Goal: Task Accomplishment & Management: Use online tool/utility

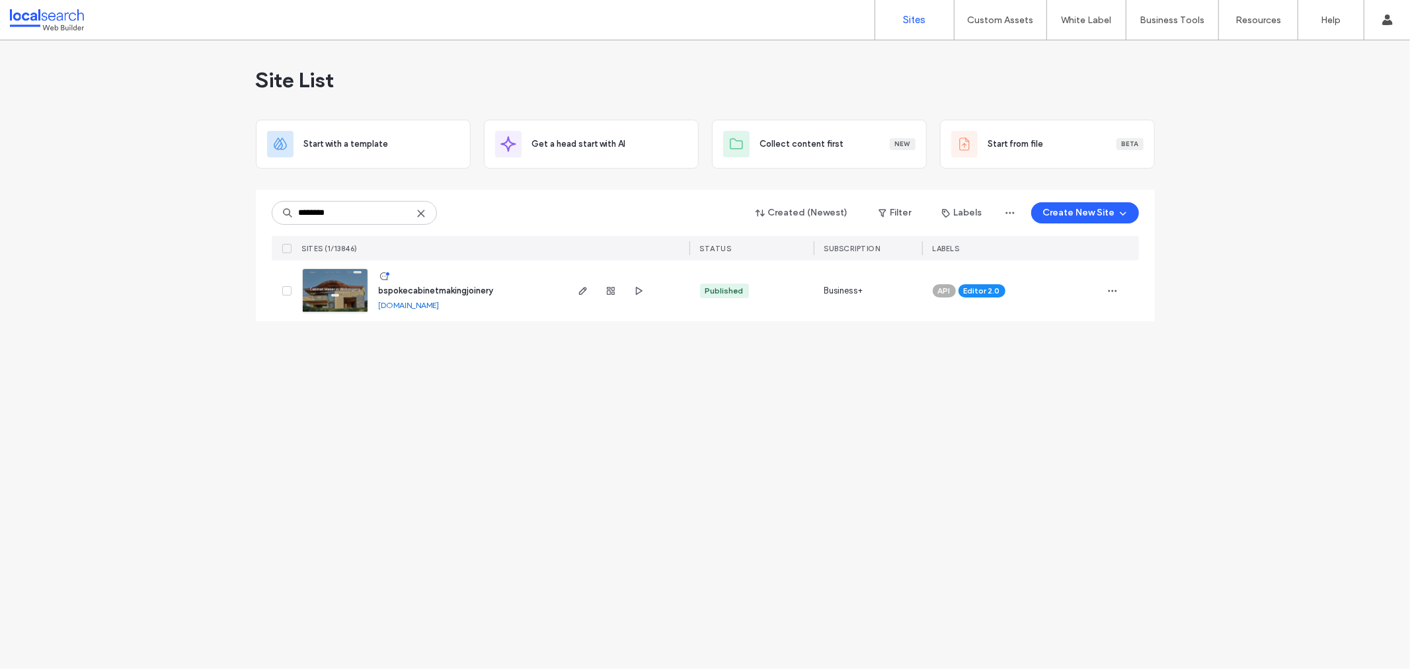
click at [132, 240] on div "Site List Start with a template Get a head start with AI Collect content first …" at bounding box center [705, 354] width 1410 height 629
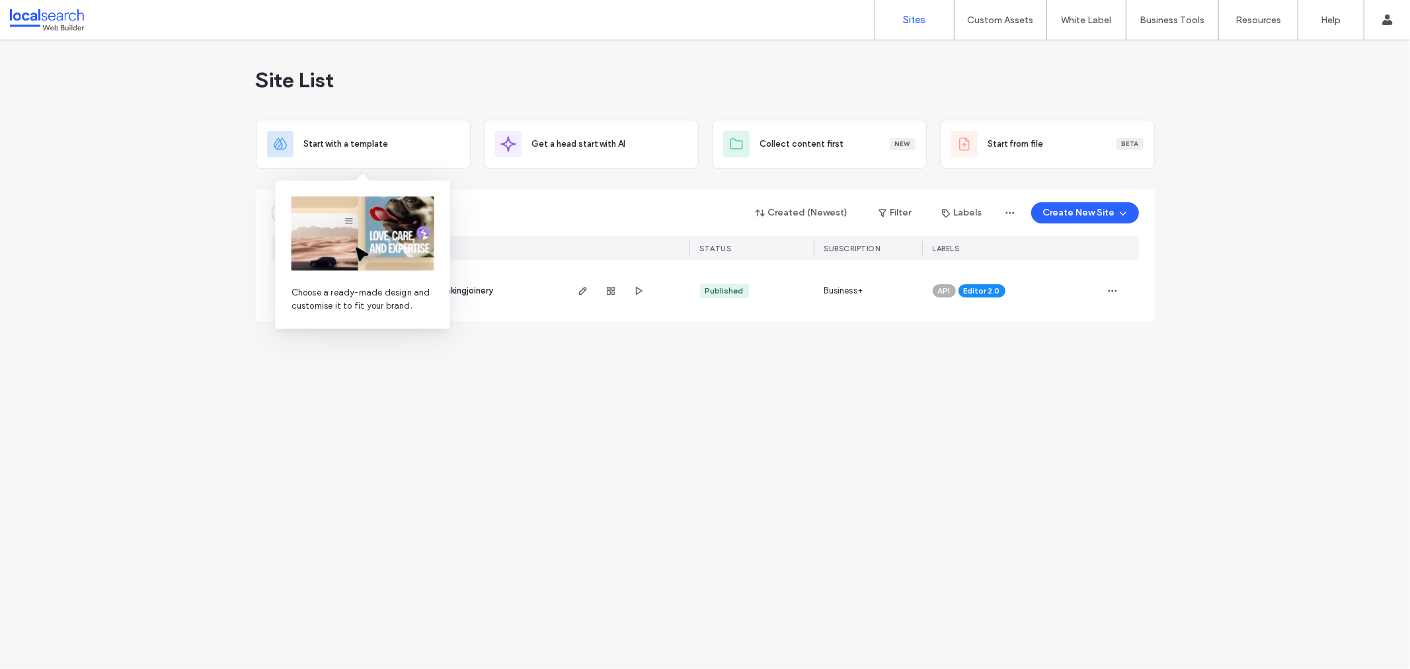
click at [320, 203] on img at bounding box center [363, 233] width 143 height 74
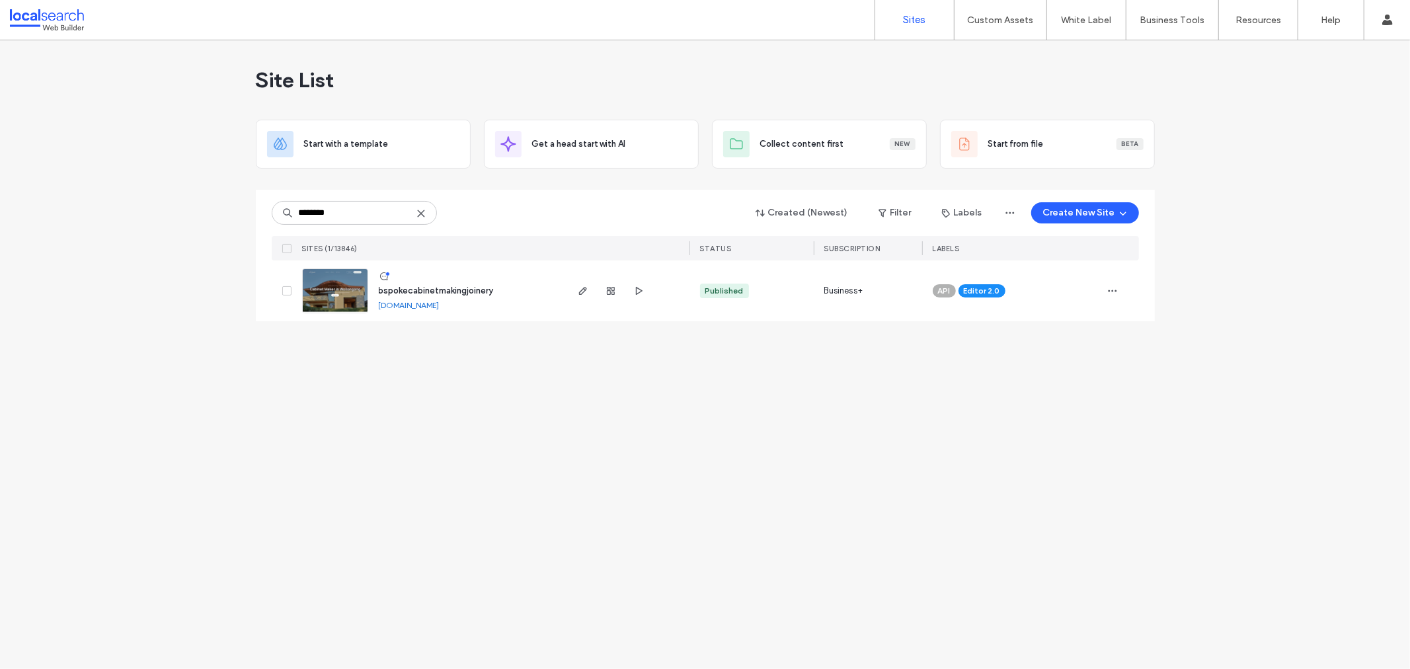
click at [177, 189] on div "Site List Start with a template Get a head start with AI Collect content first …" at bounding box center [705, 354] width 1410 height 629
click at [333, 212] on input "********" at bounding box center [354, 213] width 165 height 24
paste input
type input "********"
click at [341, 282] on link at bounding box center [335, 290] width 66 height 45
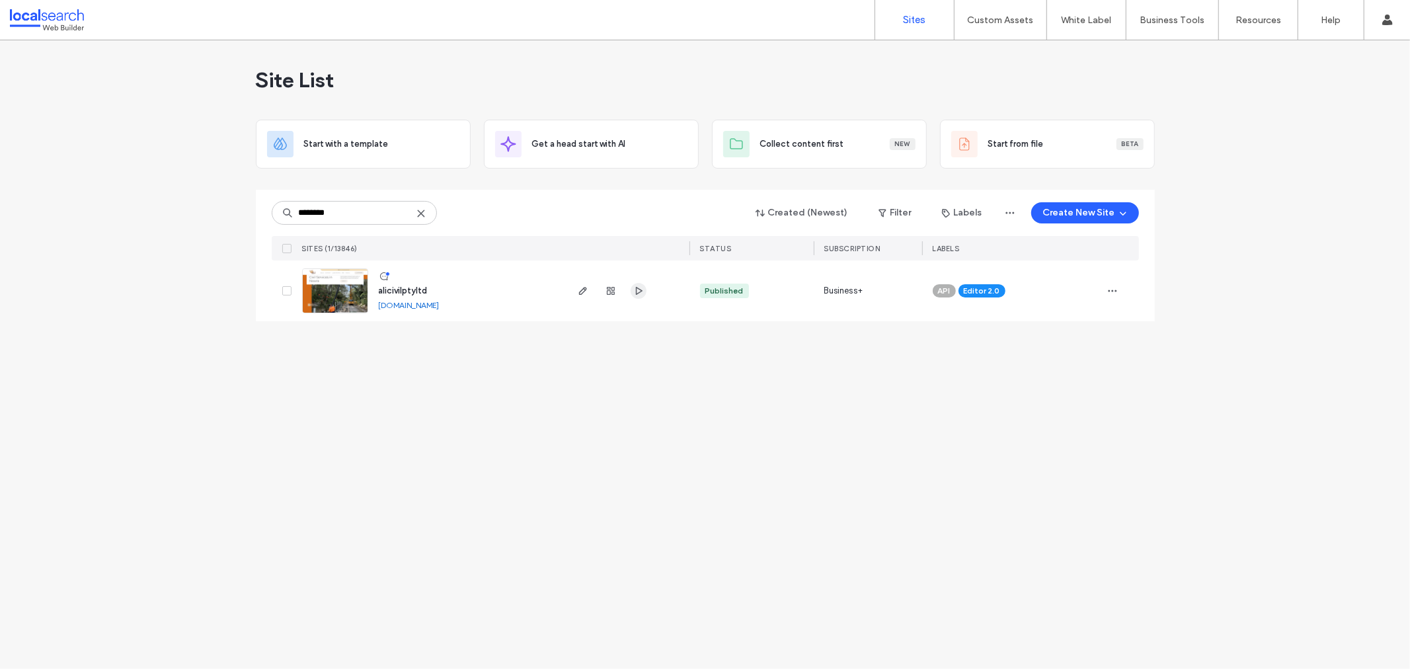
click at [633, 289] on icon "button" at bounding box center [638, 291] width 11 height 11
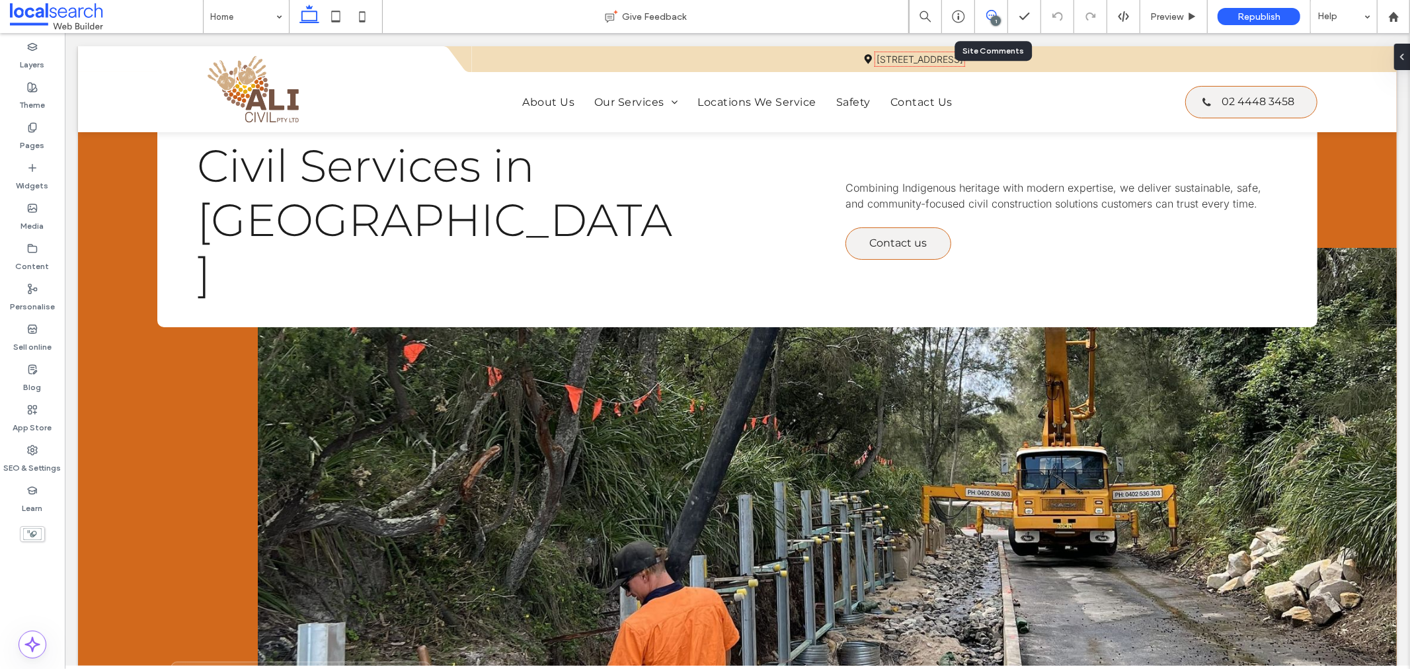
click at [994, 11] on use at bounding box center [992, 15] width 11 height 11
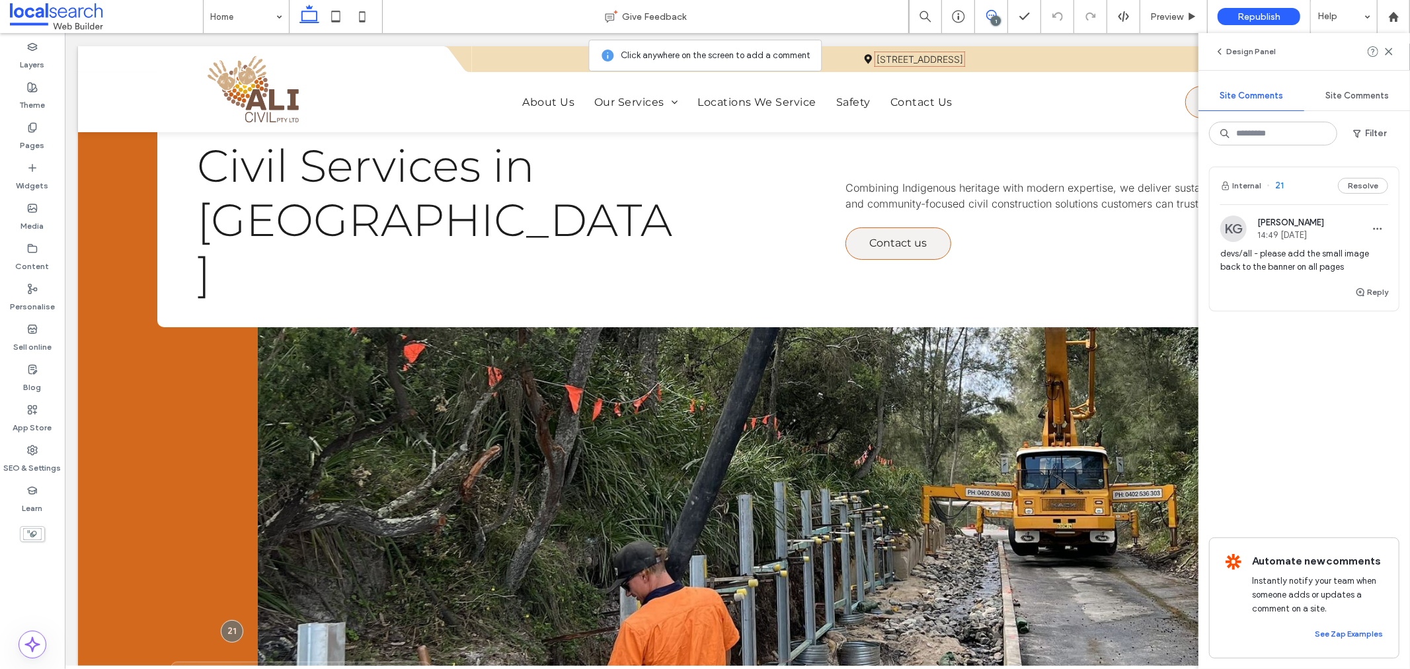
click at [1266, 268] on span "devs/all - please add the small image back to the banner on all pages" at bounding box center [1305, 260] width 168 height 26
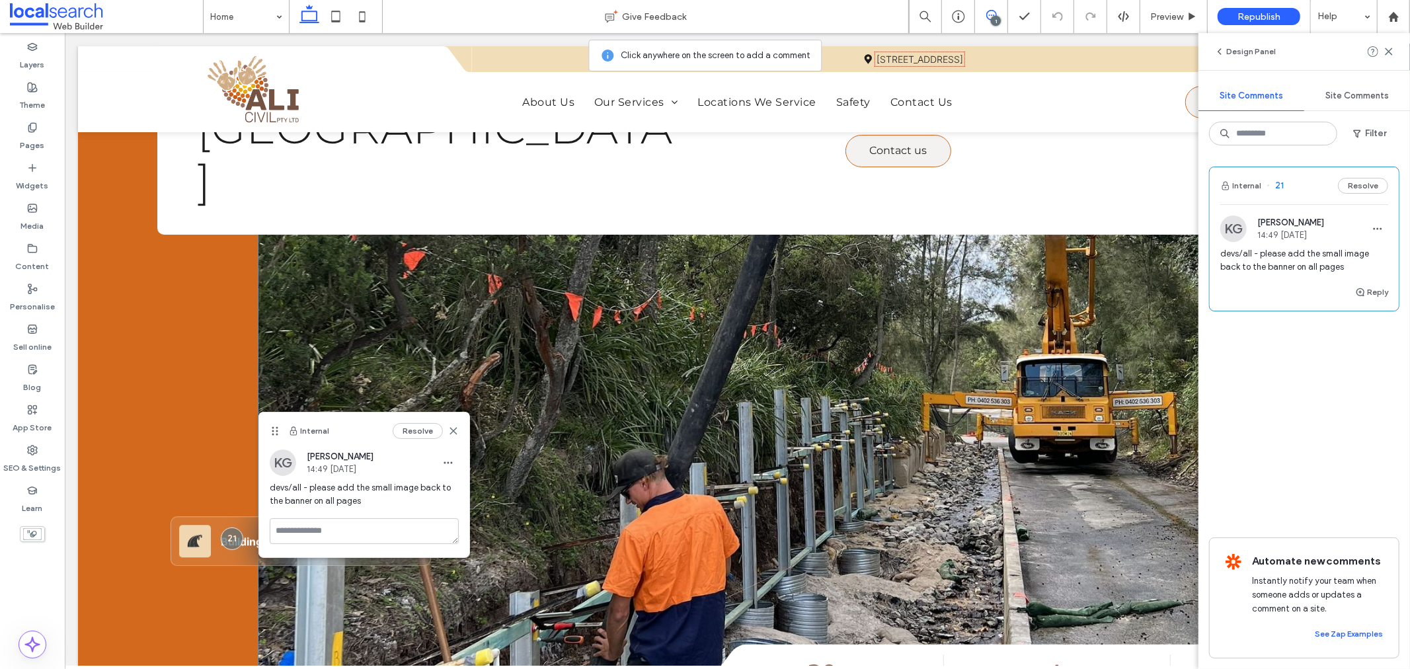
scroll to position [166, 0]
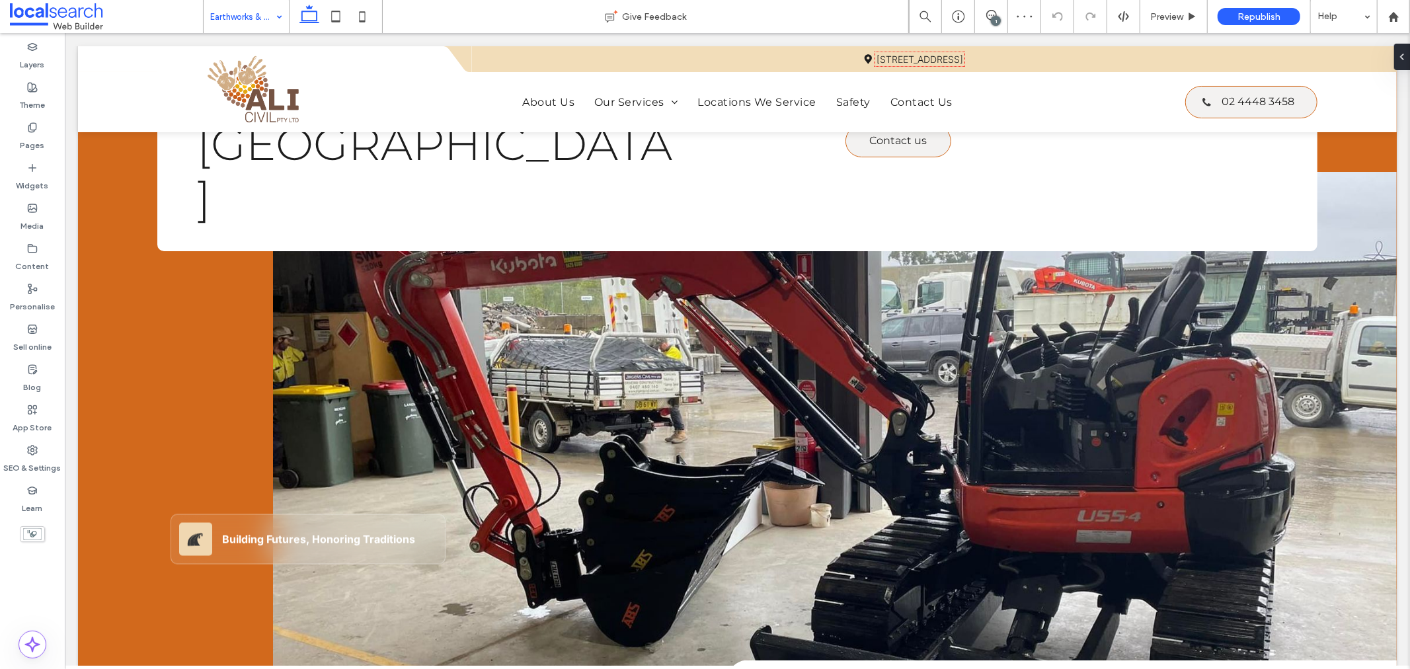
scroll to position [147, 0]
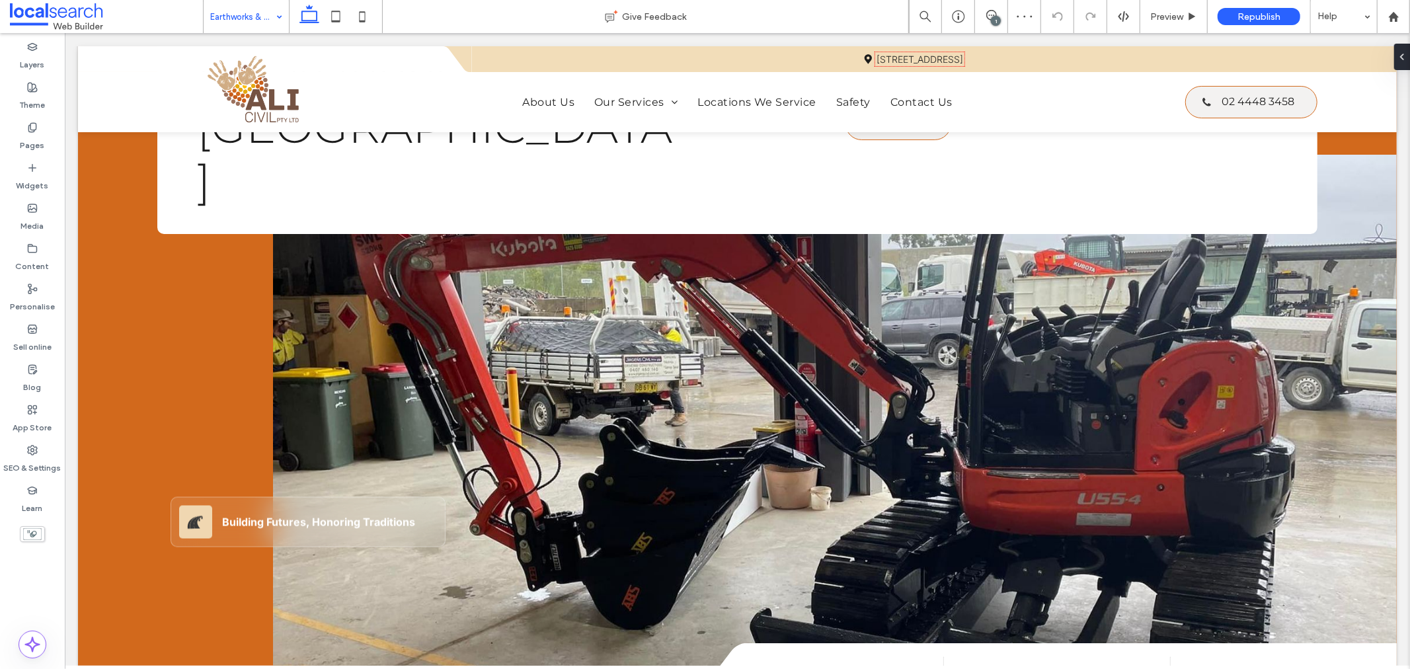
click at [231, 17] on input at bounding box center [242, 16] width 65 height 33
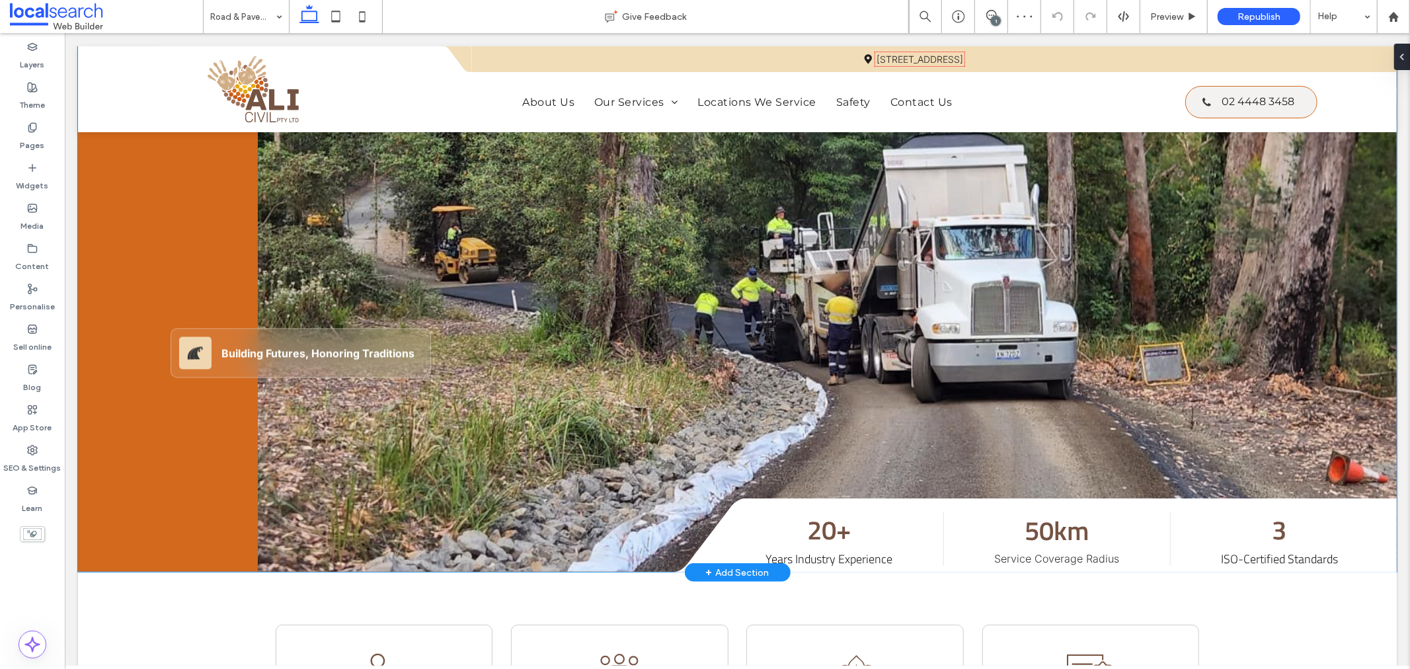
scroll to position [294, 0]
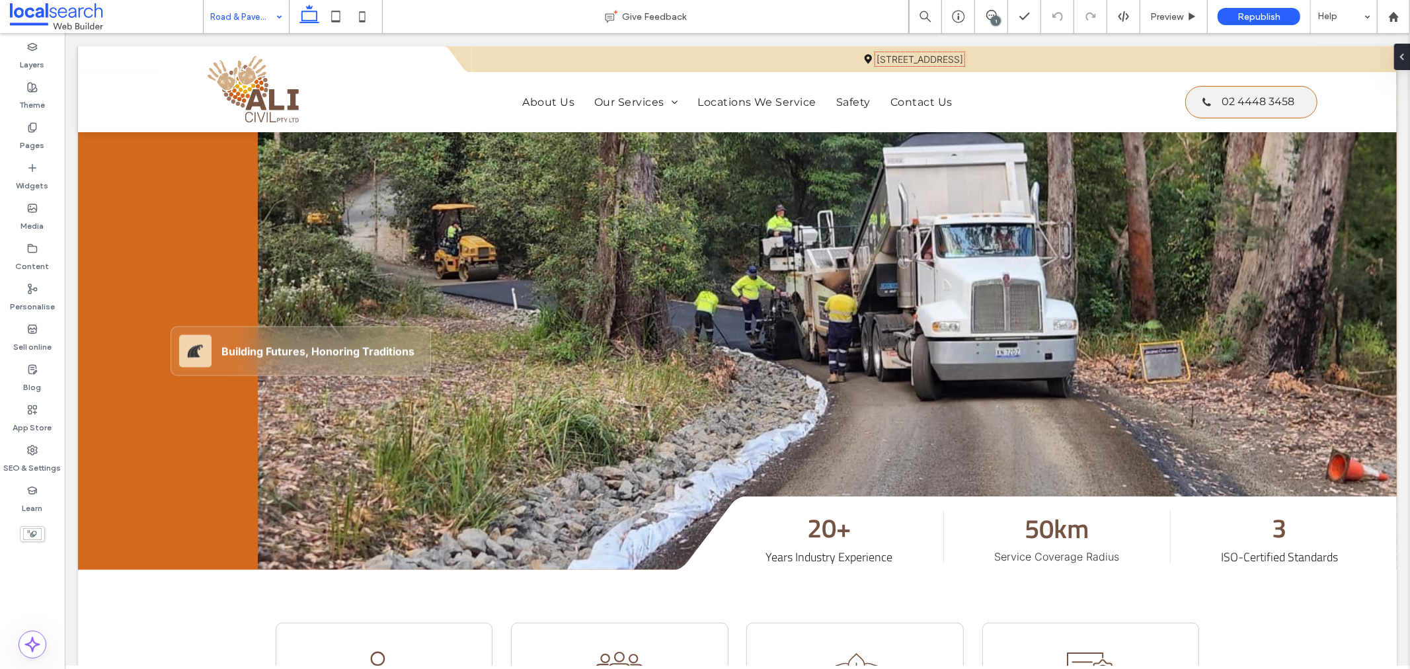
click at [223, 16] on input at bounding box center [242, 16] width 65 height 33
click at [996, 25] on div "1" at bounding box center [996, 21] width 10 height 10
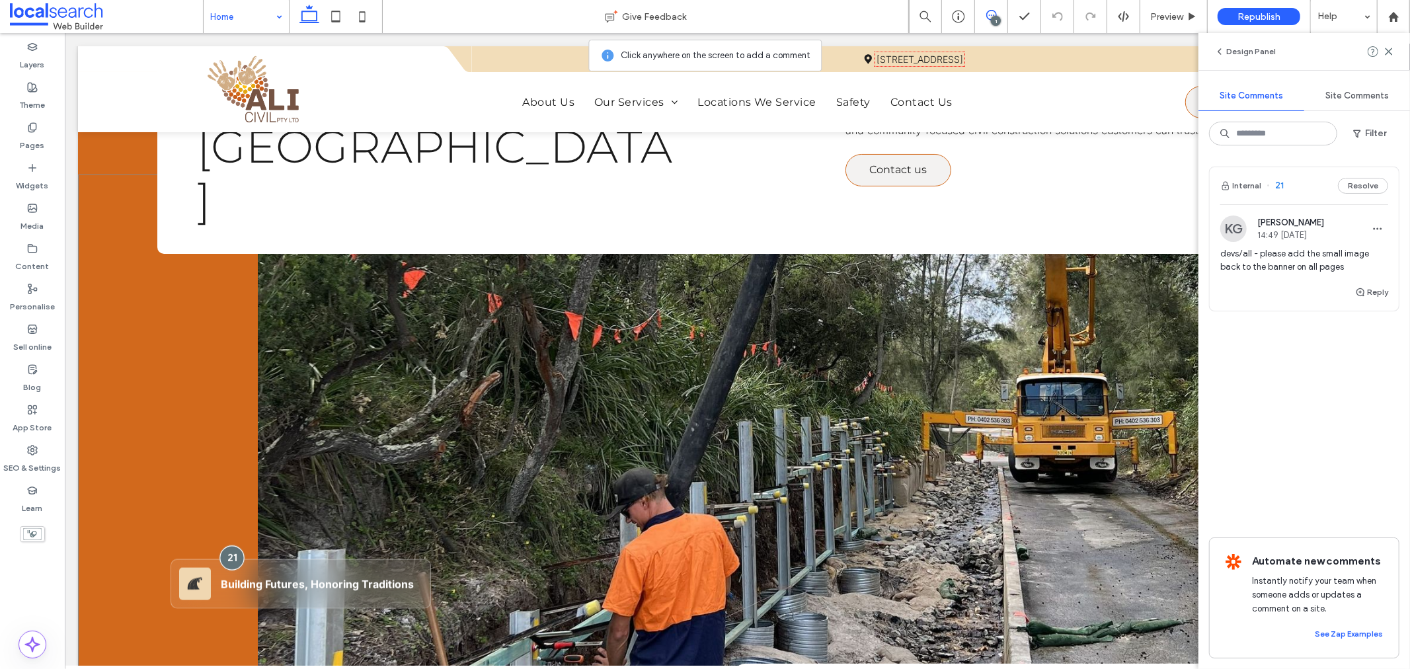
click at [229, 545] on div at bounding box center [231, 557] width 24 height 24
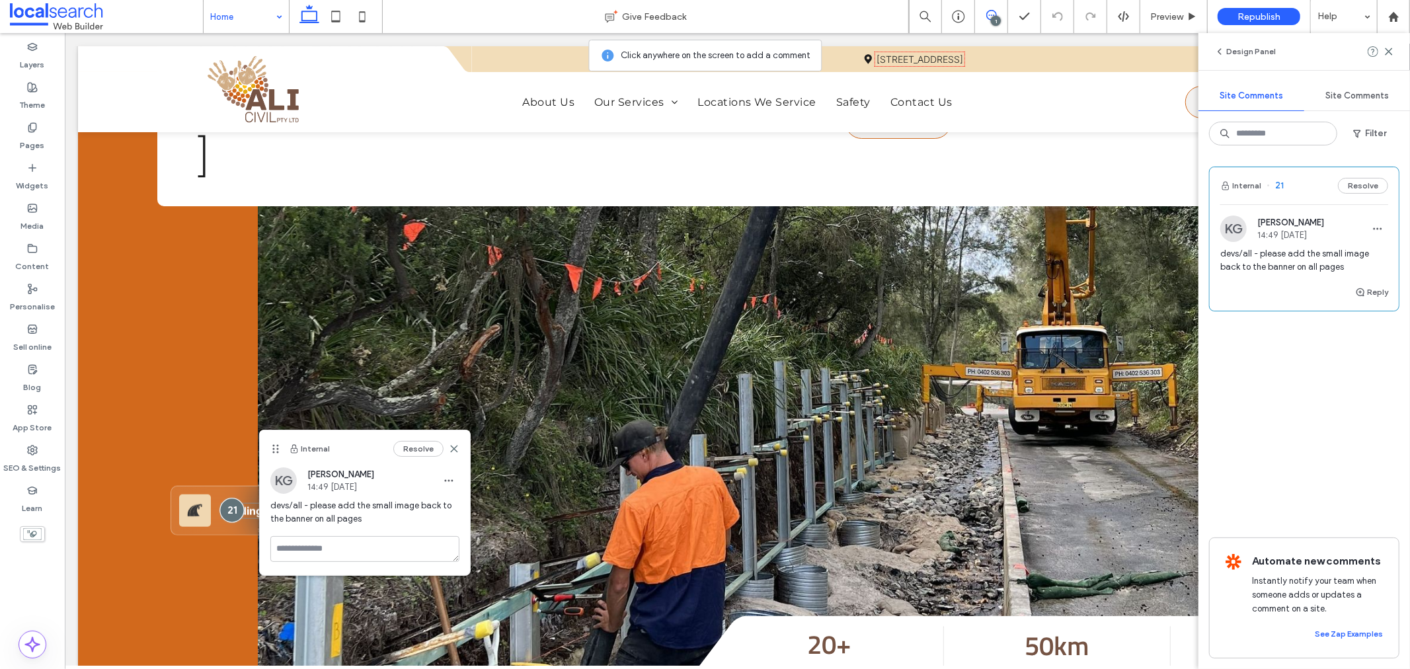
scroll to position [147, 0]
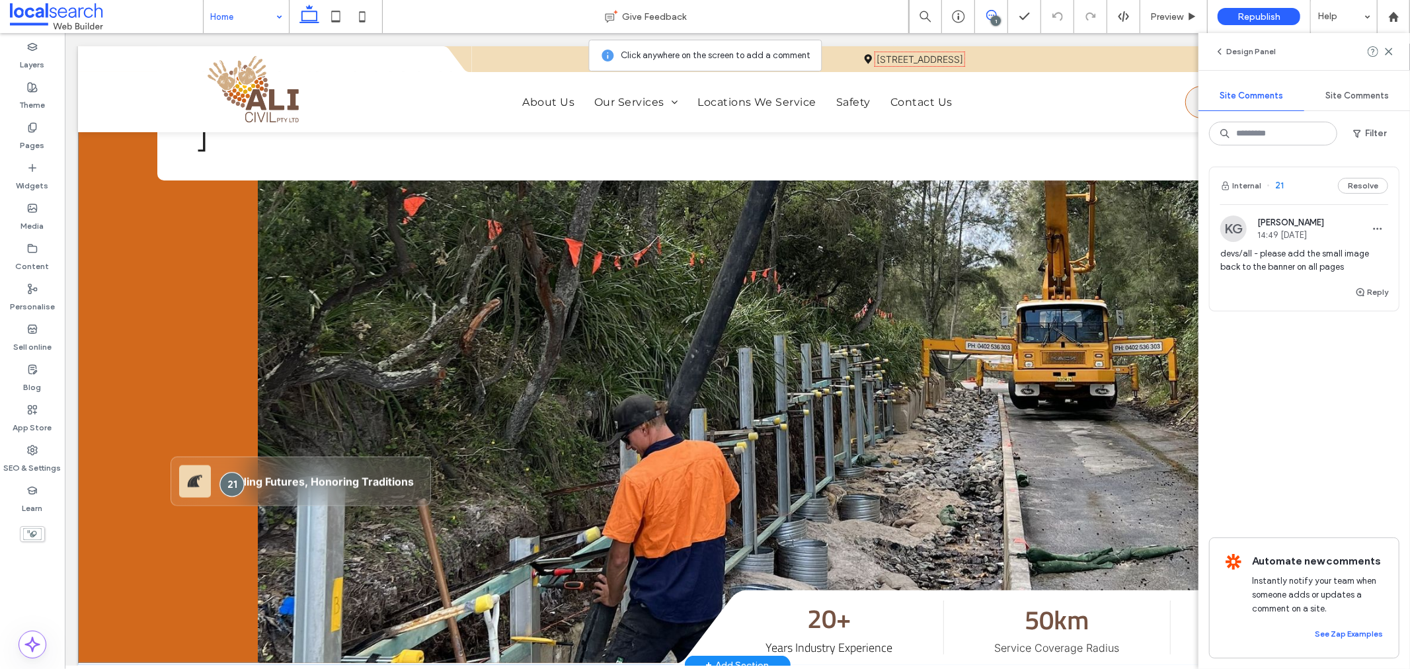
click at [226, 471] on div at bounding box center [231, 483] width 24 height 24
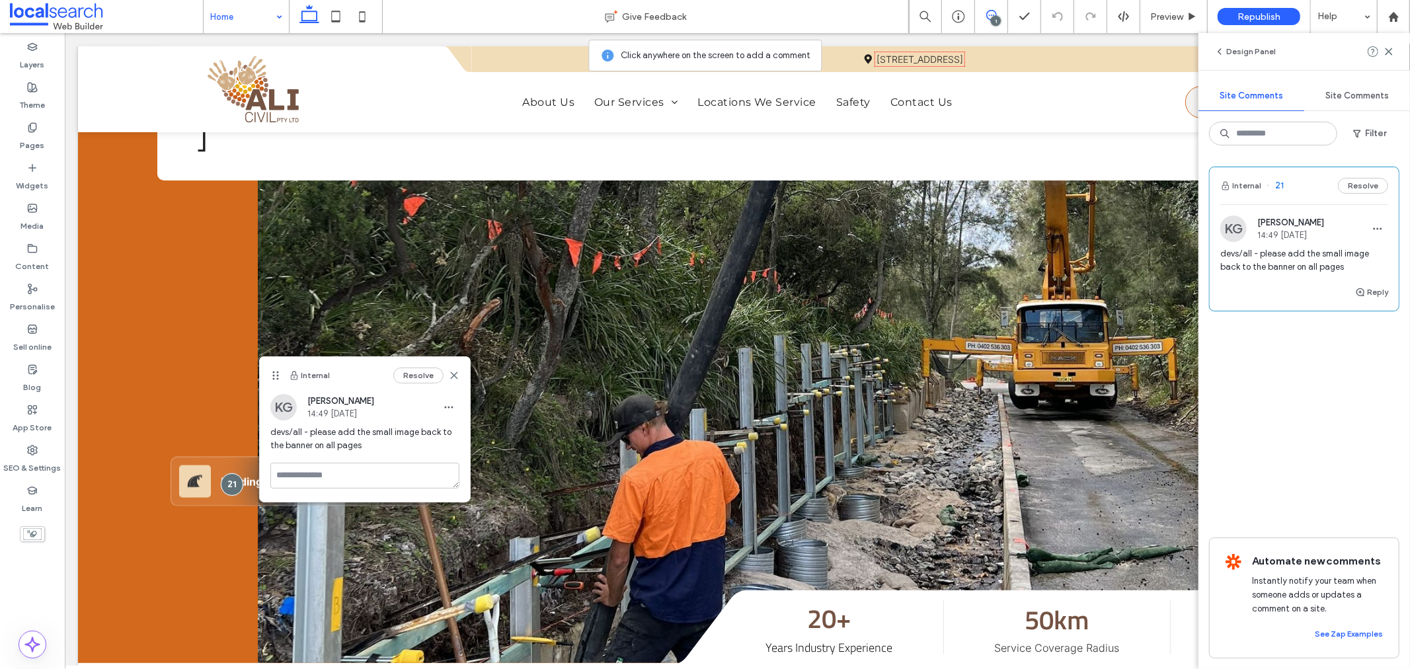
drag, startPoint x: 4, startPoint y: 536, endPoint x: 29, endPoint y: 567, distance: 40.0
click at [29, 567] on div "Layers Theme Pages Widgets Media Content Personalise Sell online Blog App Store…" at bounding box center [32, 351] width 65 height 636
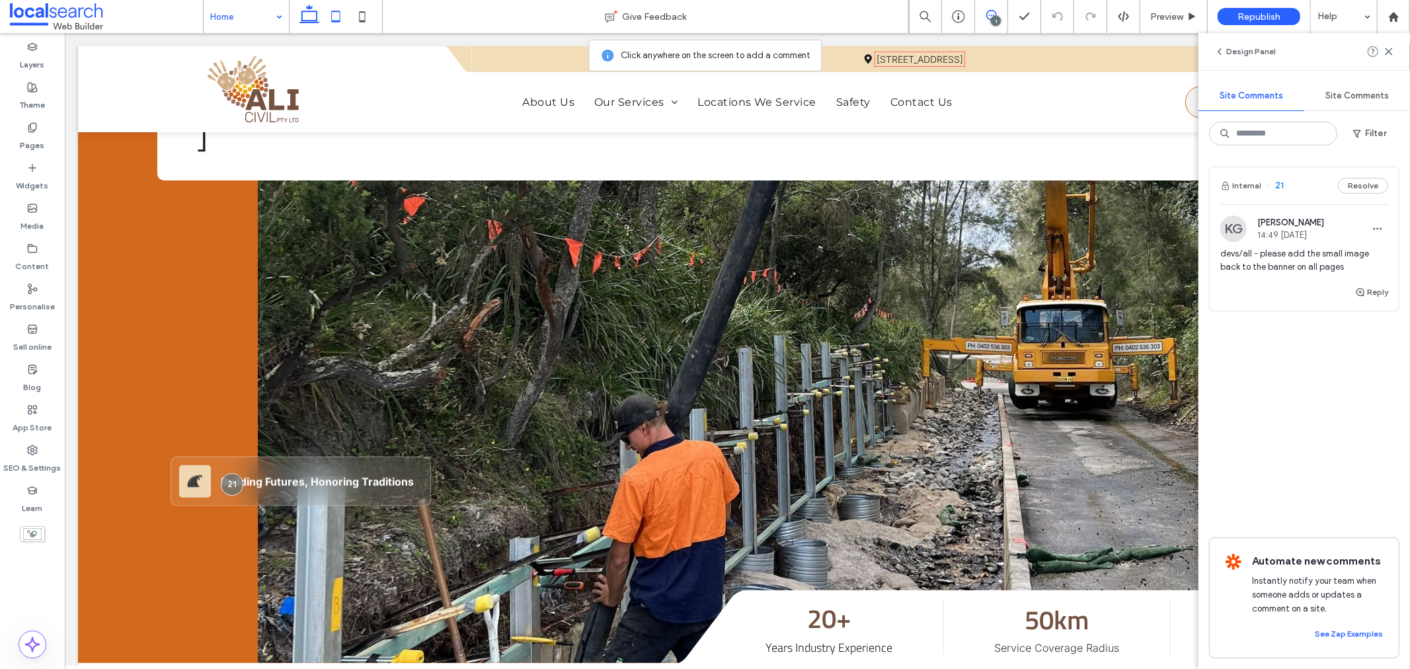
click at [338, 21] on use at bounding box center [335, 16] width 9 height 11
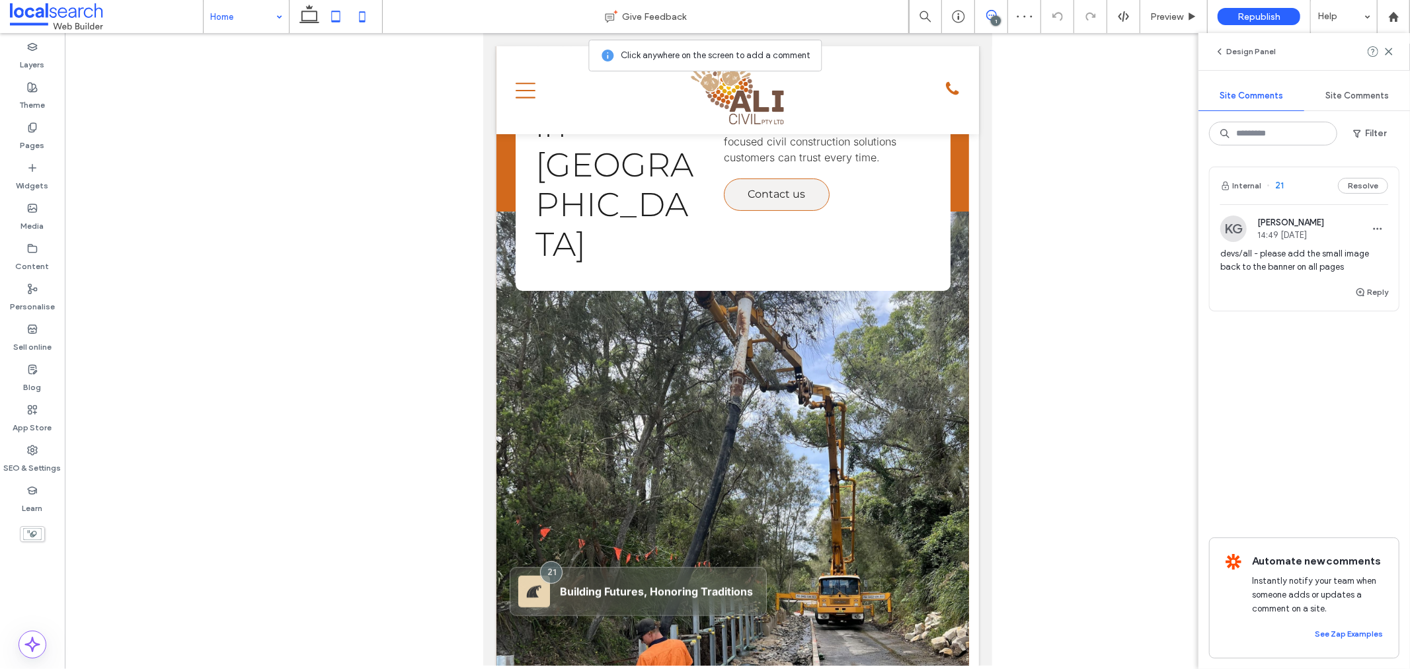
click at [364, 17] on icon at bounding box center [362, 16] width 26 height 26
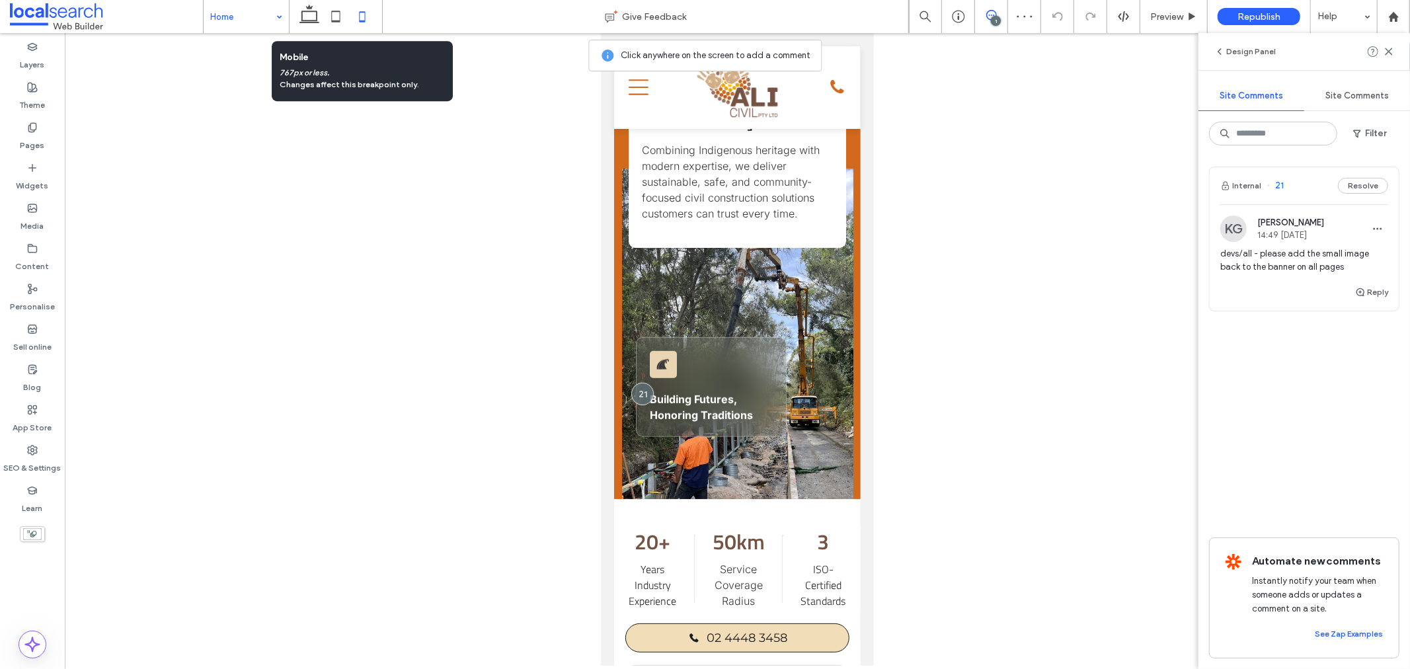
scroll to position [0, 0]
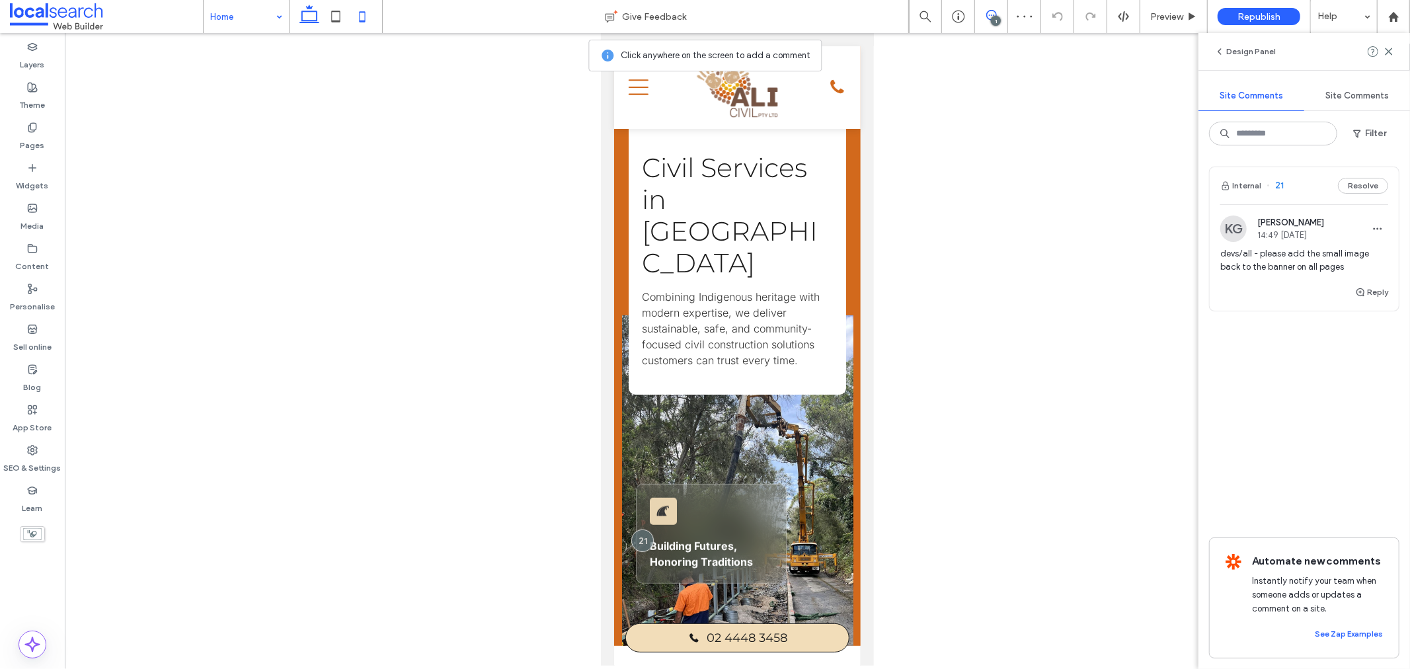
drag, startPoint x: 313, startPoint y: 7, endPoint x: 277, endPoint y: 405, distance: 399.7
click at [313, 7] on icon at bounding box center [309, 16] width 26 height 26
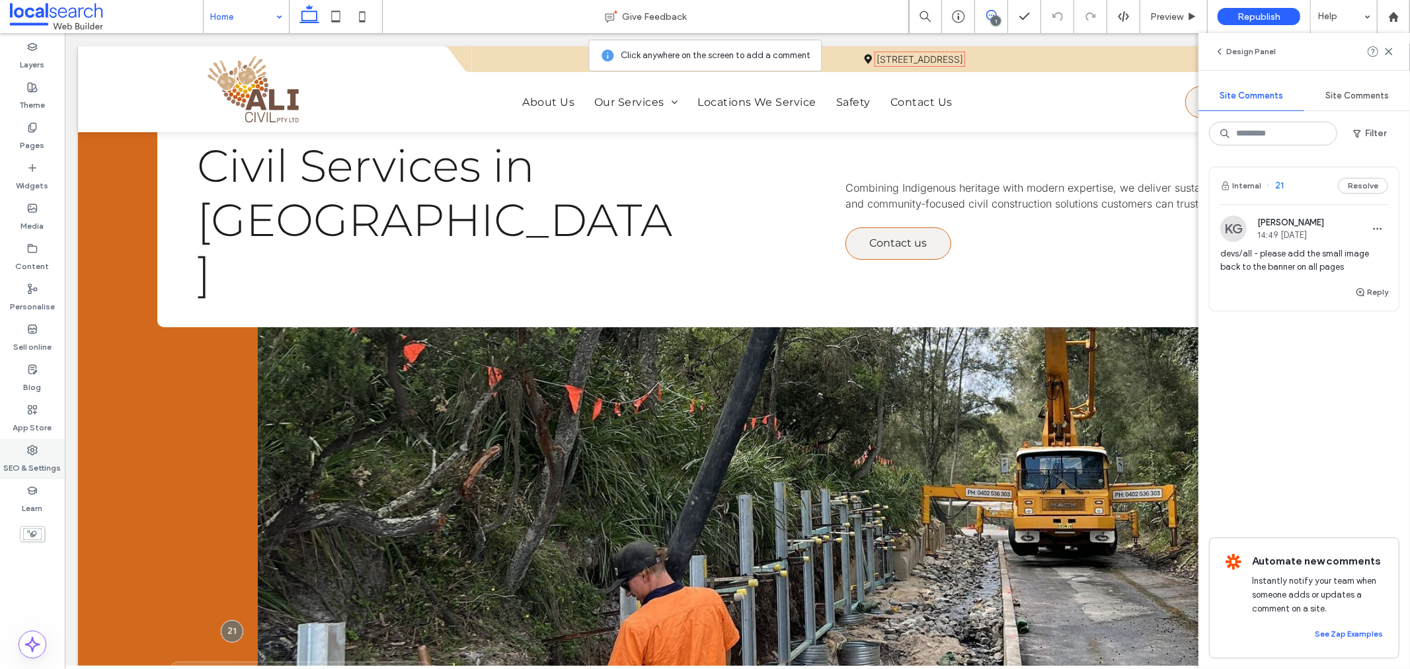
click at [19, 463] on label "SEO & Settings" at bounding box center [33, 465] width 58 height 19
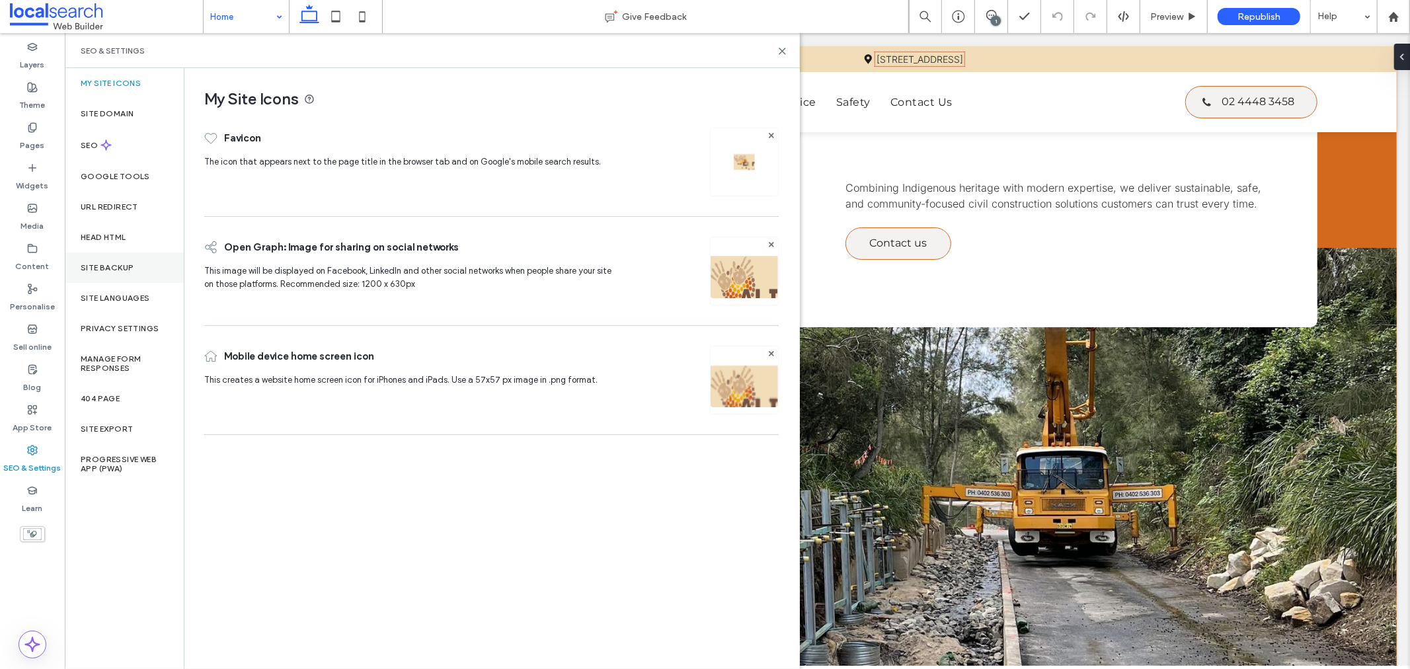
click at [116, 266] on label "Site backup" at bounding box center [107, 267] width 53 height 9
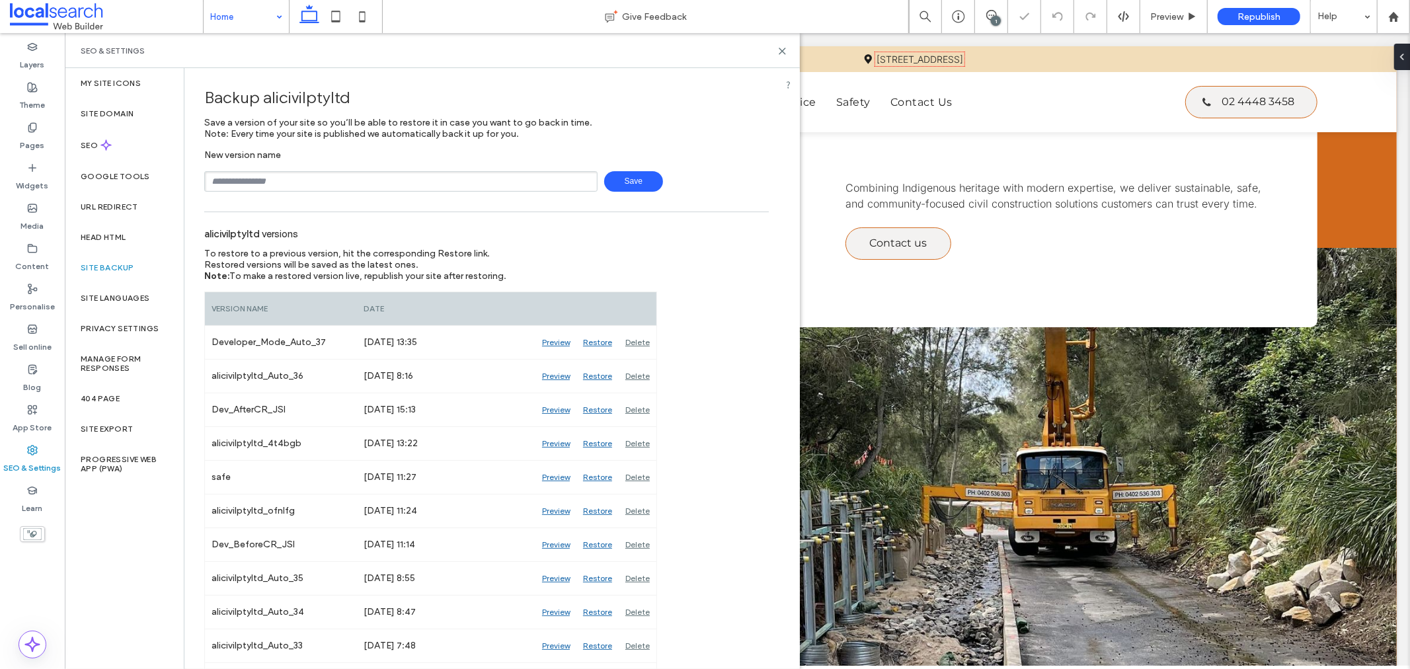
click at [241, 181] on input "text" at bounding box center [400, 181] width 393 height 20
type input "**********"
click at [618, 179] on span "Save" at bounding box center [633, 181] width 59 height 20
click at [784, 52] on use at bounding box center [783, 51] width 6 height 6
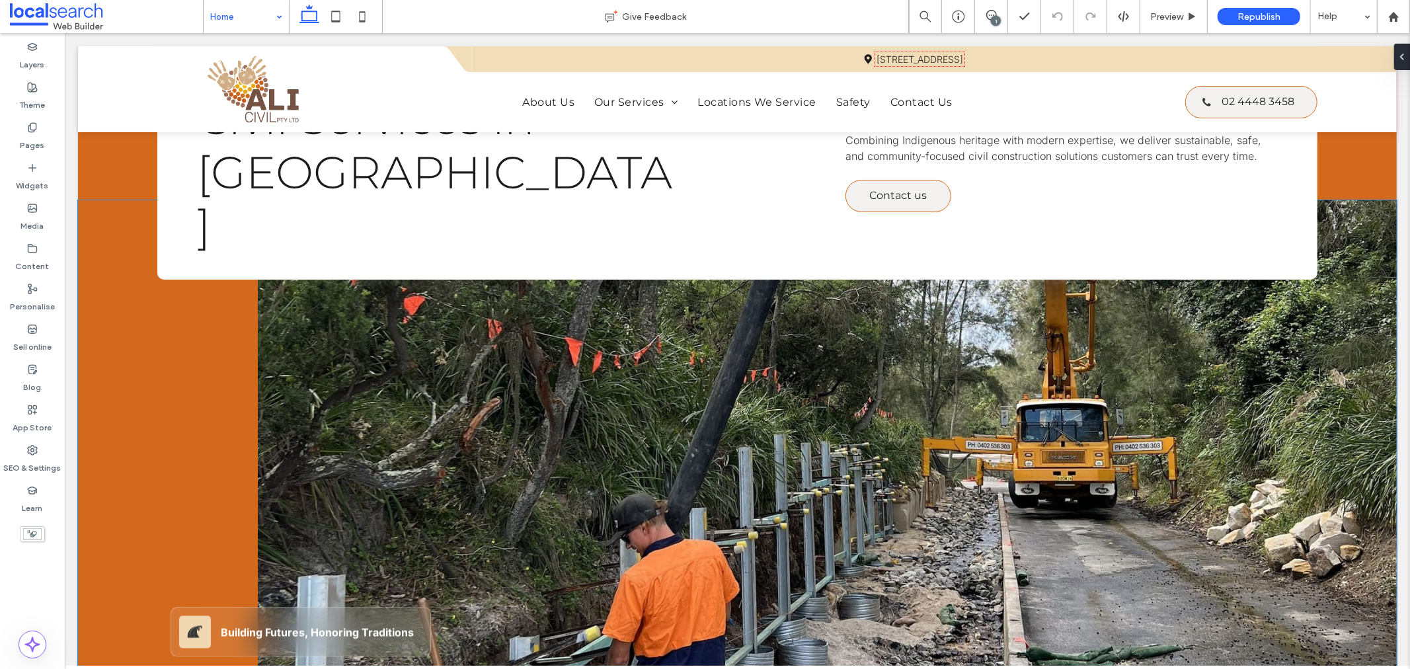
scroll to position [73, 0]
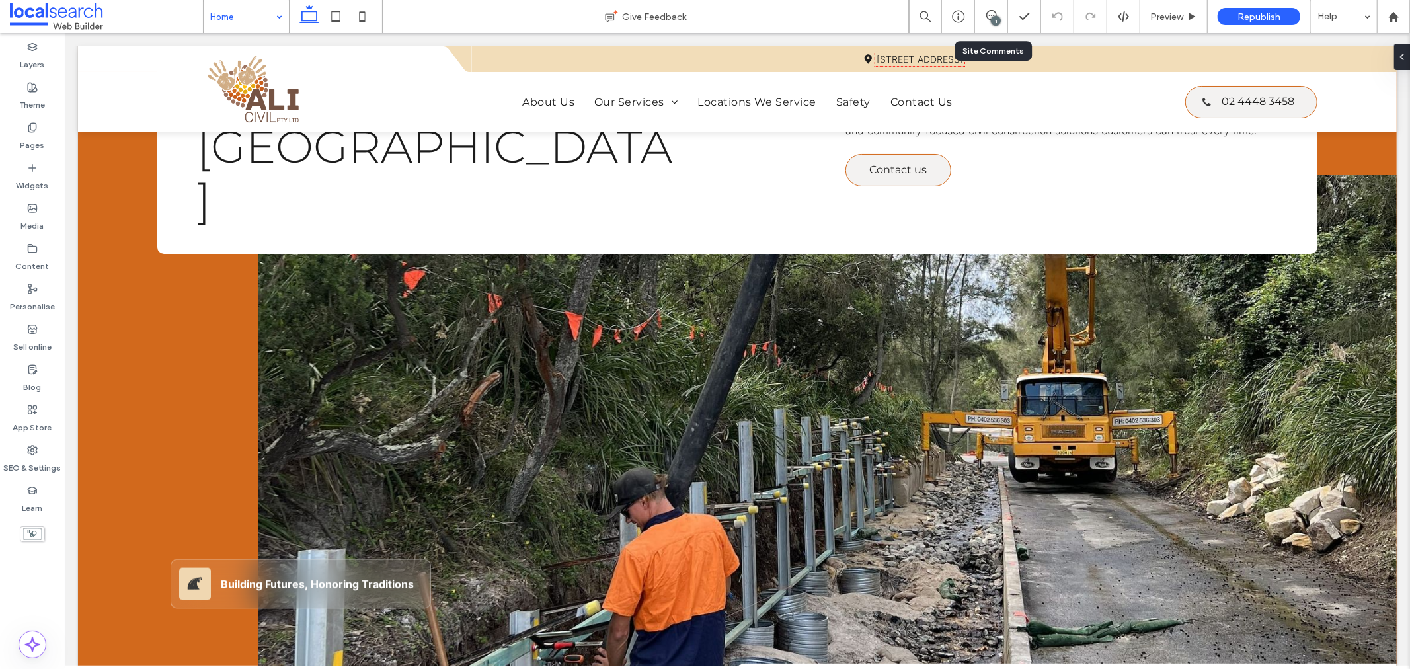
click at [993, 9] on div "1" at bounding box center [991, 16] width 33 height 33
click at [995, 24] on div "1" at bounding box center [996, 21] width 10 height 10
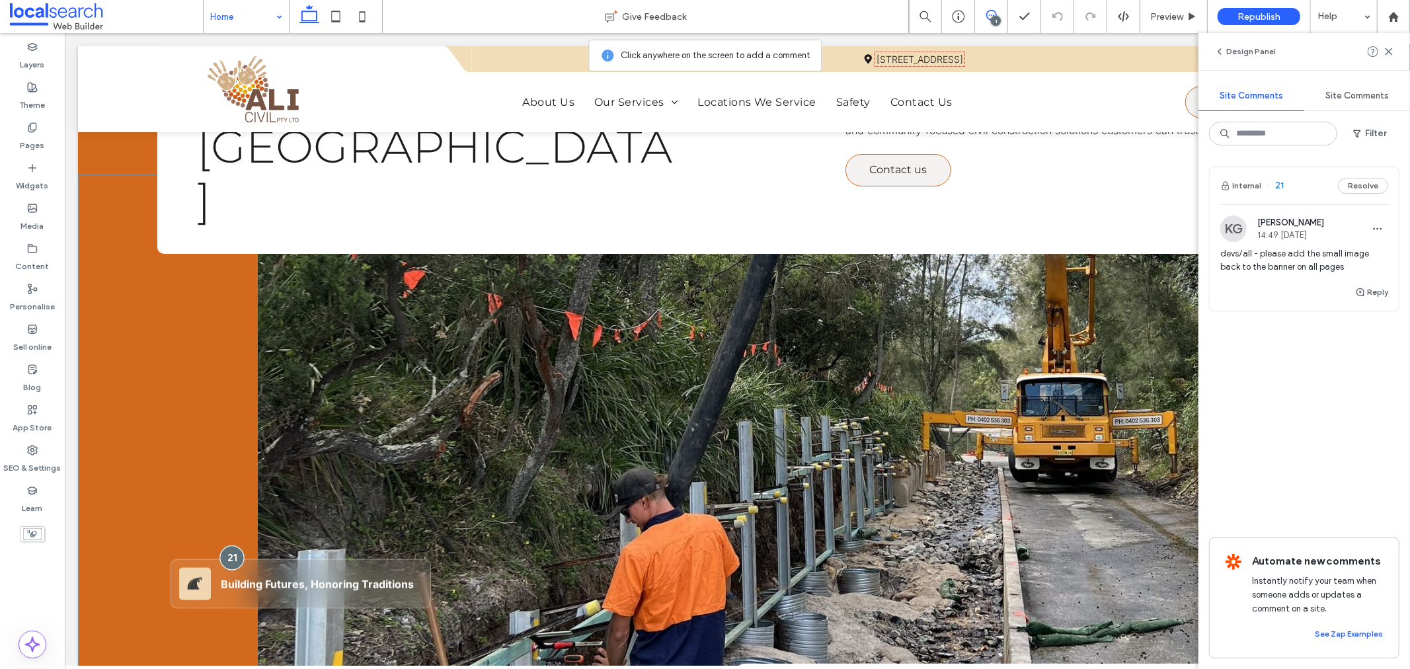
click at [229, 545] on div at bounding box center [231, 557] width 24 height 24
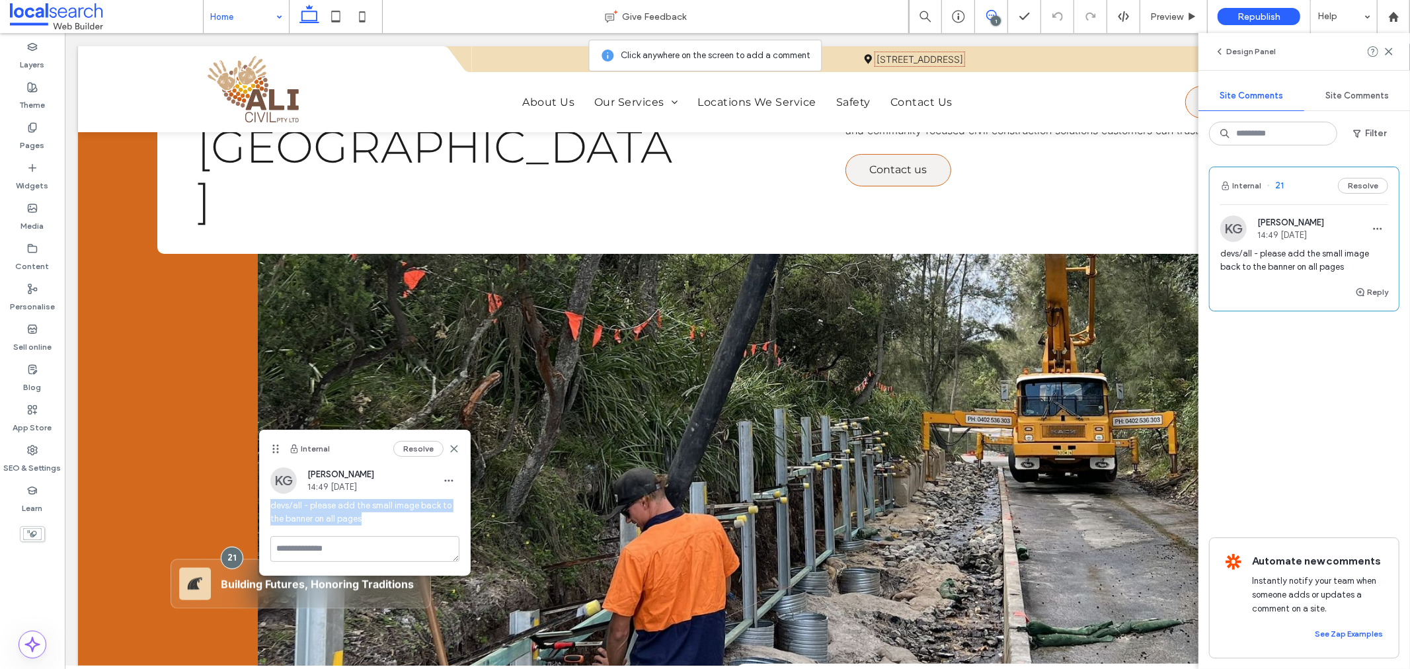
drag, startPoint x: 325, startPoint y: 521, endPoint x: 263, endPoint y: 509, distance: 62.6
click at [263, 509] on div "KG Katie Gibson 14:49 Oct 13 2025 devs/all - please add the small image back to…" at bounding box center [365, 501] width 210 height 69
copy span "devs/all - please add the small image back to the banner on all pages"
click at [42, 578] on div "Layers Theme Pages Widgets Media Content Personalise Sell online Blog App Store…" at bounding box center [32, 351] width 65 height 636
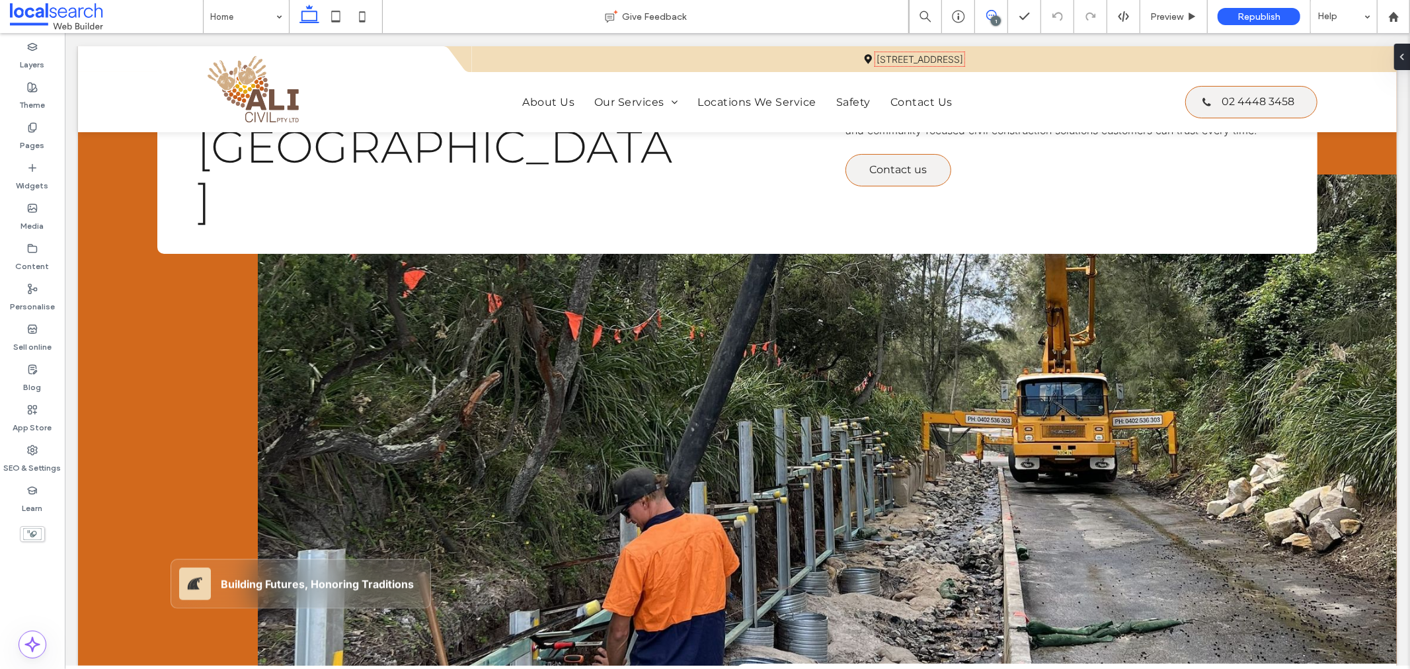
click at [991, 16] on icon at bounding box center [992, 15] width 11 height 11
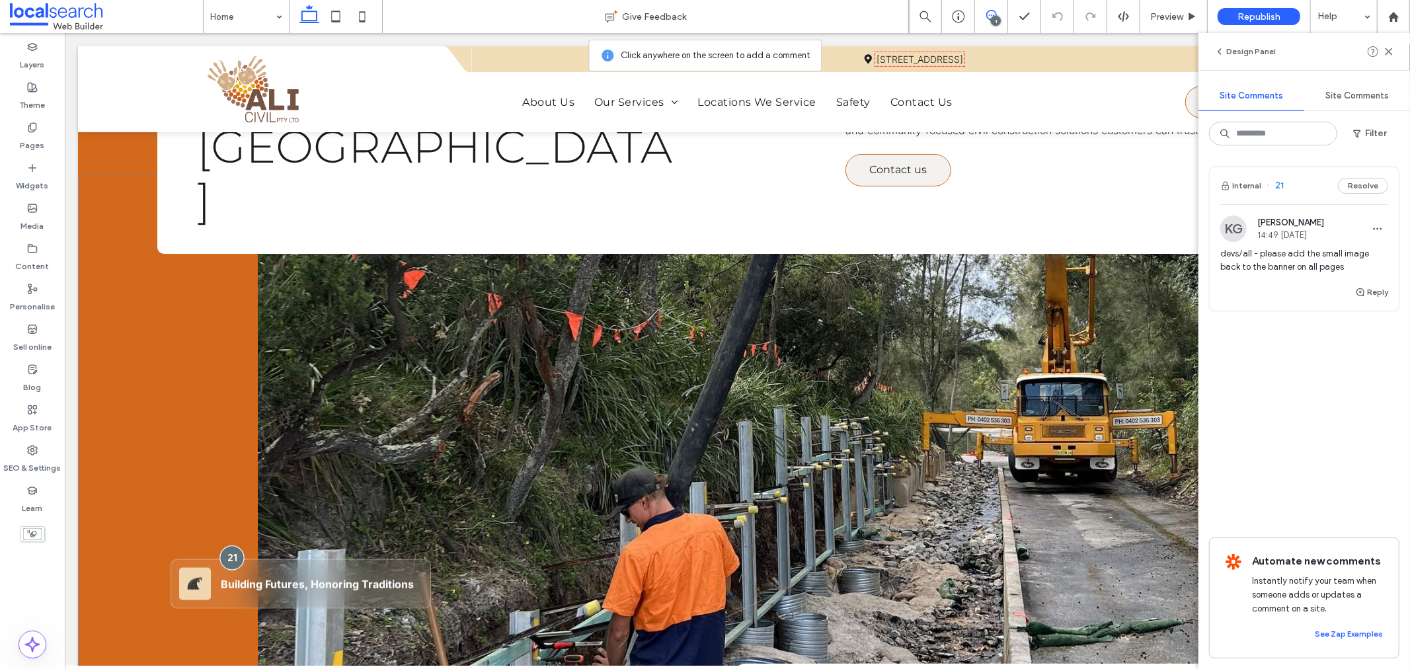
click at [233, 545] on div at bounding box center [231, 557] width 24 height 24
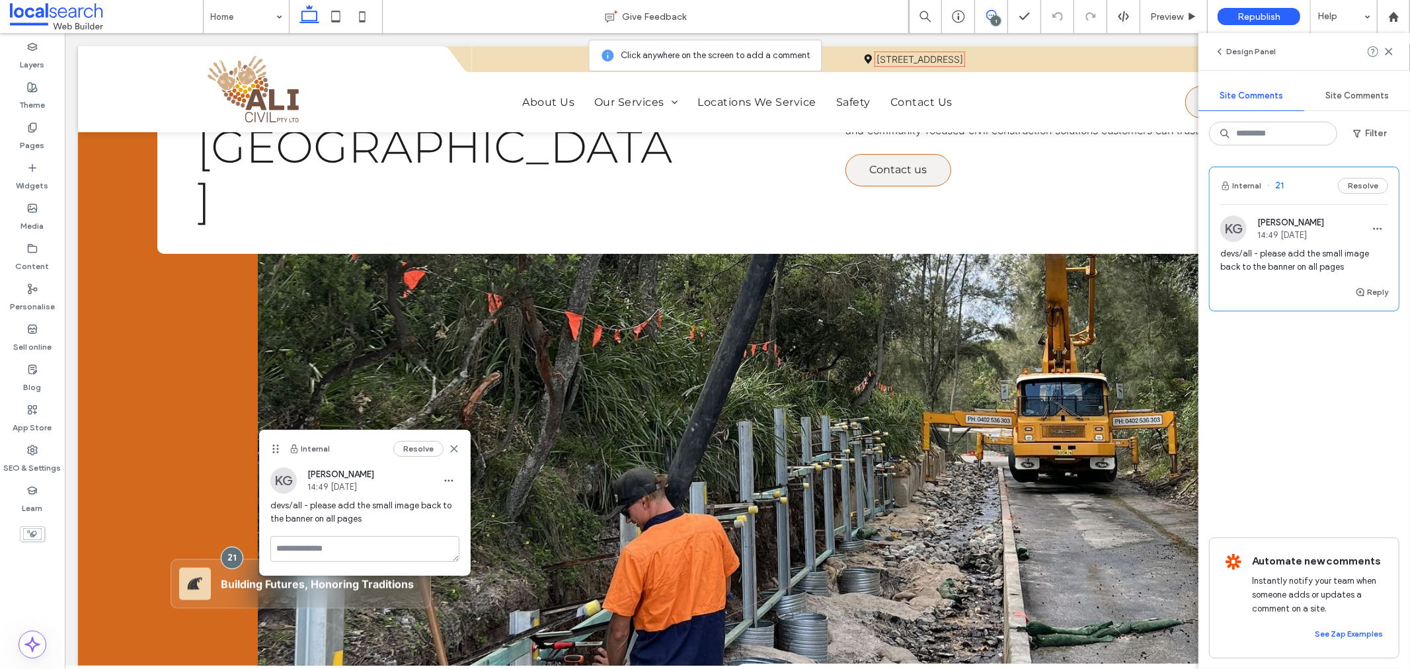
click at [46, 573] on div "Layers Theme Pages Widgets Media Content Personalise Sell online Blog App Store…" at bounding box center [32, 351] width 65 height 636
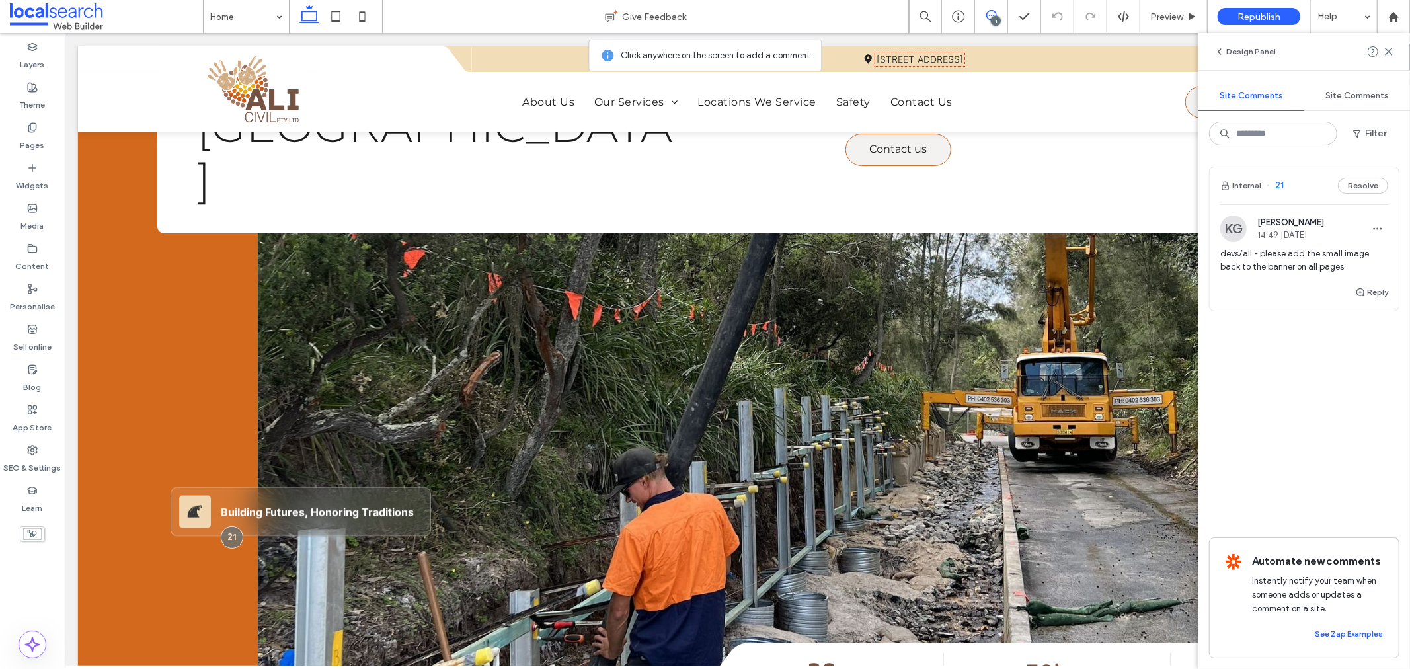
scroll to position [220, 0]
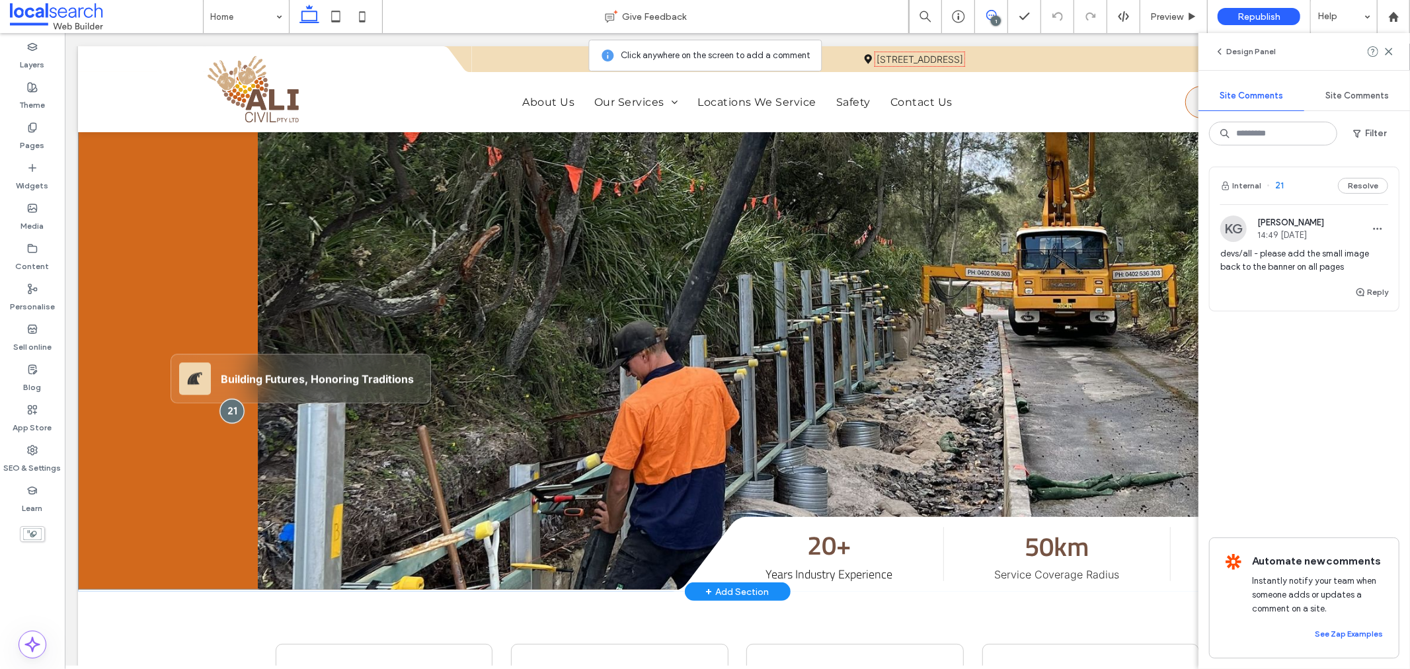
click at [231, 398] on div at bounding box center [231, 410] width 24 height 24
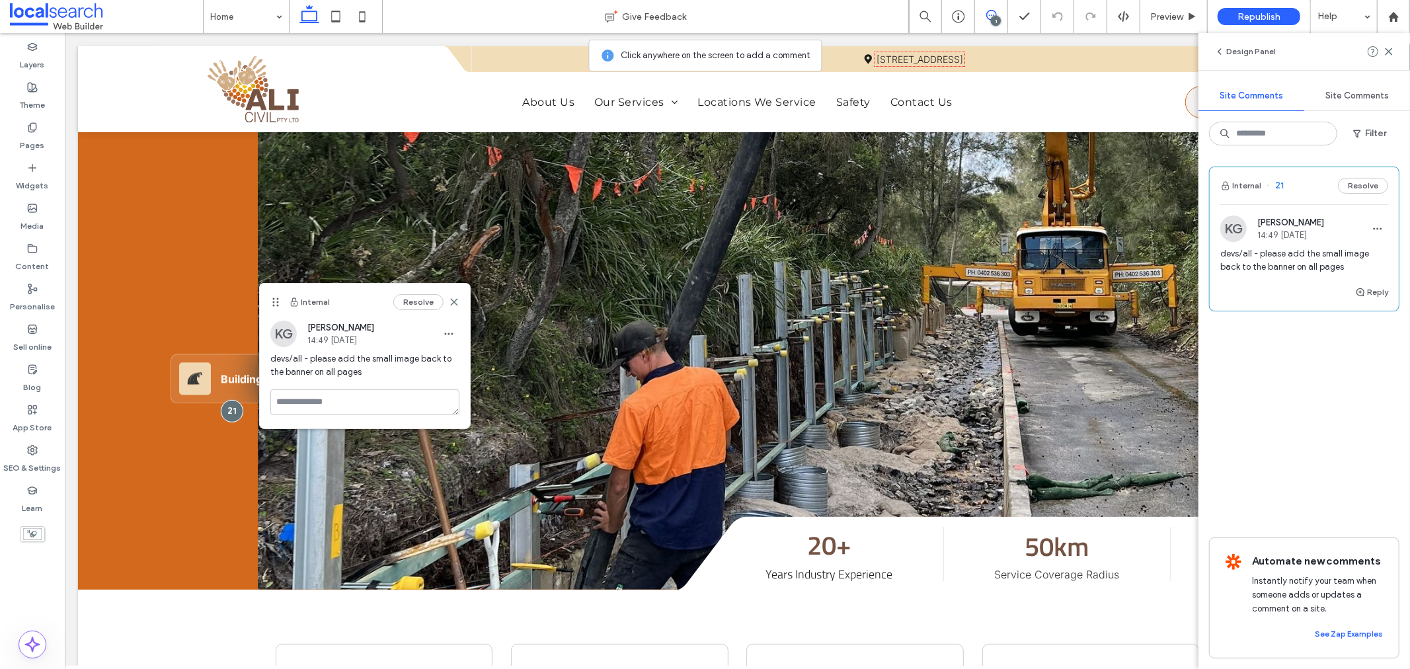
click at [44, 570] on div "Layers Theme Pages Widgets Media Content Personalise Sell online Blog App Store…" at bounding box center [32, 351] width 65 height 636
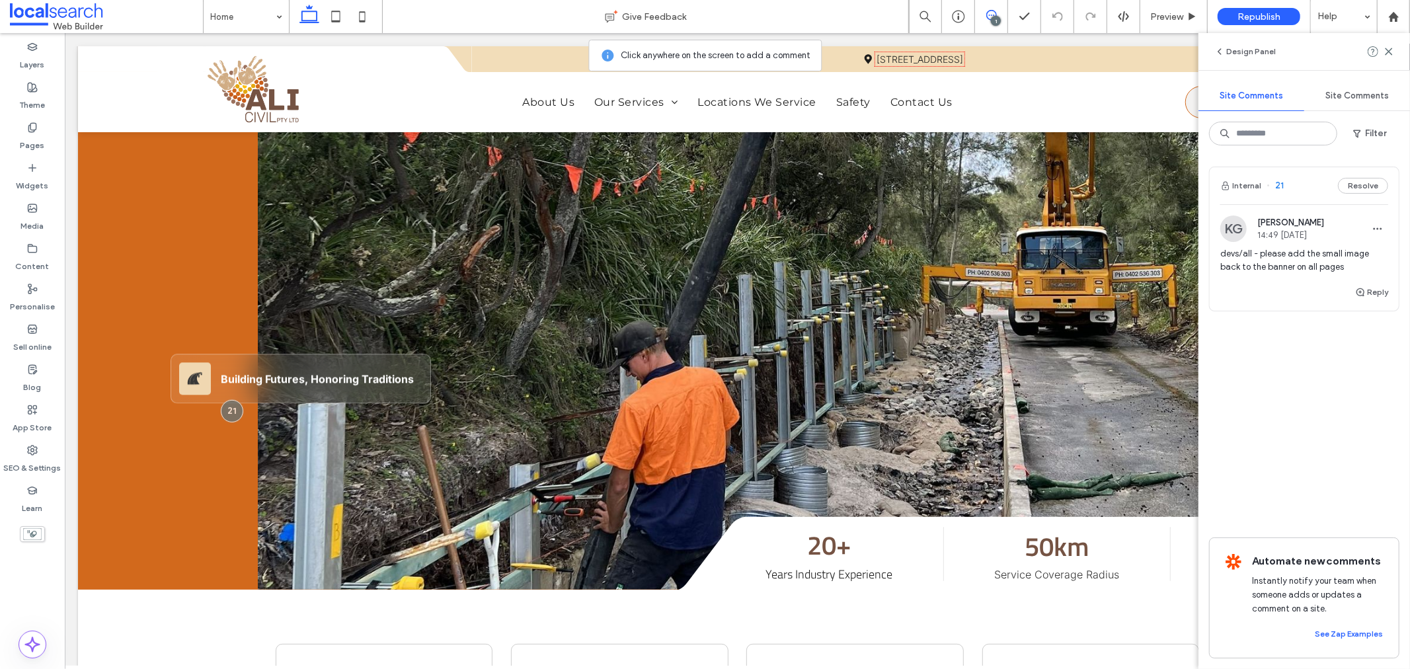
click at [36, 571] on div "Layers Theme Pages Widgets Media Content Personalise Sell online Blog App Store…" at bounding box center [32, 351] width 65 height 636
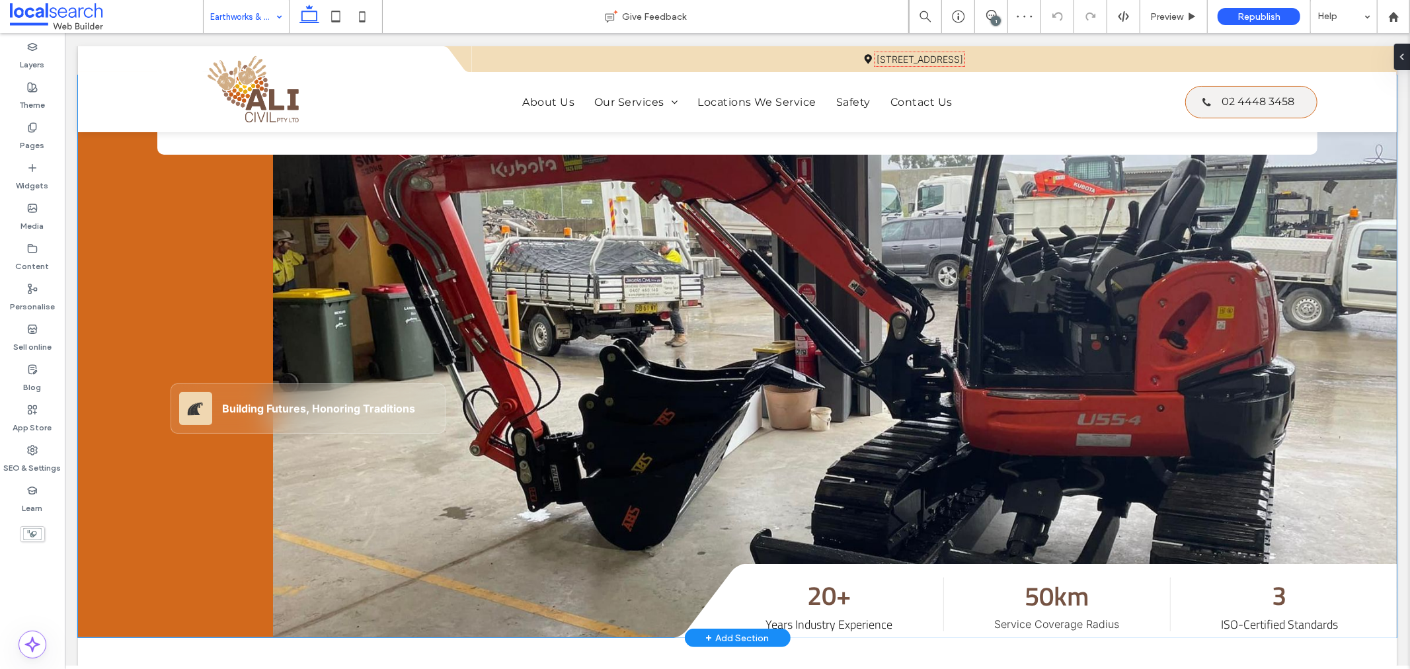
scroll to position [147, 0]
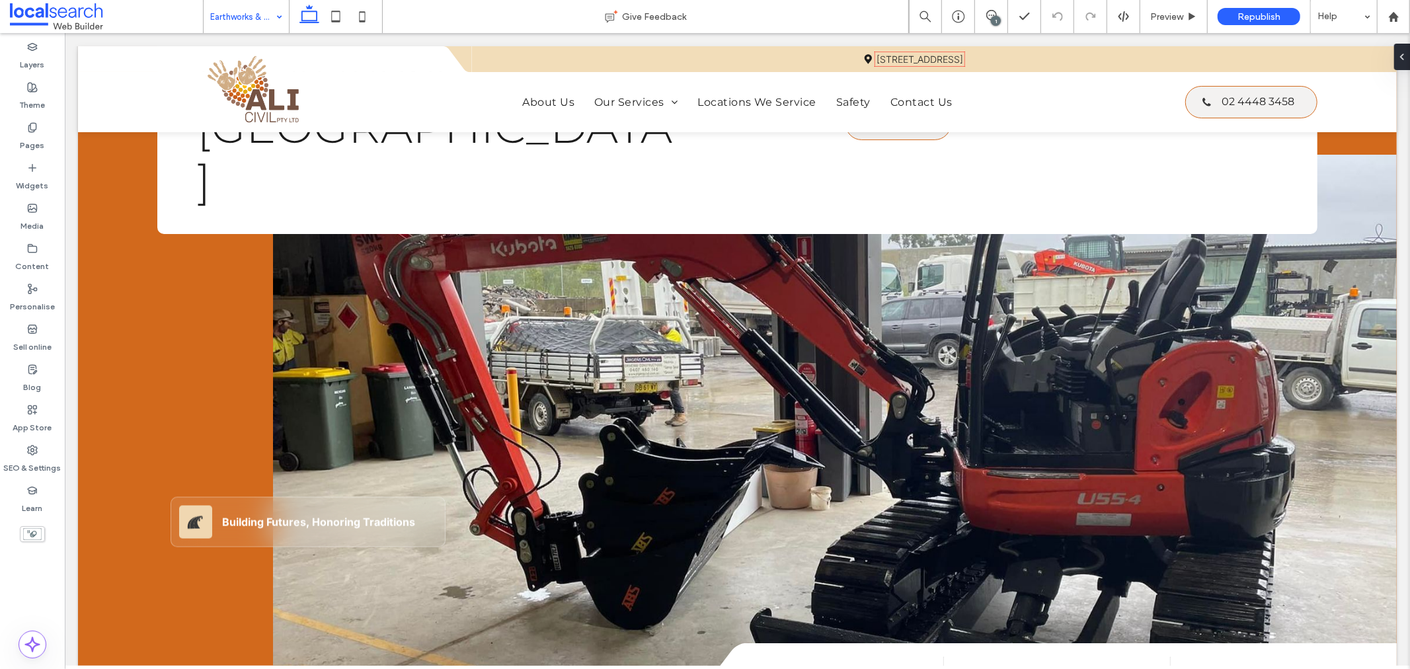
click at [238, 10] on input at bounding box center [242, 16] width 65 height 33
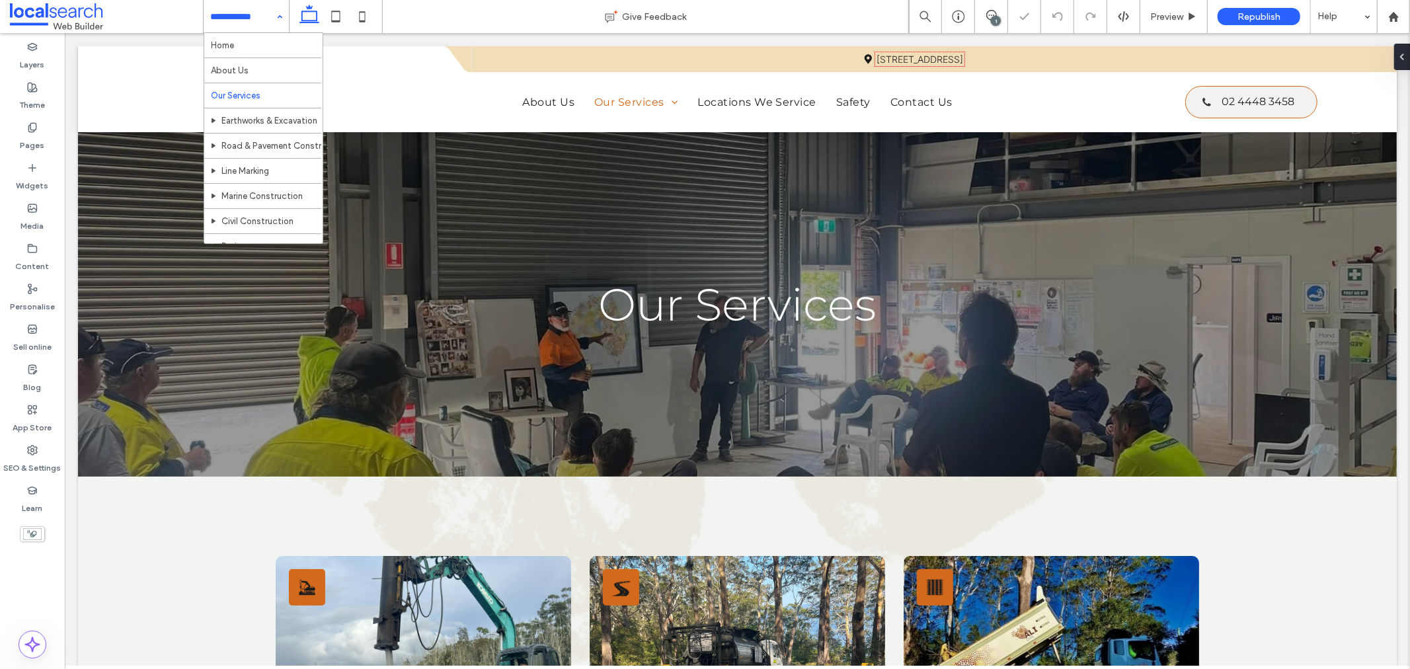
click at [223, 17] on input at bounding box center [242, 16] width 65 height 33
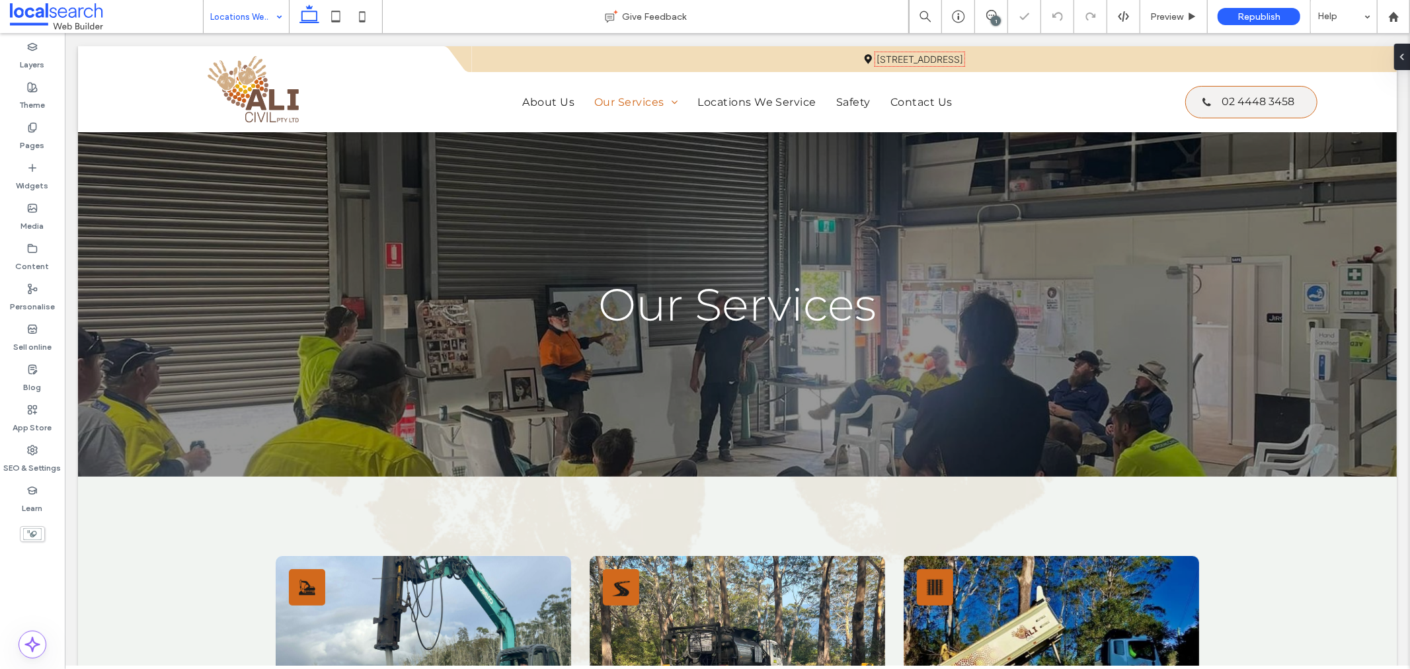
click at [236, 19] on input at bounding box center [242, 16] width 65 height 33
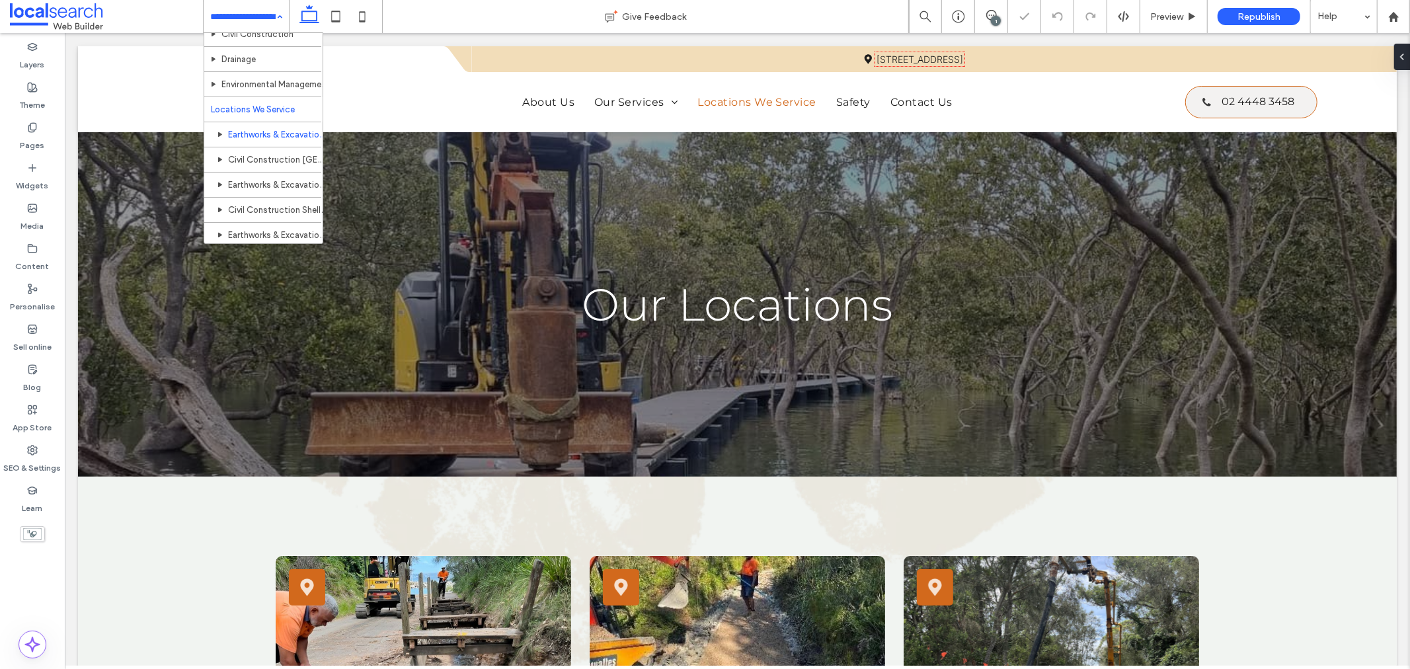
scroll to position [220, 0]
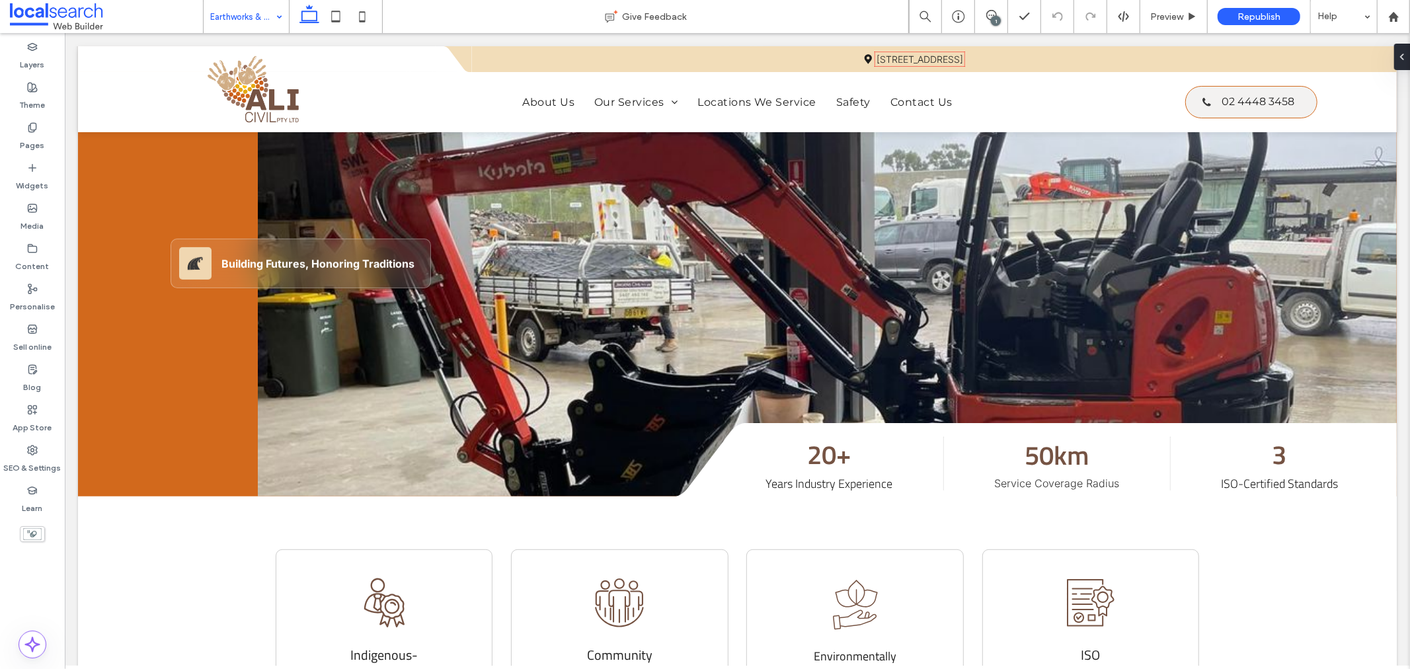
click at [230, 12] on input at bounding box center [242, 16] width 65 height 33
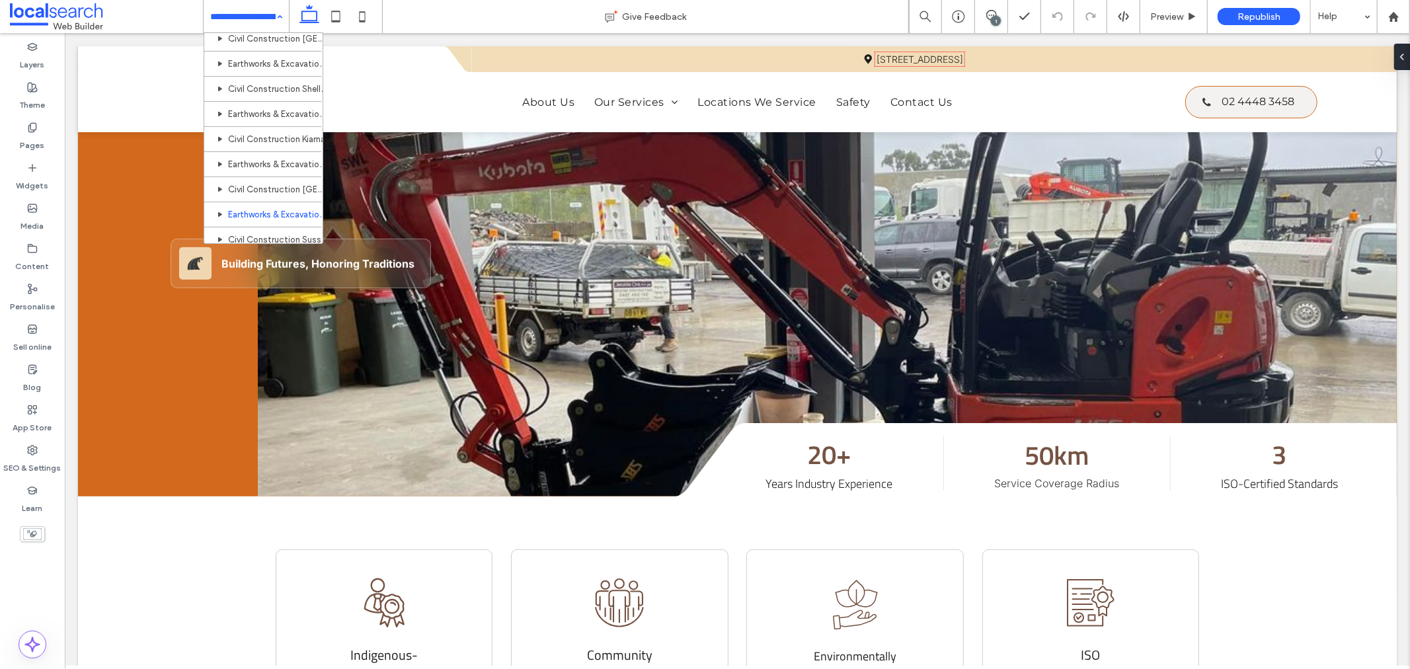
scroll to position [401, 0]
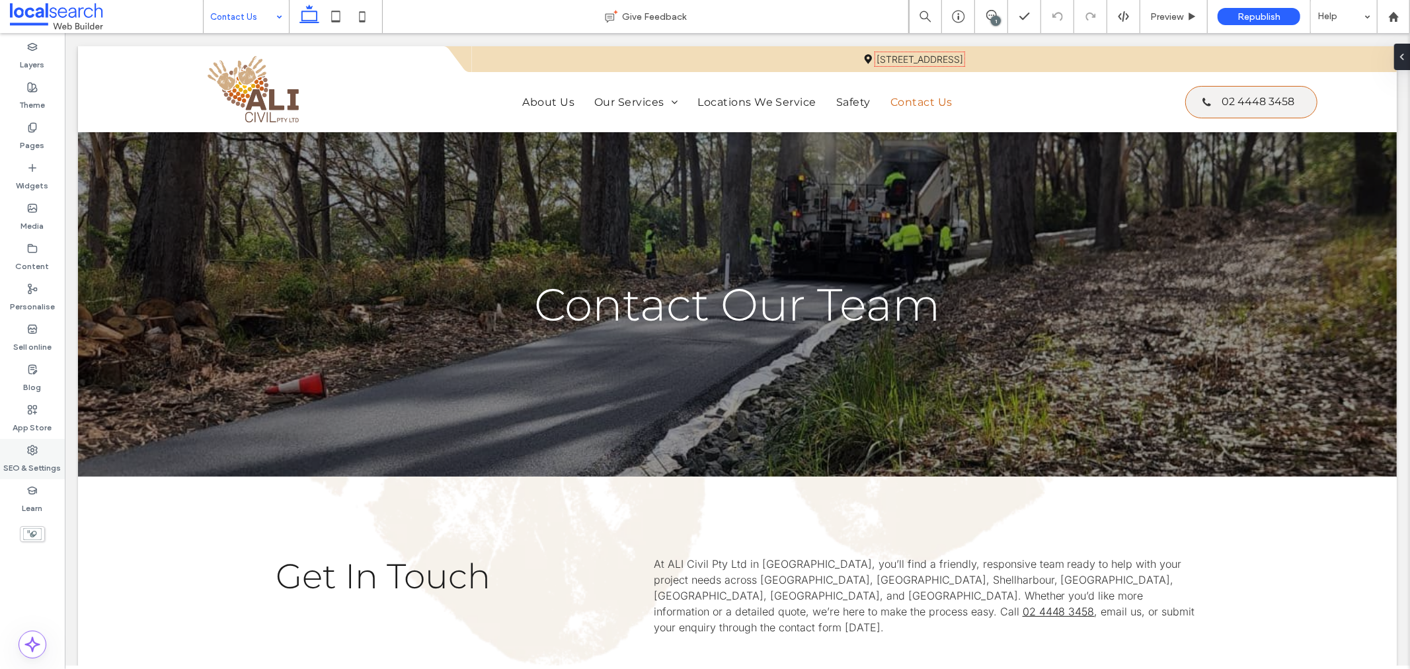
click at [43, 456] on label "SEO & Settings" at bounding box center [33, 465] width 58 height 19
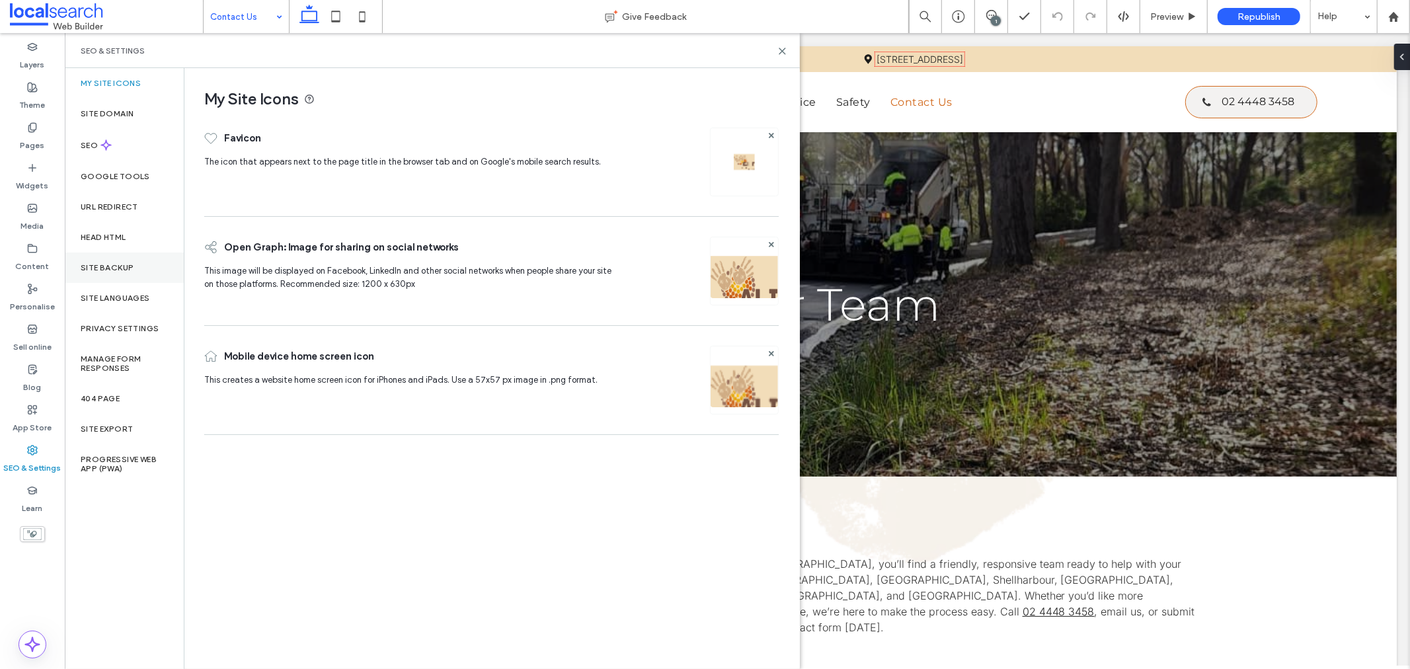
click at [124, 258] on div "Site backup" at bounding box center [124, 268] width 119 height 30
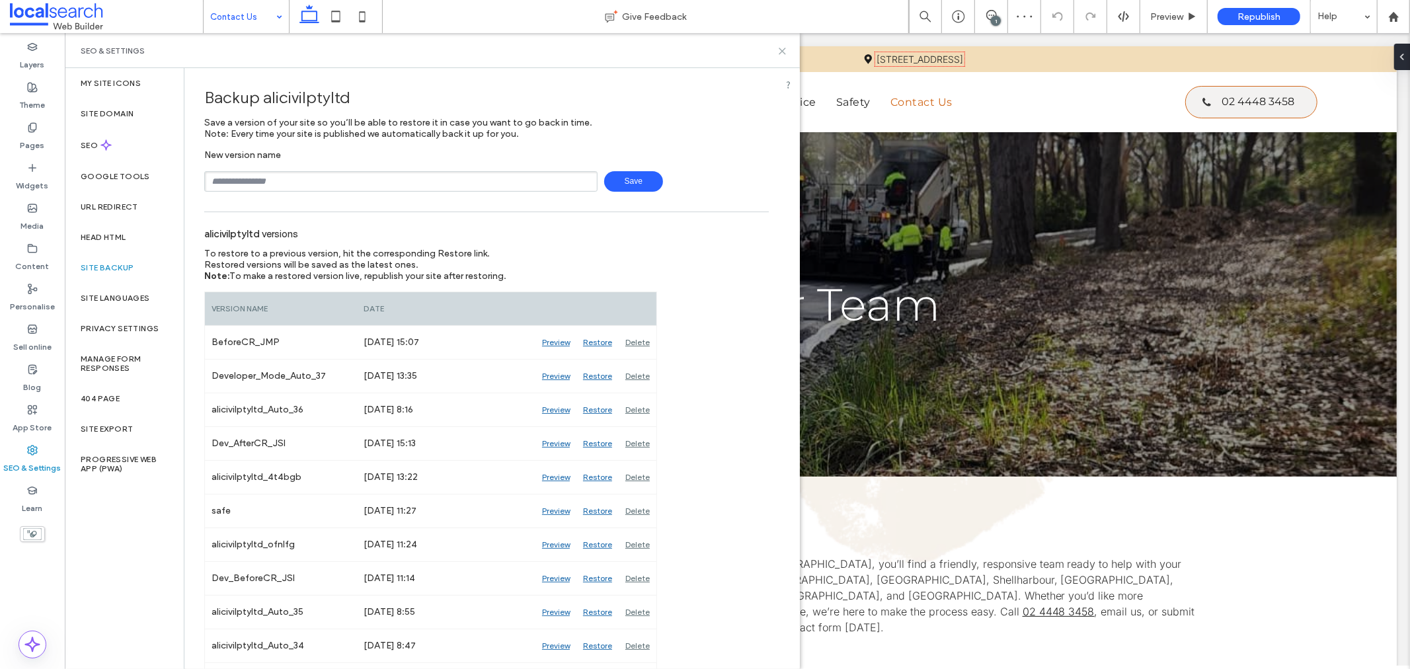
click at [781, 48] on icon at bounding box center [783, 51] width 10 height 10
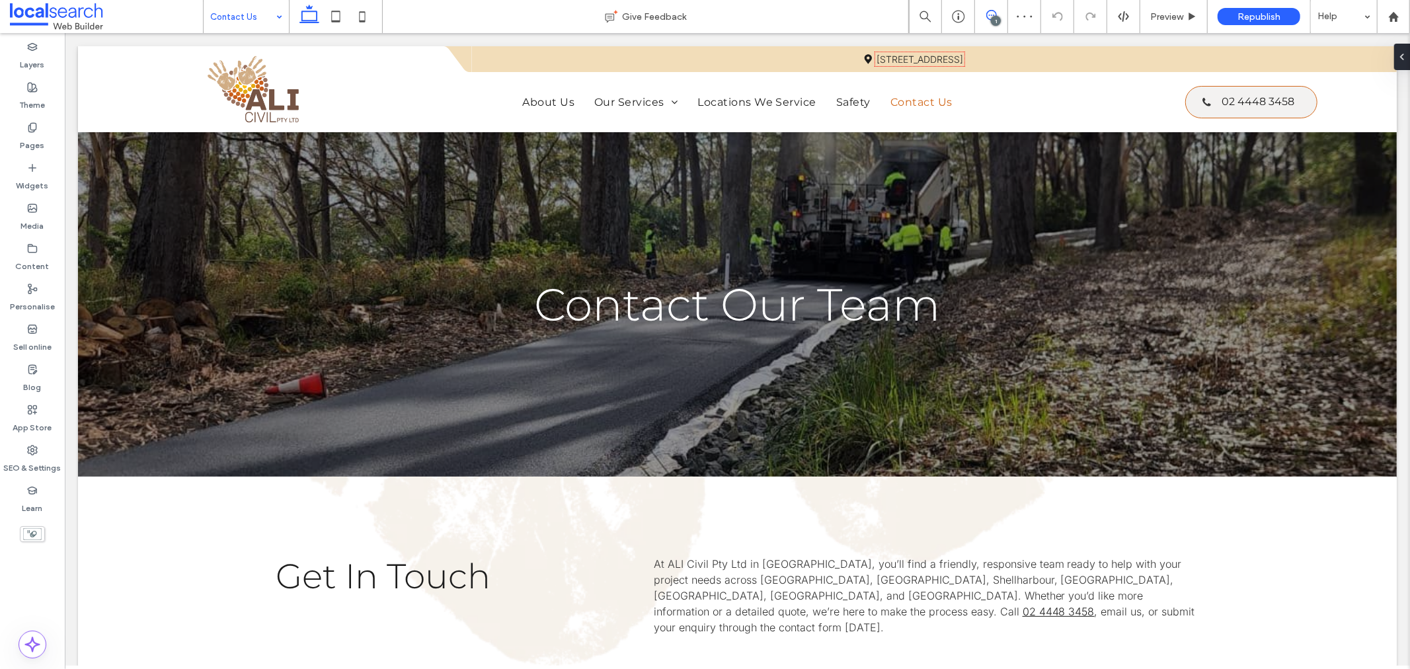
click at [984, 11] on span at bounding box center [991, 15] width 32 height 11
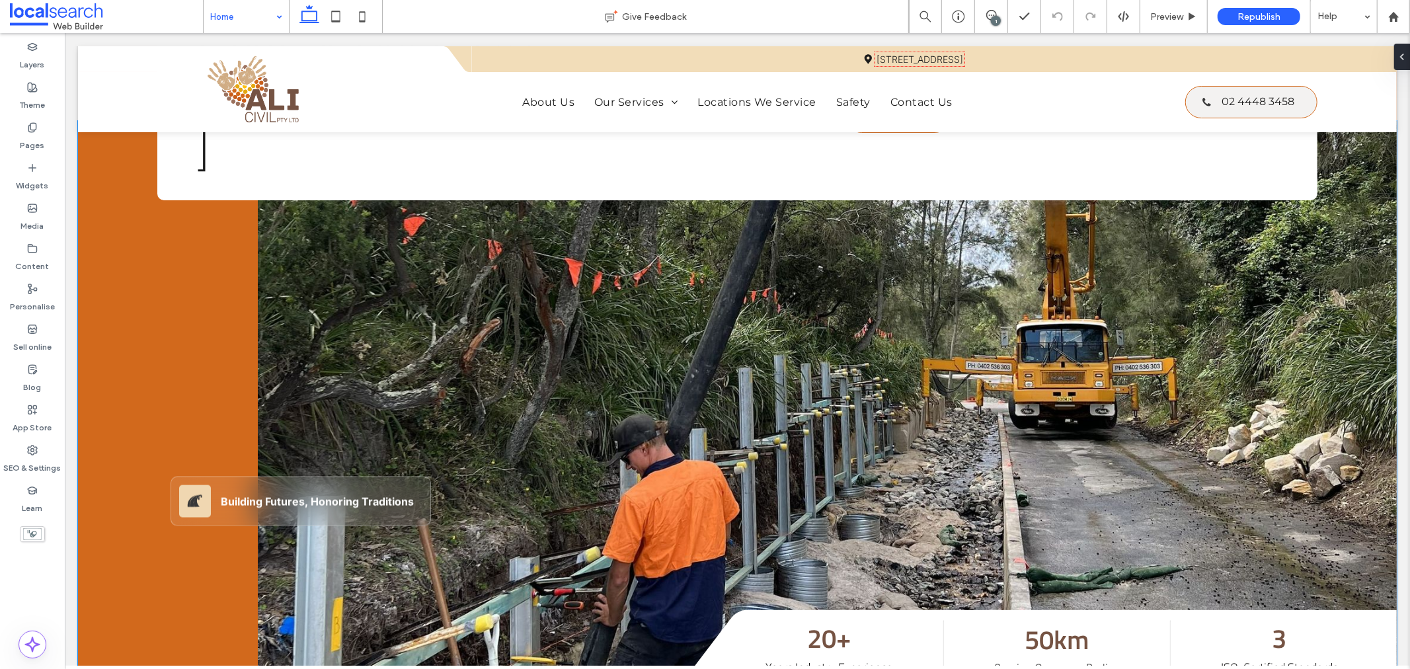
scroll to position [147, 0]
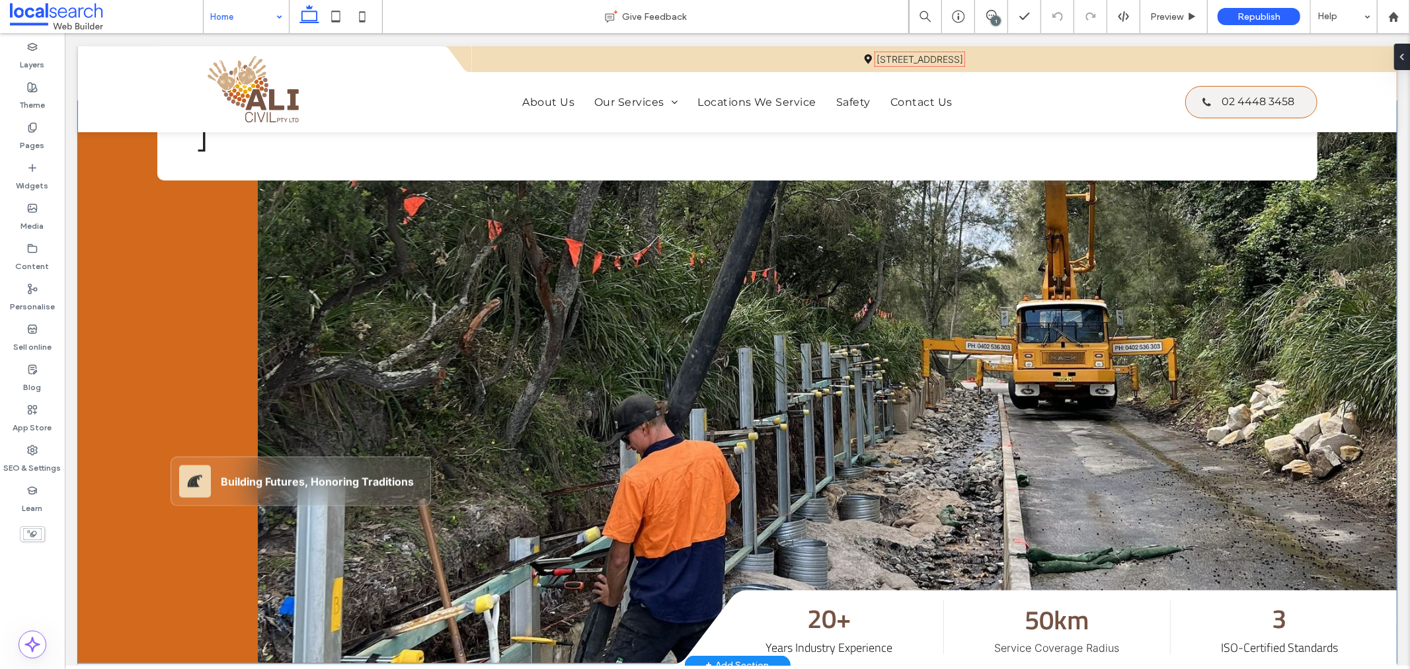
click at [304, 364] on div "Highway Road Icon Building Futures, Honoring Traditions" at bounding box center [300, 392] width 287 height 251
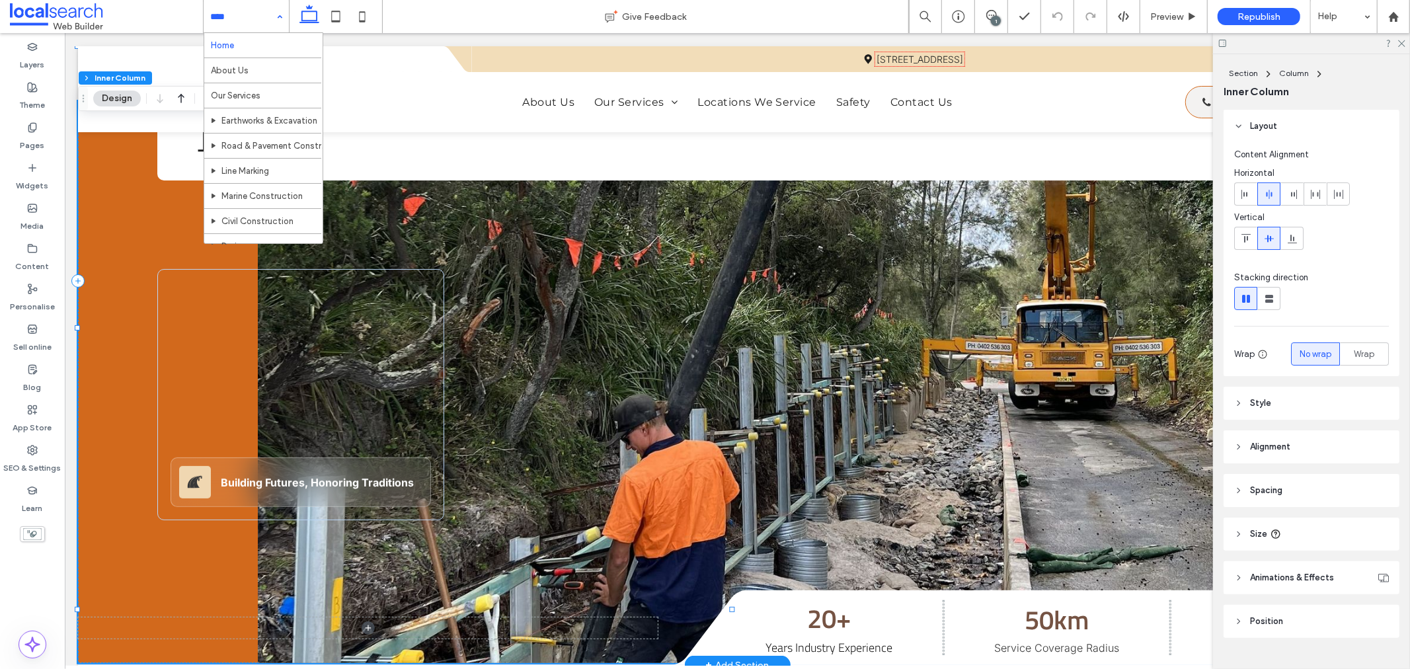
click at [304, 364] on div "Highway Road Icon Building Futures, Honoring Traditions" at bounding box center [300, 393] width 287 height 251
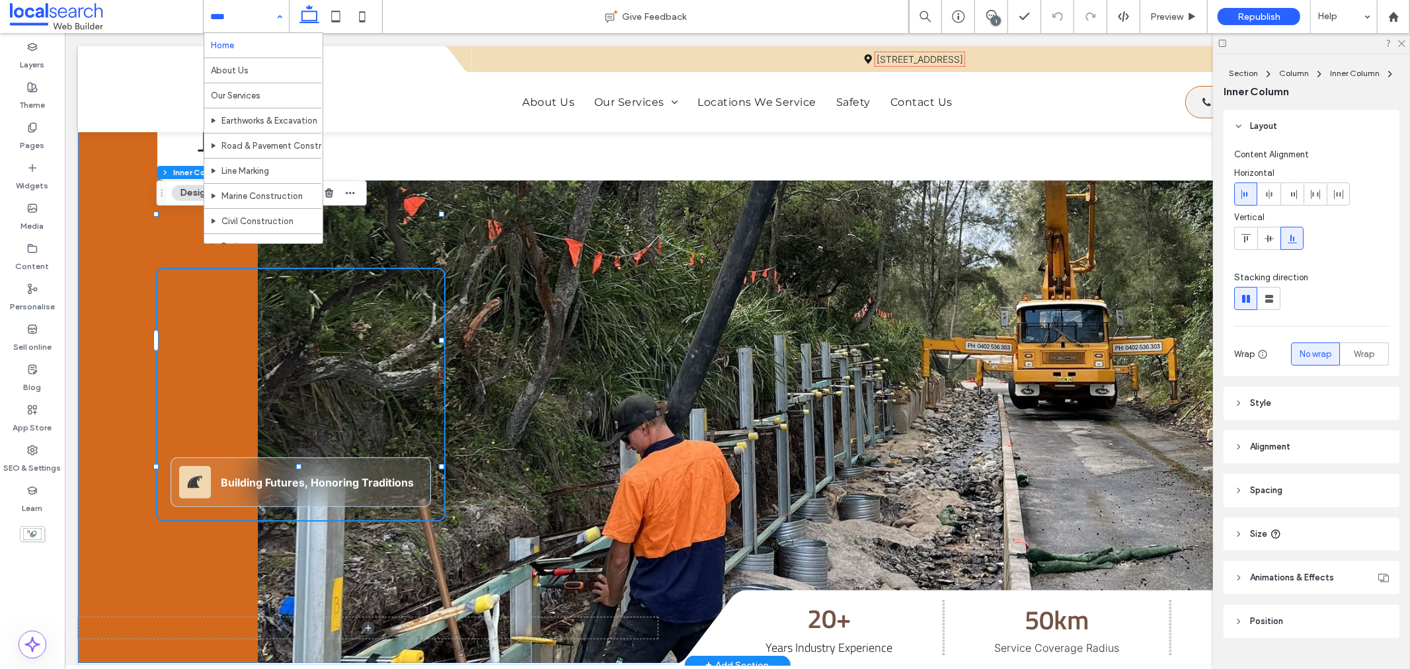
type input "**"
type input "****"
click at [1259, 397] on span "Style" at bounding box center [1260, 403] width 21 height 13
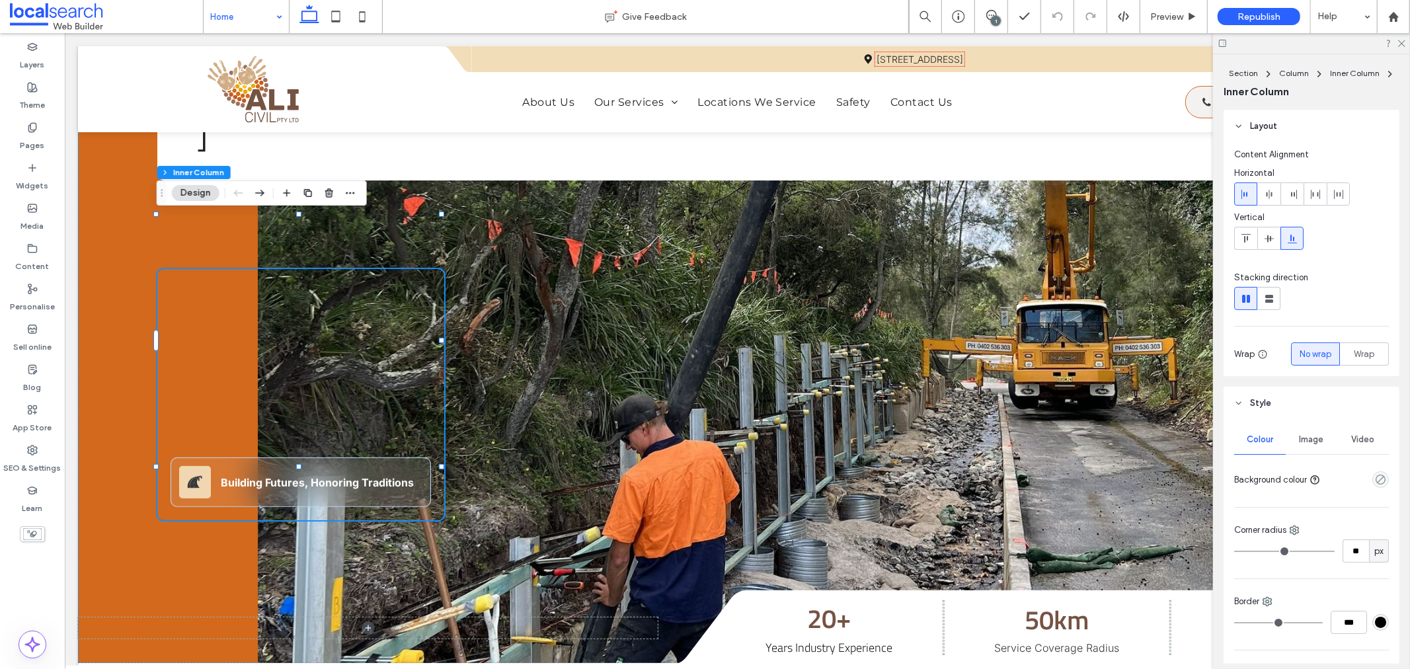
click at [1305, 435] on span "Image" at bounding box center [1312, 439] width 24 height 11
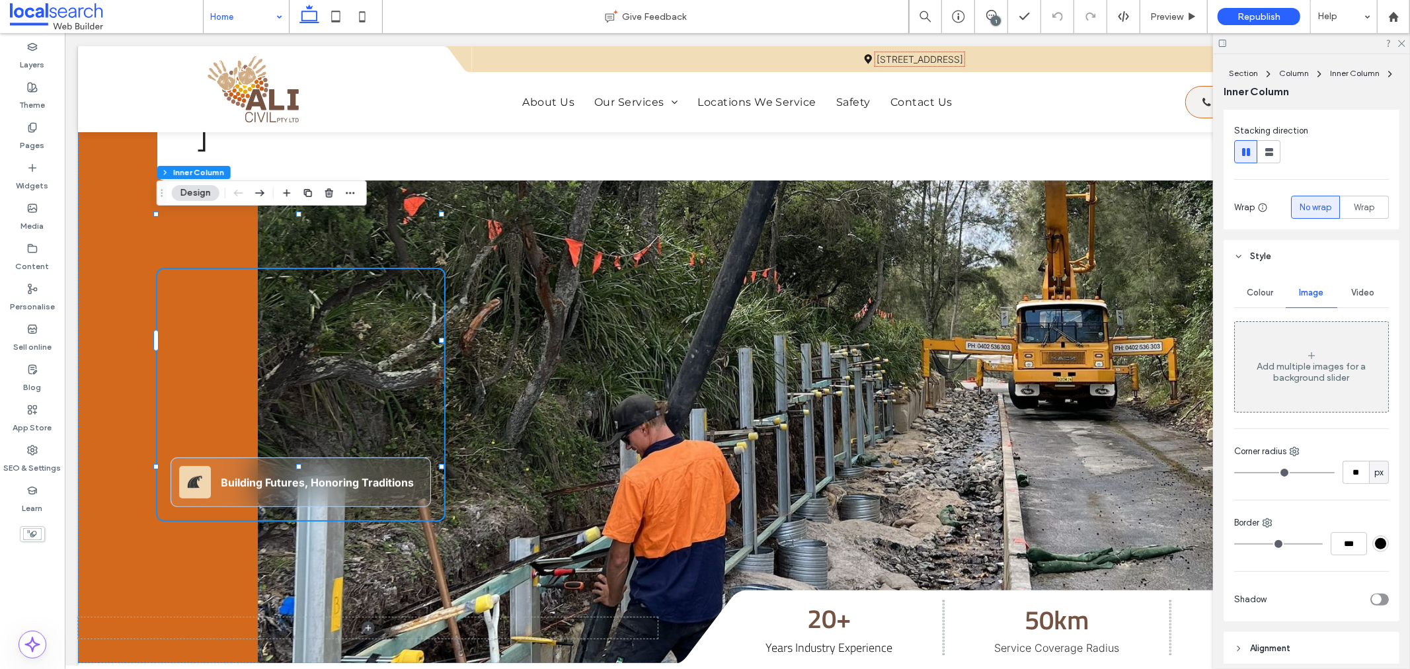
drag, startPoint x: 327, startPoint y: 10, endPoint x: 411, endPoint y: 196, distance: 203.9
click at [327, 10] on icon at bounding box center [336, 16] width 26 height 26
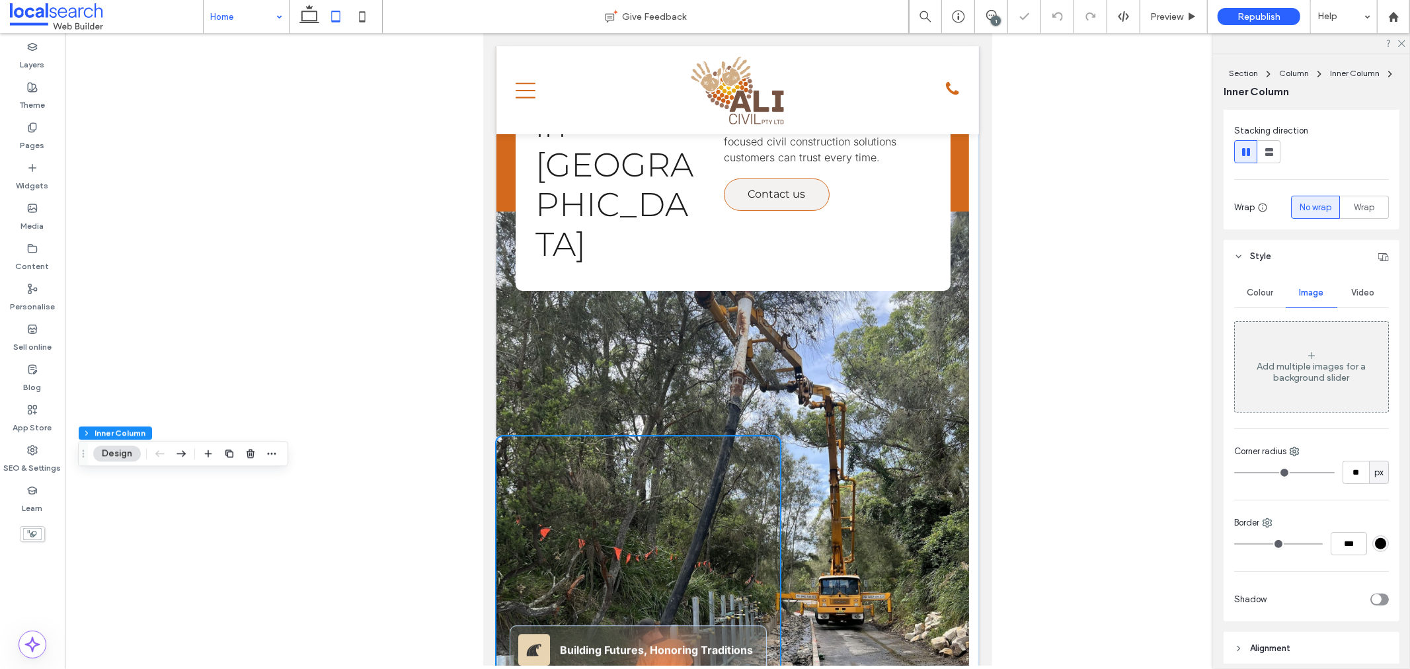
type input "**"
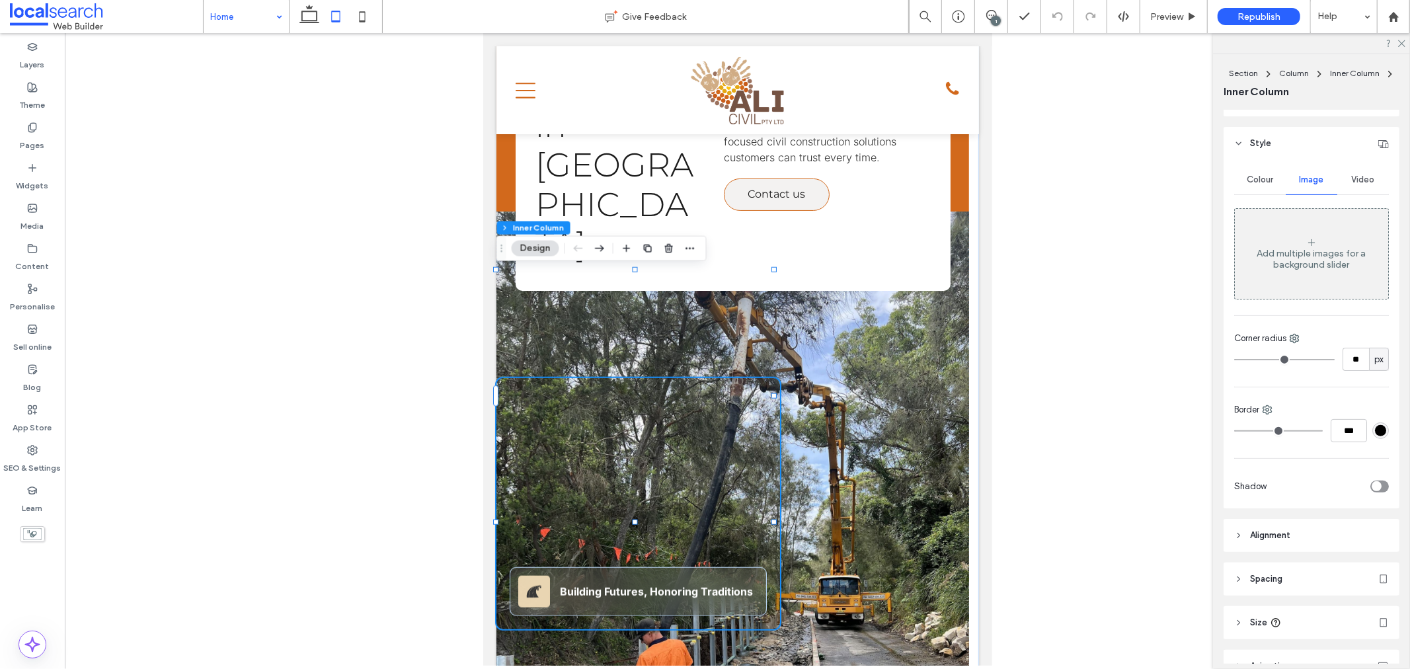
scroll to position [367, 0]
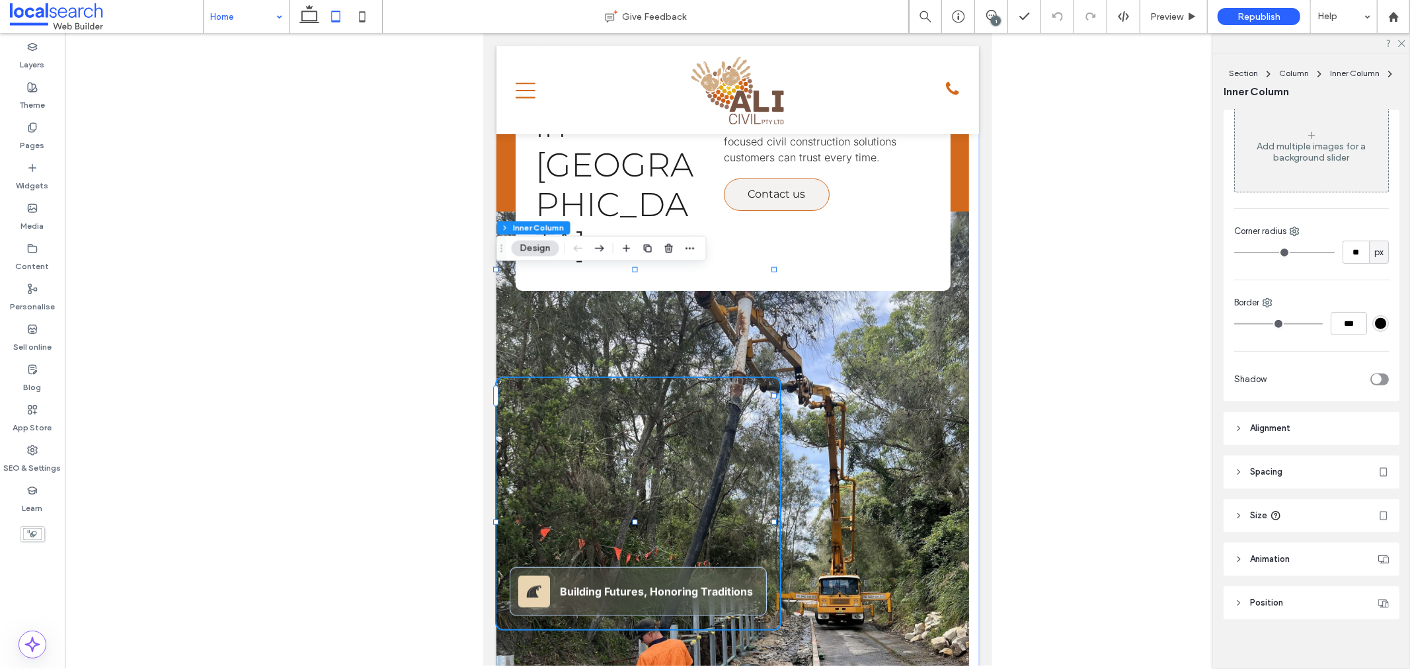
click at [1261, 425] on span "Alignment" at bounding box center [1270, 428] width 40 height 13
click at [1257, 516] on span "Spacing" at bounding box center [1266, 511] width 32 height 13
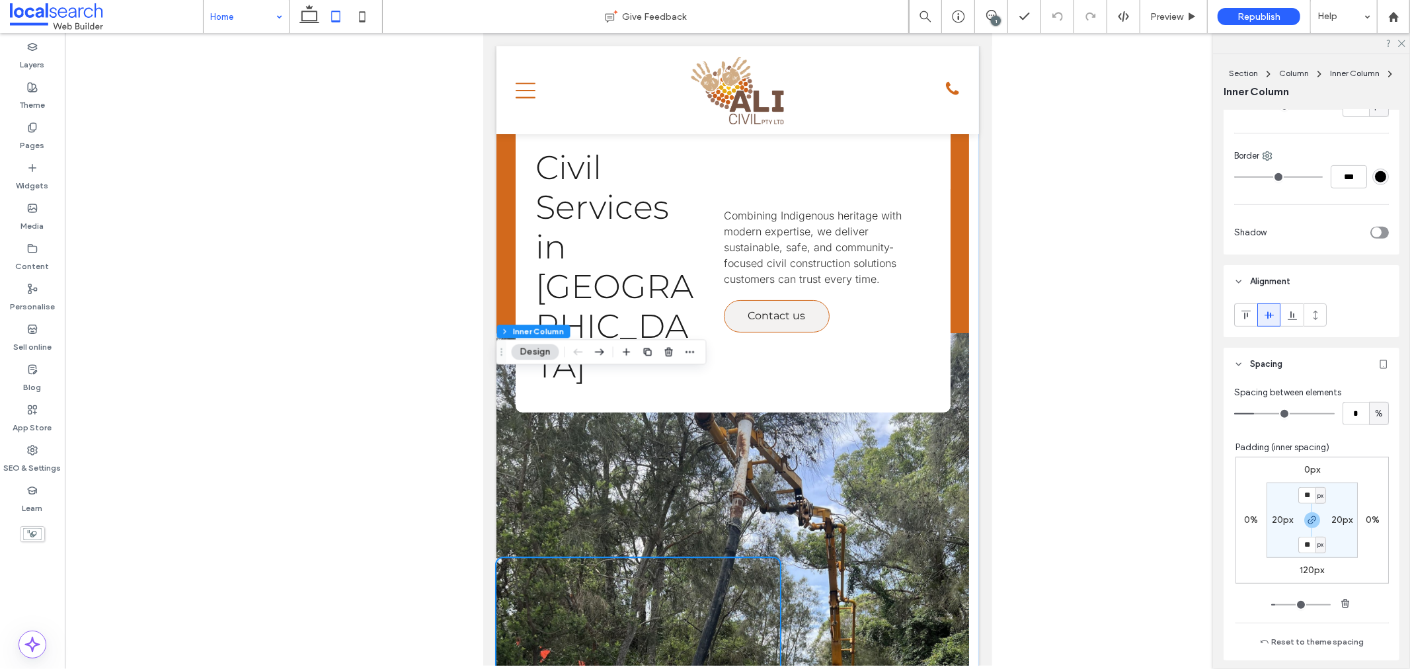
scroll to position [0, 0]
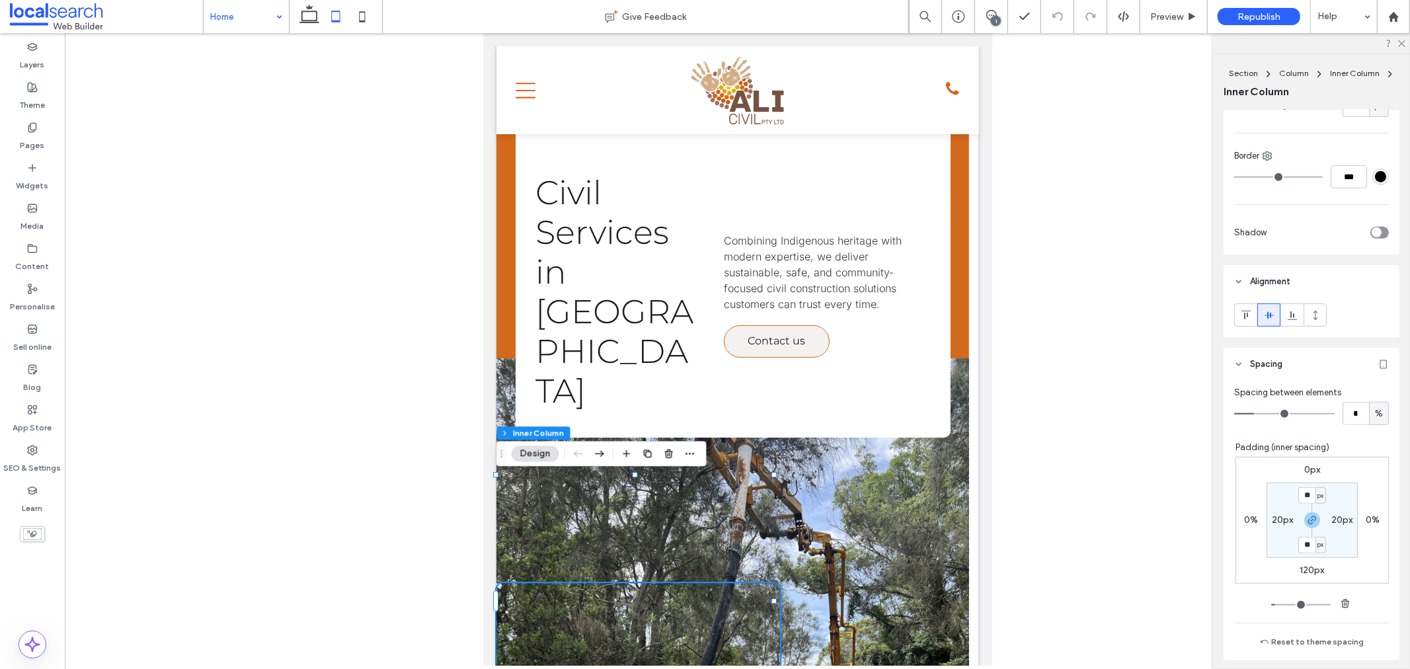
drag, startPoint x: 368, startPoint y: 15, endPoint x: 466, endPoint y: 164, distance: 178.6
click at [368, 15] on icon at bounding box center [362, 16] width 26 height 26
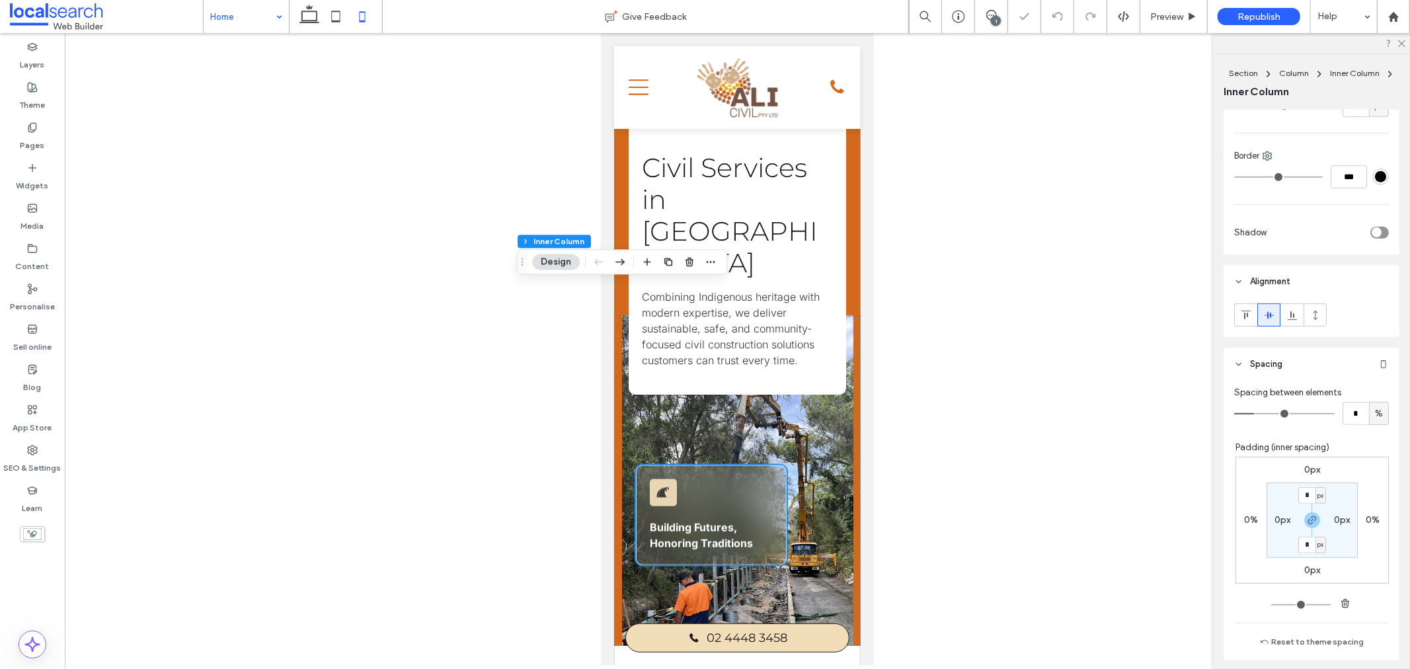
type input "*"
type input "**"
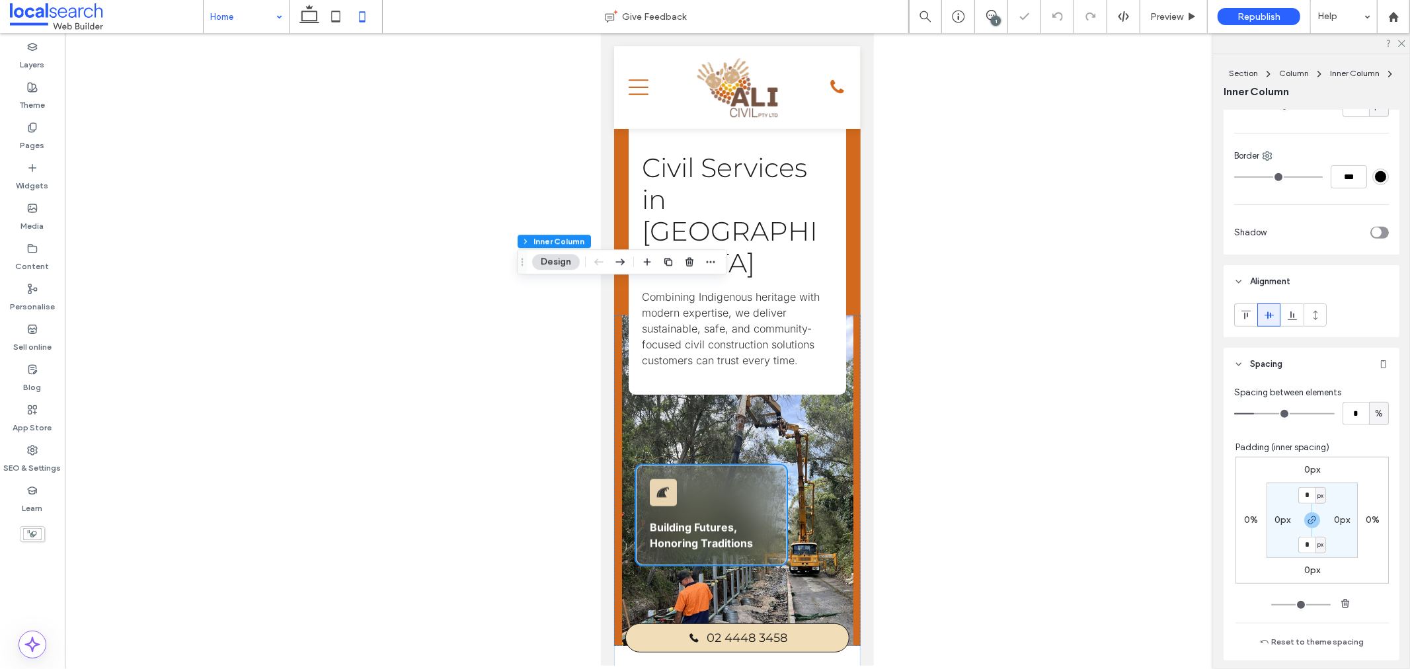
type input "*"
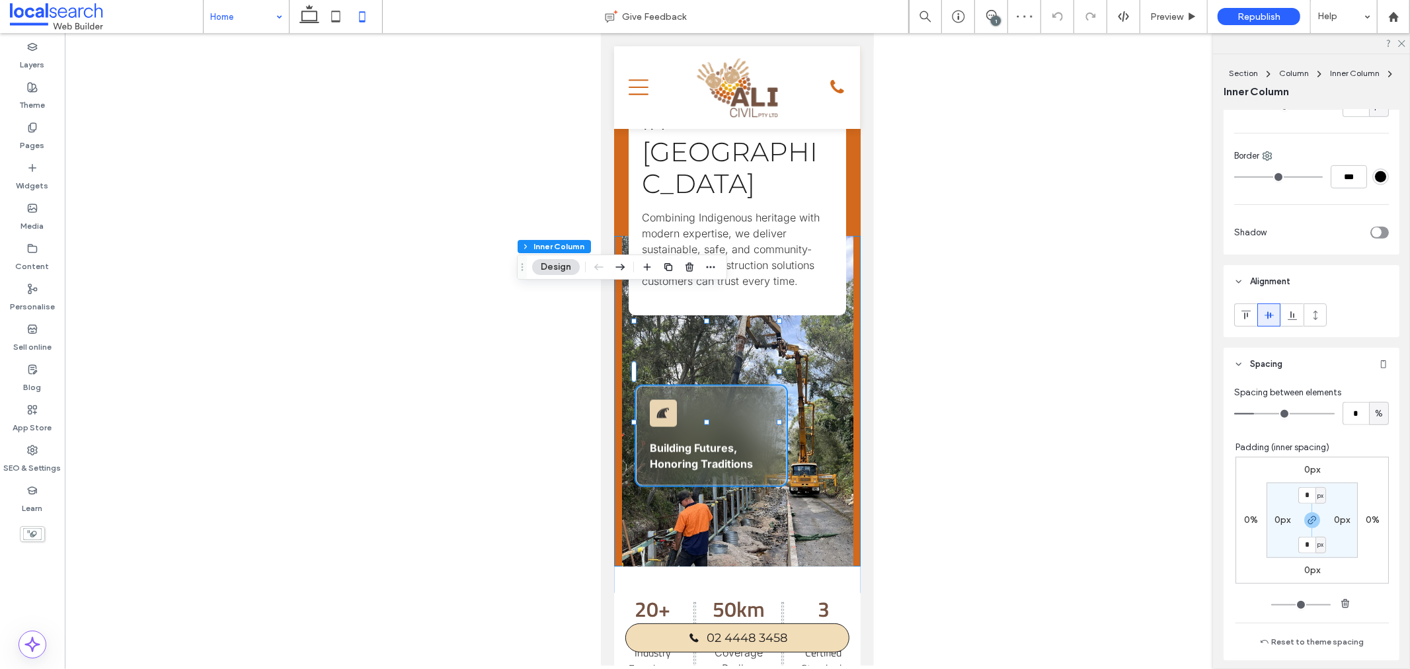
scroll to position [44, 0]
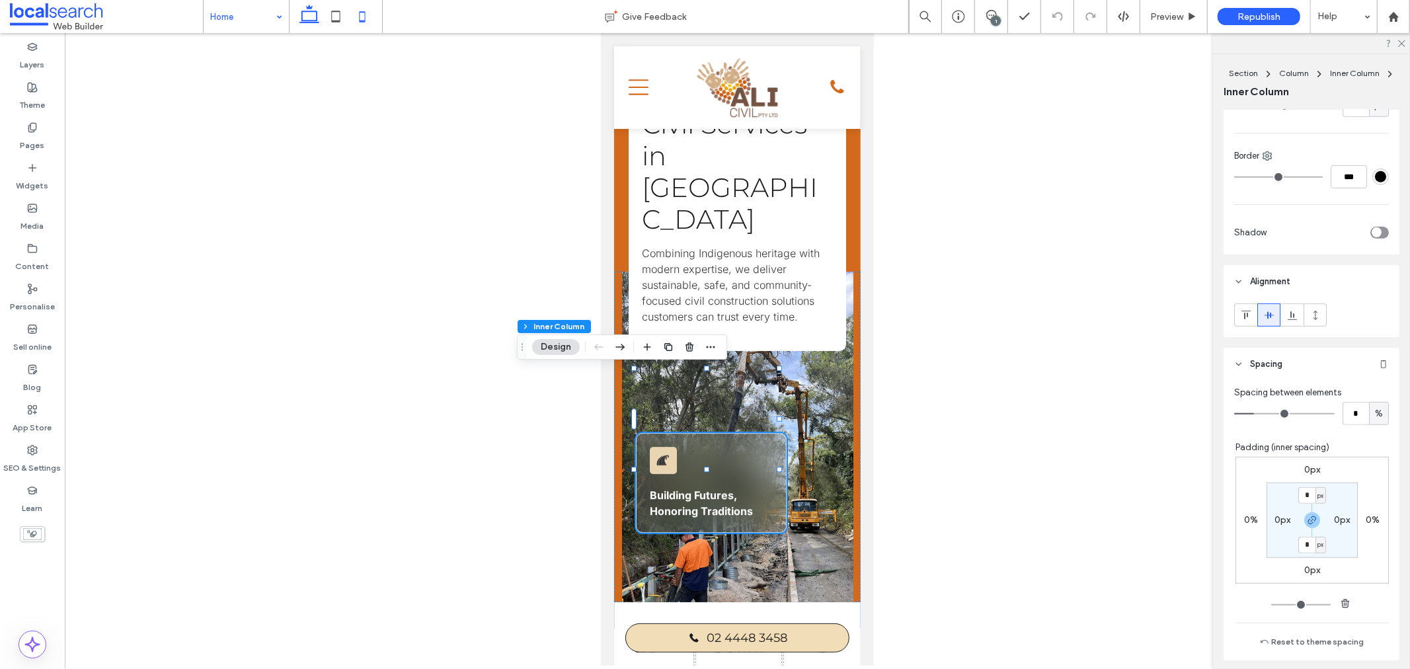
drag, startPoint x: 311, startPoint y: 19, endPoint x: 261, endPoint y: 58, distance: 63.1
click at [311, 19] on icon at bounding box center [309, 16] width 26 height 26
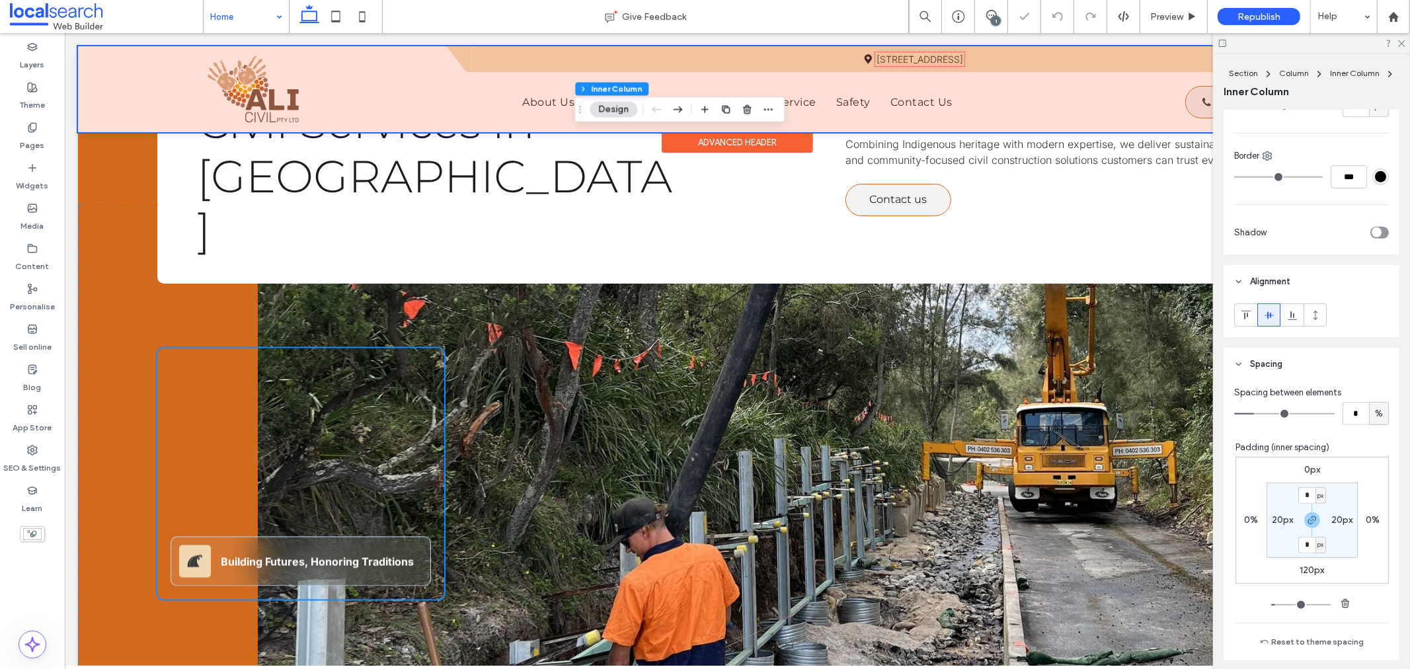
type input "**"
type input "***"
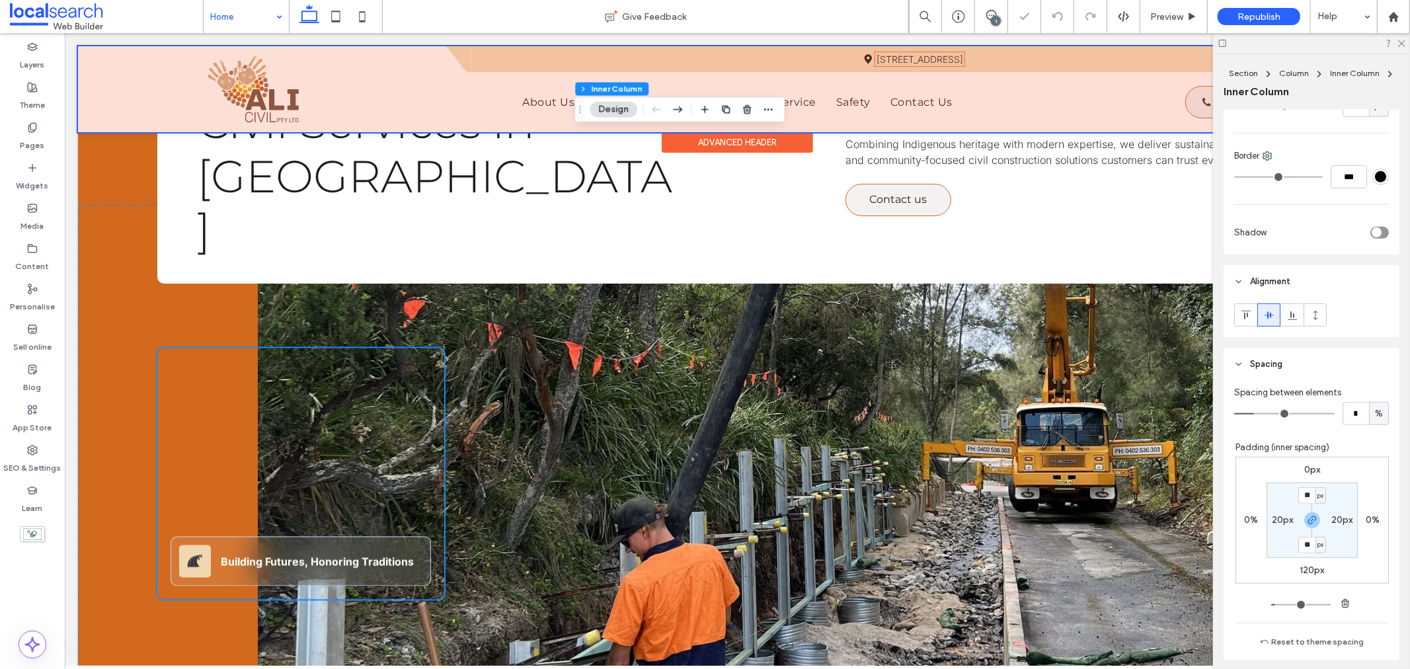
type input "**"
type input "***"
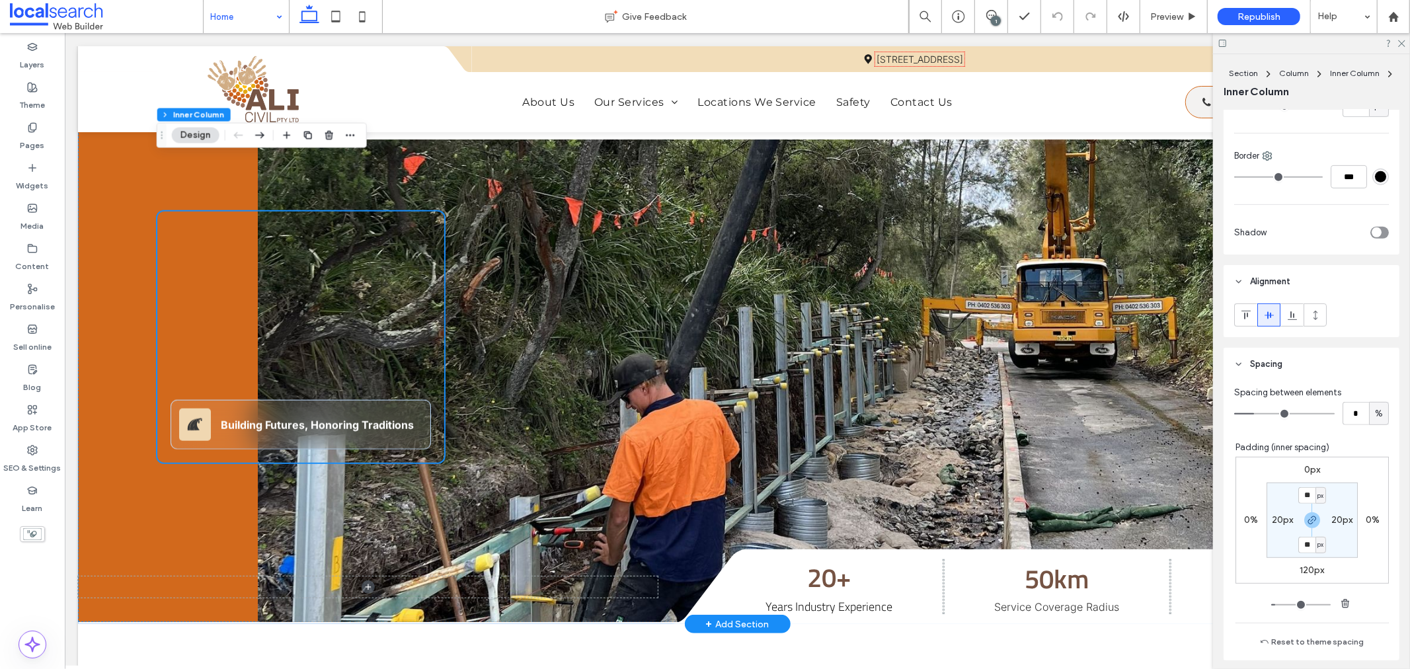
scroll to position [60, 0]
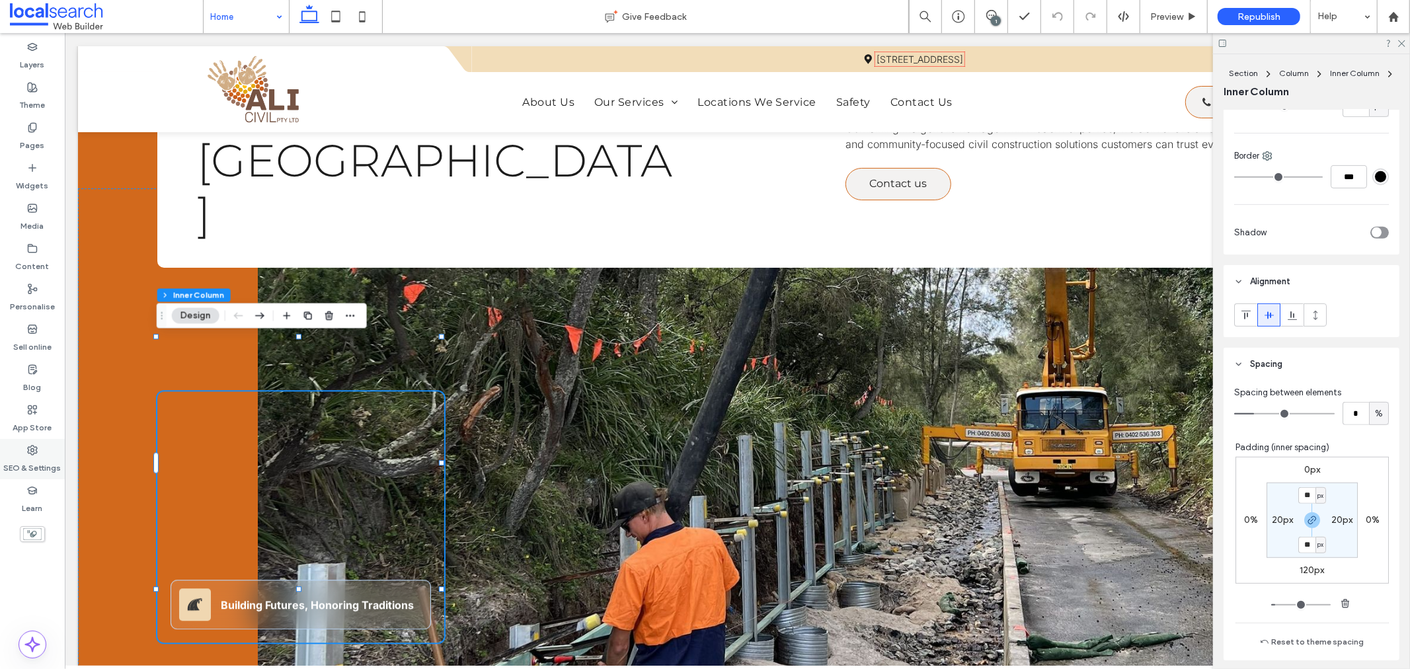
click at [34, 454] on use at bounding box center [32, 450] width 9 height 9
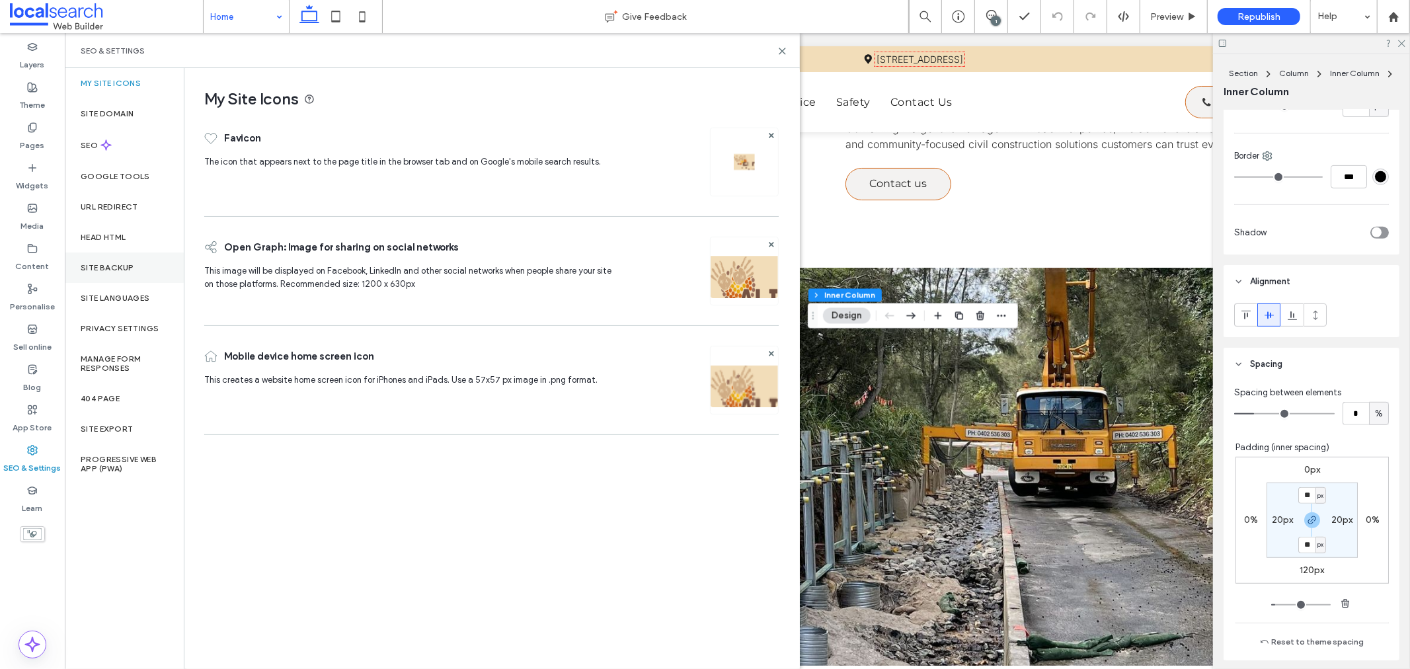
click at [110, 263] on label "Site backup" at bounding box center [107, 267] width 53 height 9
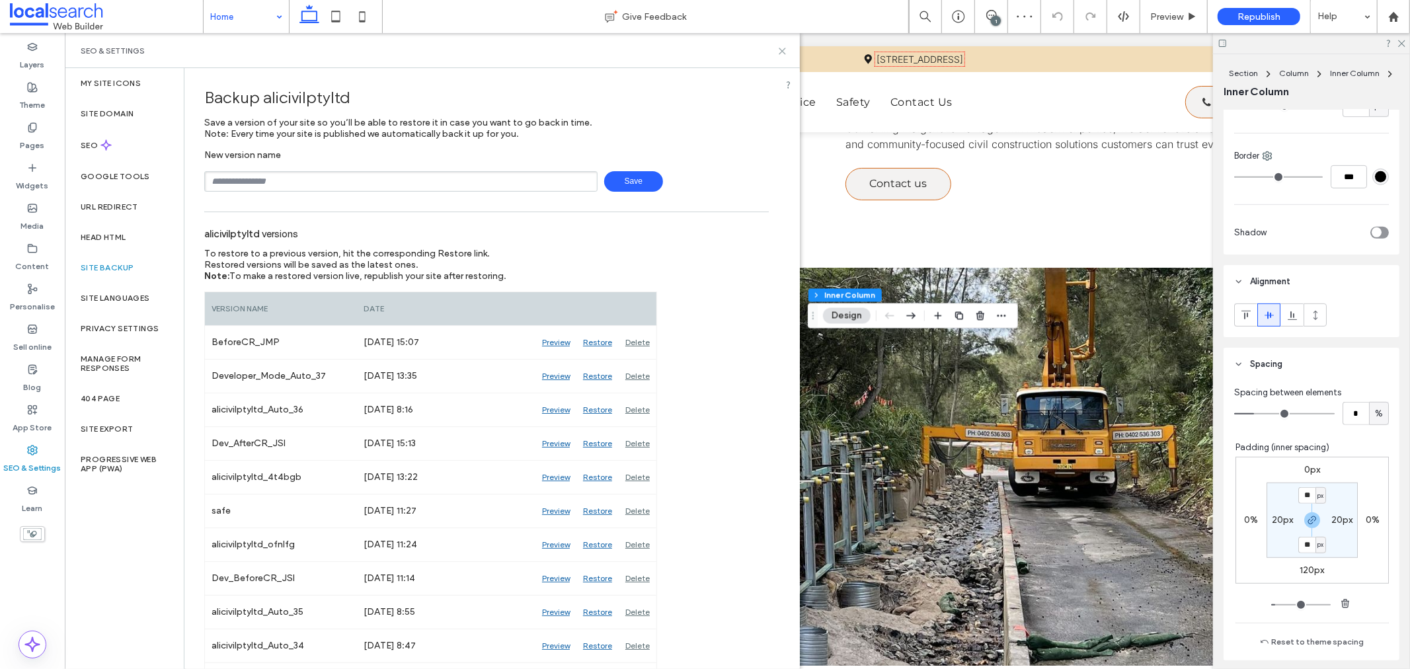
click at [778, 52] on icon at bounding box center [783, 51] width 10 height 10
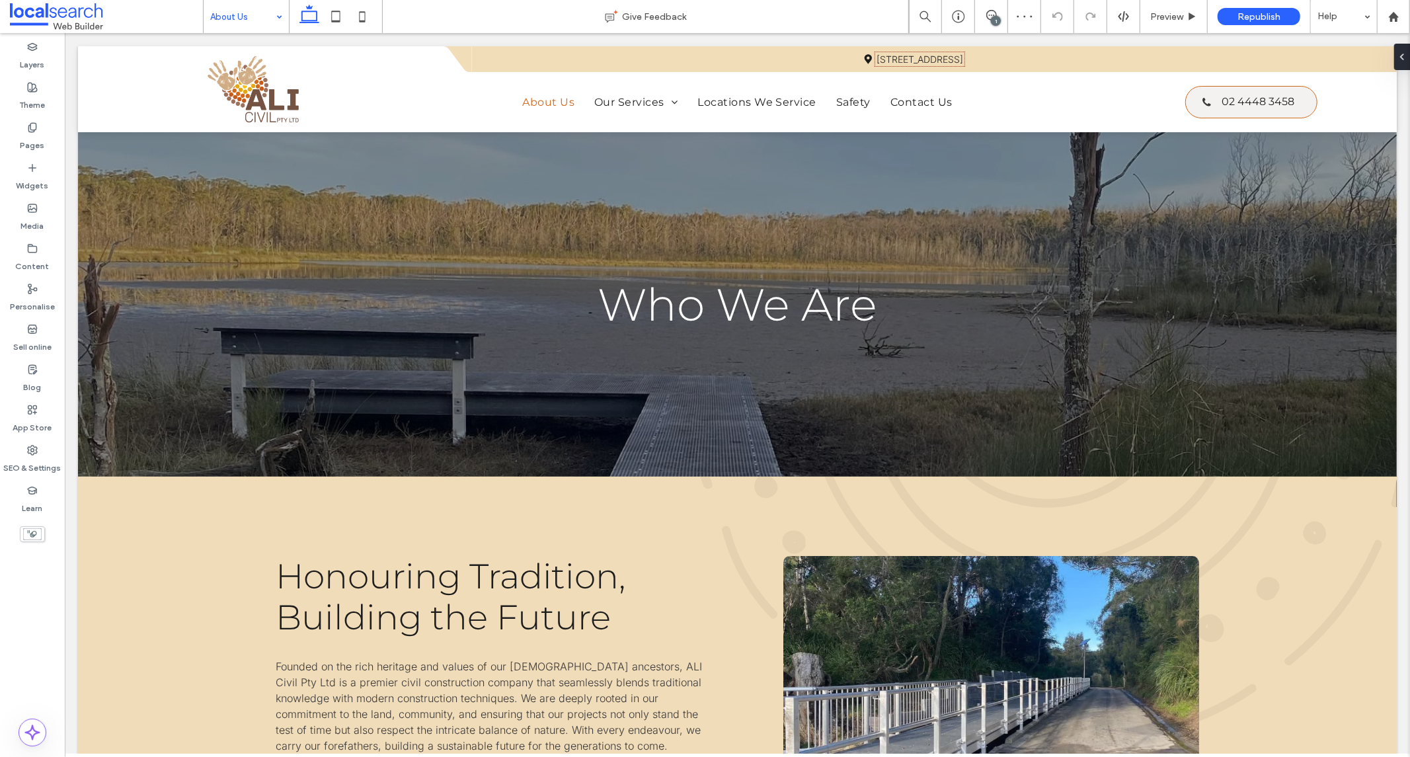
click at [223, 20] on input at bounding box center [242, 16] width 65 height 33
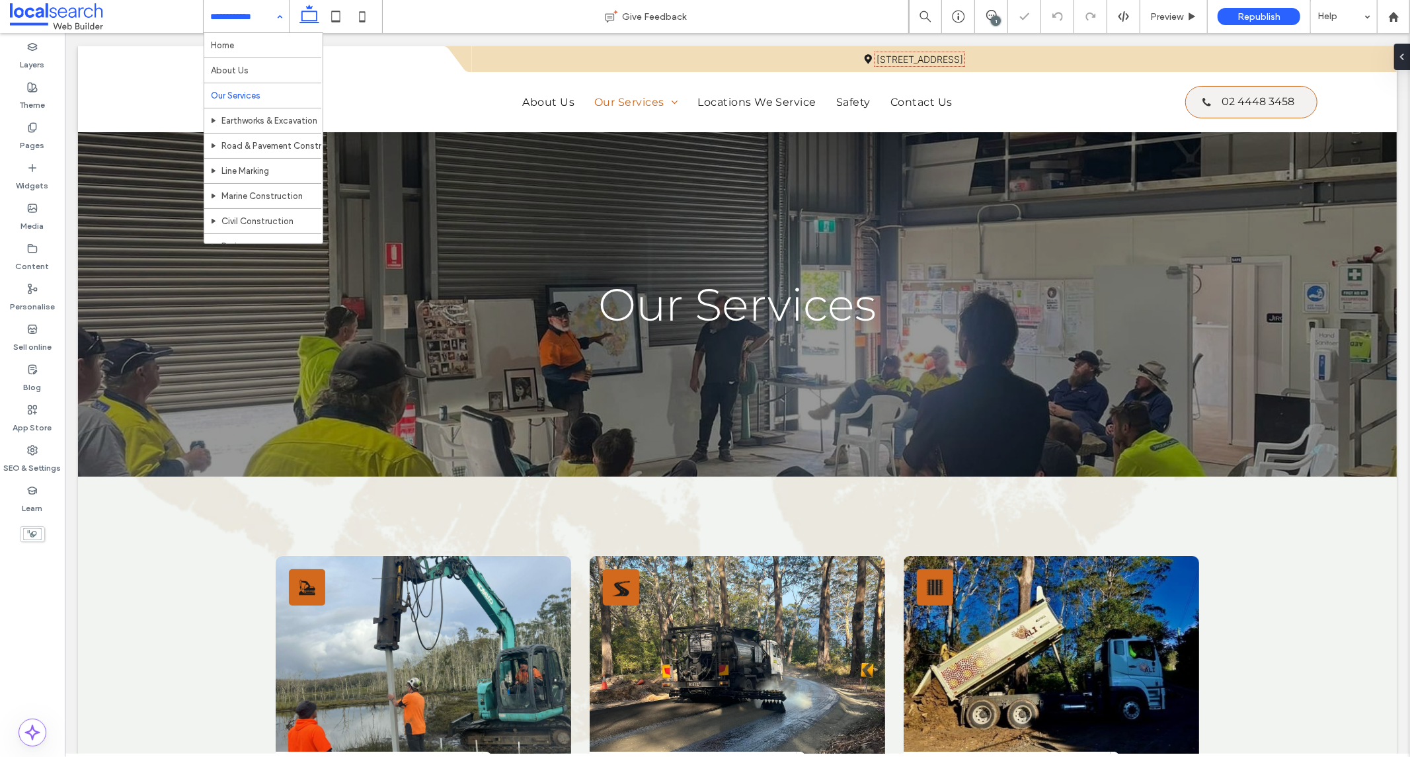
click at [222, 19] on input at bounding box center [242, 16] width 65 height 33
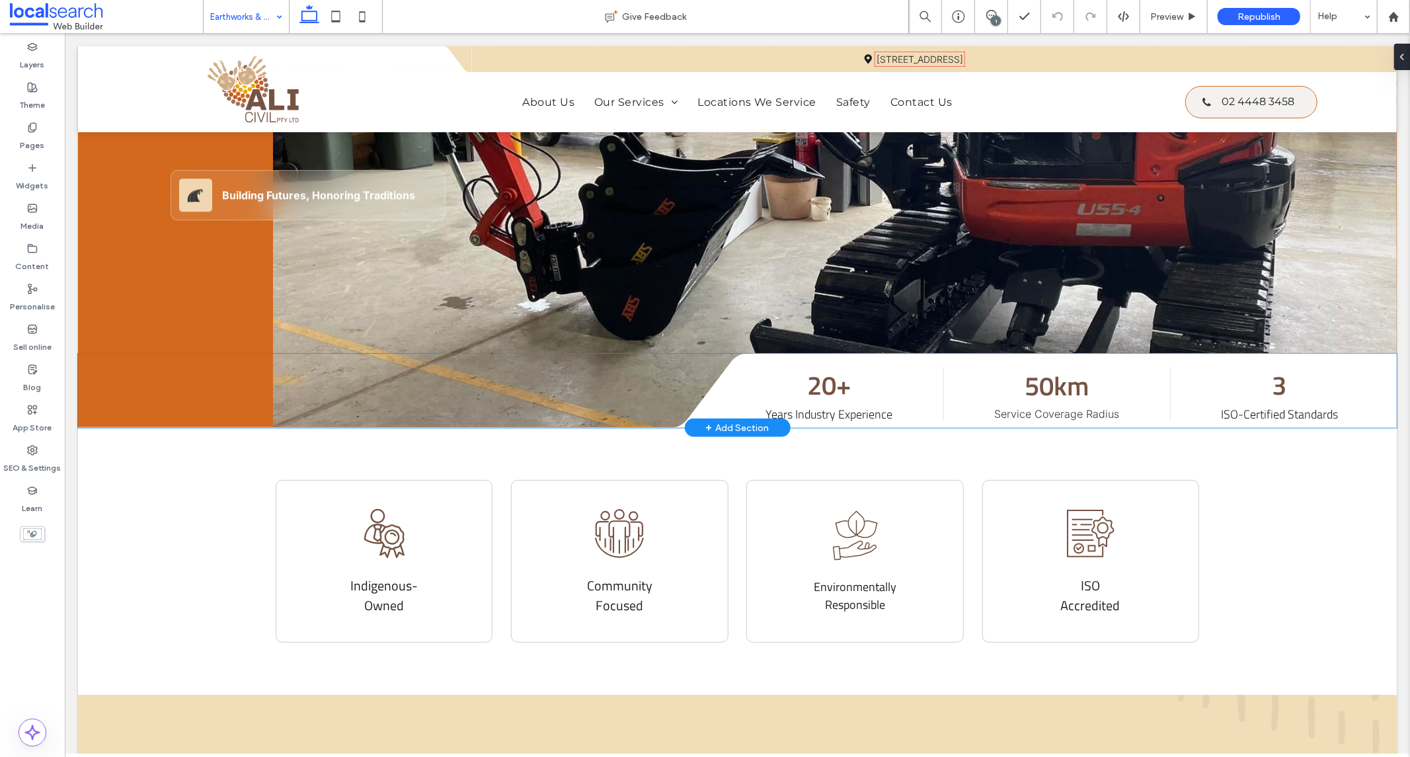
scroll to position [220, 0]
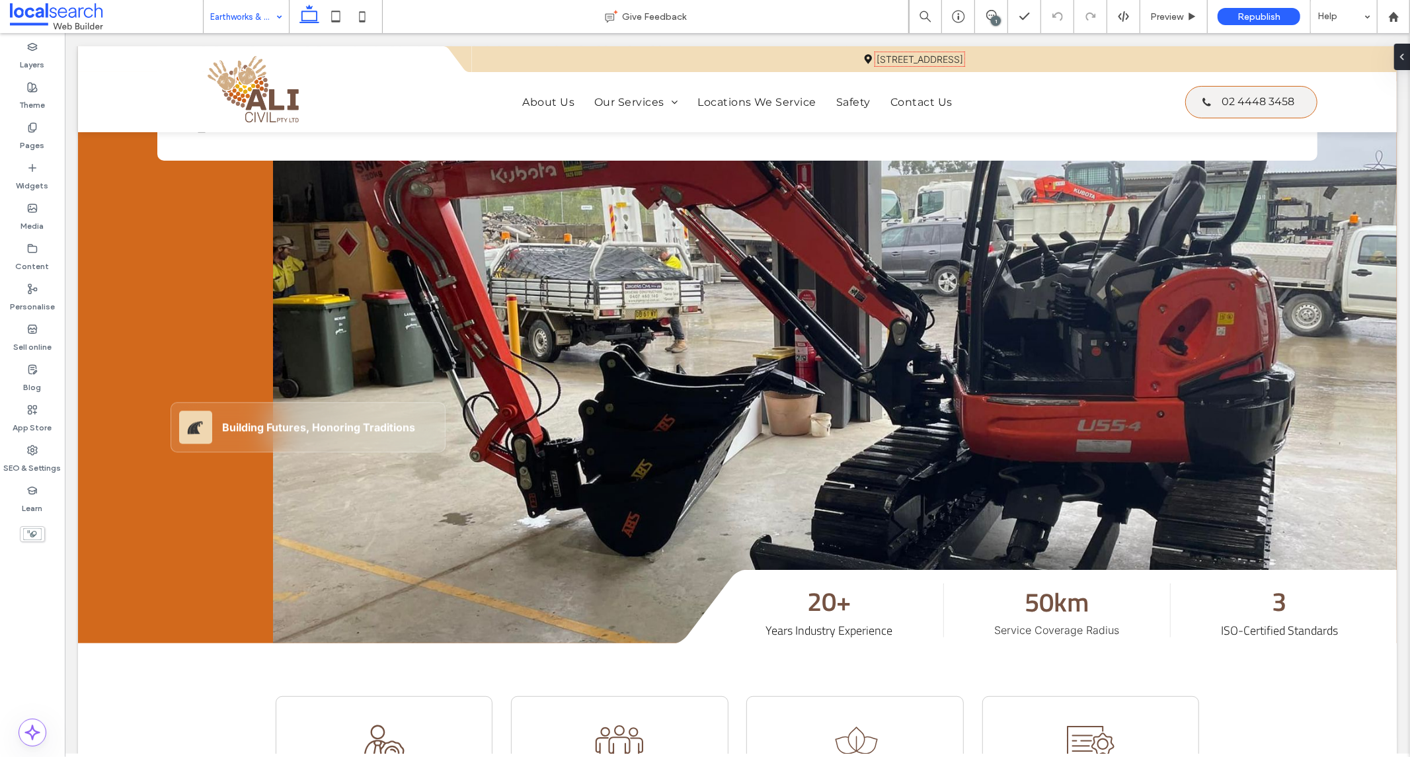
click at [246, 15] on input at bounding box center [242, 16] width 65 height 33
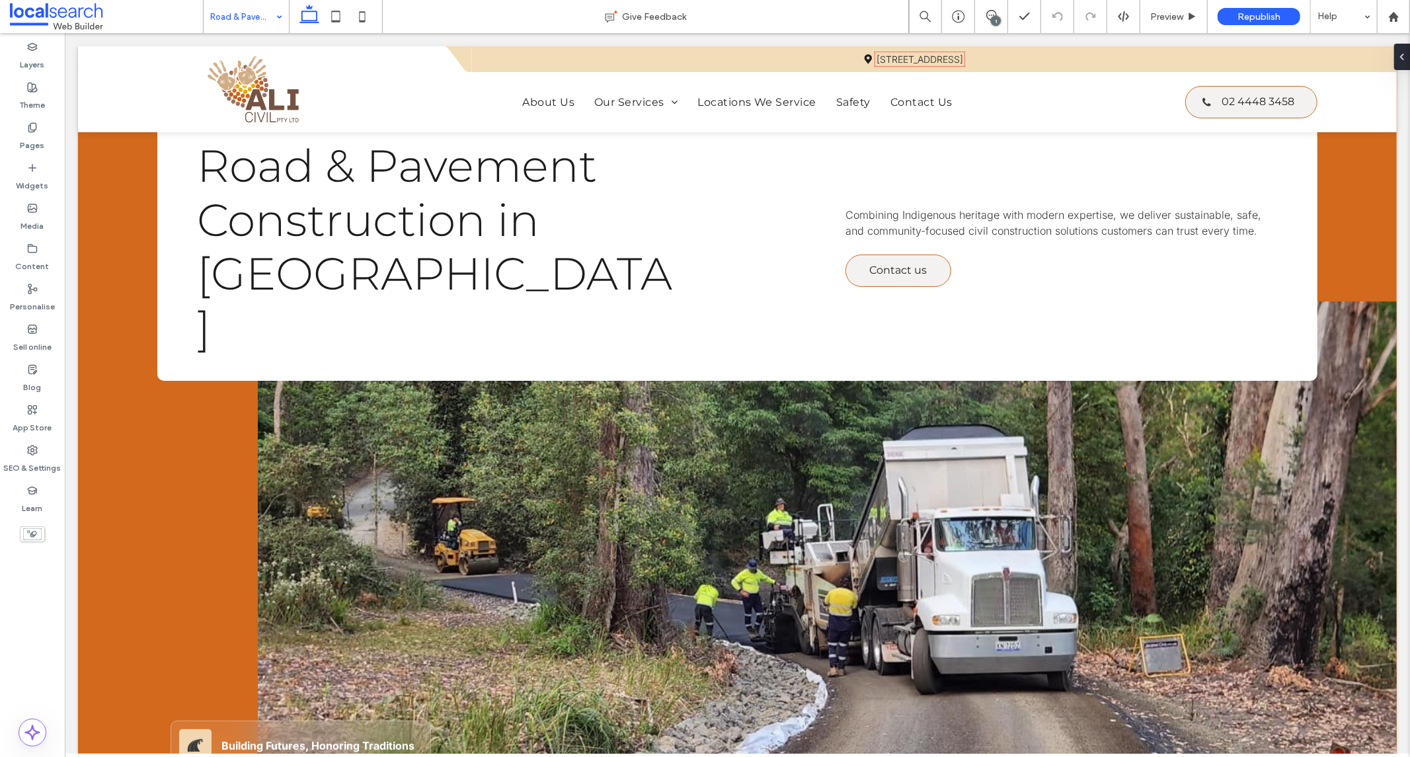
click at [233, 11] on input at bounding box center [242, 16] width 65 height 33
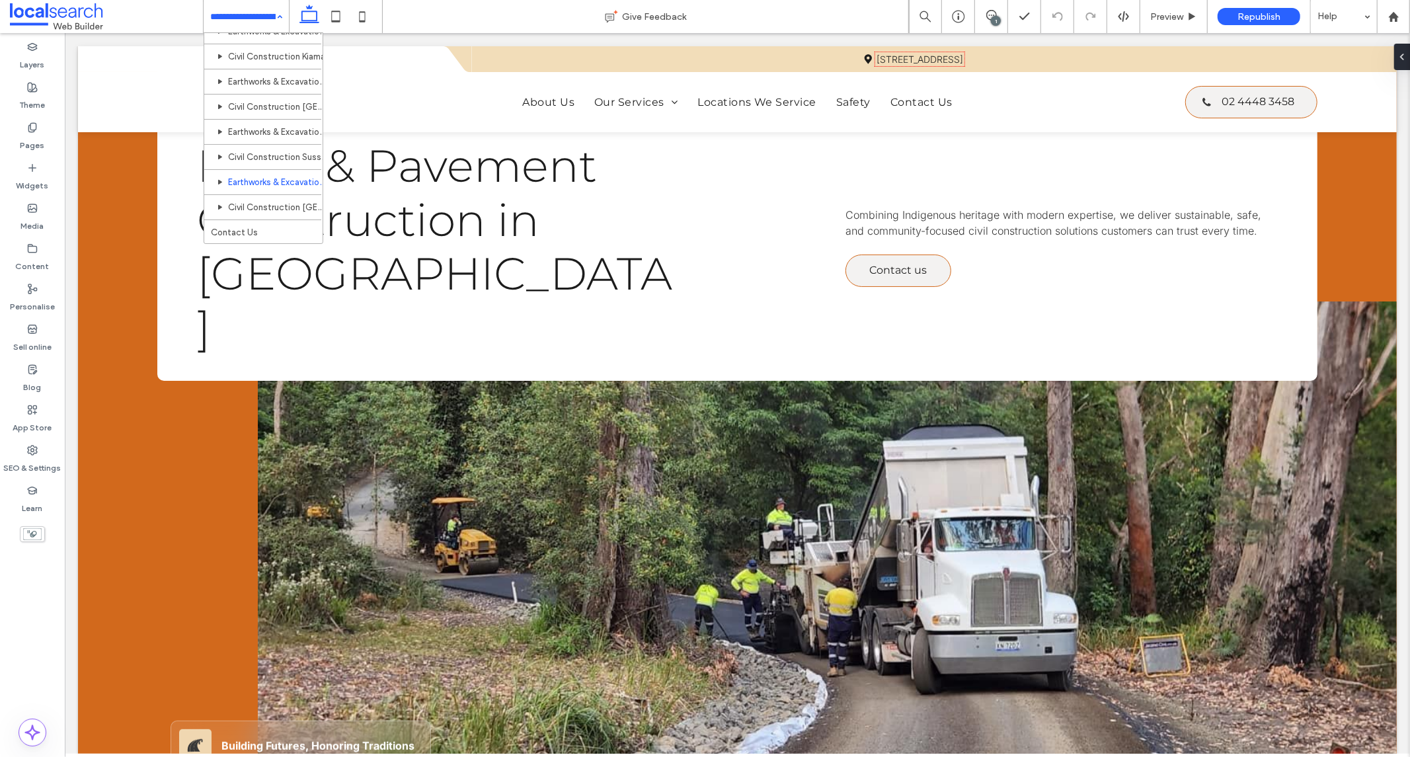
scroll to position [401, 0]
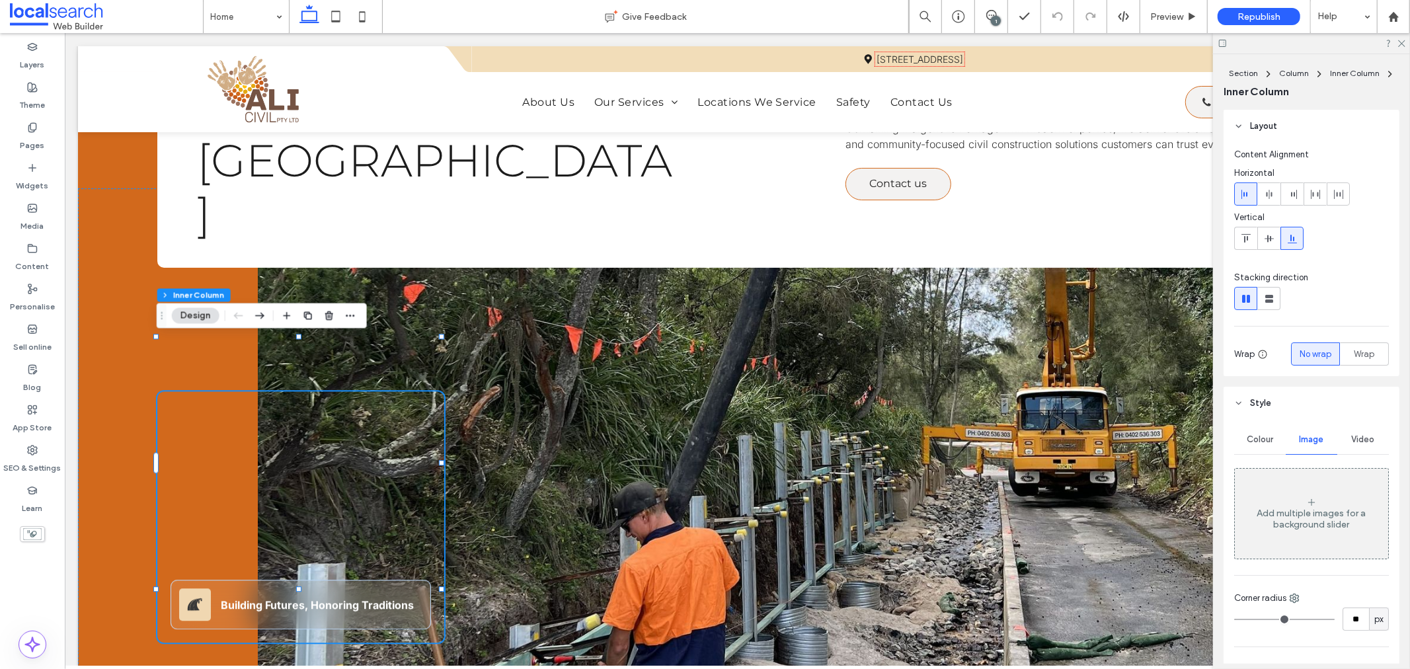
scroll to position [514, 0]
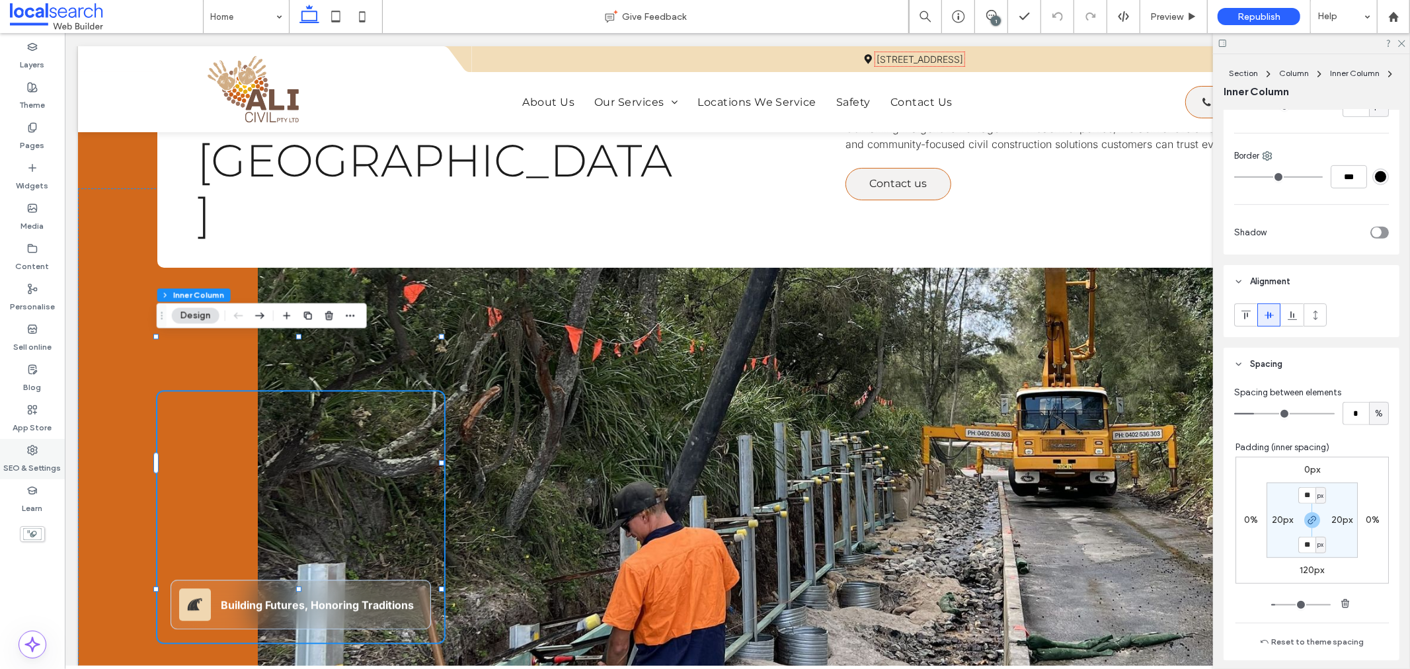
click at [34, 460] on label "SEO & Settings" at bounding box center [33, 465] width 58 height 19
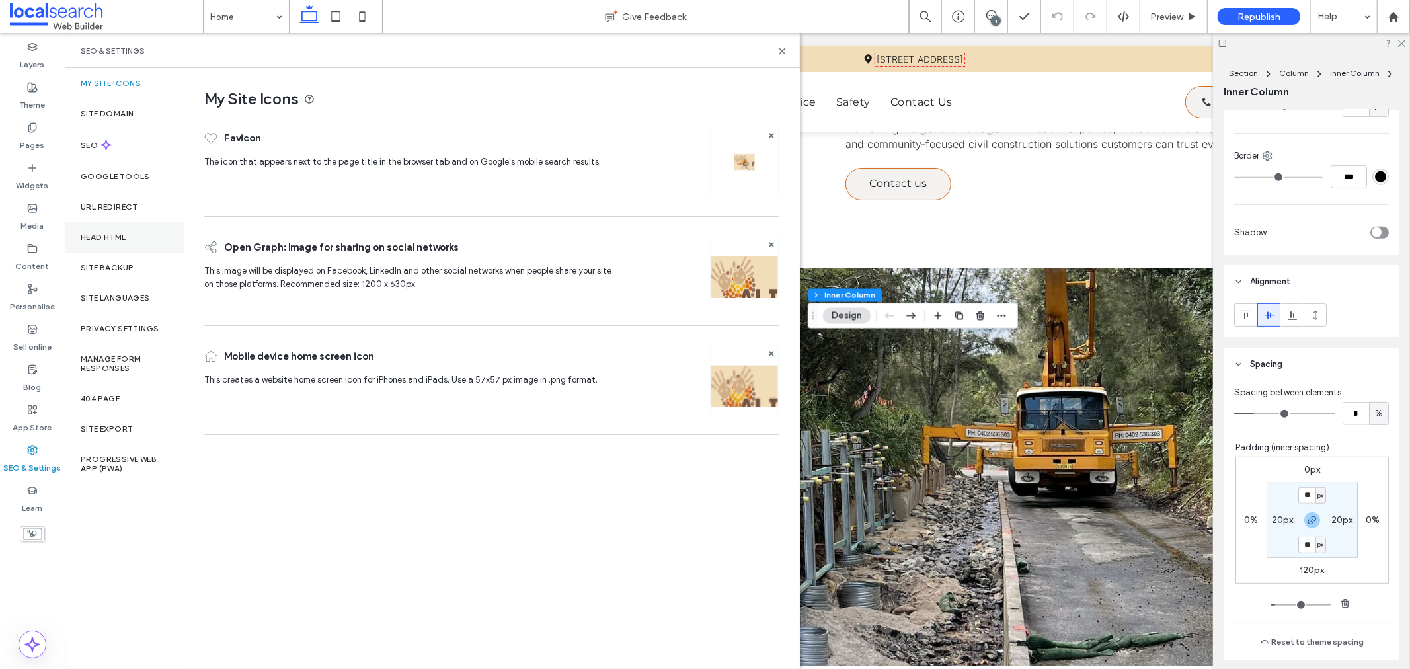
click at [108, 249] on div "Head HTML" at bounding box center [124, 237] width 119 height 30
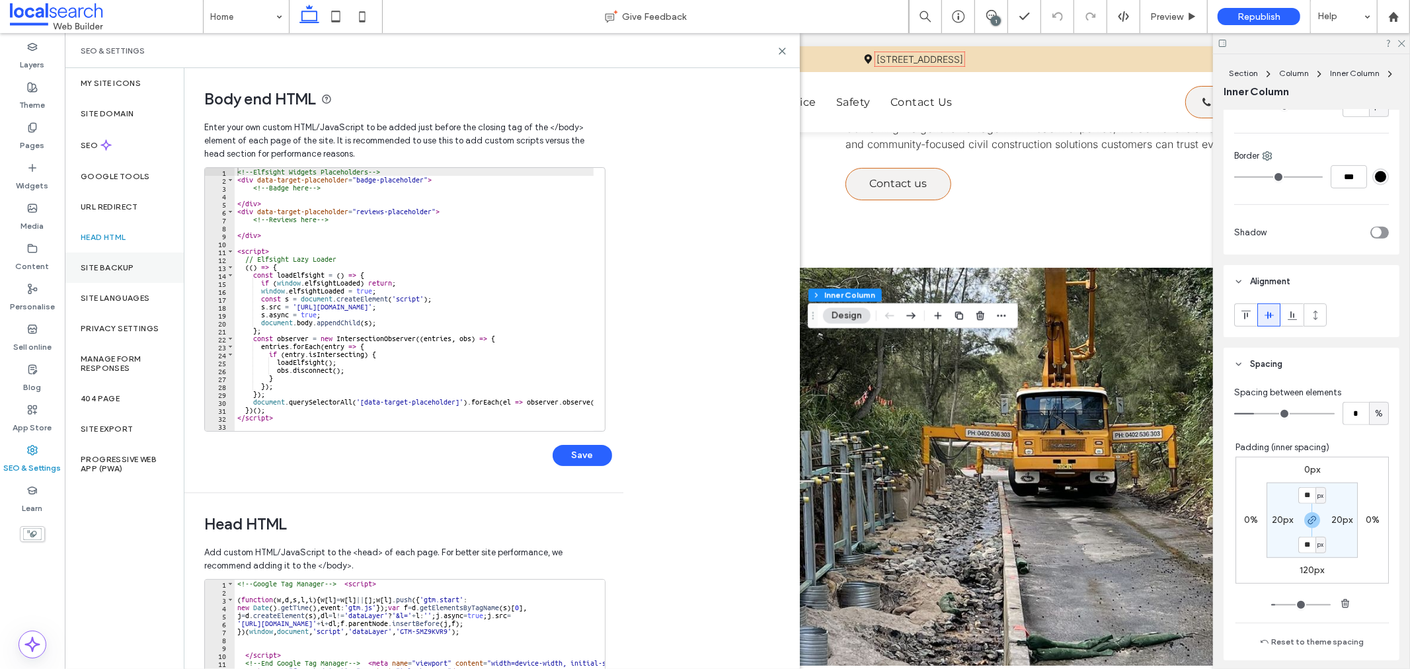
click at [114, 260] on div "Site backup" at bounding box center [124, 268] width 119 height 30
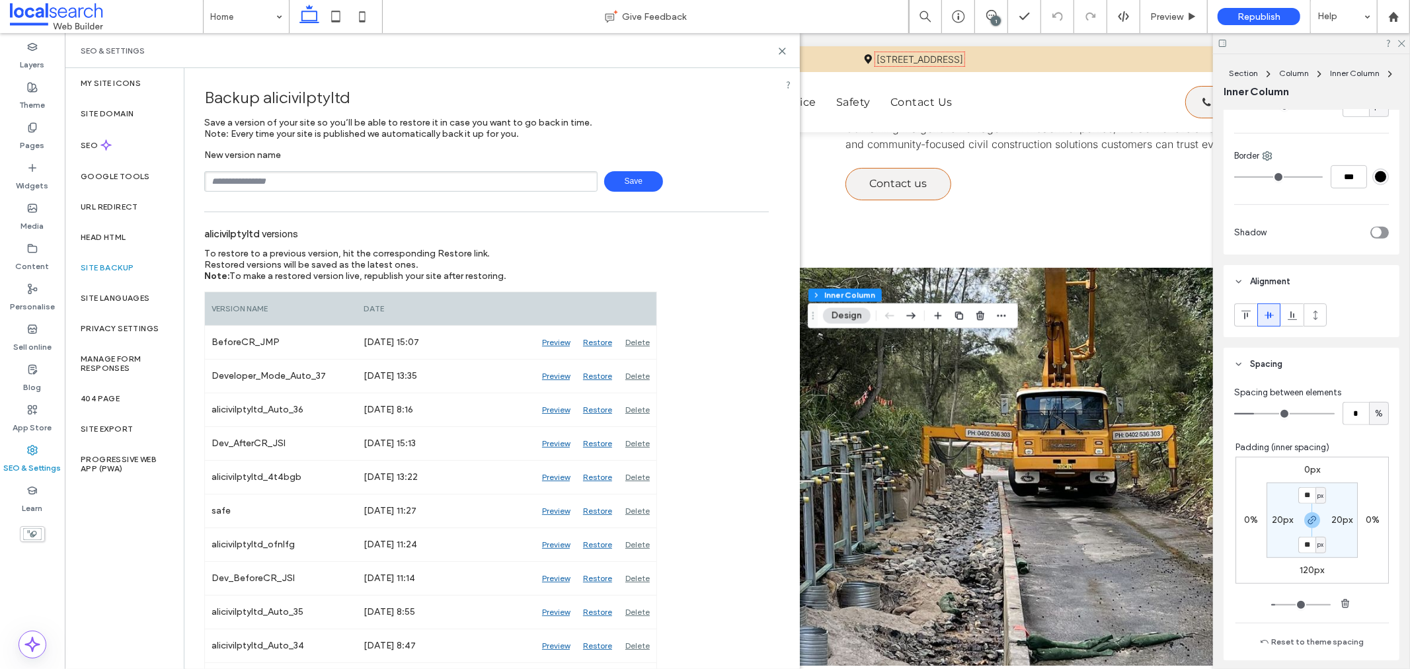
click at [778, 41] on div "SEO & Settings" at bounding box center [432, 50] width 735 height 35
click at [778, 44] on div "SEO & Settings" at bounding box center [432, 50] width 735 height 35
click at [781, 49] on use at bounding box center [783, 51] width 6 height 6
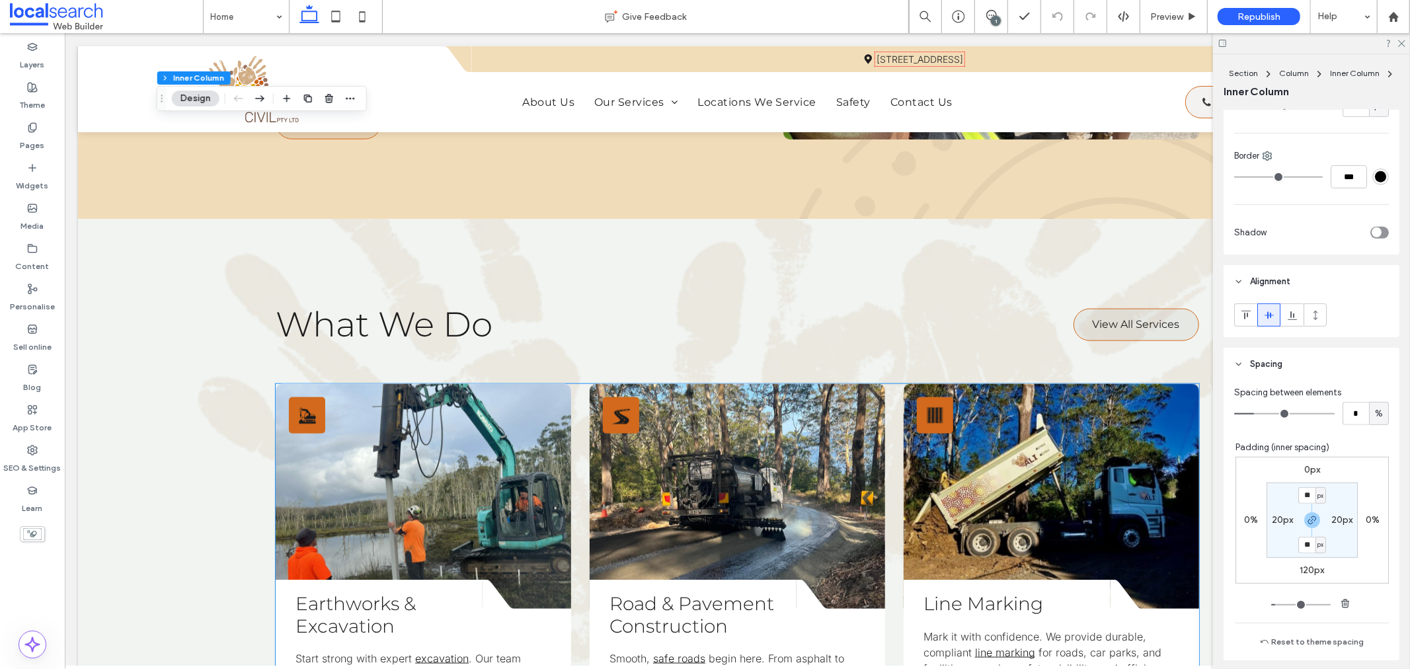
scroll to position [1469, 0]
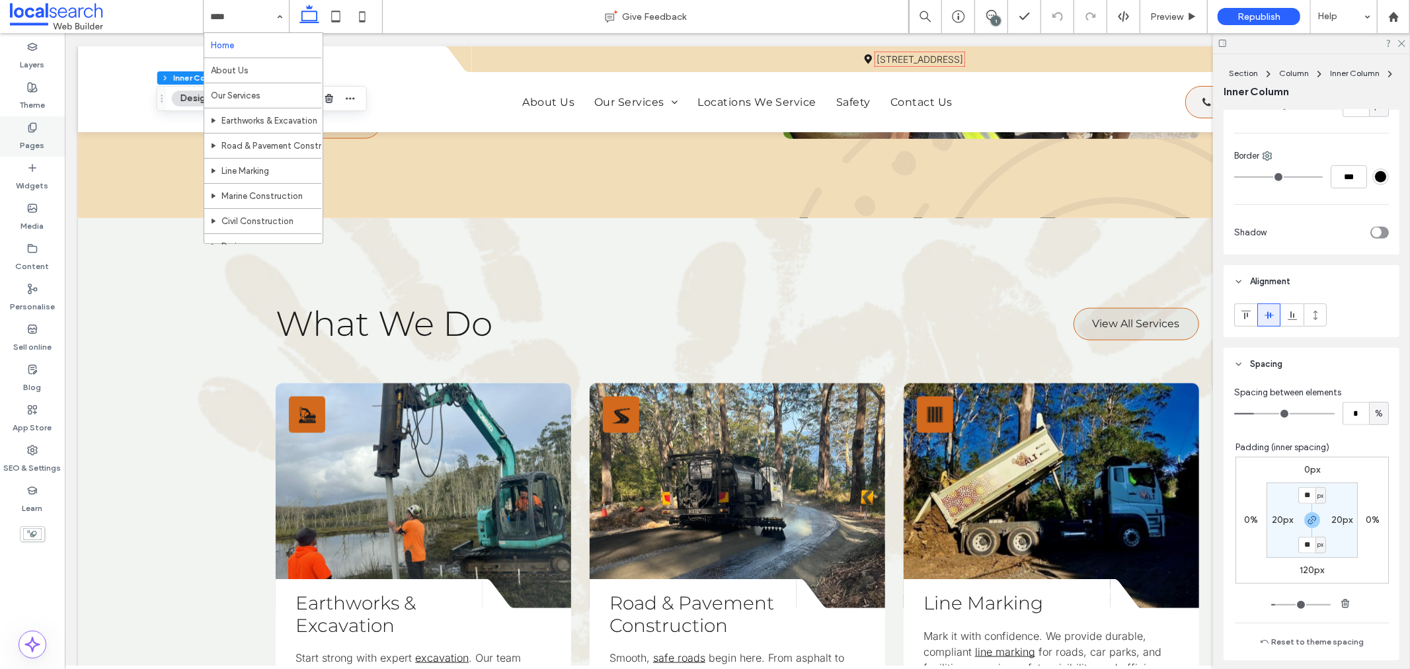
click at [31, 134] on label "Pages" at bounding box center [32, 142] width 24 height 19
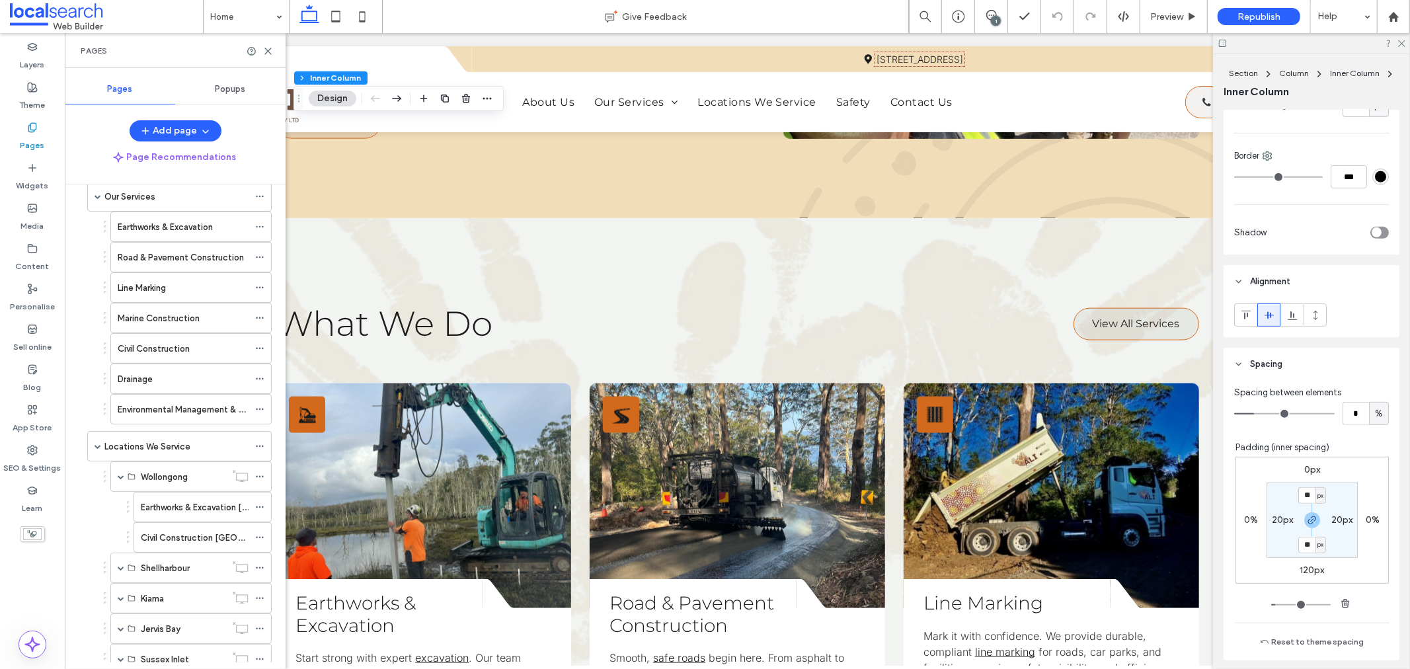
scroll to position [252, 0]
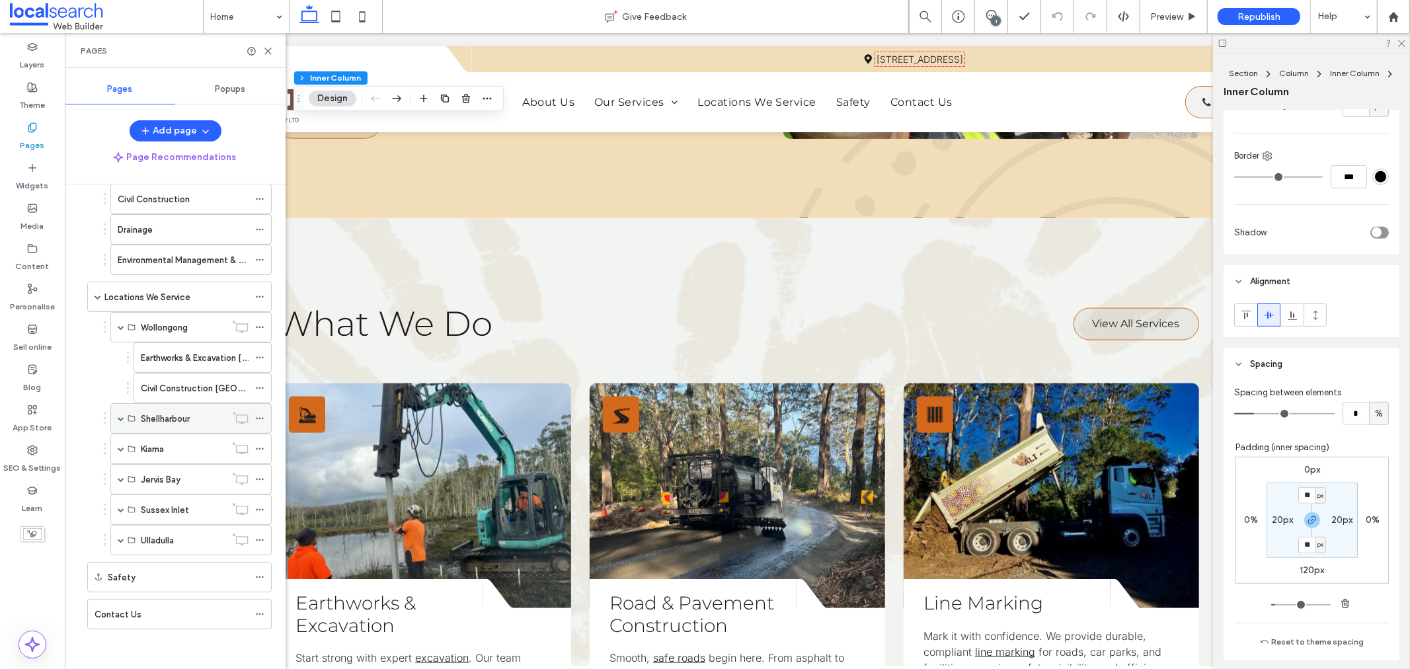
click at [118, 419] on span at bounding box center [121, 418] width 7 height 7
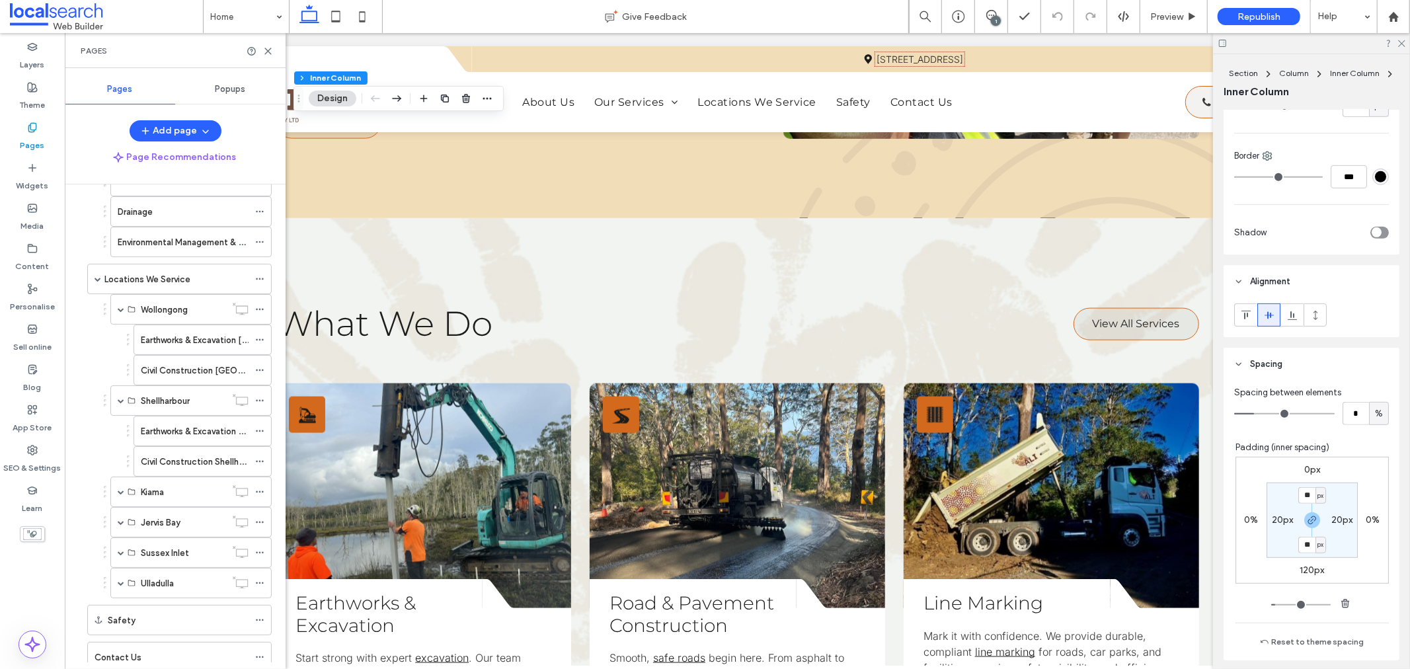
scroll to position [313, 0]
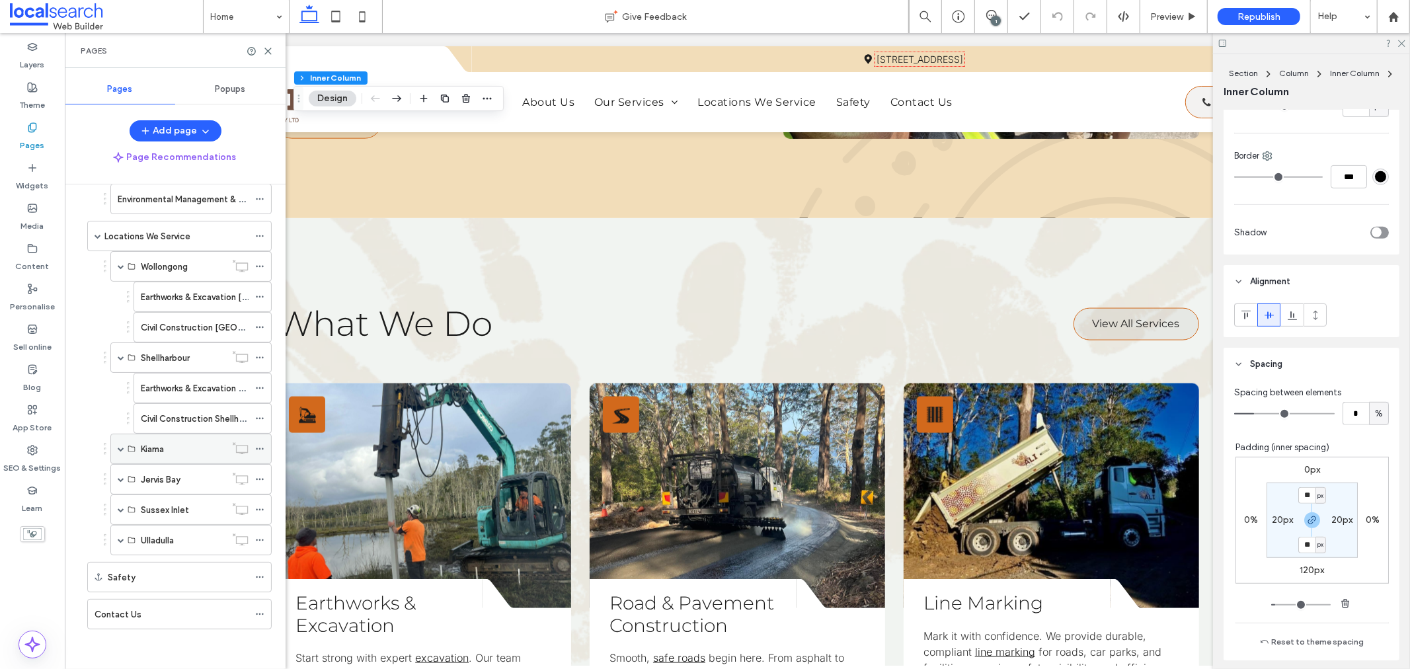
click at [120, 446] on span at bounding box center [121, 449] width 7 height 7
click at [122, 475] on span at bounding box center [121, 479] width 7 height 29
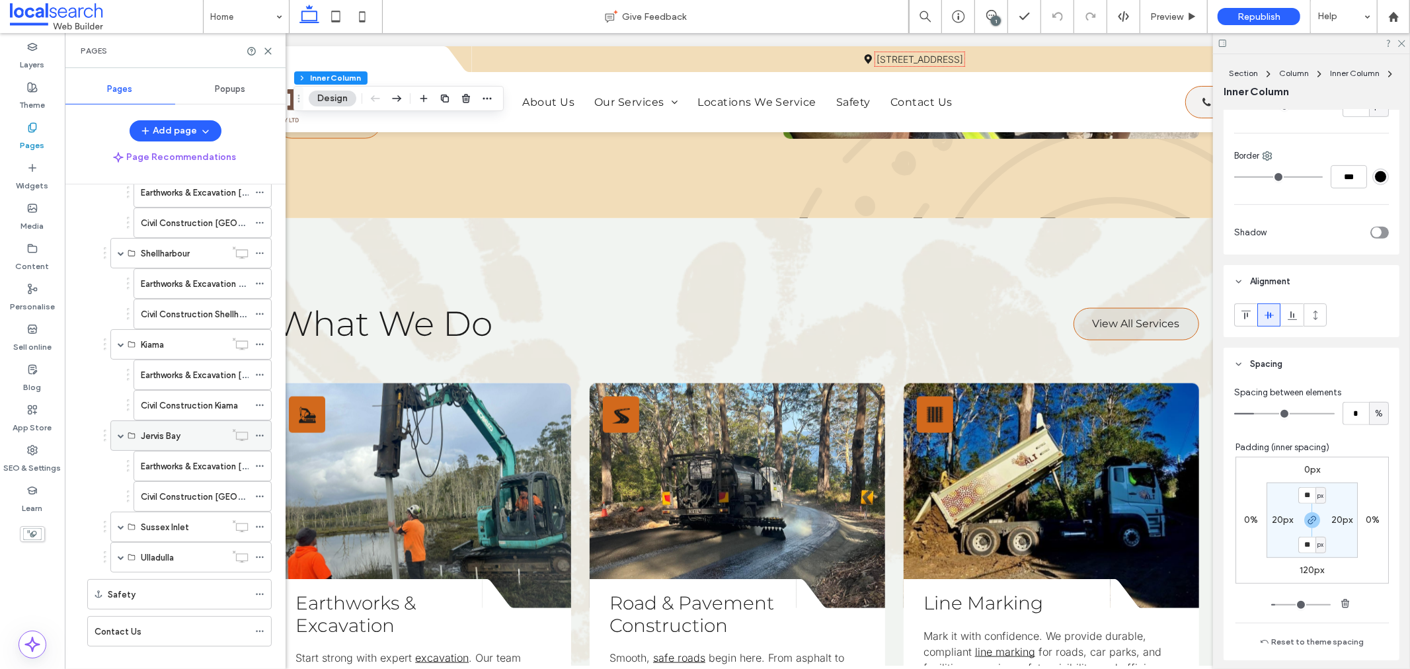
scroll to position [435, 0]
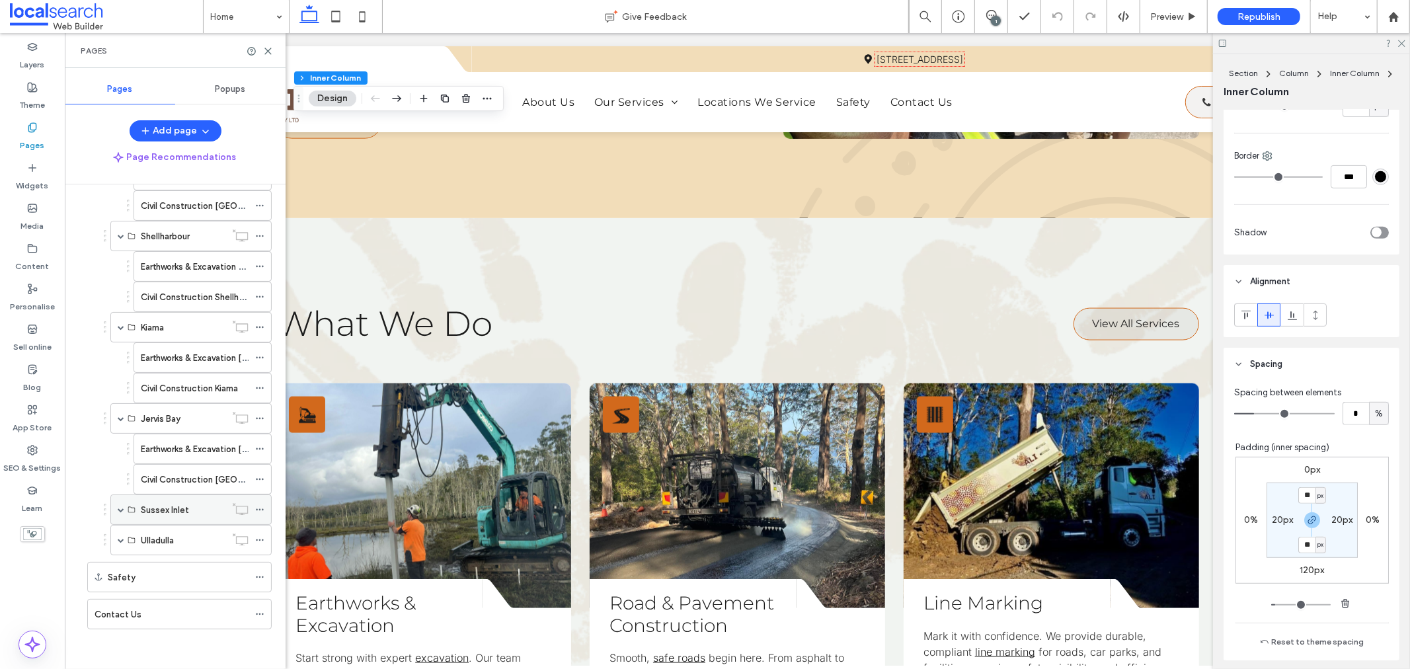
click at [120, 512] on span at bounding box center [121, 510] width 7 height 7
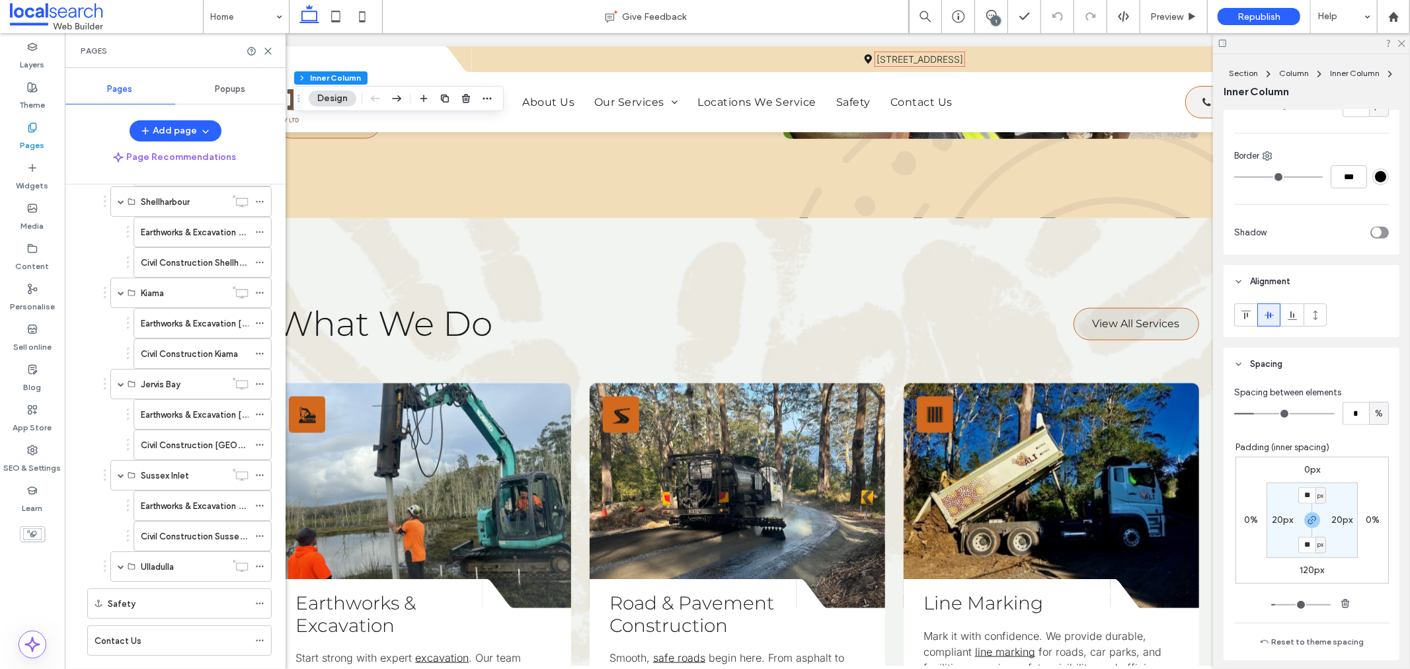
scroll to position [497, 0]
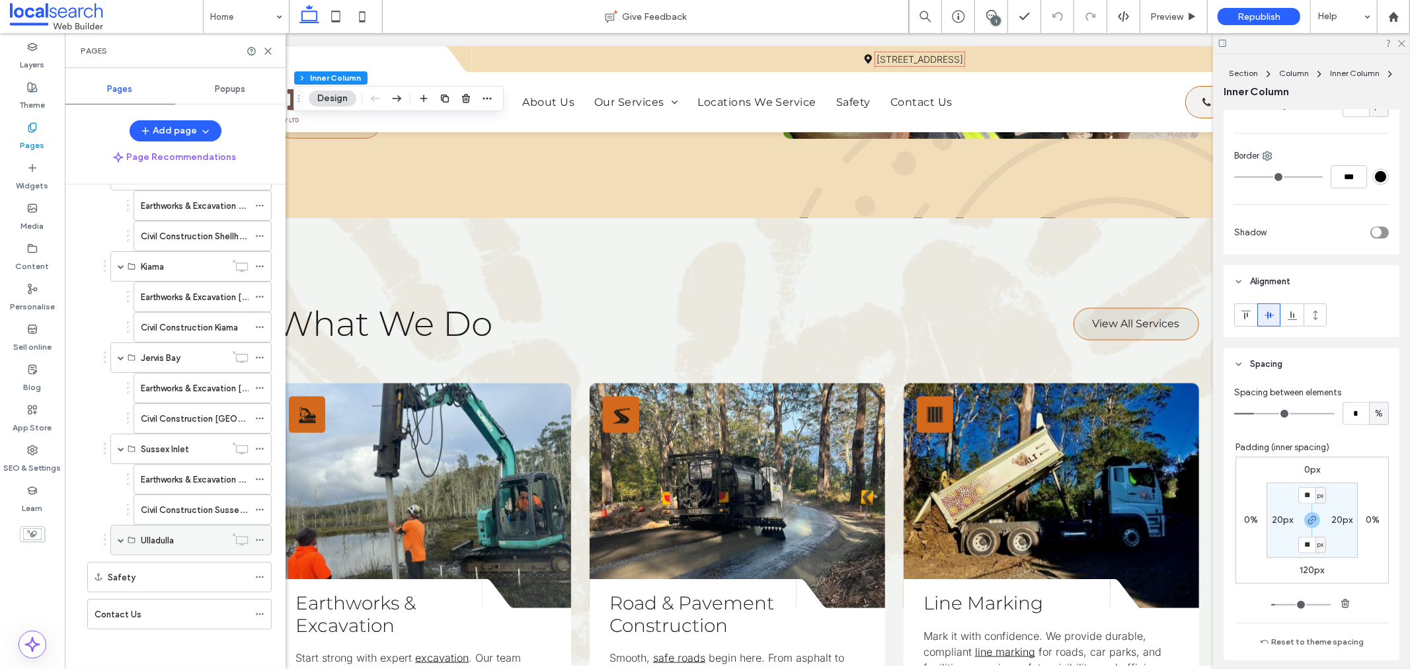
click at [118, 540] on span at bounding box center [121, 540] width 7 height 7
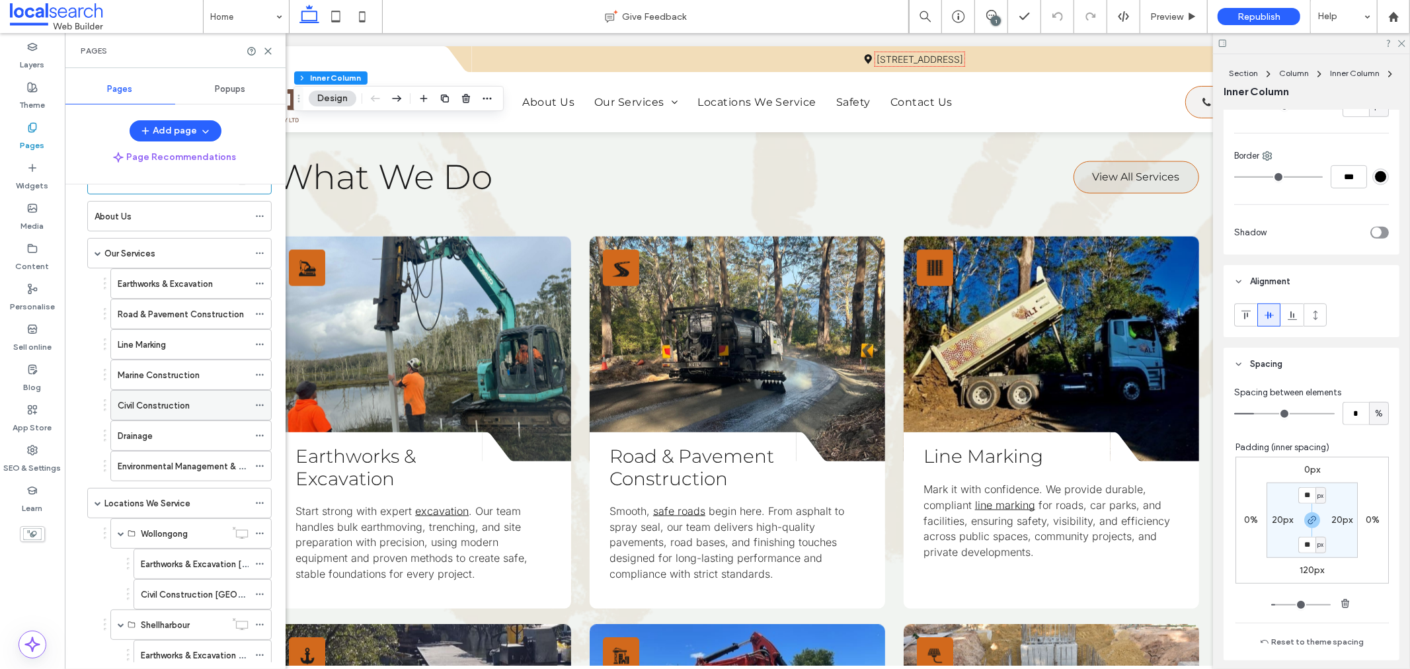
scroll to position [0, 0]
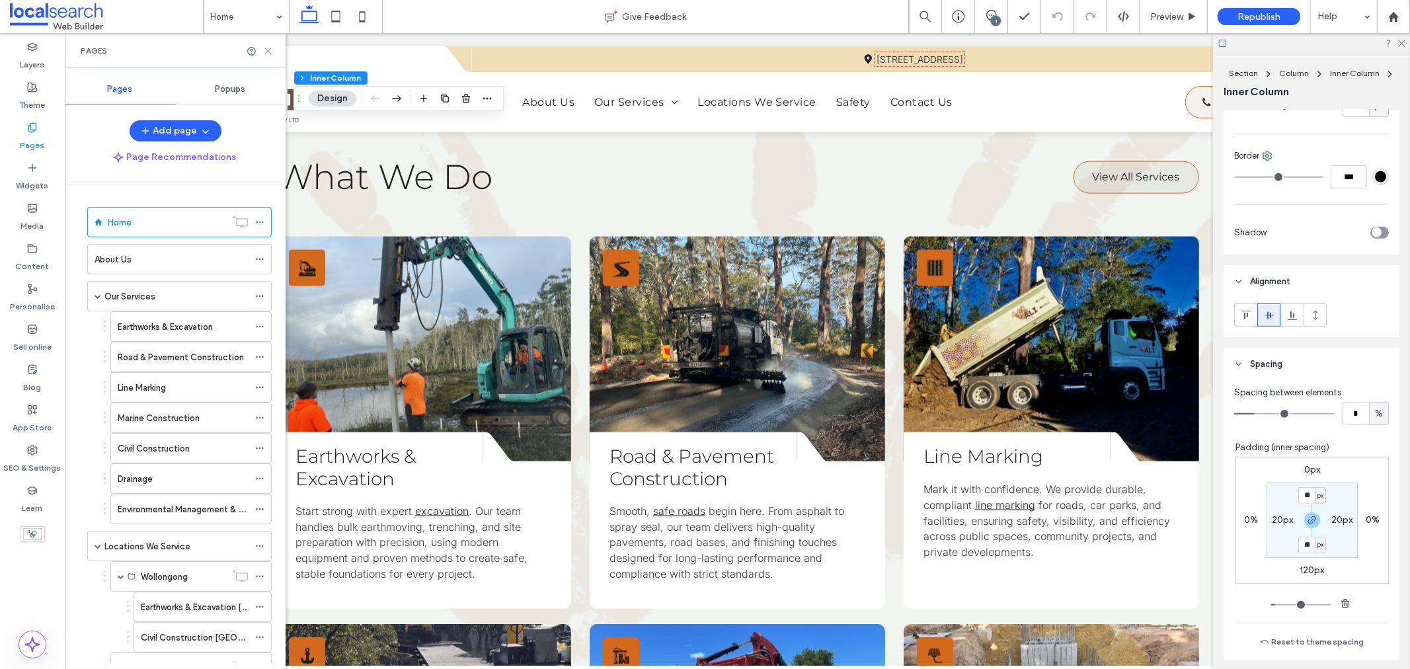
click at [268, 50] on use at bounding box center [268, 51] width 6 height 6
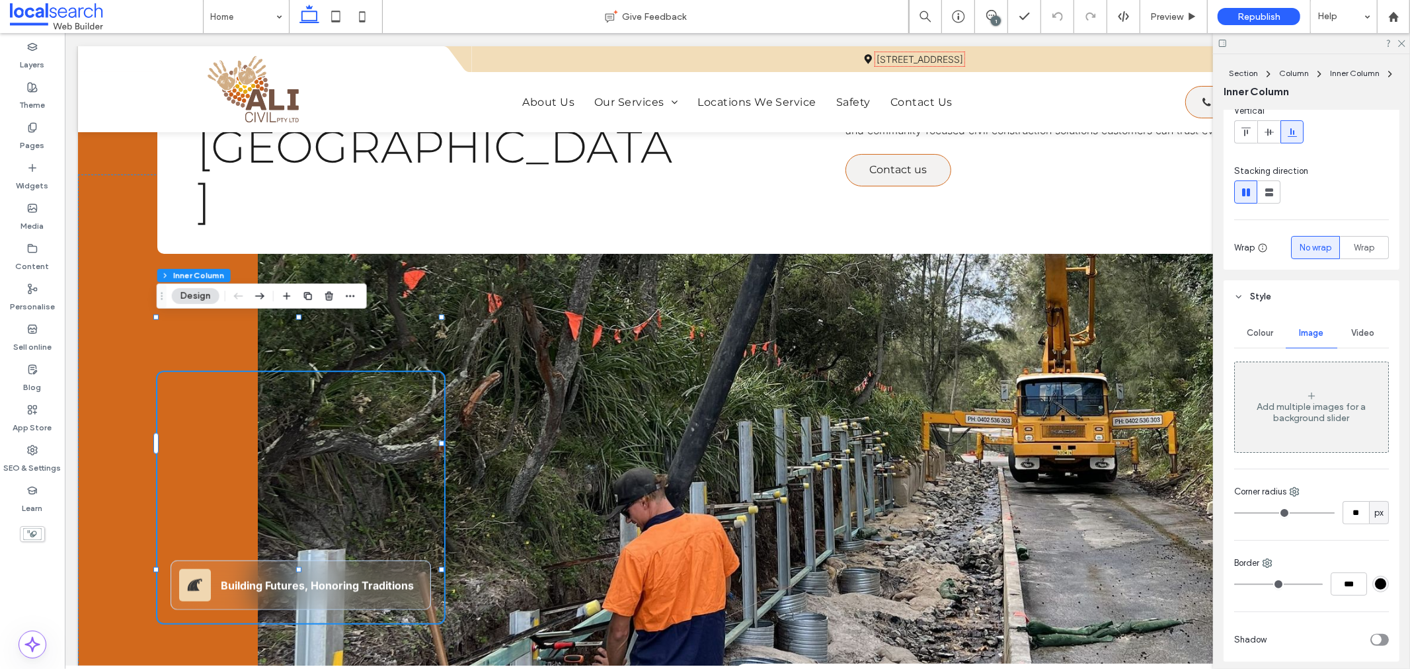
scroll to position [73, 0]
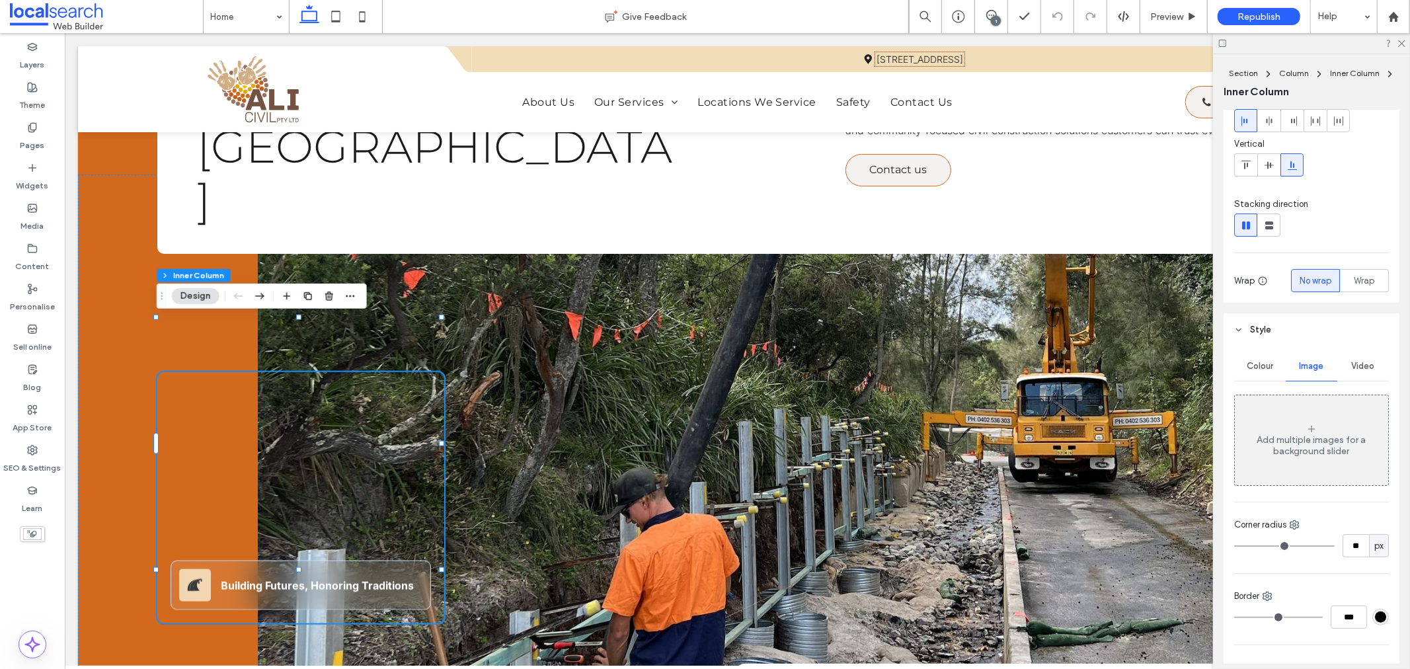
click at [1291, 444] on div "Add multiple images for a background slider" at bounding box center [1311, 445] width 153 height 22
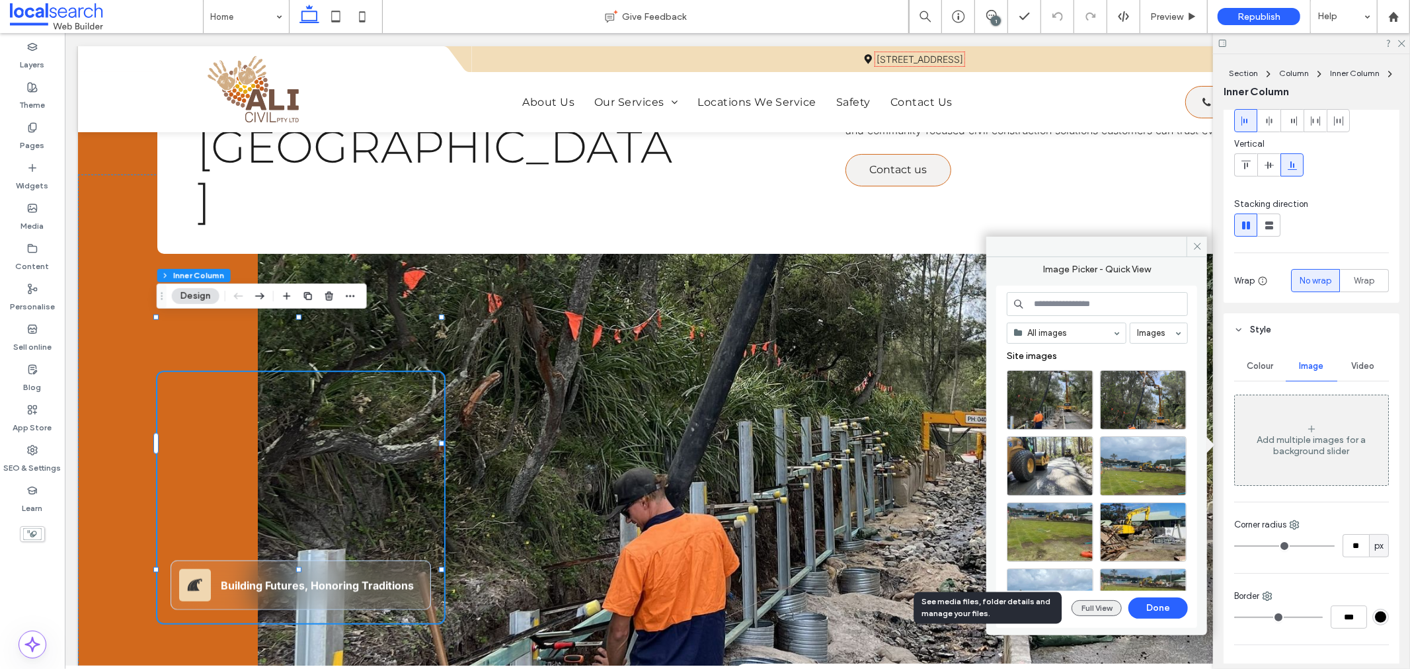
click at [1095, 610] on button "Full View" at bounding box center [1097, 608] width 50 height 16
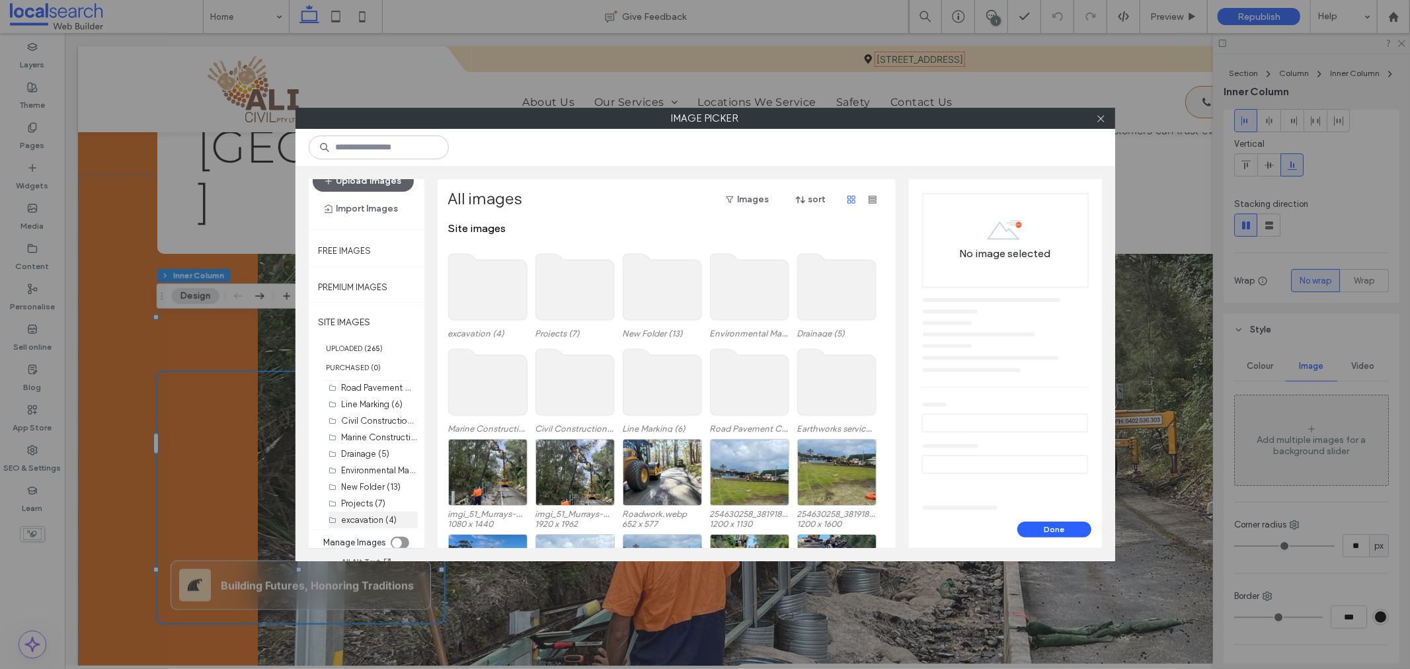
scroll to position [24, 0]
click at [403, 538] on div "toggle" at bounding box center [400, 538] width 19 height 12
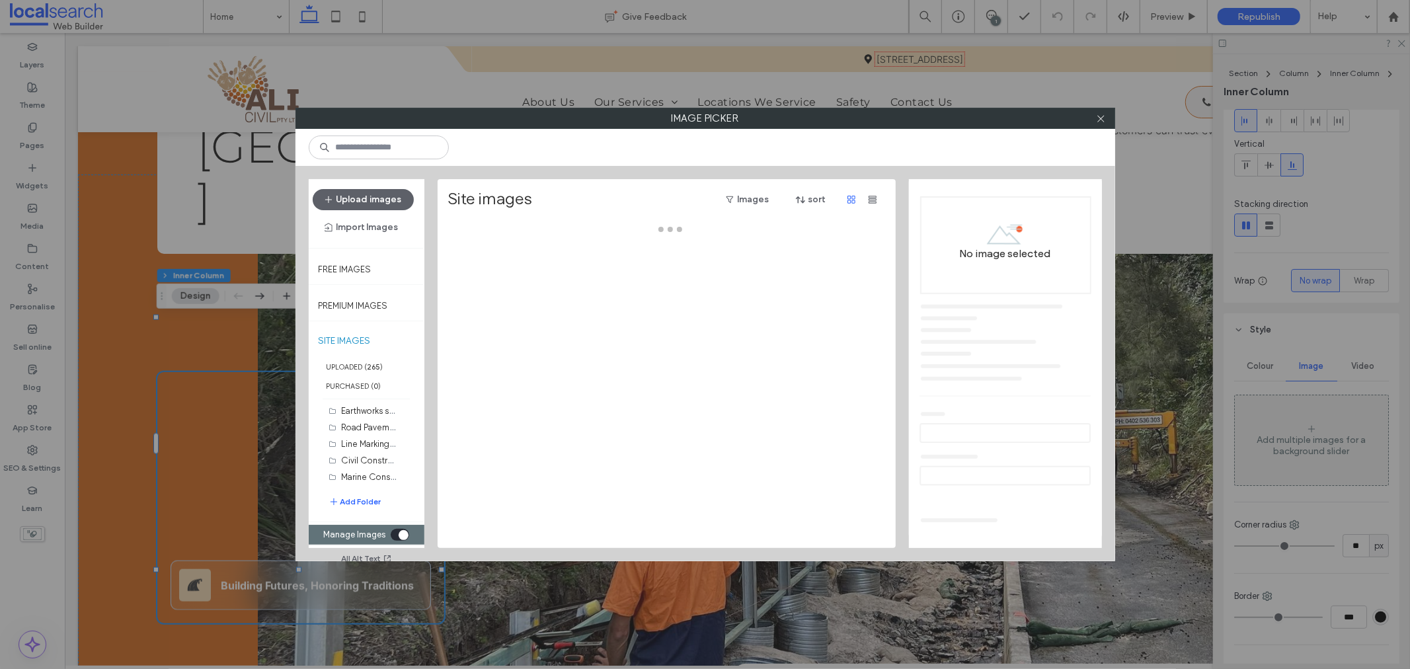
scroll to position [0, 0]
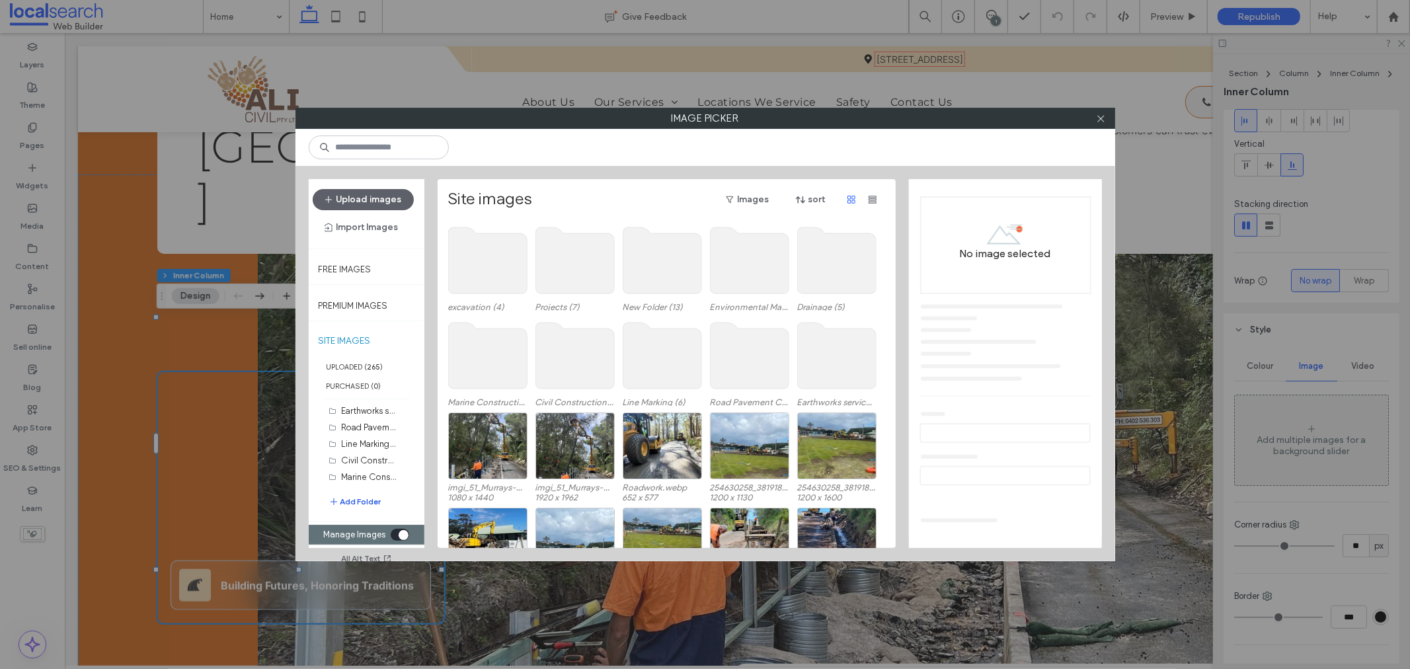
click at [357, 499] on button "Add Folder" at bounding box center [355, 501] width 53 height 13
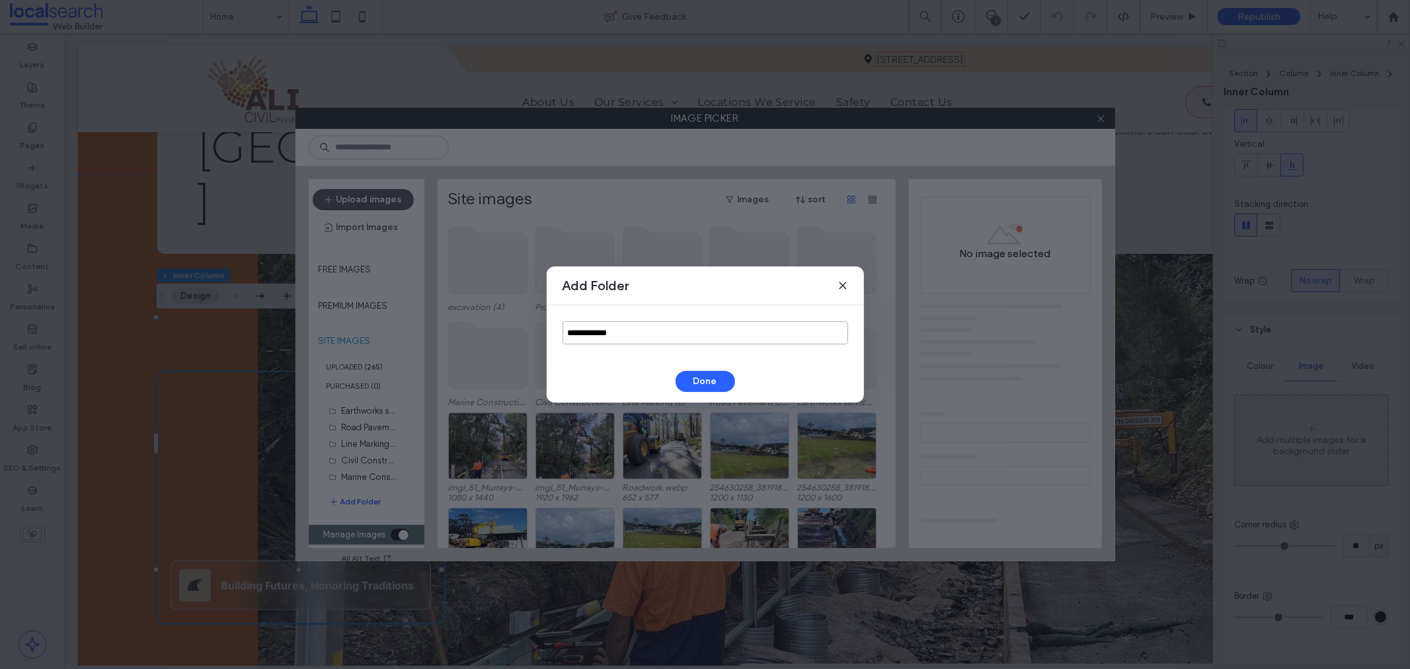
drag, startPoint x: 608, startPoint y: 335, endPoint x: 407, endPoint y: 335, distance: 201.0
click at [407, 335] on div "**********" at bounding box center [705, 334] width 1410 height 669
type input "**********"
click at [702, 380] on button "Done" at bounding box center [706, 381] width 60 height 21
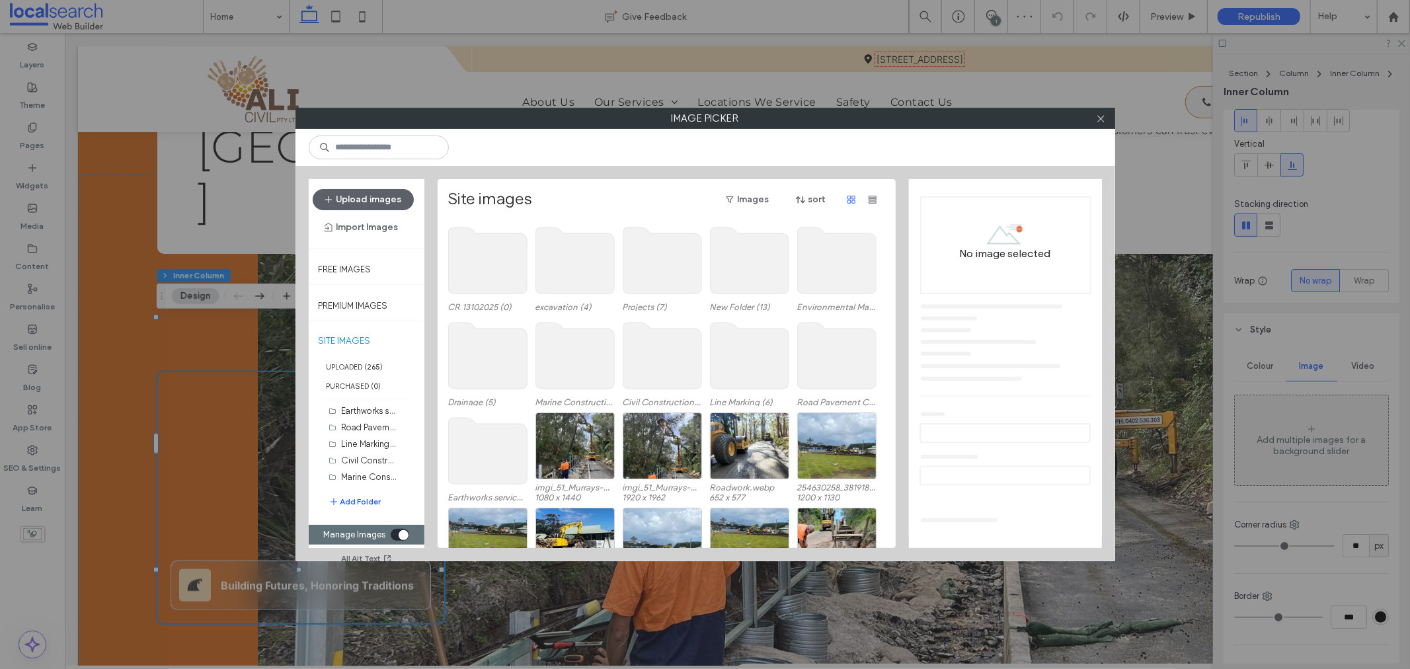
click at [399, 536] on div "toggle" at bounding box center [404, 535] width 10 height 10
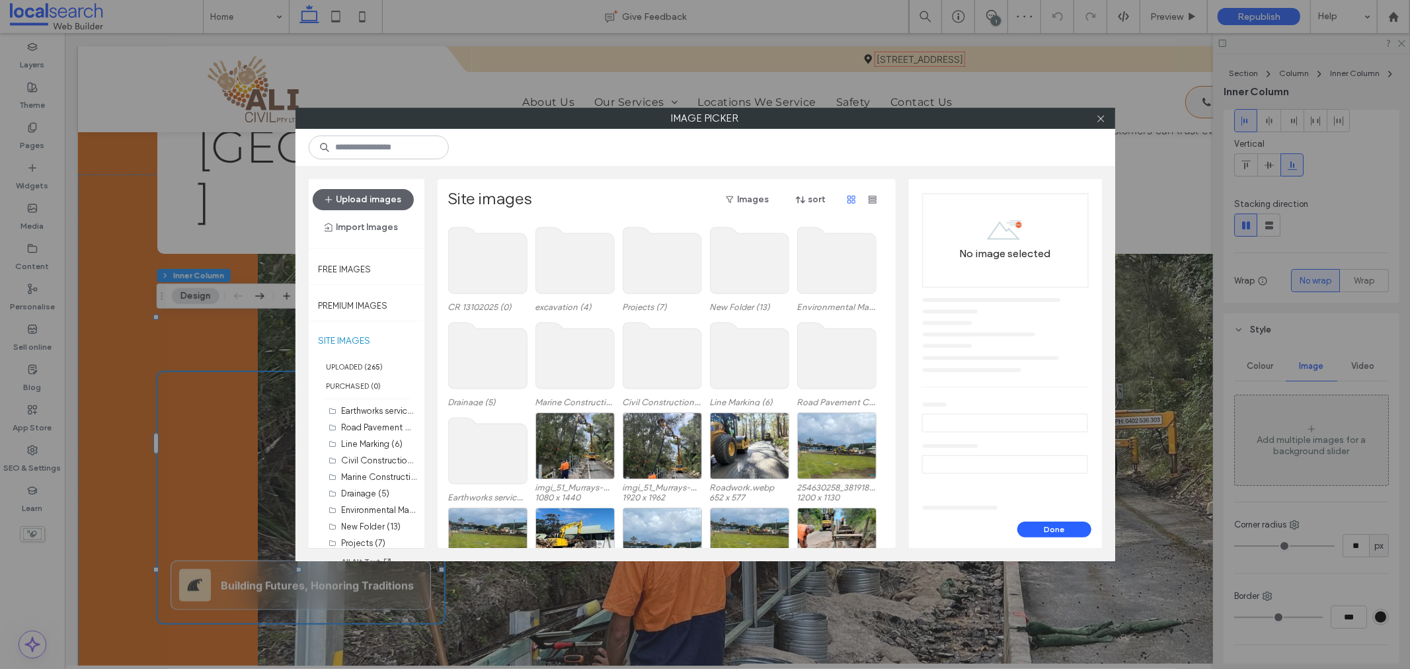
click at [477, 262] on use at bounding box center [487, 260] width 79 height 66
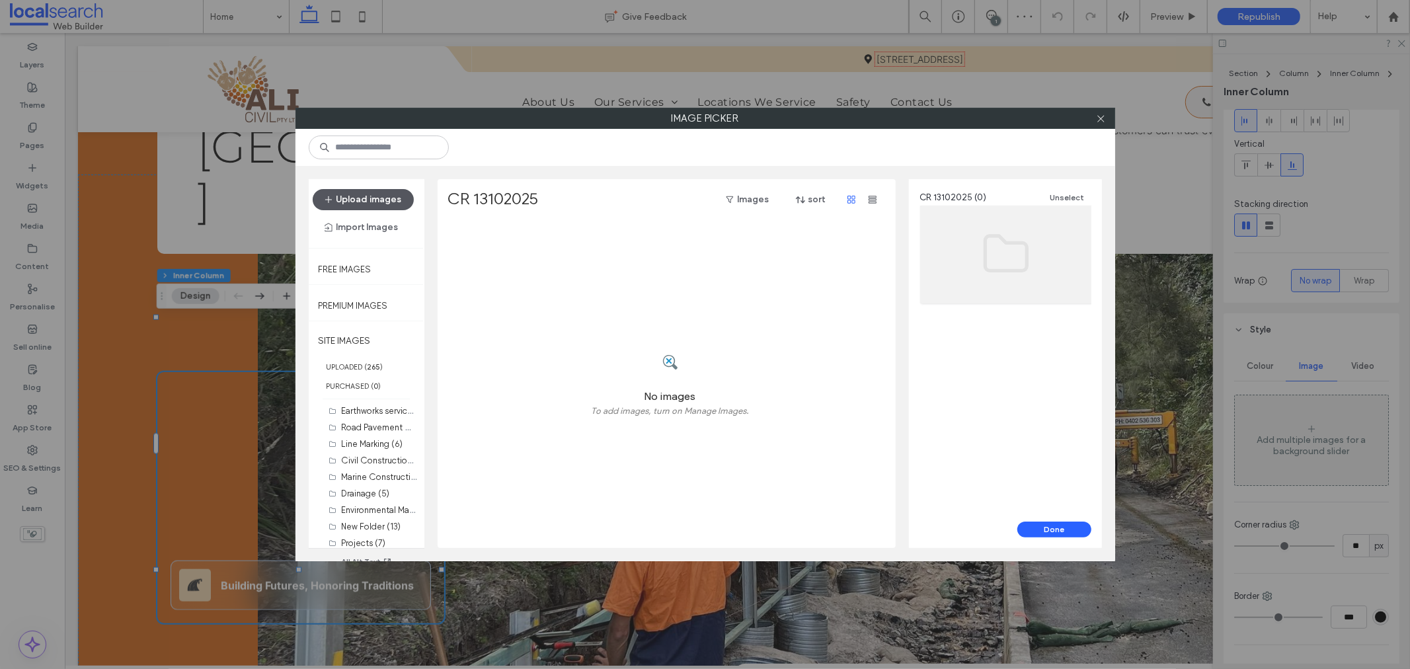
click at [372, 196] on button "Upload images" at bounding box center [363, 199] width 101 height 21
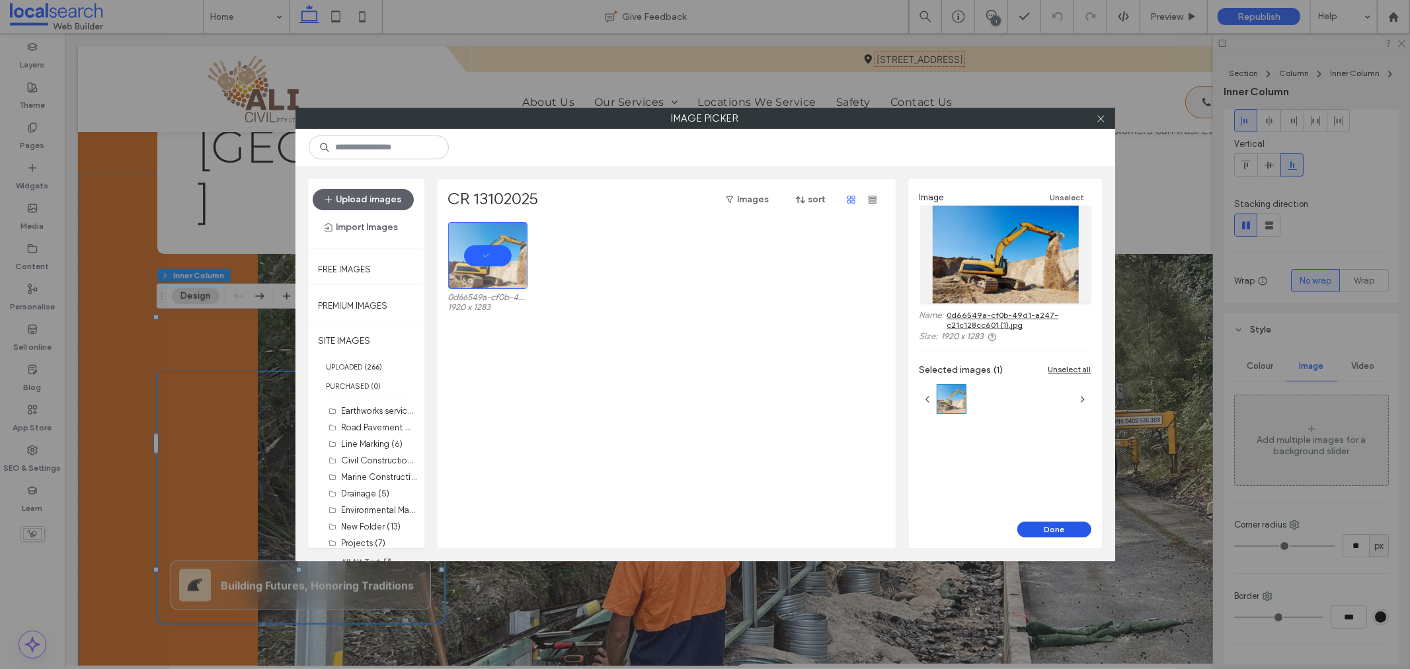
click at [1069, 529] on button "Done" at bounding box center [1055, 530] width 74 height 16
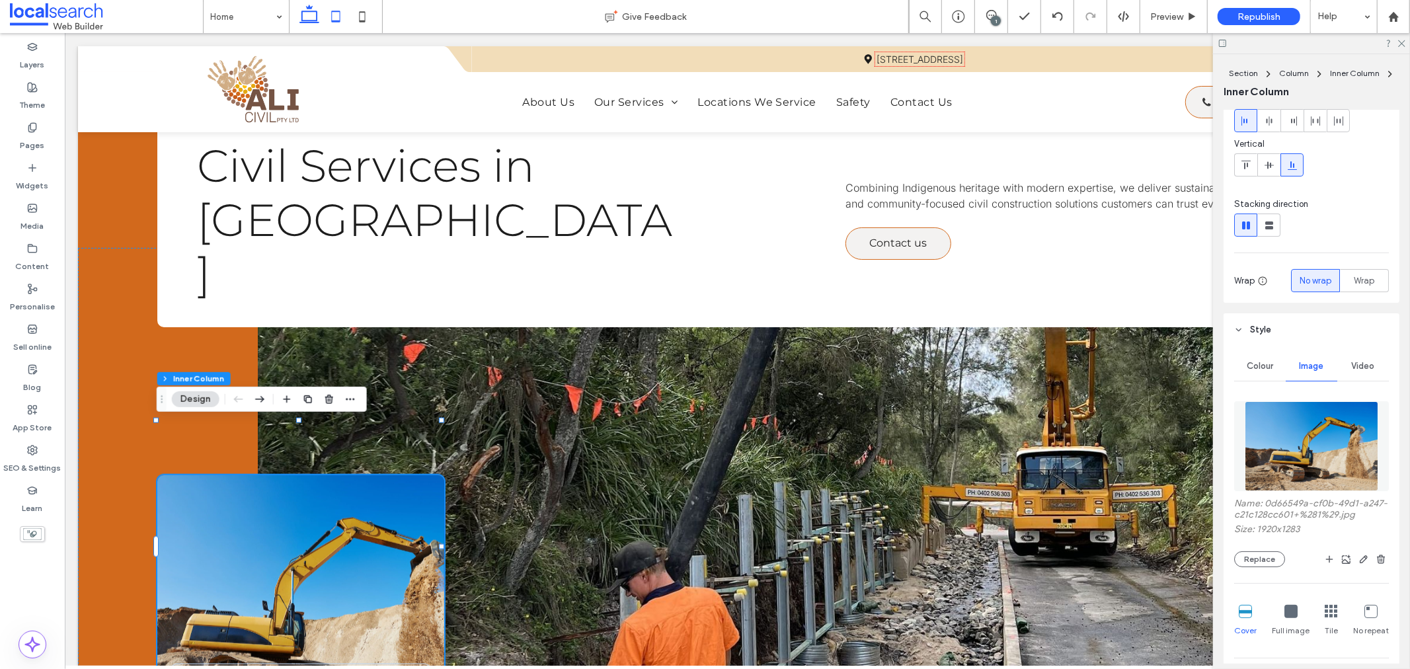
click at [332, 18] on use at bounding box center [335, 16] width 9 height 11
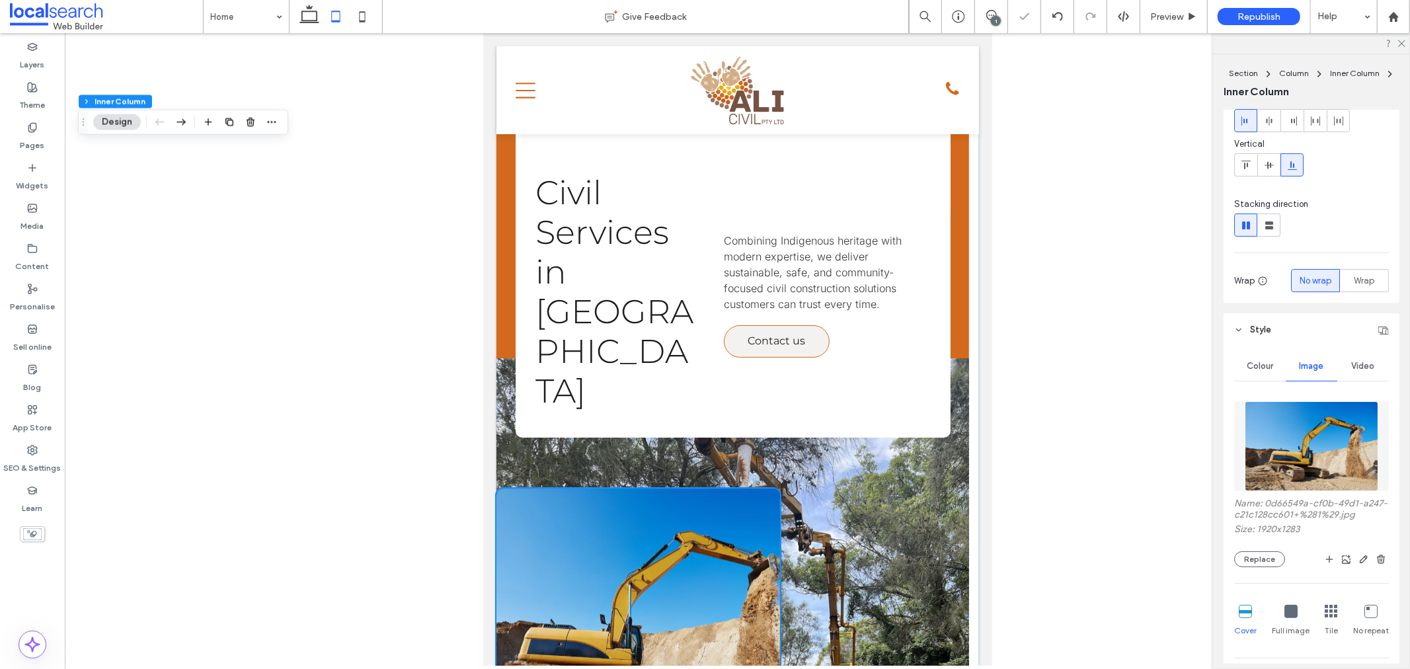
type input "**"
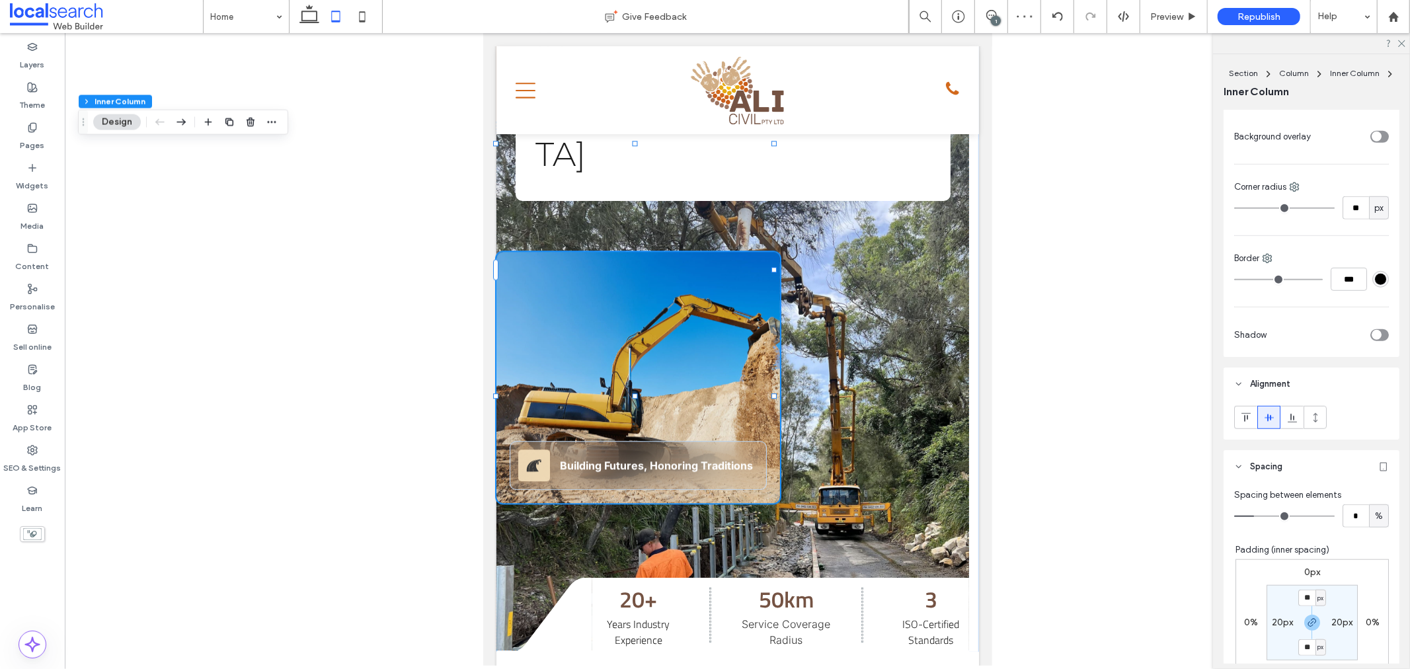
scroll to position [881, 0]
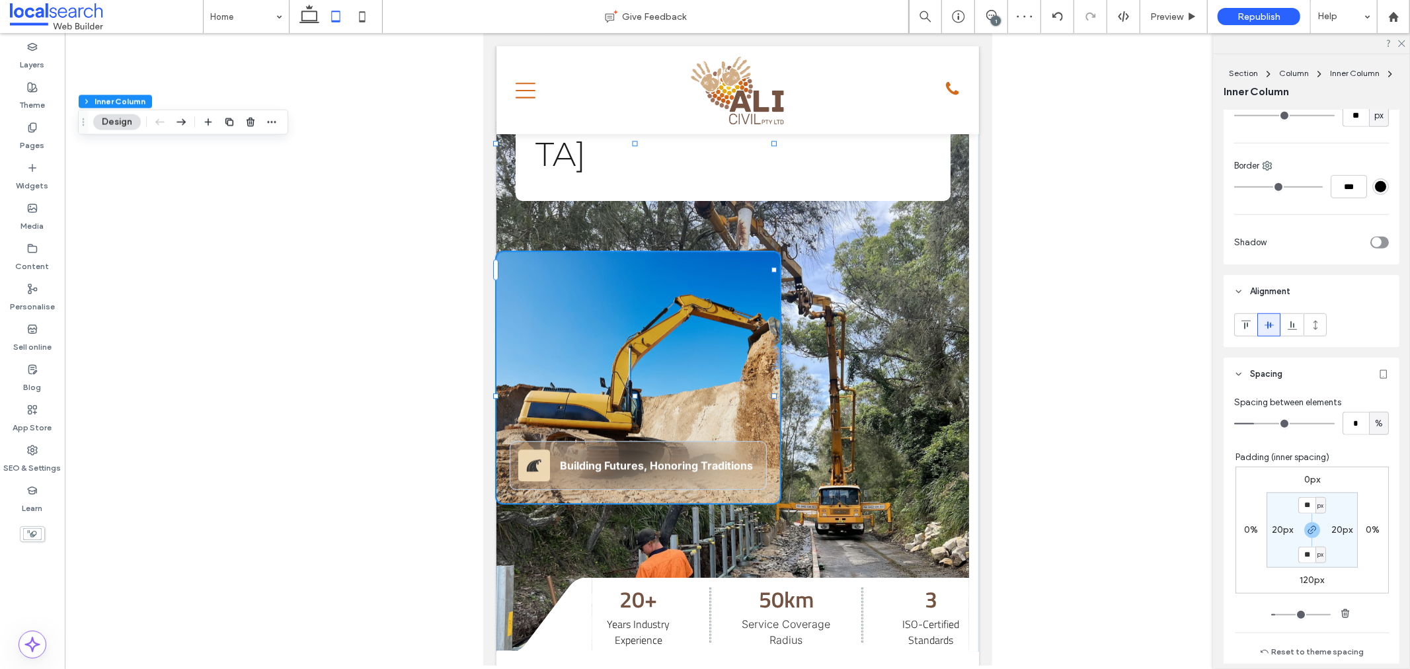
click at [1245, 529] on label "0%" at bounding box center [1252, 529] width 14 height 11
type input "*"
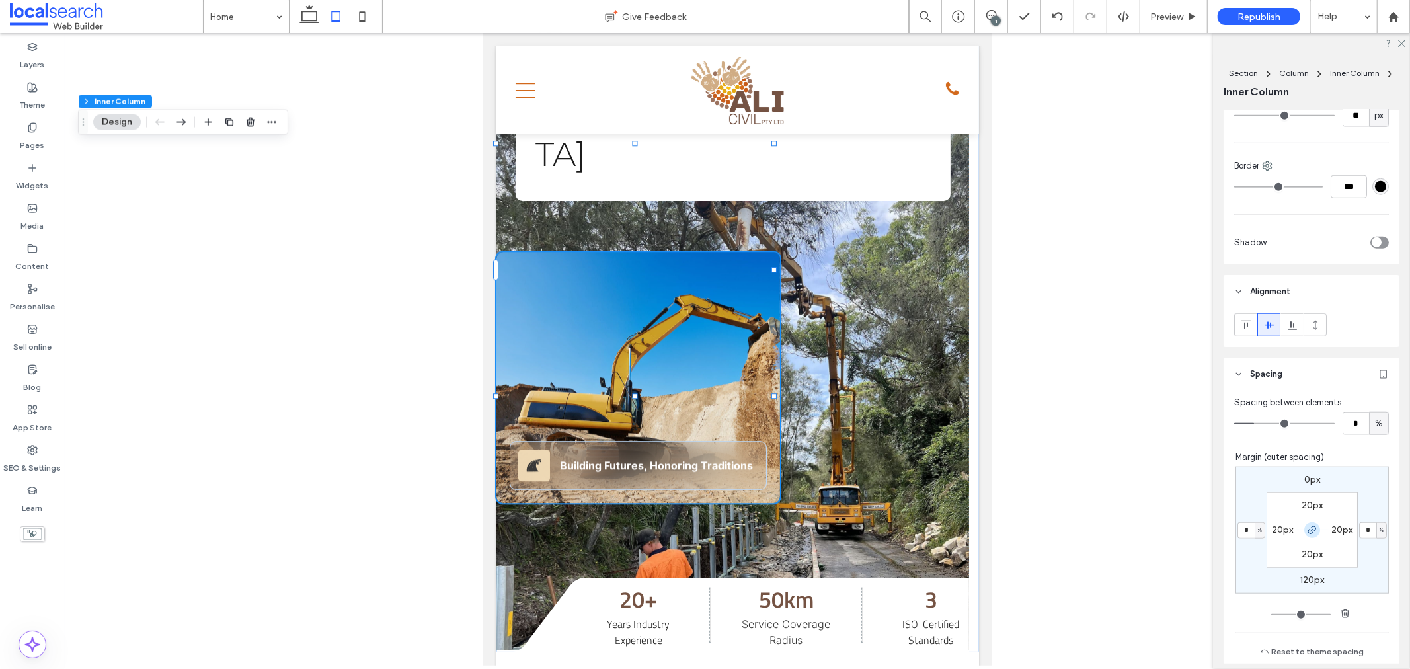
click at [1307, 528] on icon "button" at bounding box center [1312, 530] width 11 height 11
click at [1241, 531] on input "*" at bounding box center [1246, 530] width 17 height 17
type input "*"
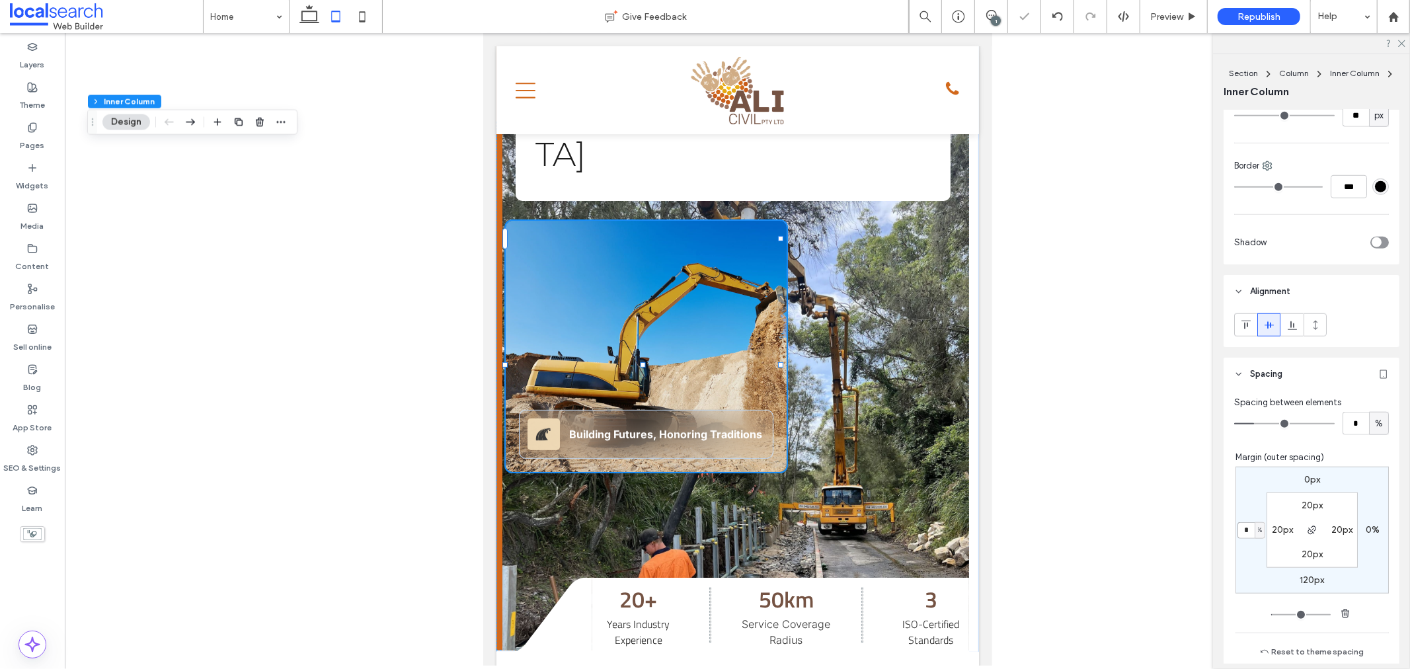
click at [1241, 531] on input "*" at bounding box center [1246, 530] width 17 height 17
type input "*"
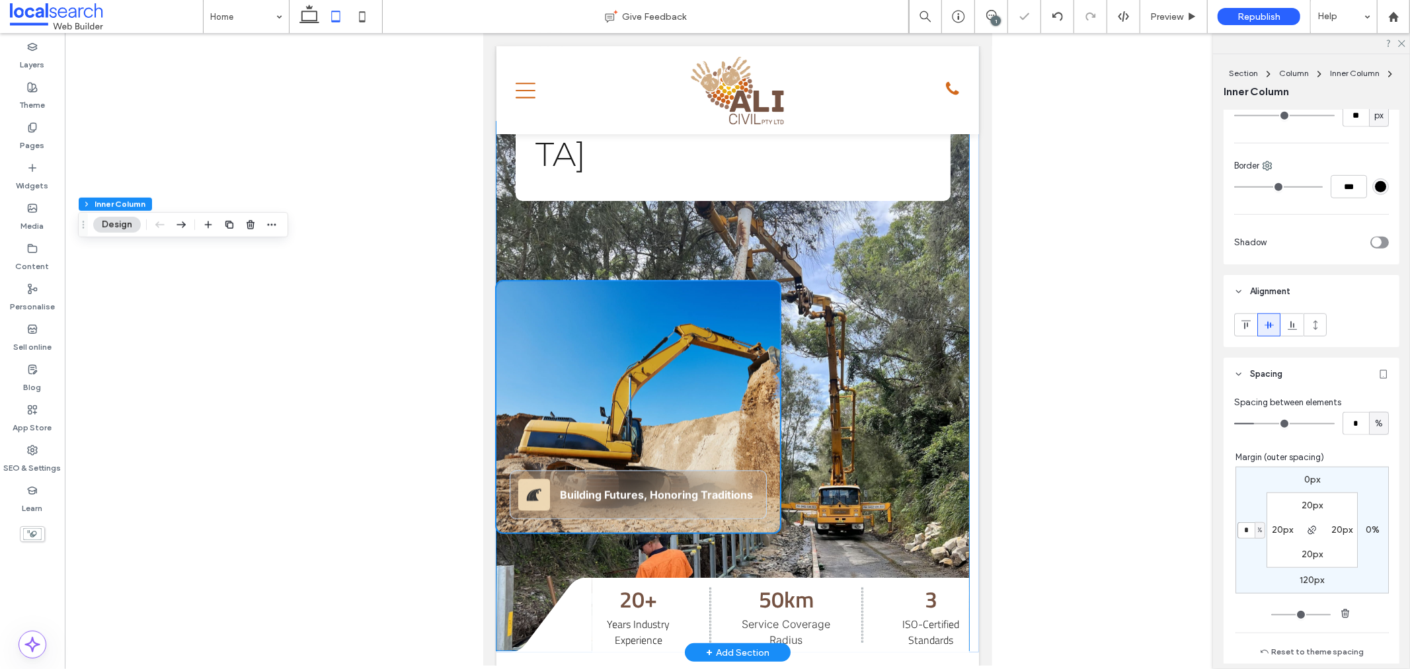
scroll to position [163, 0]
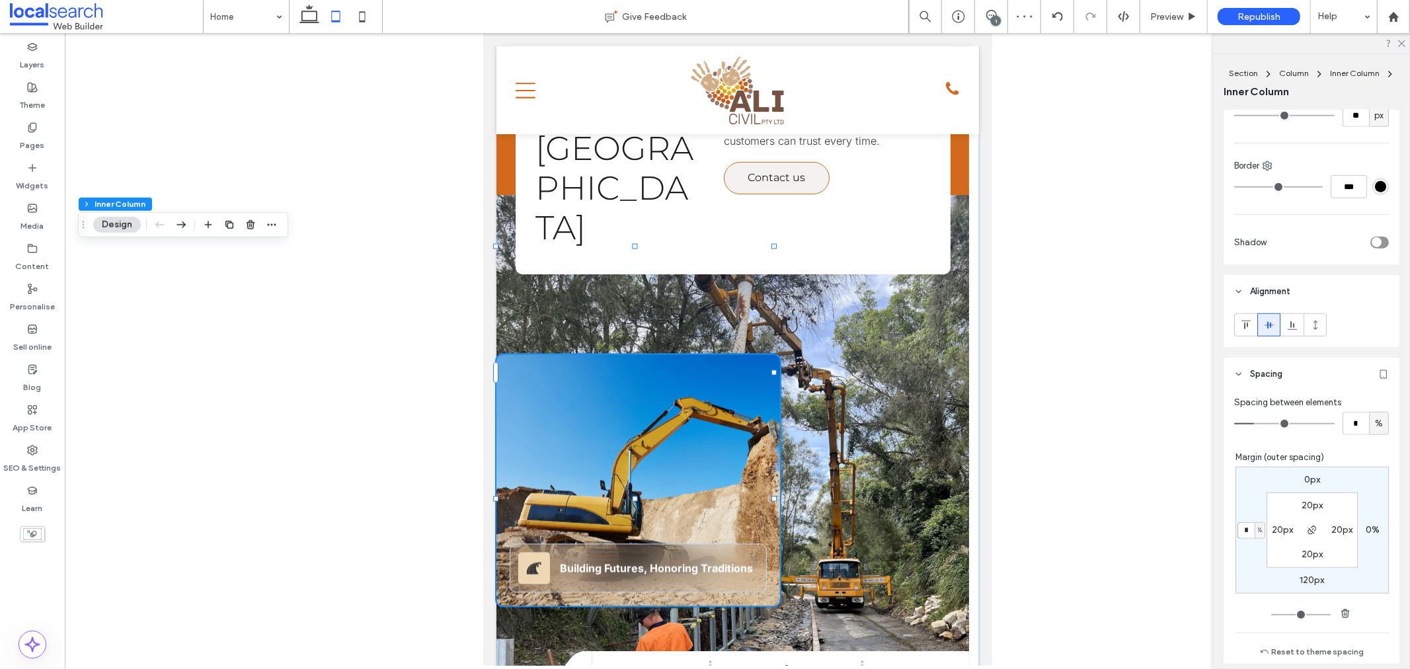
click at [692, 354] on div "Highway Road Icon Building Futures, Honoring Traditions" at bounding box center [638, 479] width 284 height 251
click at [1240, 532] on input "*" at bounding box center [1246, 530] width 17 height 17
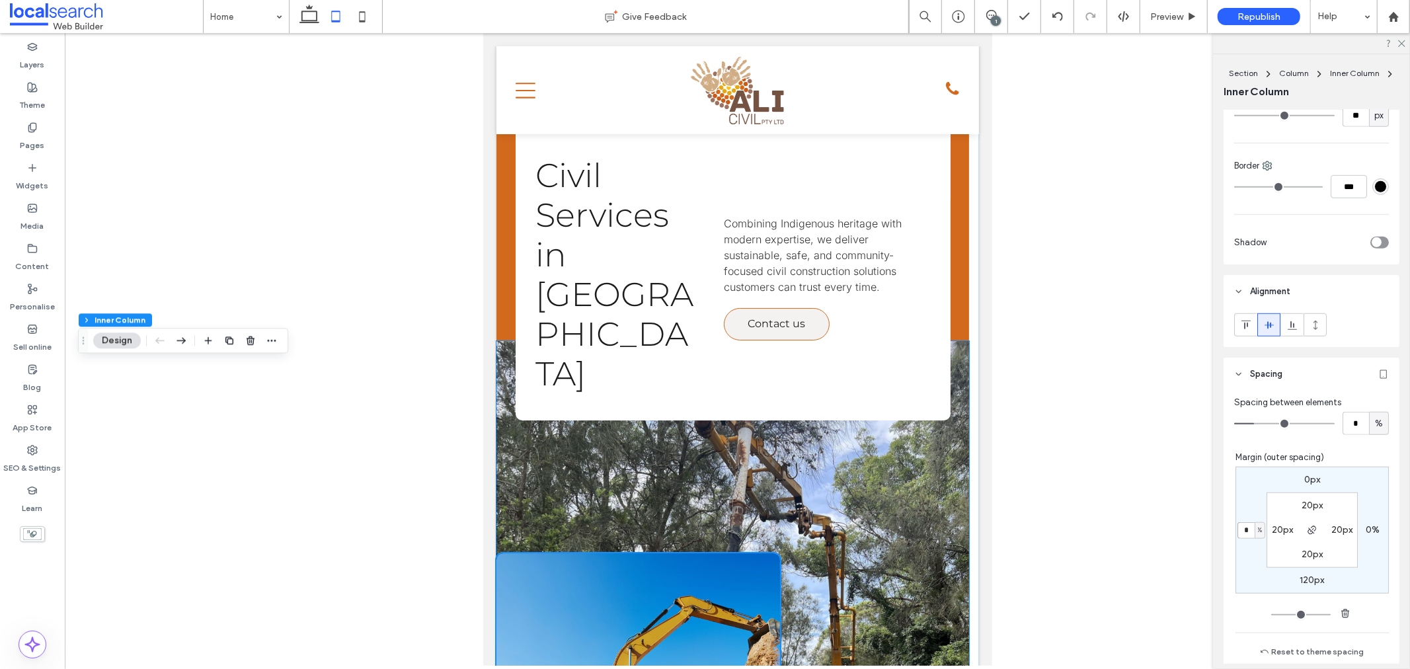
scroll to position [17, 0]
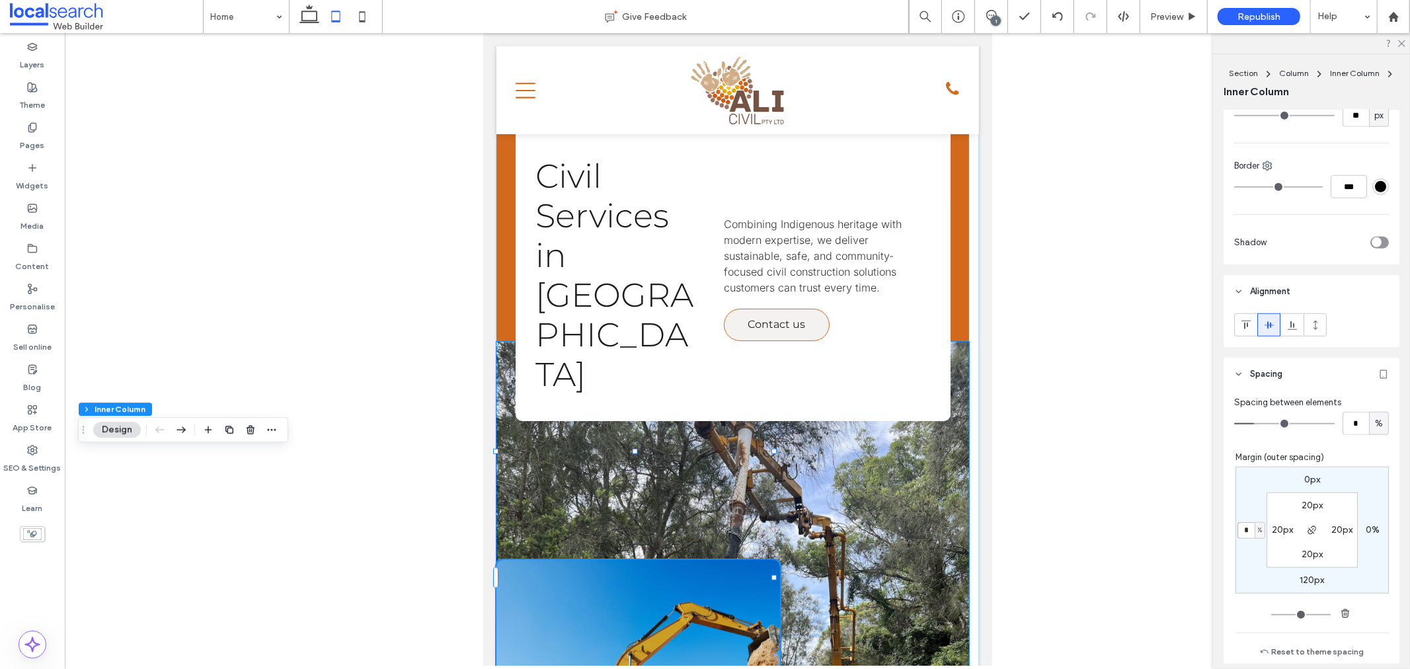
click at [852, 367] on link at bounding box center [732, 605] width 473 height 529
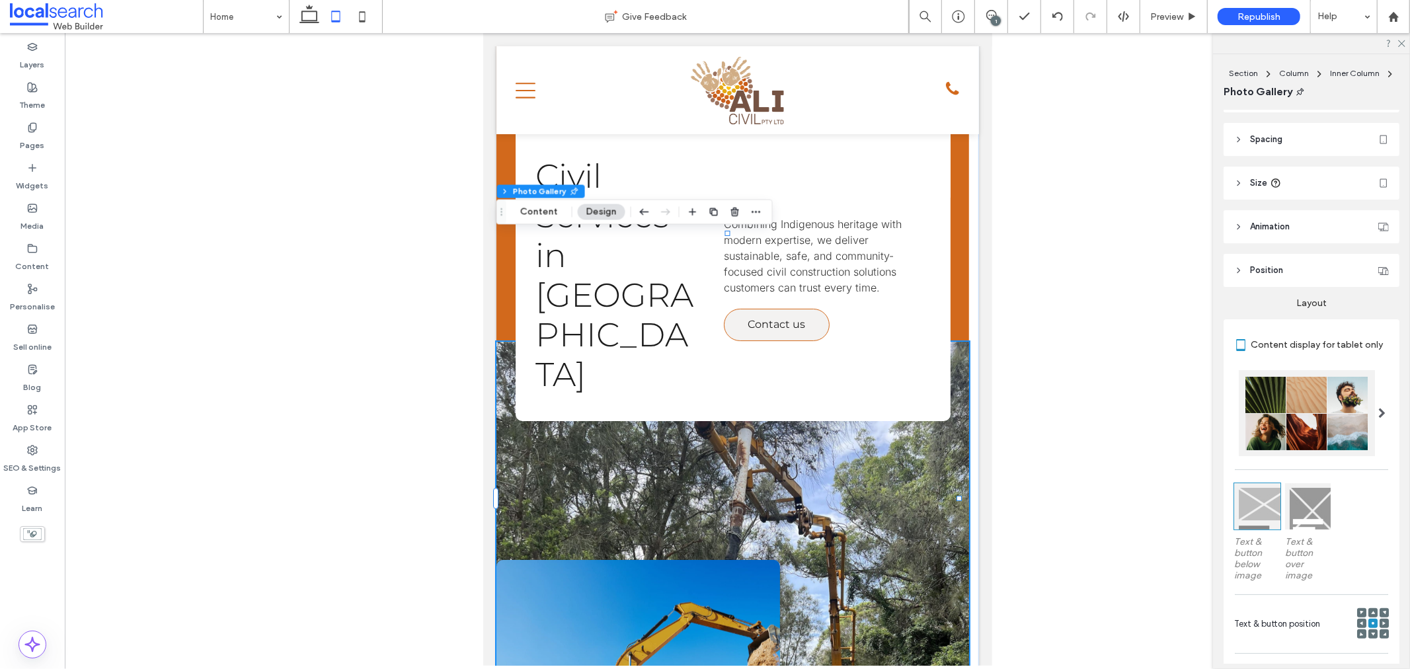
scroll to position [0, 0]
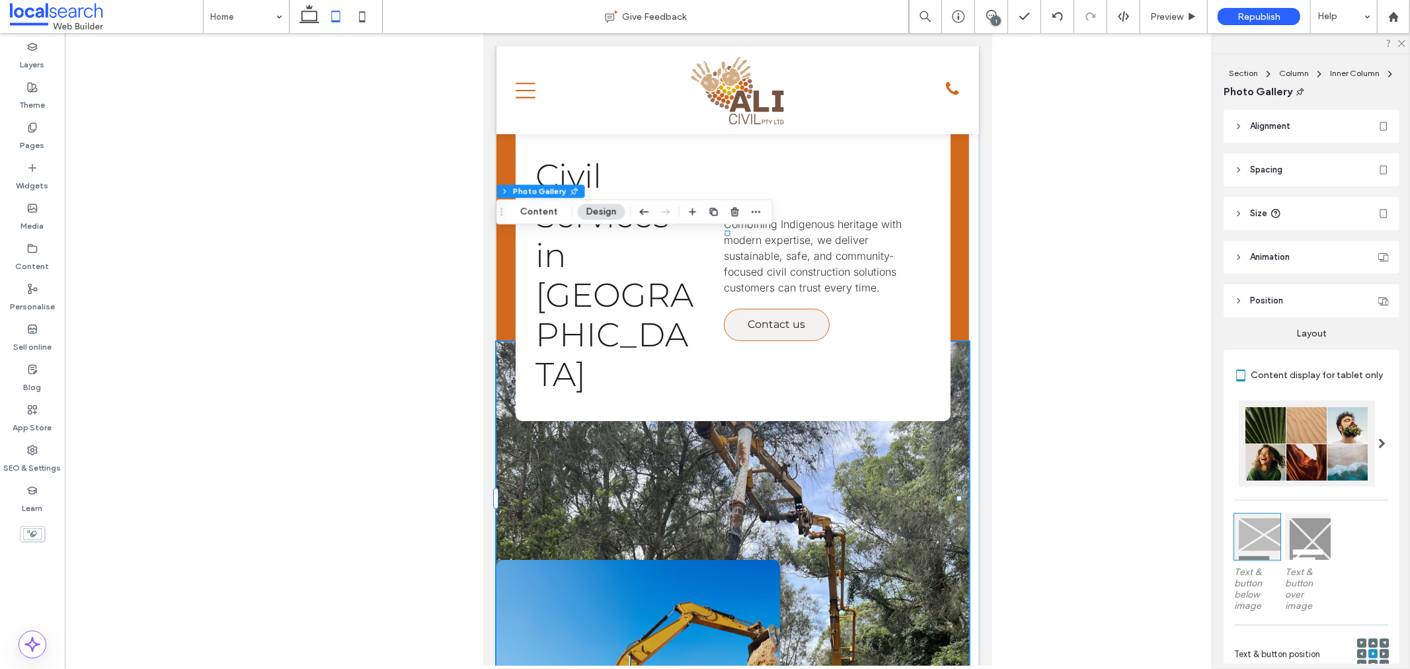
click at [1257, 160] on header "Spacing" at bounding box center [1312, 169] width 176 height 33
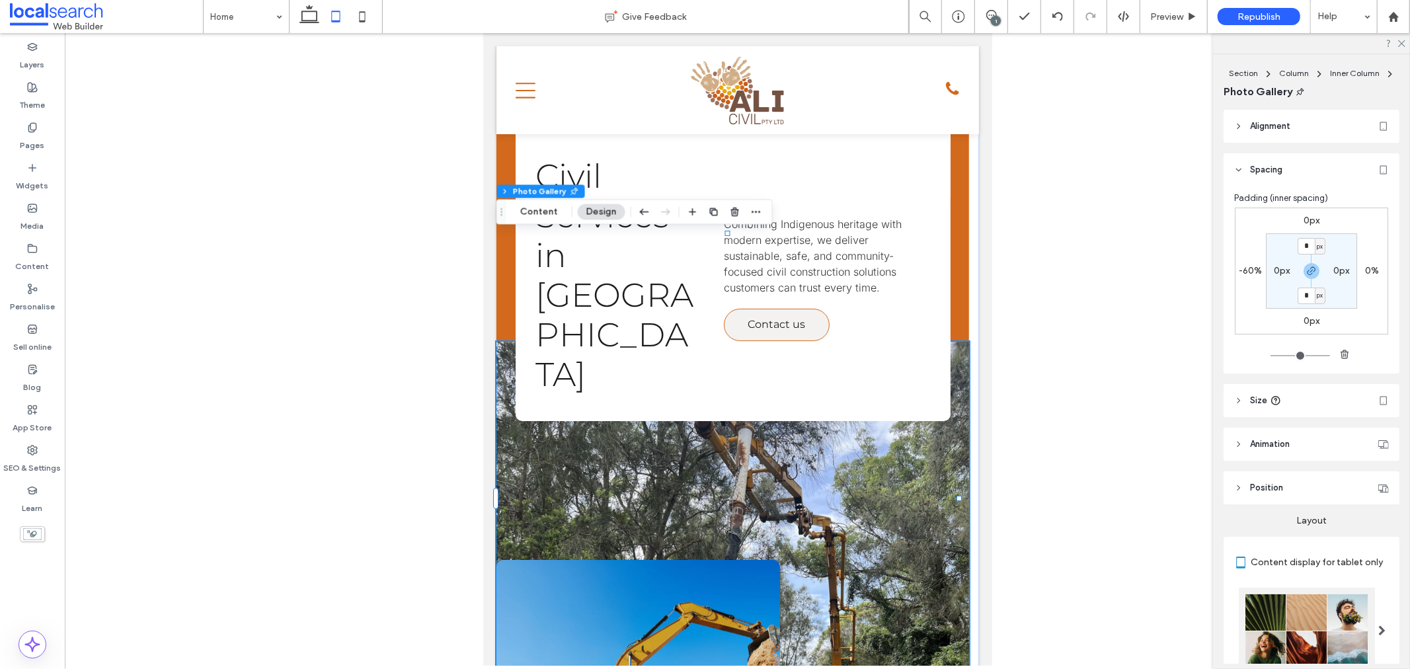
click at [1276, 270] on label "0px" at bounding box center [1282, 270] width 16 height 11
click at [1307, 268] on icon "button" at bounding box center [1312, 271] width 11 height 11
click at [1268, 265] on input "*" at bounding box center [1276, 271] width 17 height 17
type input "**"
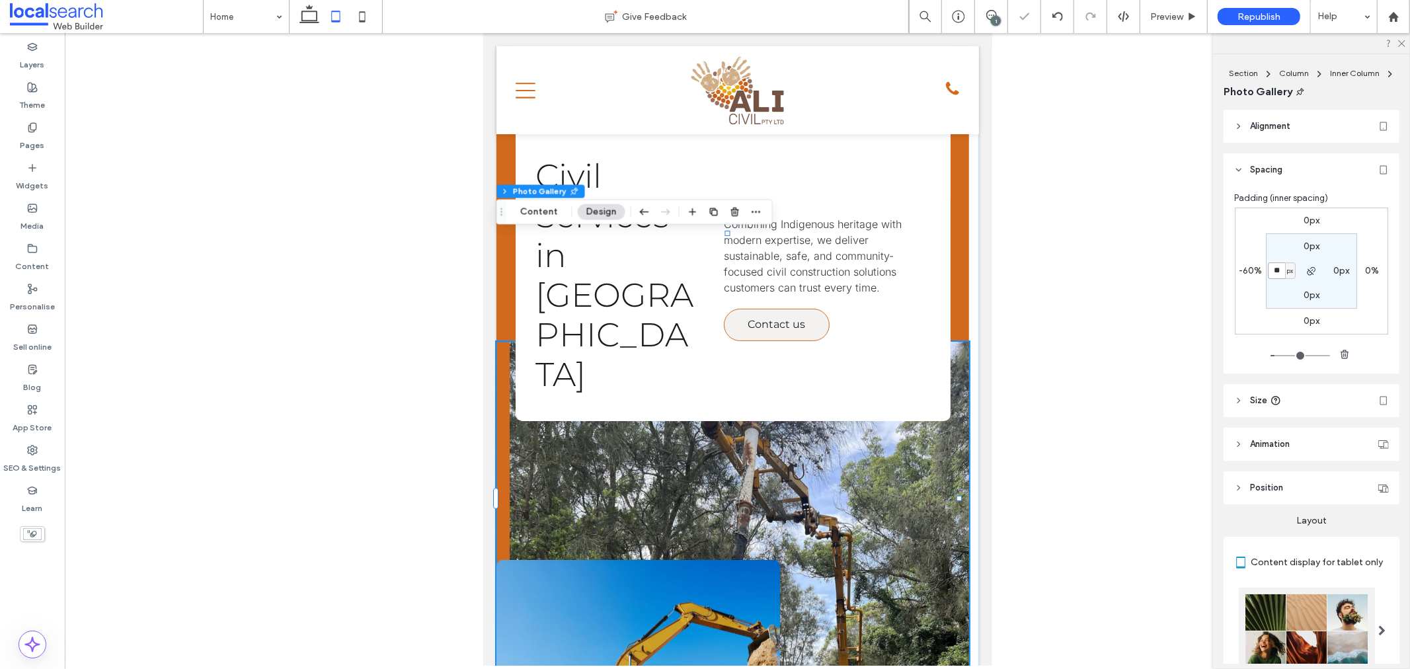
click at [1268, 265] on input "**" at bounding box center [1276, 271] width 17 height 17
type input "*"
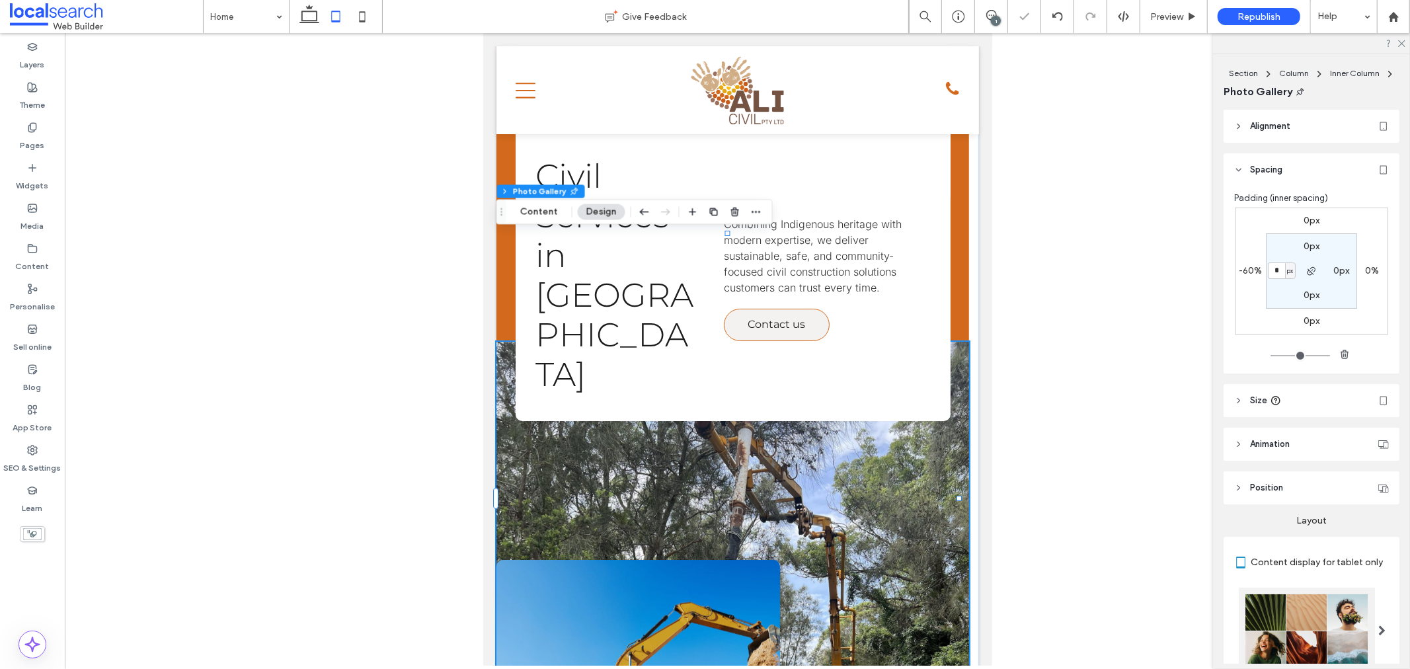
click at [1278, 296] on section "0px 0px 0px * px" at bounding box center [1311, 270] width 91 height 75
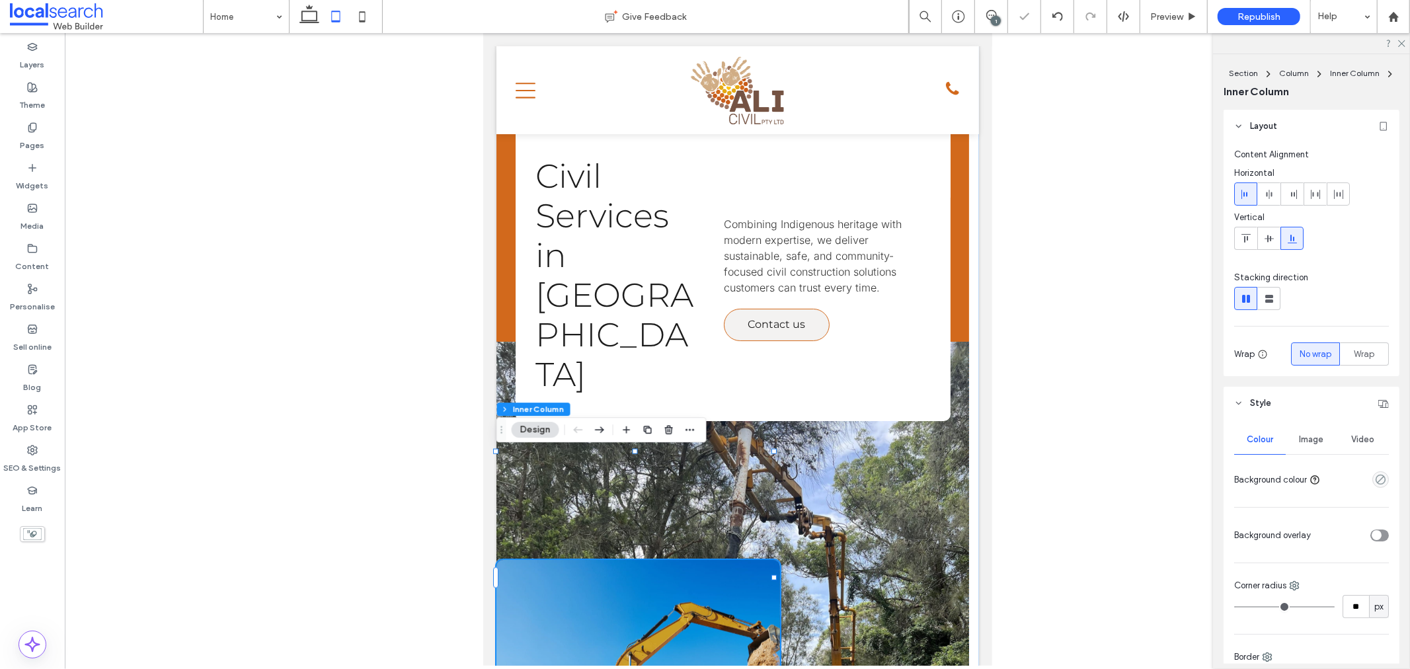
type input "**"
type input "****"
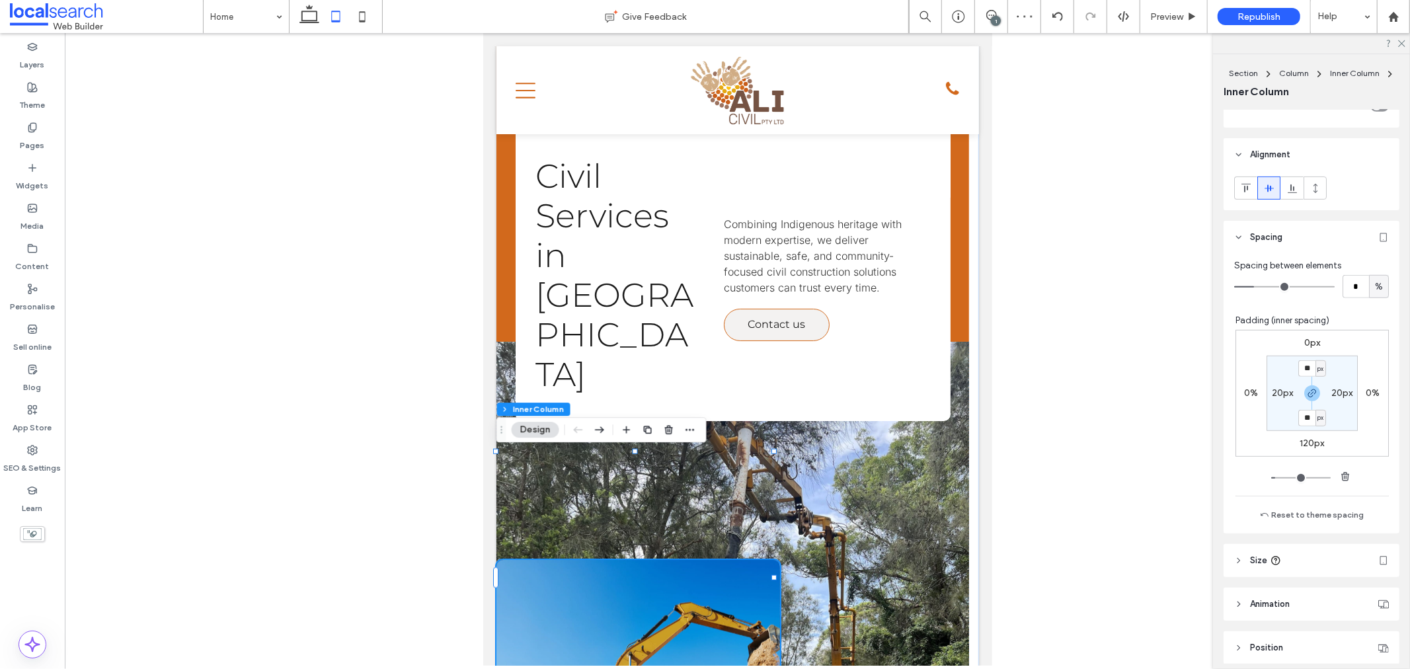
scroll to position [661, 0]
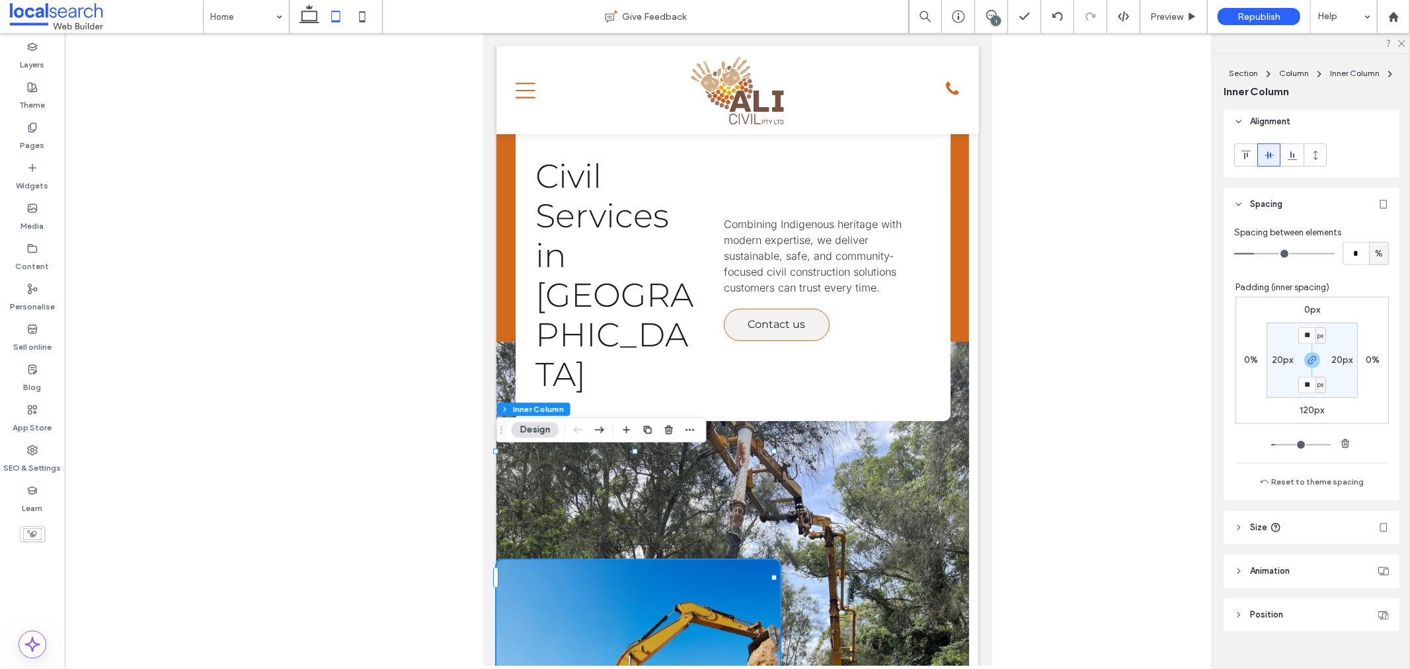
click at [1248, 358] on label "0%" at bounding box center [1252, 359] width 14 height 11
type input "*"
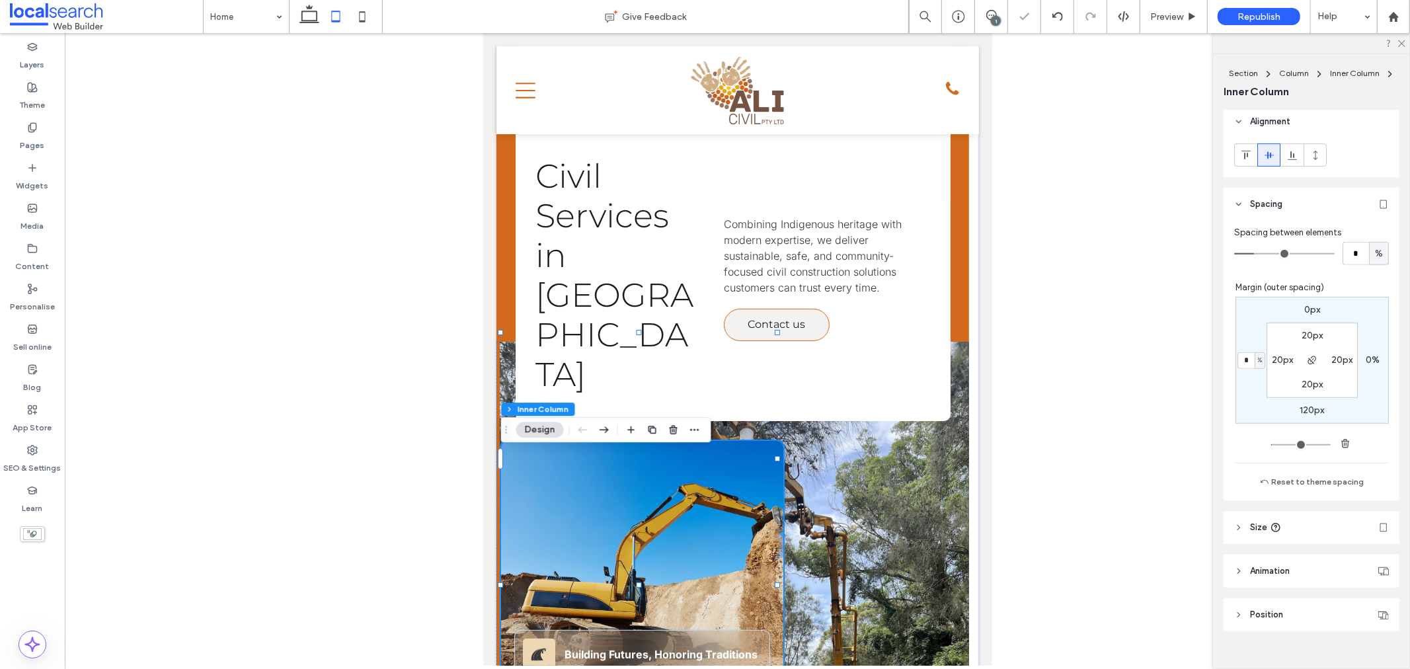
click at [1242, 358] on input "*" at bounding box center [1246, 360] width 17 height 17
type input "*"
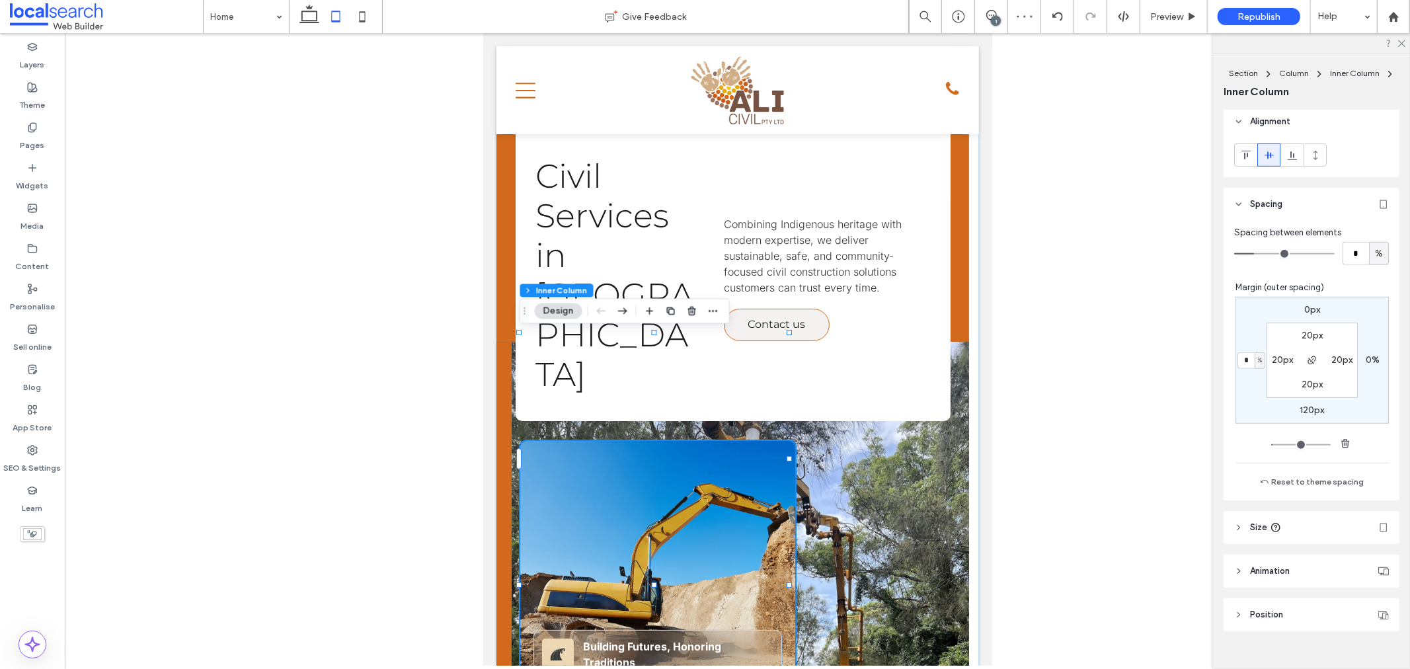
click at [501, 341] on div "Highway Road Icon Building Futures, Honoring Traditions" at bounding box center [732, 605] width 473 height 529
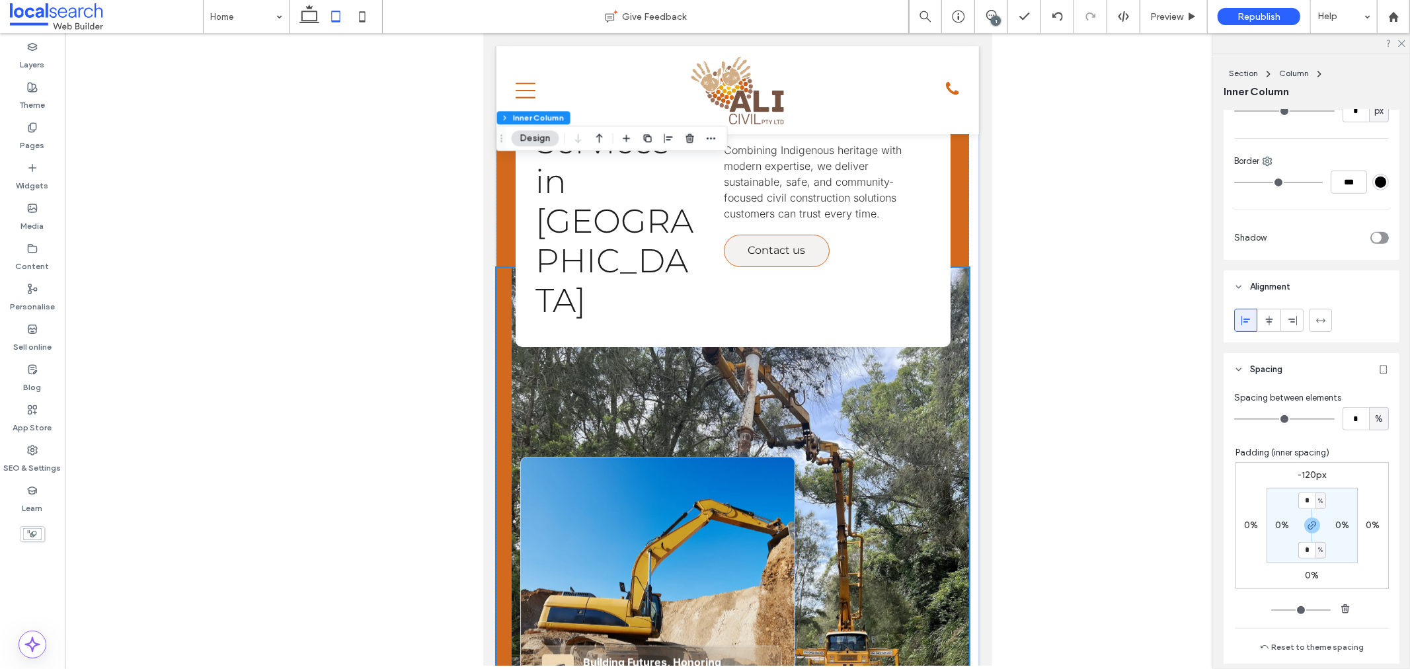
scroll to position [90, 0]
click at [760, 298] on link at bounding box center [740, 532] width 458 height 529
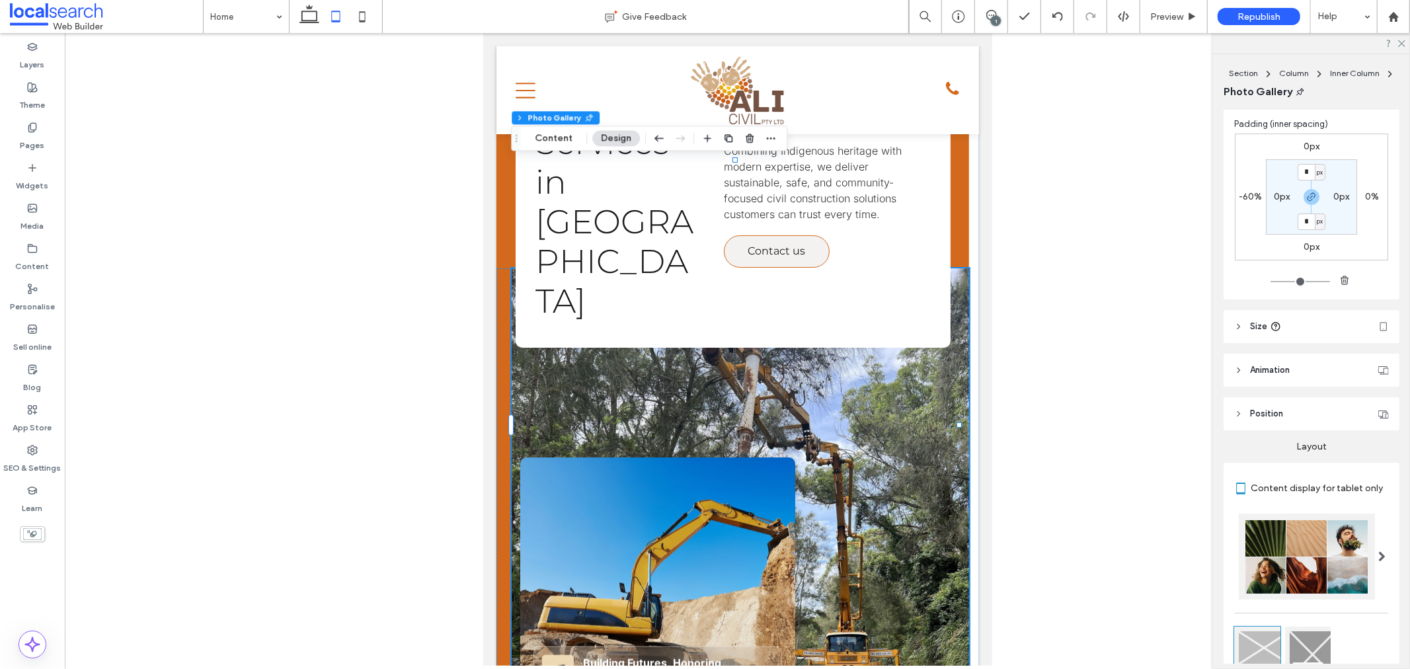
scroll to position [73, 0]
click at [635, 457] on div "Highway Road Icon Building Futures, Honoring Traditions" at bounding box center [658, 582] width 276 height 251
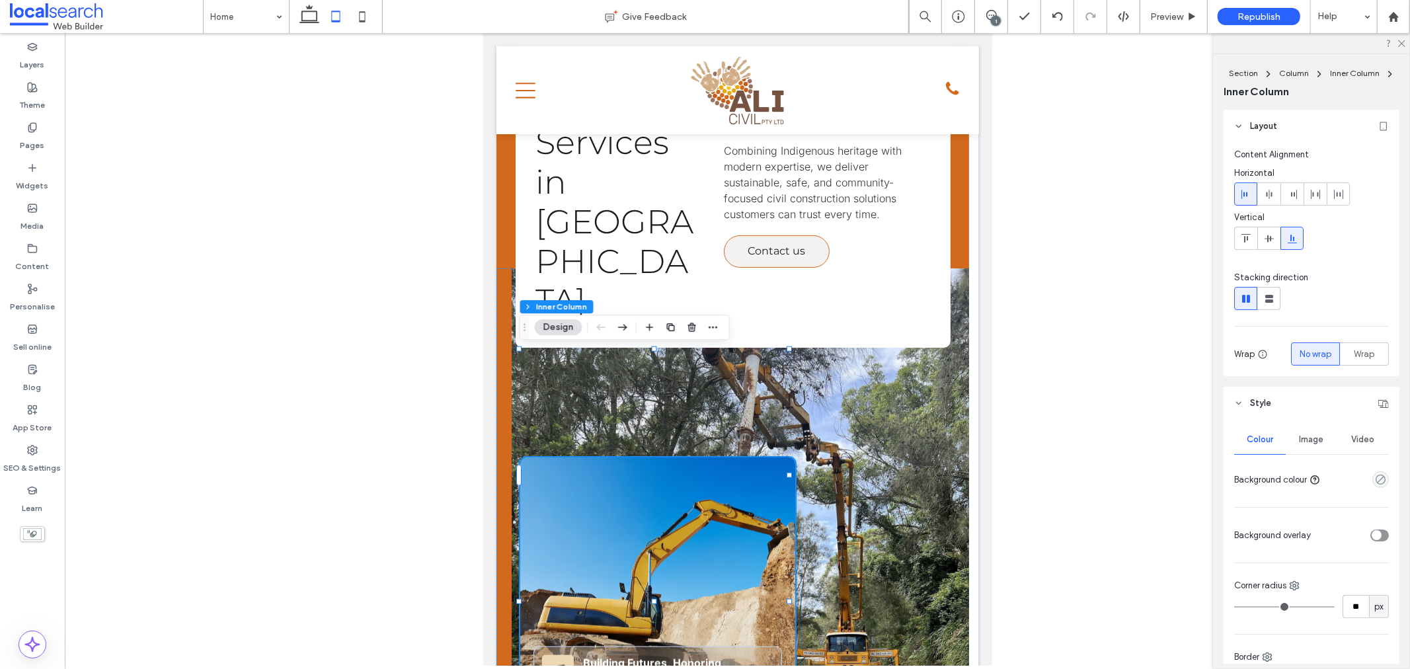
type input "**"
type input "****"
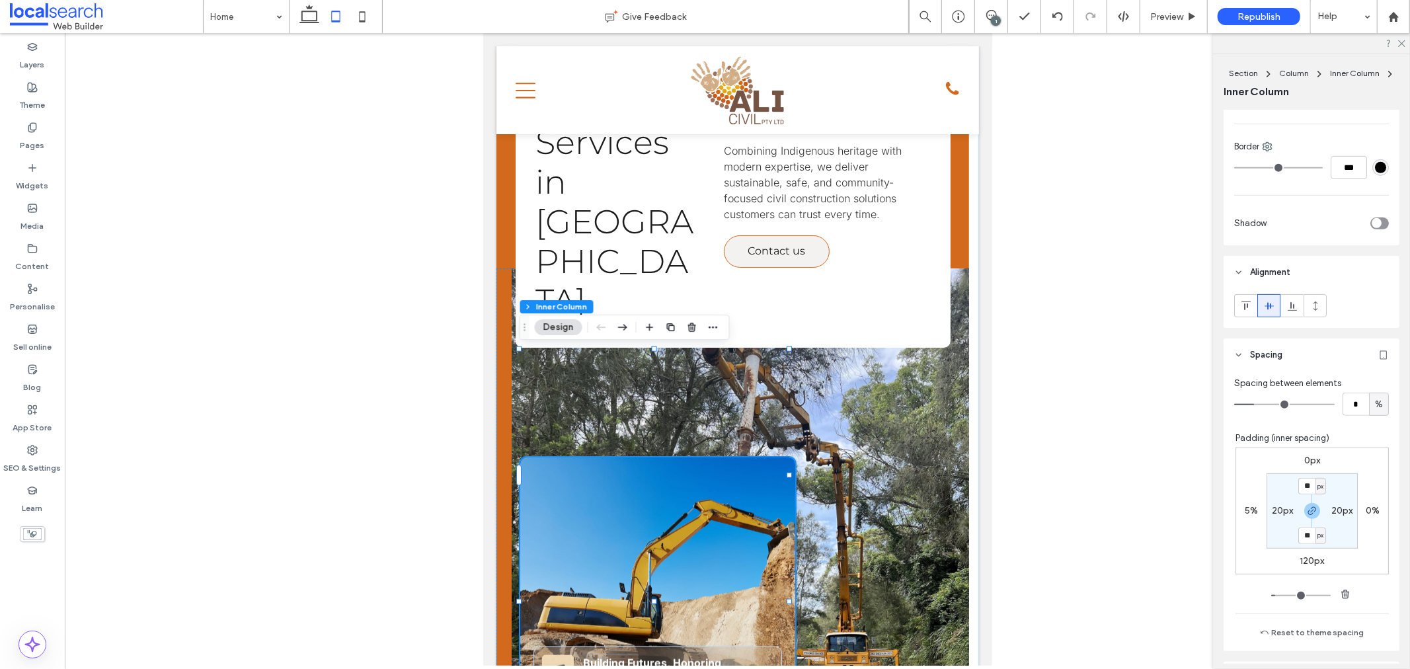
scroll to position [514, 0]
click at [1245, 505] on label "5%" at bounding box center [1251, 507] width 13 height 11
type input "*"
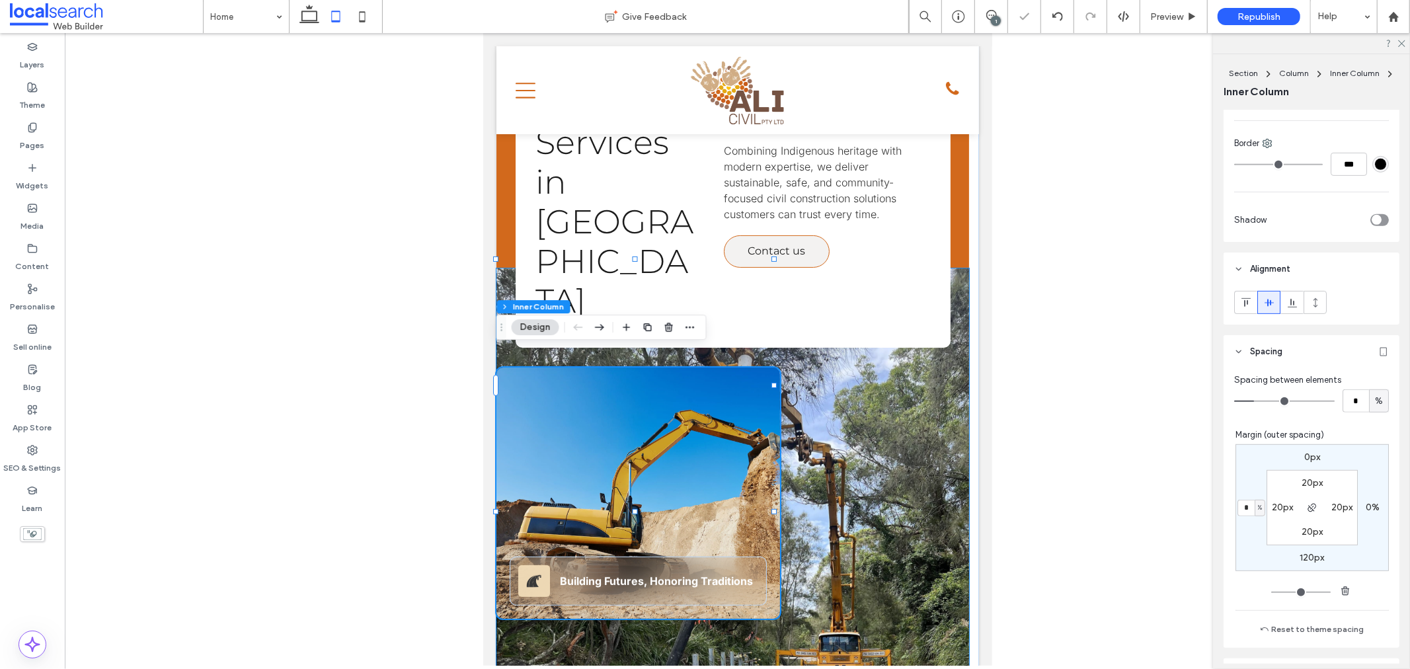
click at [914, 456] on link at bounding box center [732, 532] width 473 height 529
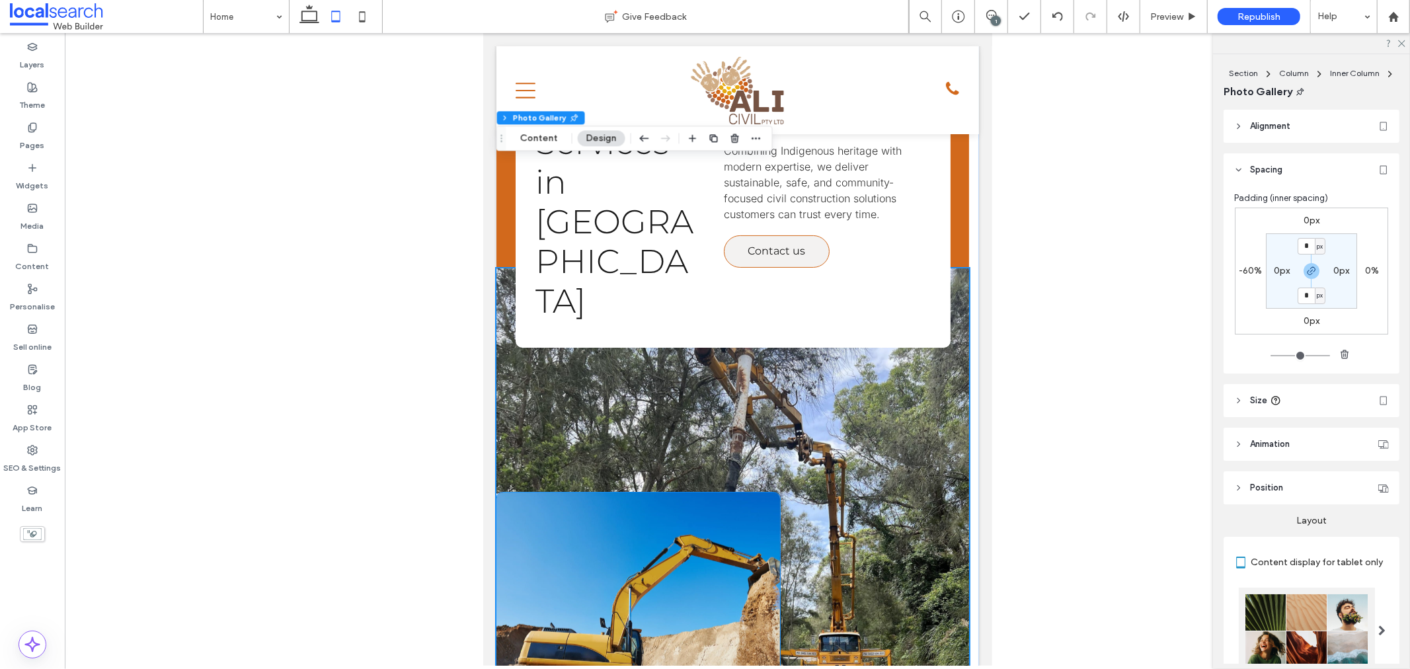
scroll to position [0, 0]
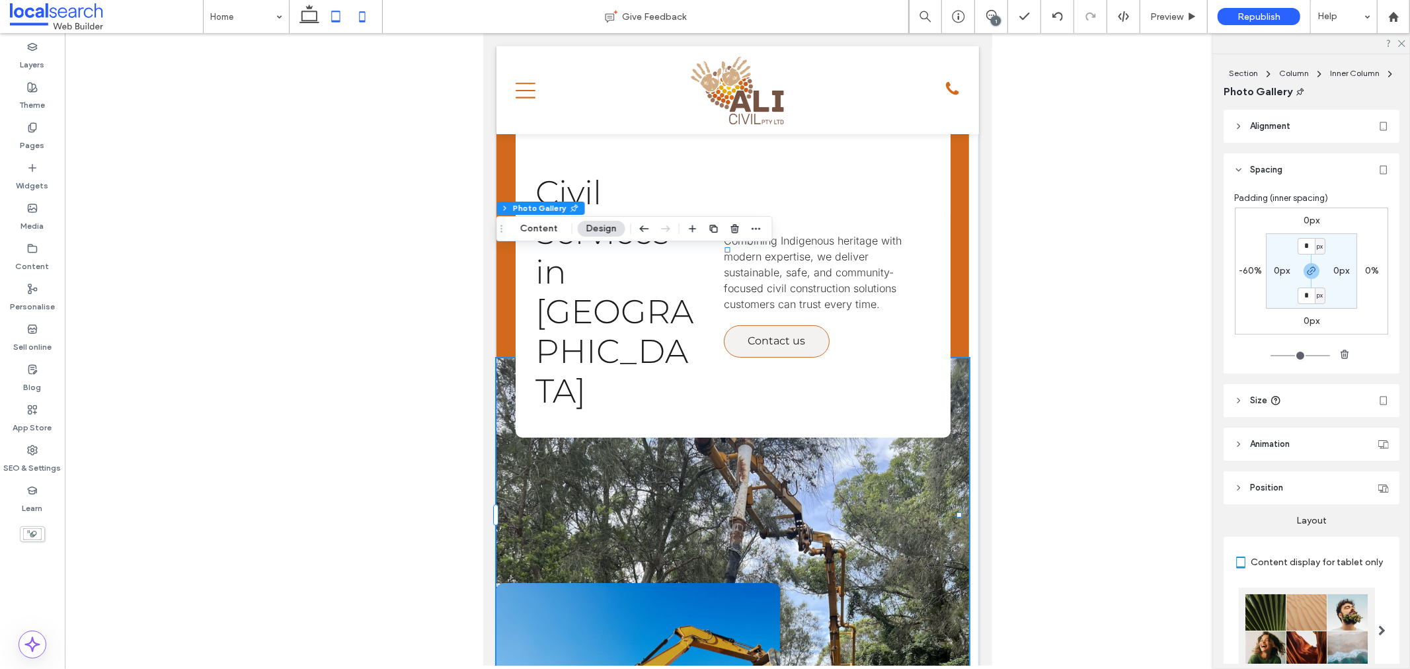
click at [364, 16] on icon at bounding box center [362, 16] width 26 height 26
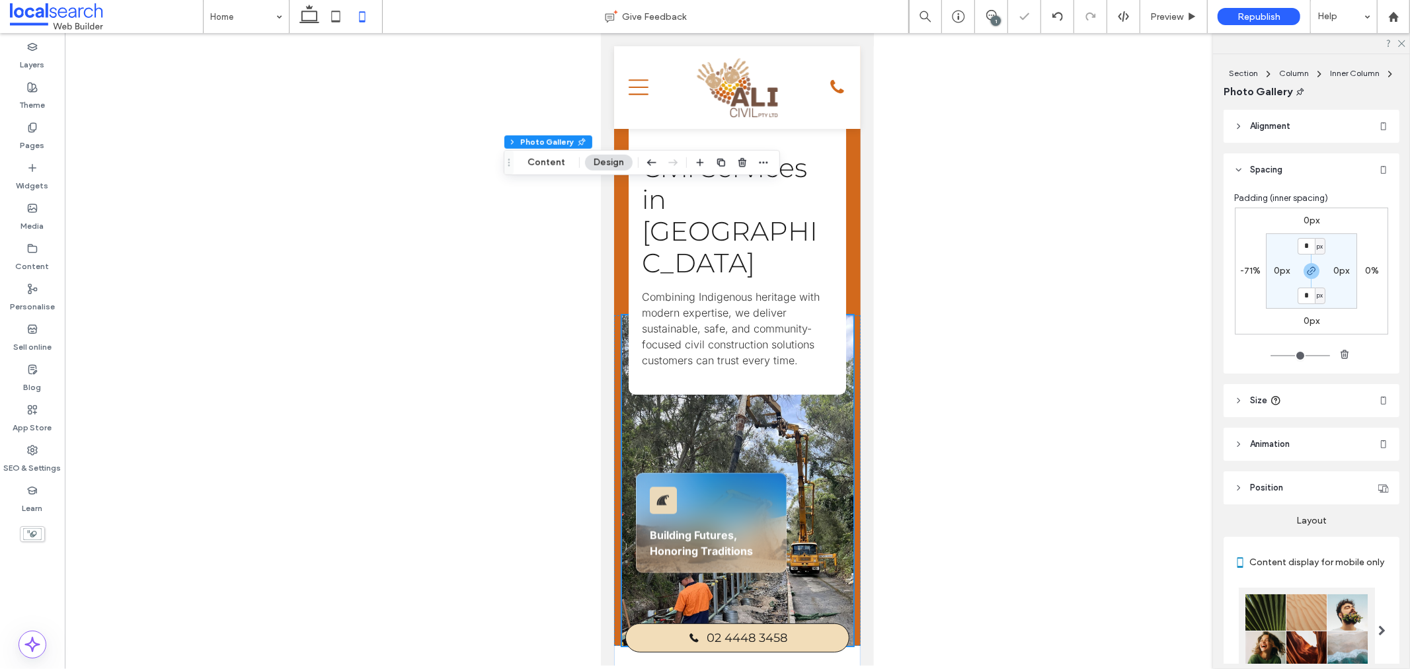
scroll to position [67, 0]
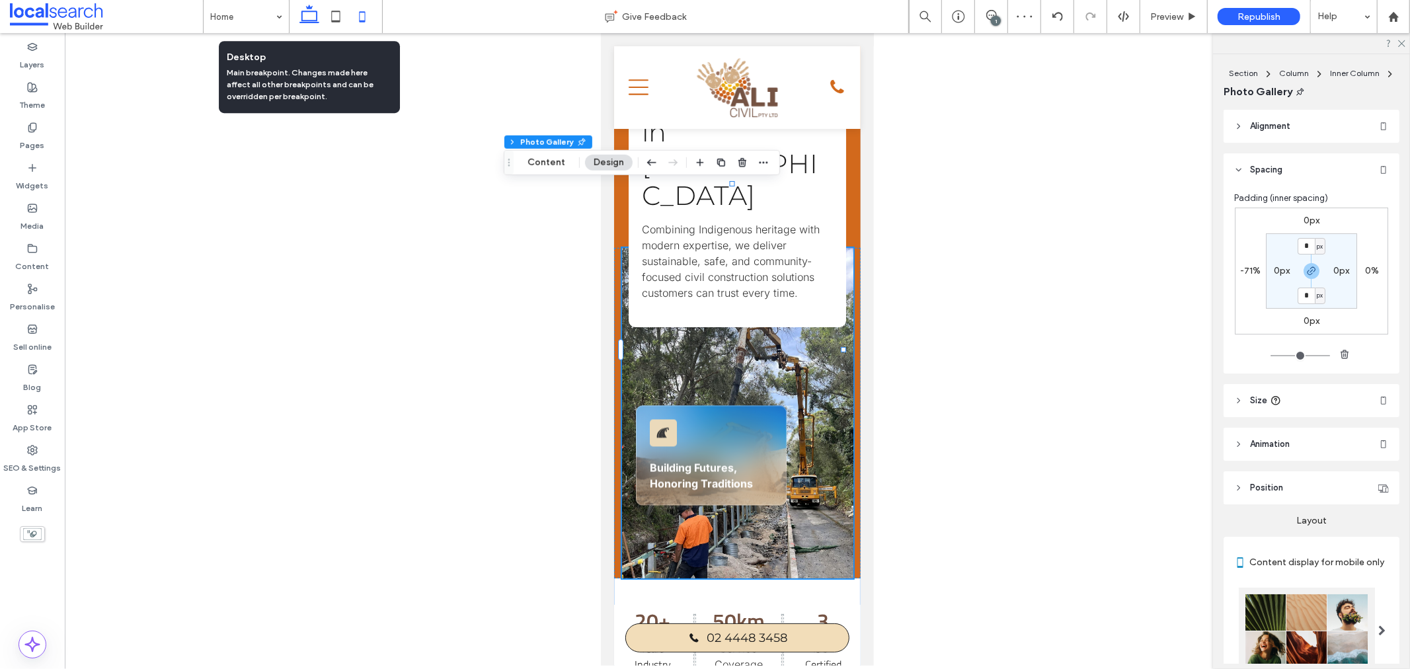
click at [296, 11] on icon at bounding box center [309, 16] width 26 height 26
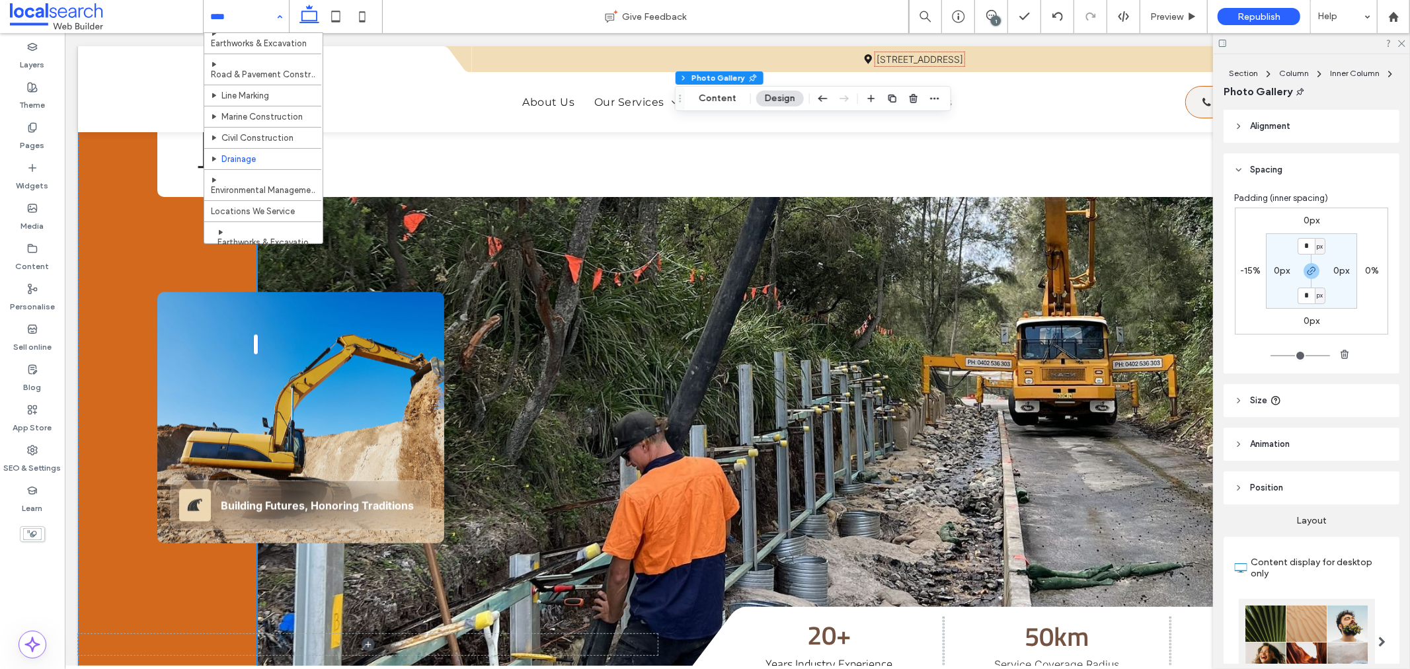
scroll to position [0, 0]
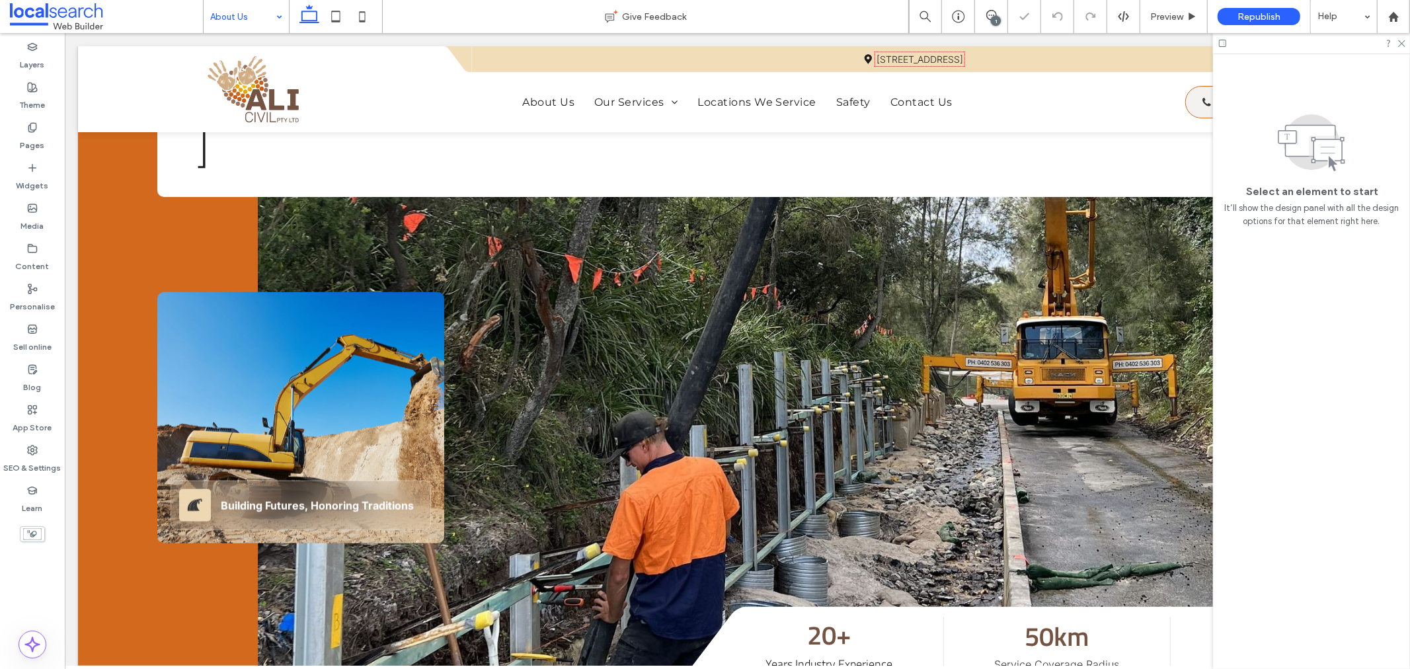
click at [227, 17] on input at bounding box center [242, 16] width 65 height 33
click at [233, 16] on input at bounding box center [242, 16] width 65 height 33
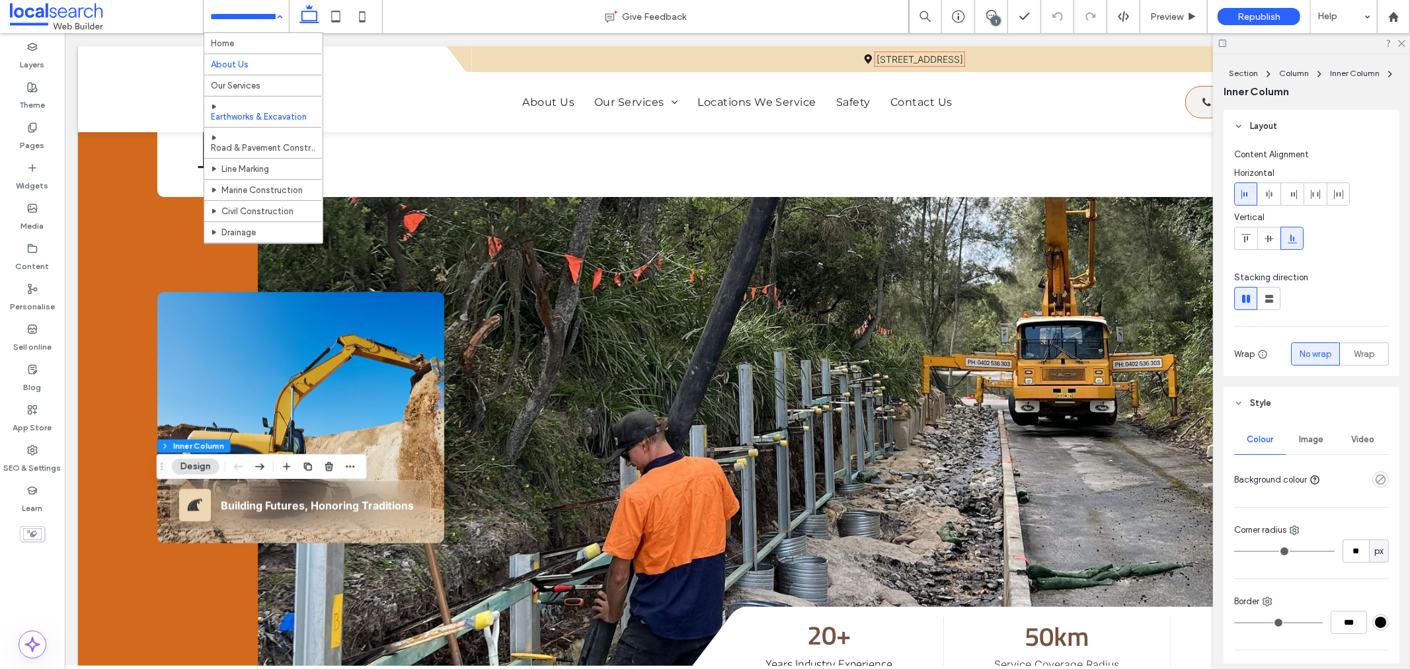
type input "**"
type input "****"
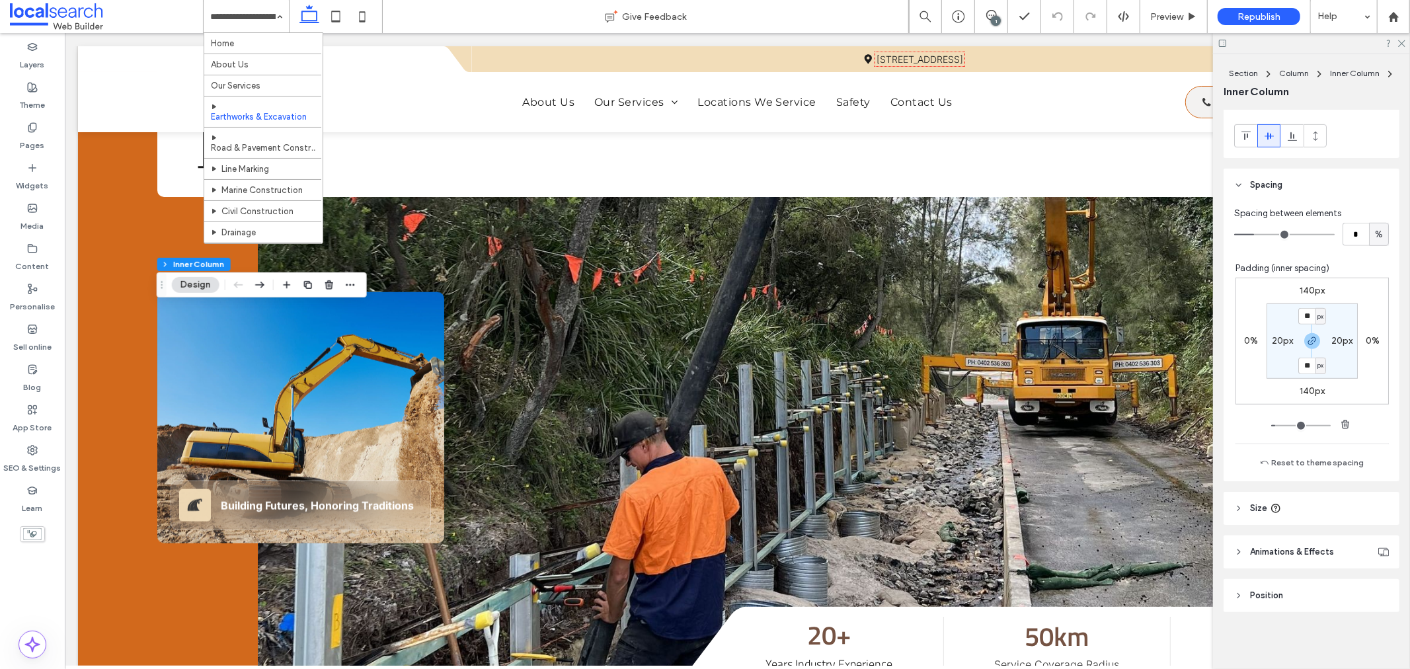
scroll to position [626, 0]
click at [1244, 501] on header "Size" at bounding box center [1312, 507] width 176 height 33
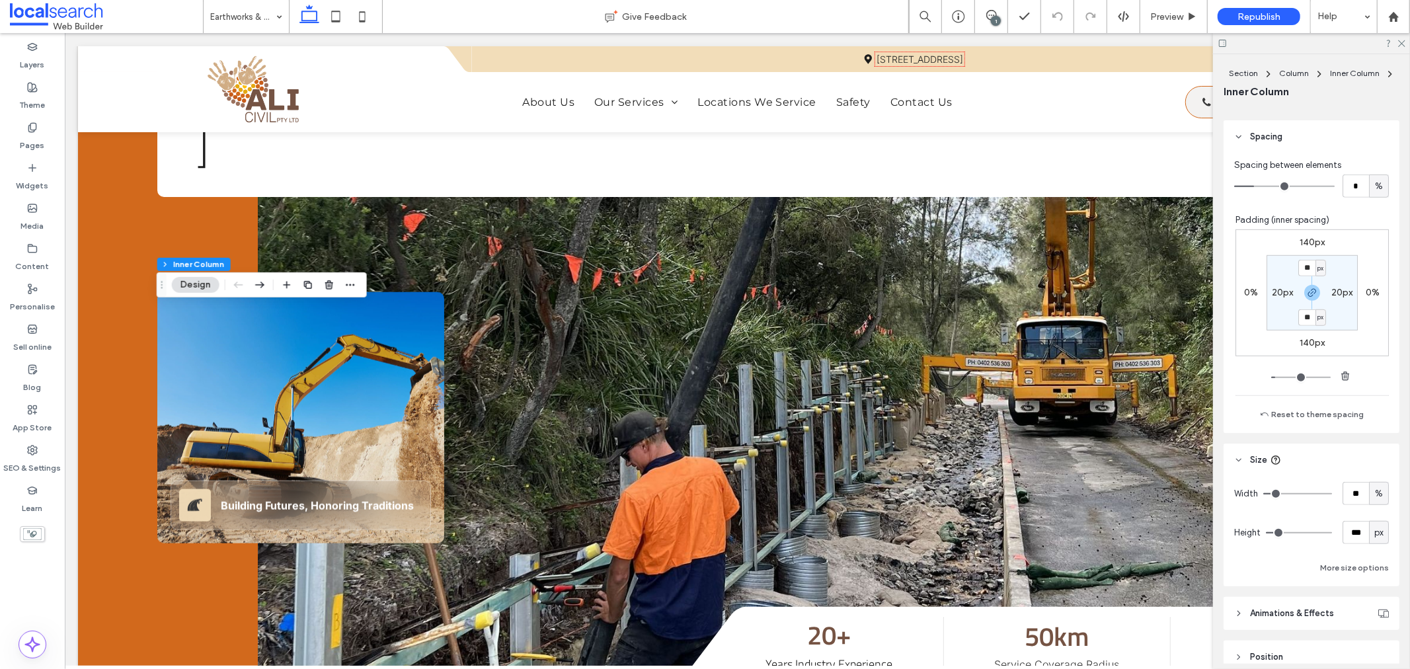
scroll to position [699, 0]
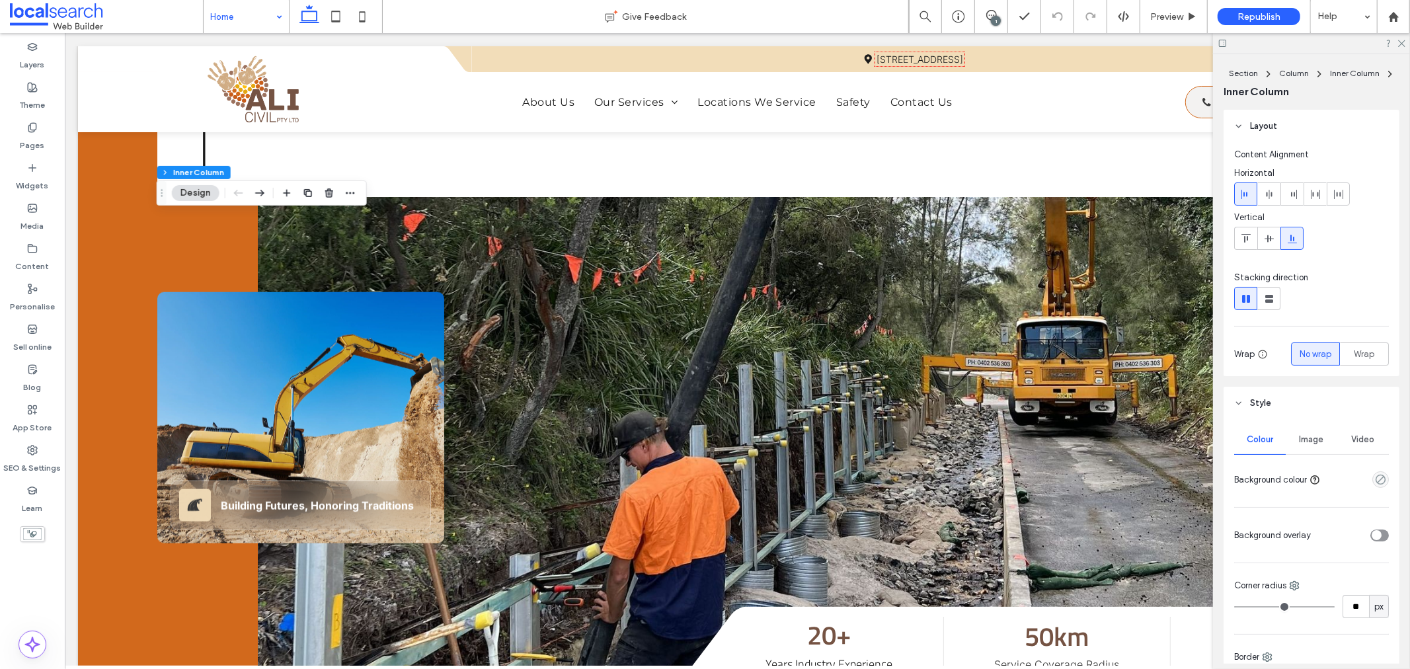
type input "**"
type input "****"
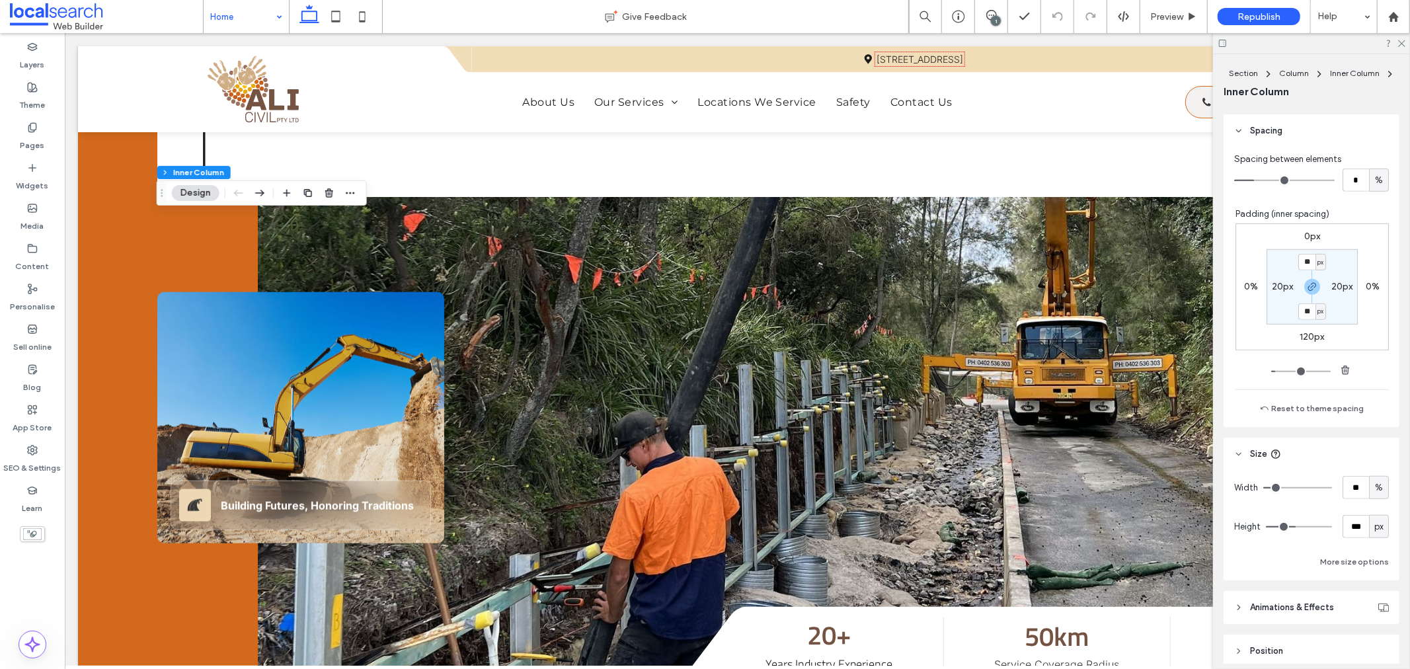
scroll to position [791, 0]
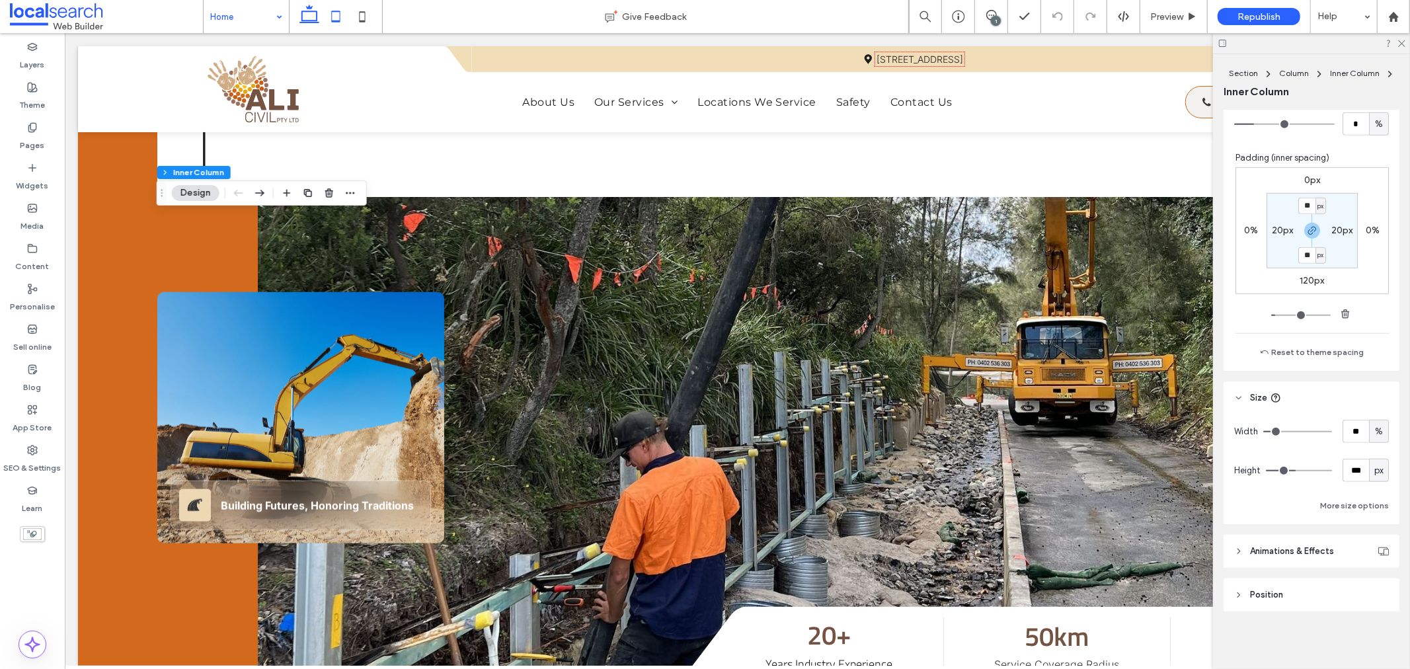
click at [327, 9] on icon at bounding box center [336, 16] width 26 height 26
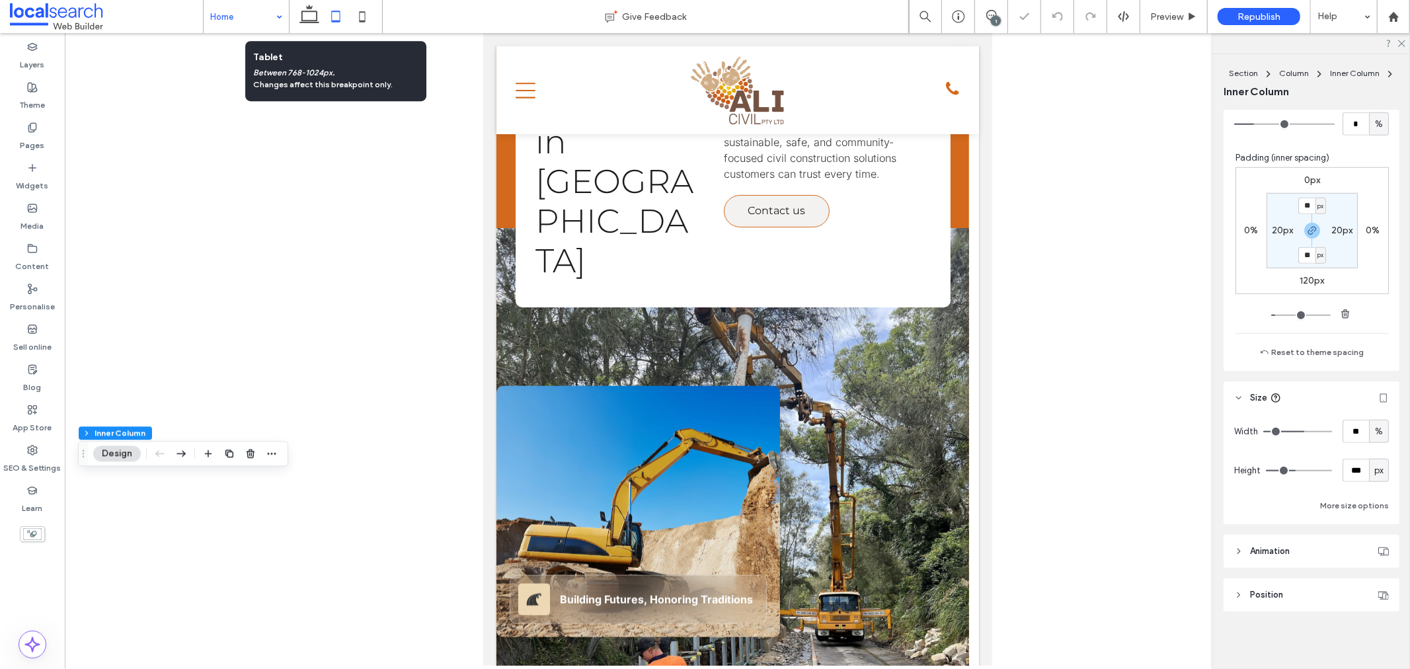
type input "**"
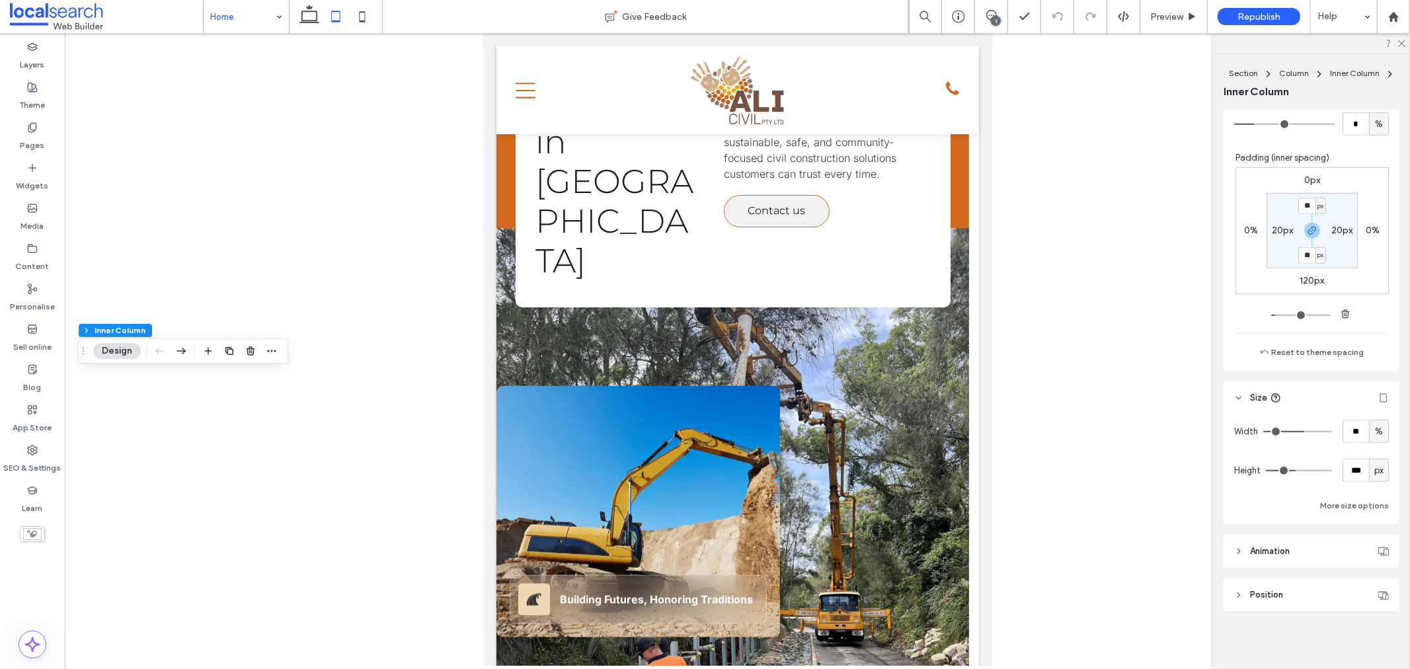
drag, startPoint x: 302, startPoint y: 19, endPoint x: 238, endPoint y: 20, distance: 64.2
click at [302, 19] on use at bounding box center [310, 14] width 20 height 19
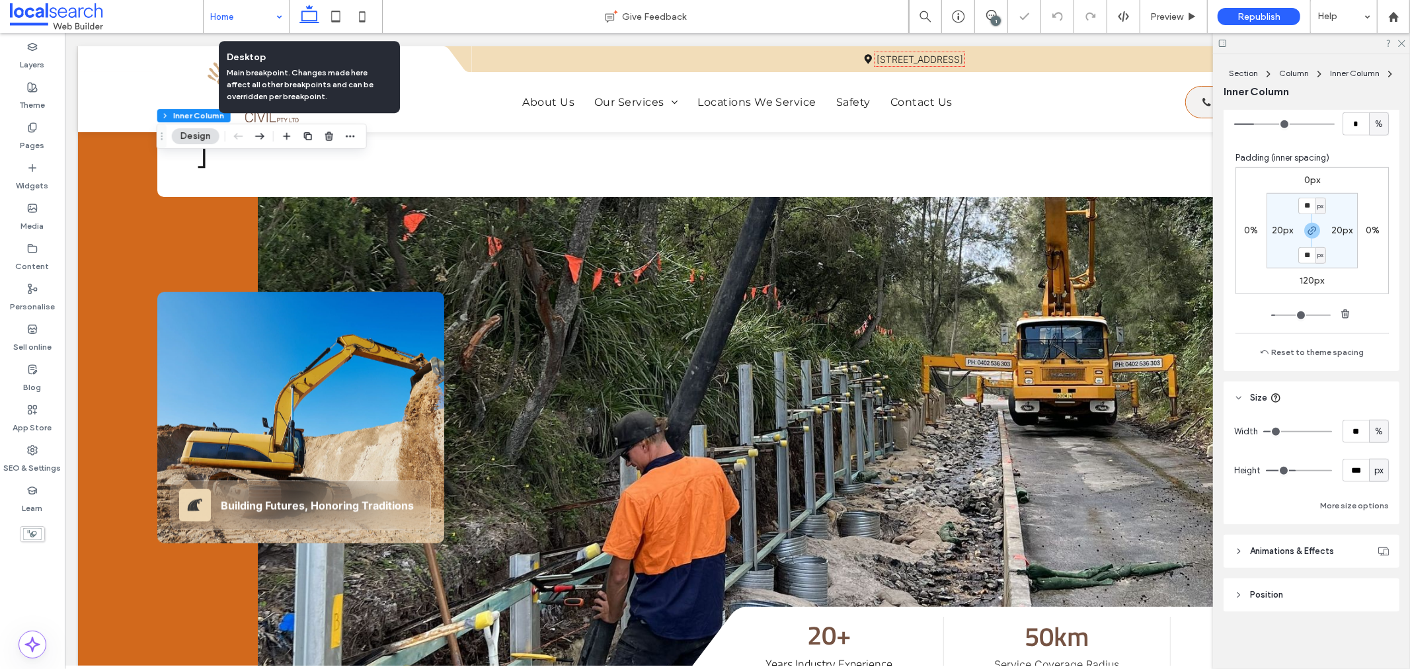
type input "**"
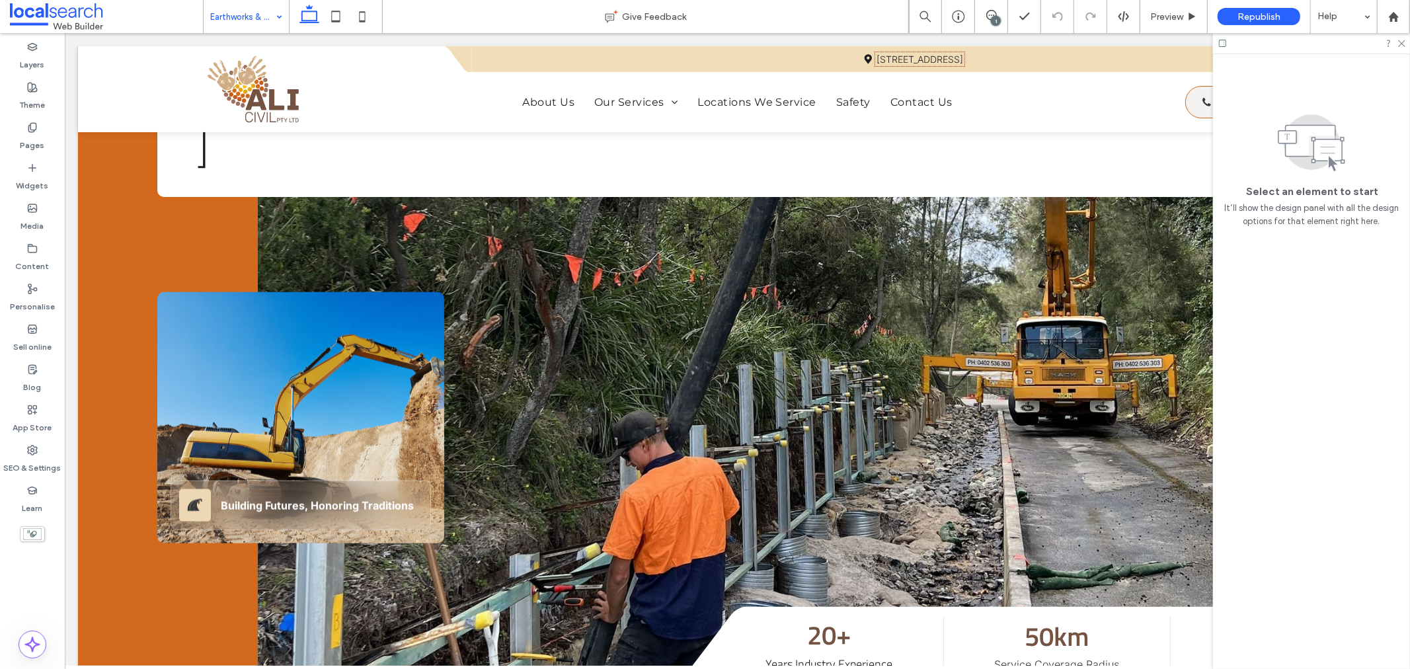
click at [232, 18] on input at bounding box center [242, 16] width 65 height 33
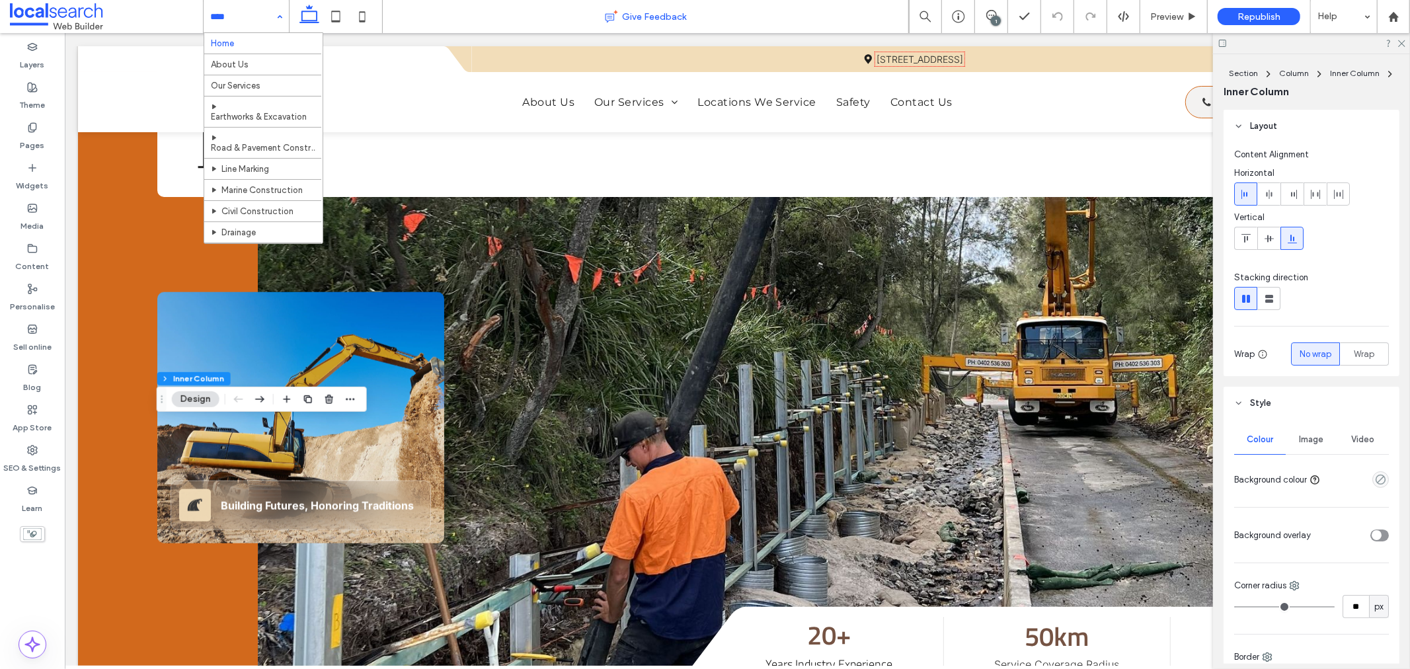
type input "**"
type input "****"
click at [1312, 438] on span "Image" at bounding box center [1312, 439] width 24 height 11
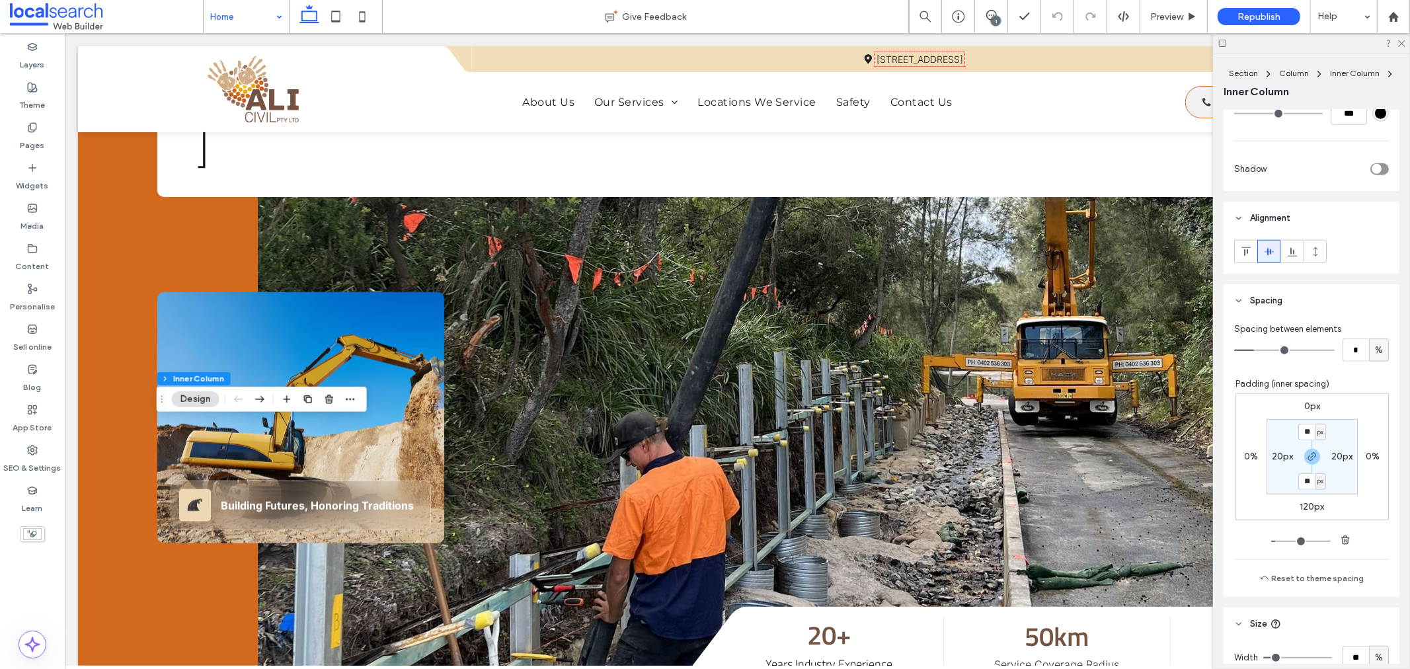
scroll to position [1102, 0]
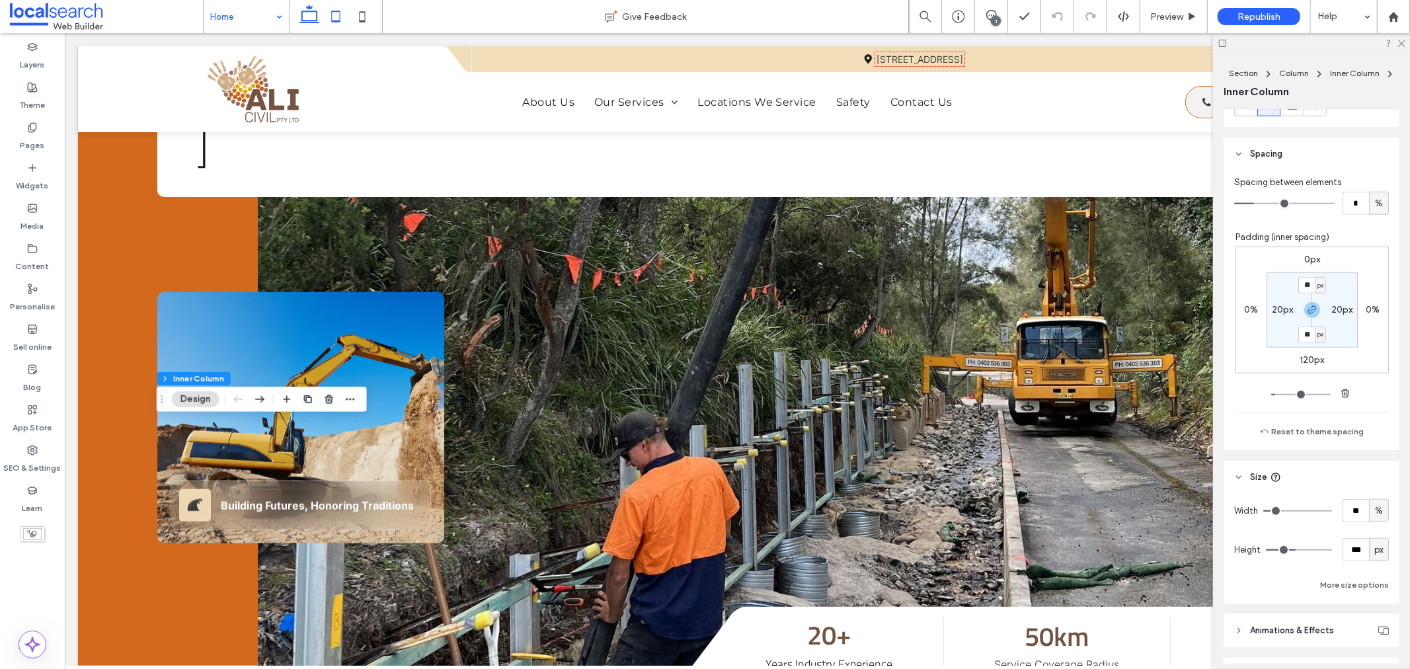
click at [335, 16] on icon at bounding box center [336, 16] width 26 height 26
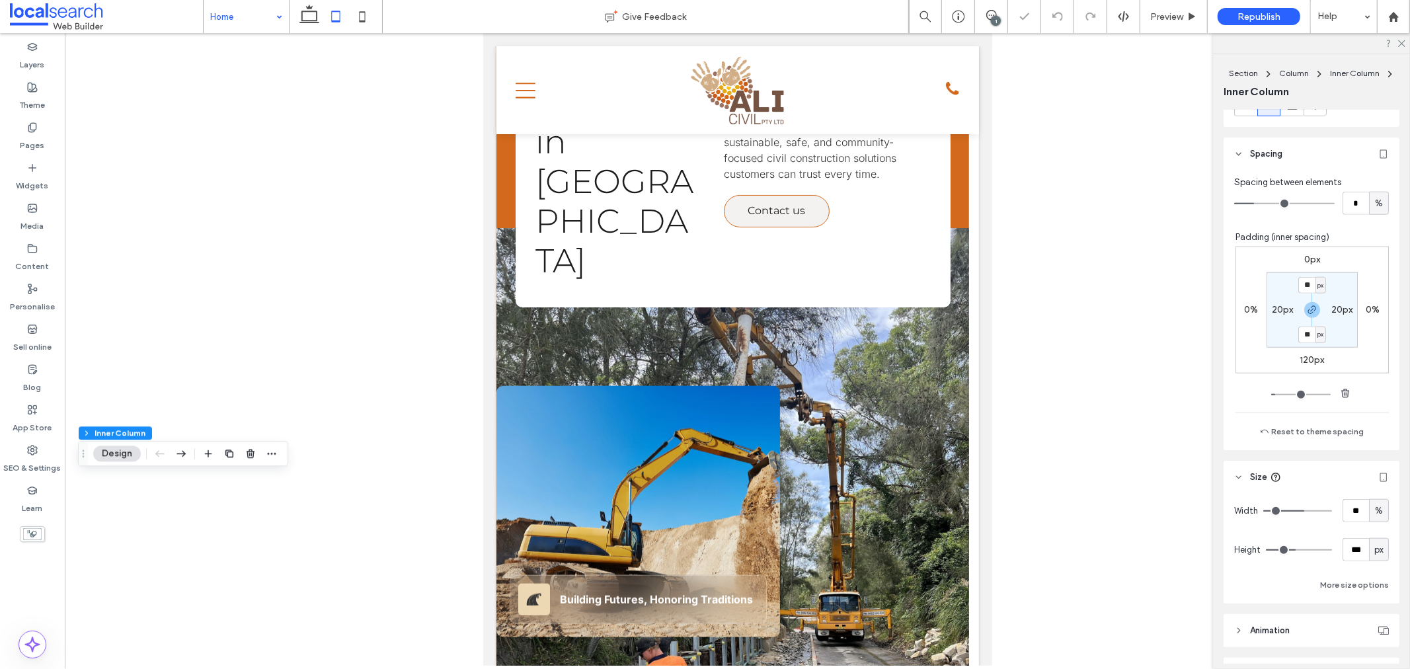
type input "**"
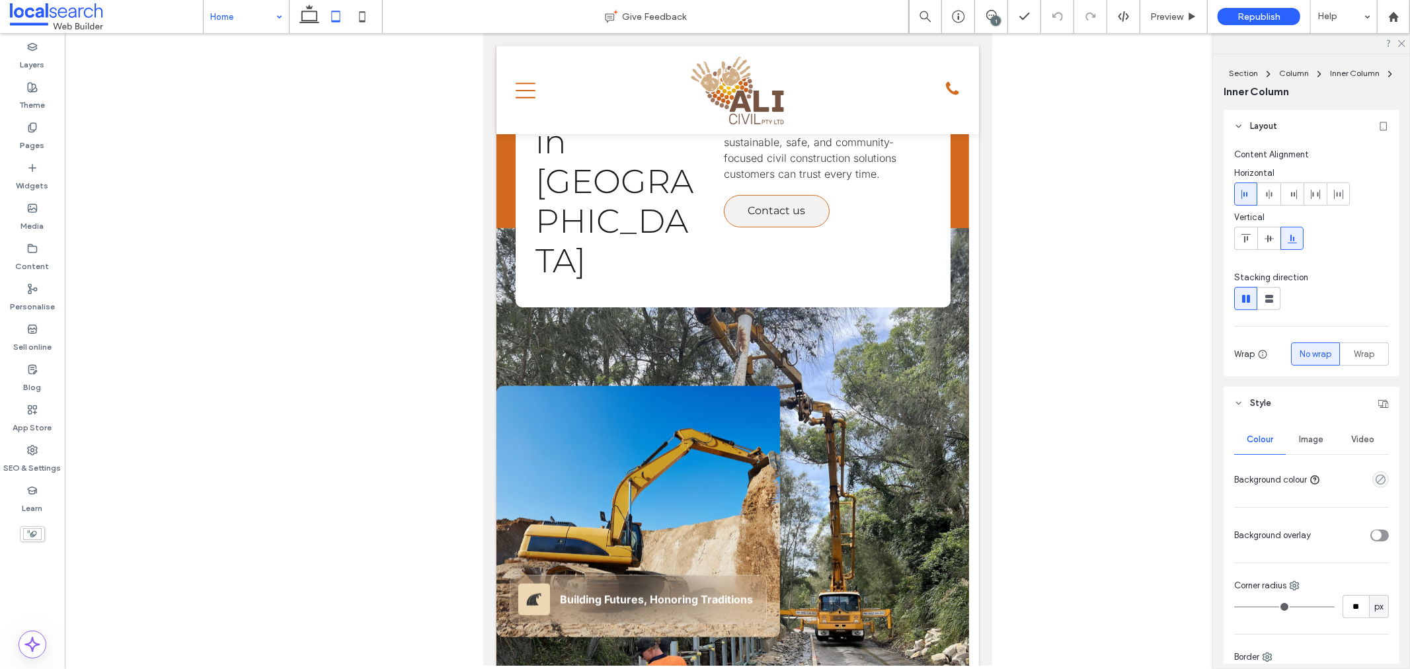
type input "**"
type input "****"
click at [1056, 14] on use at bounding box center [1057, 16] width 11 height 9
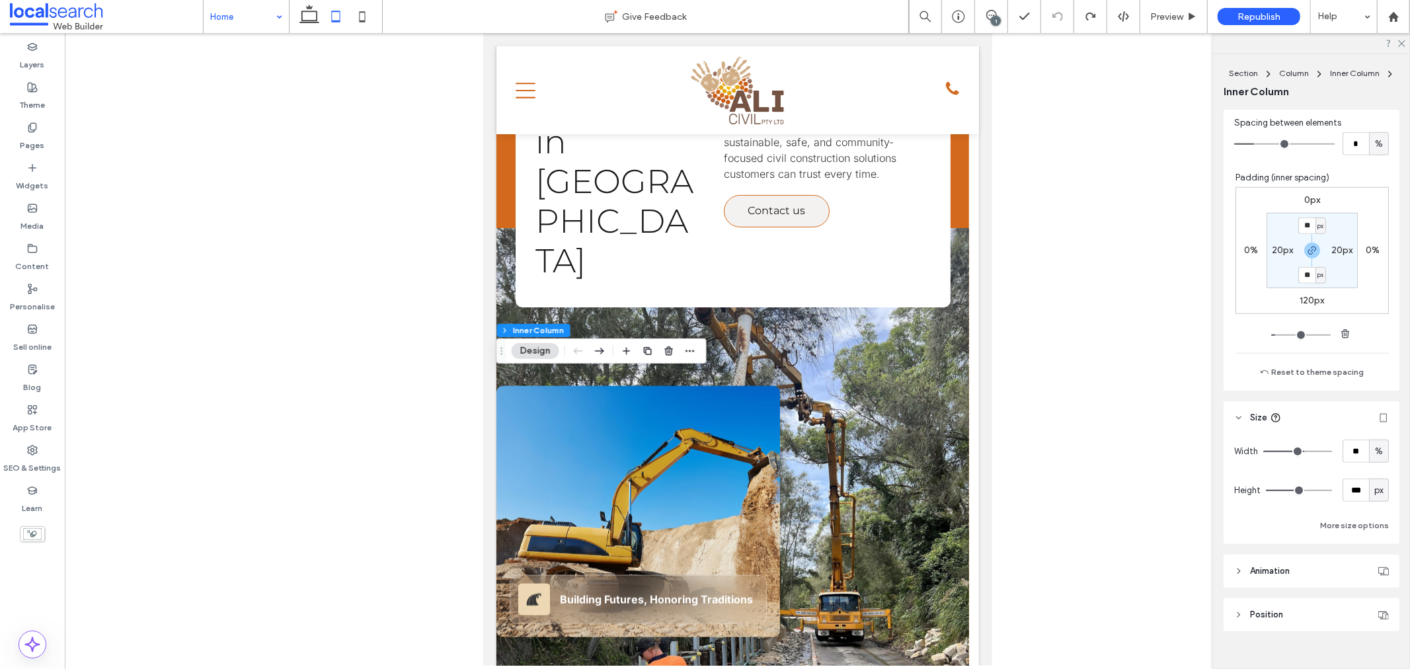
scroll to position [791, 0]
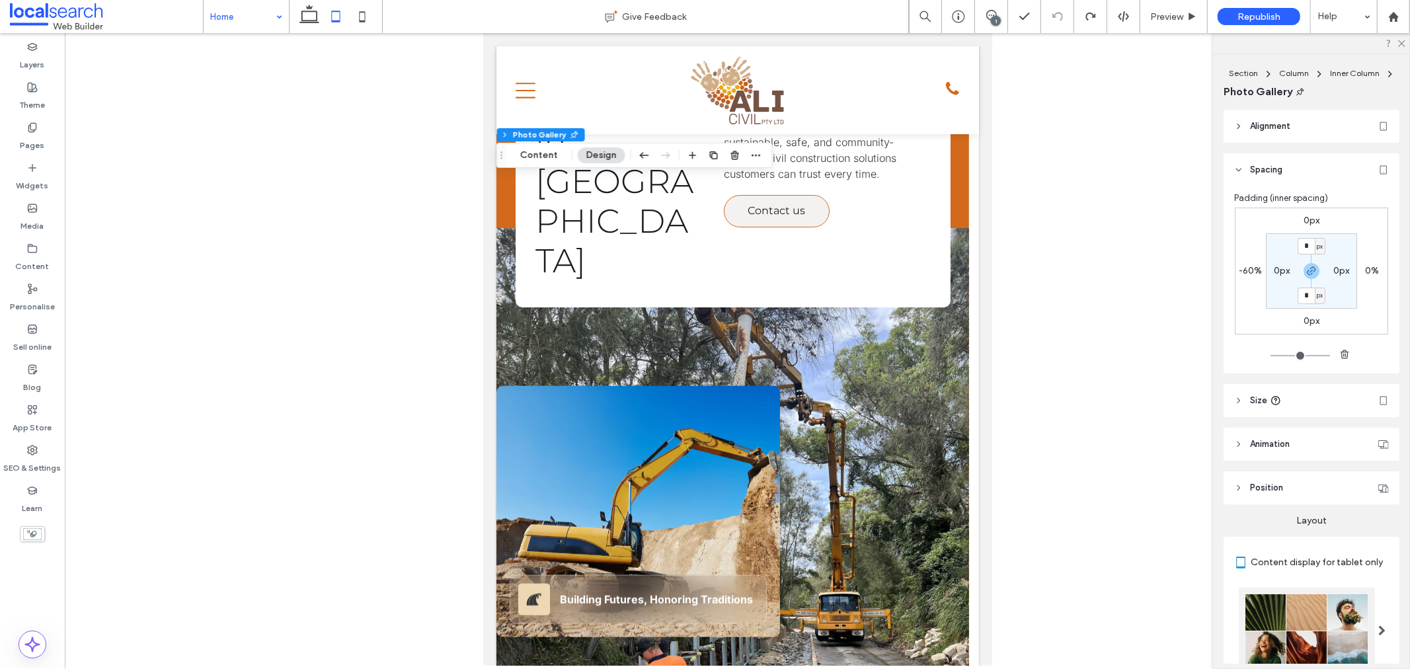
click at [1267, 124] on span "Alignment" at bounding box center [1270, 126] width 40 height 13
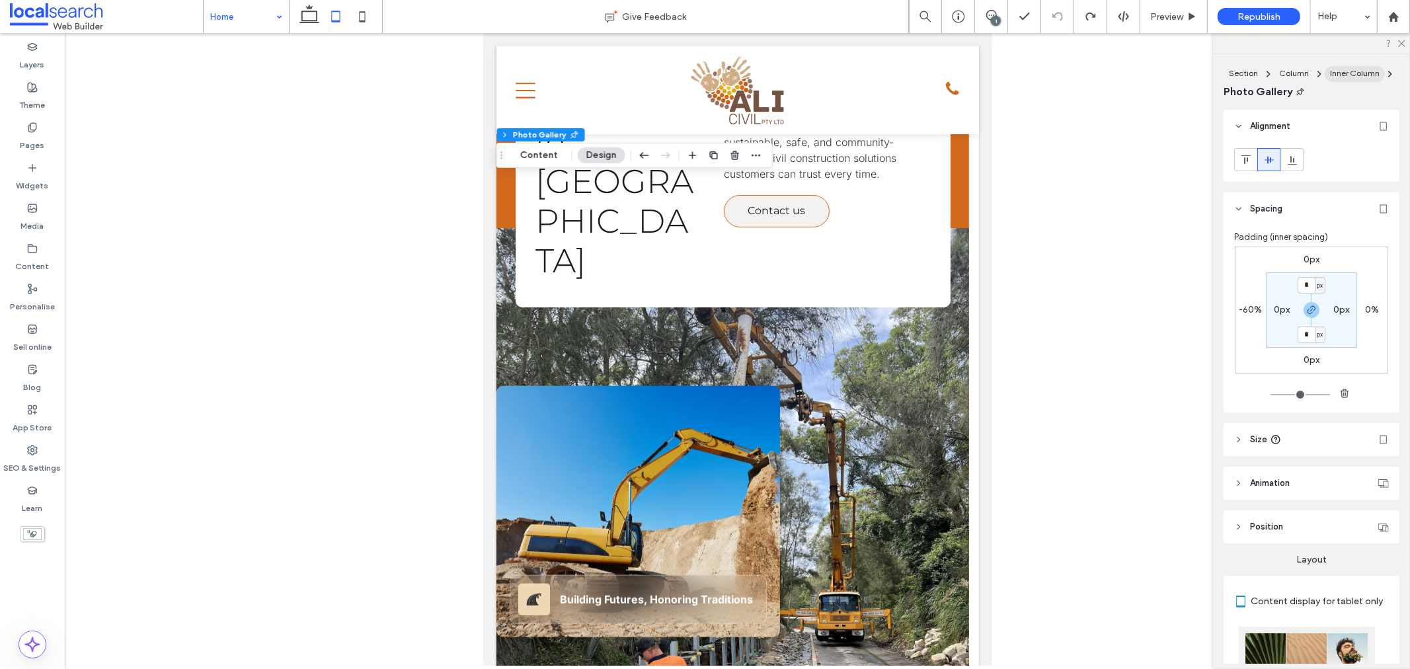
click at [1344, 73] on span "Inner Column" at bounding box center [1355, 73] width 50 height 10
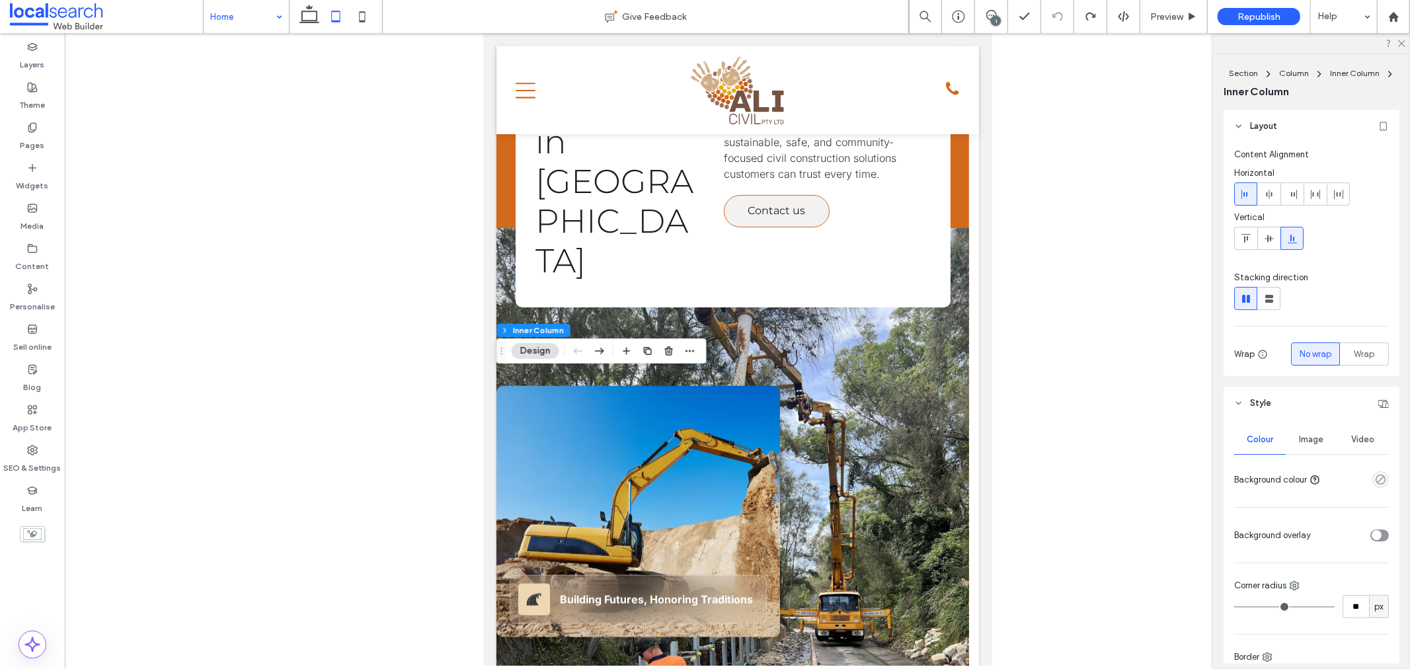
type input "**"
type input "****"
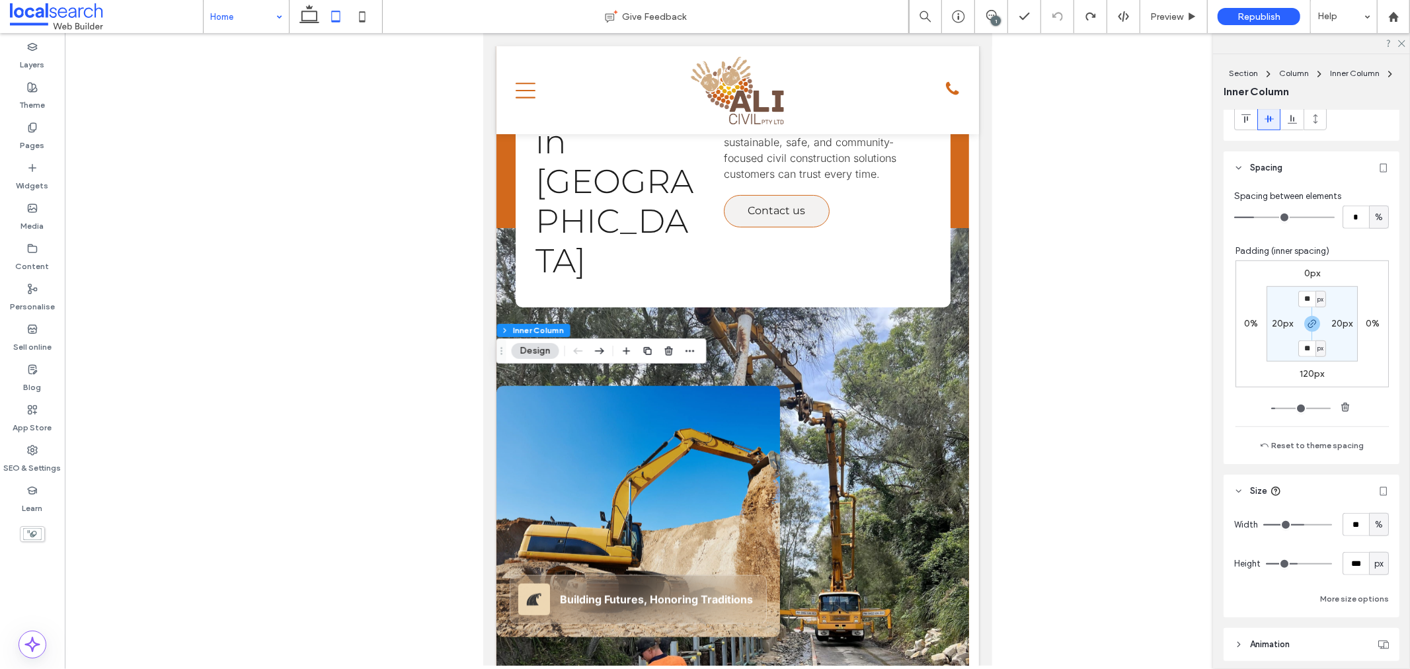
scroll to position [735, 0]
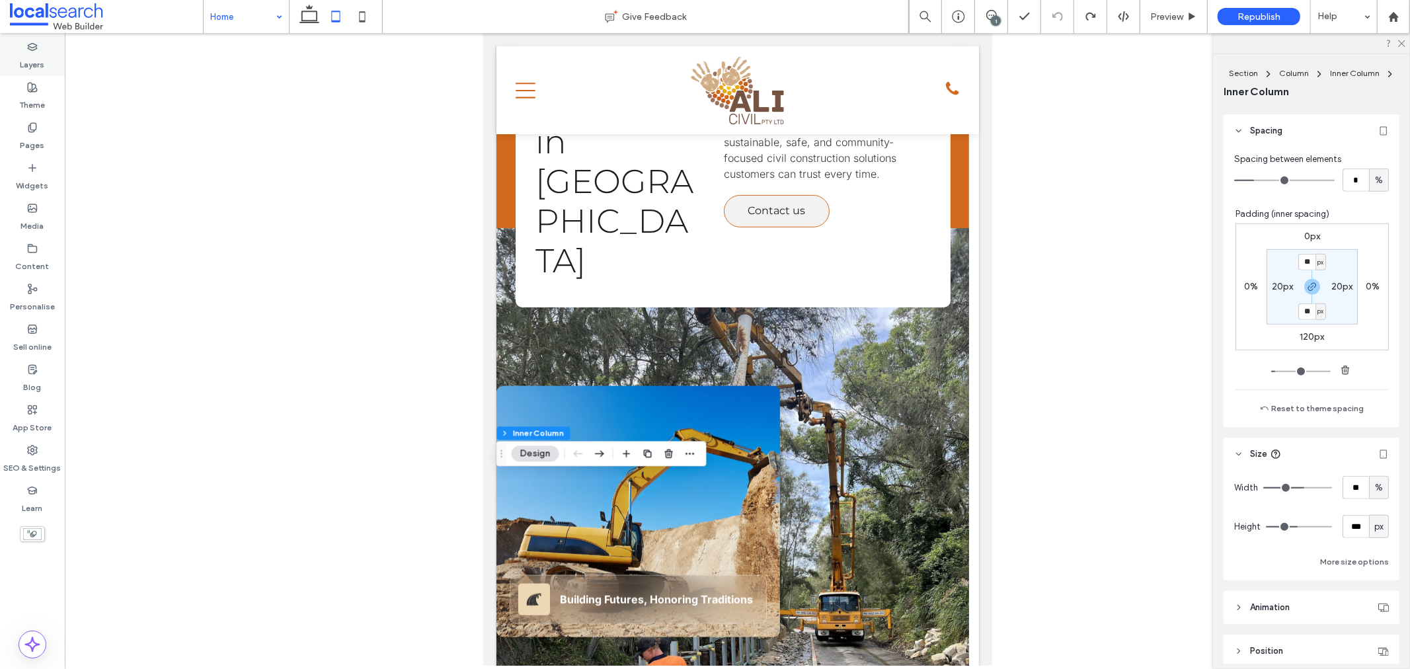
click at [27, 50] on icon at bounding box center [32, 47] width 11 height 11
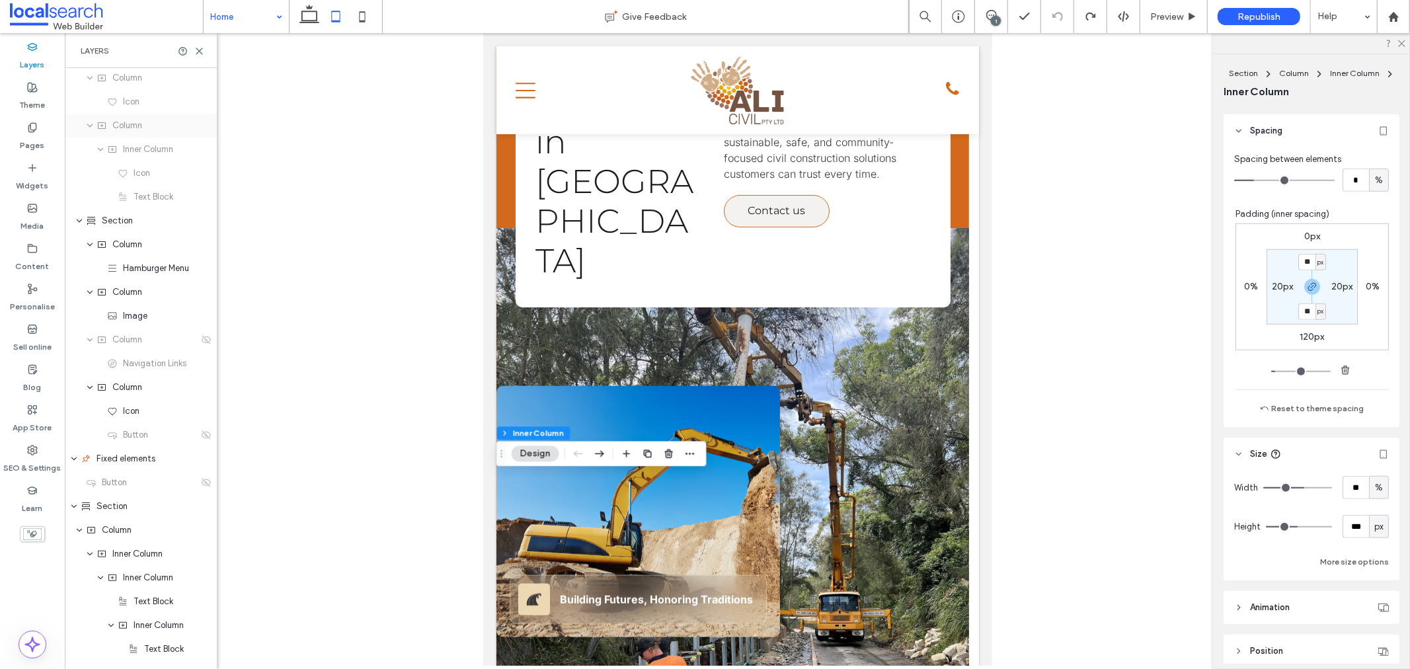
scroll to position [401, 0]
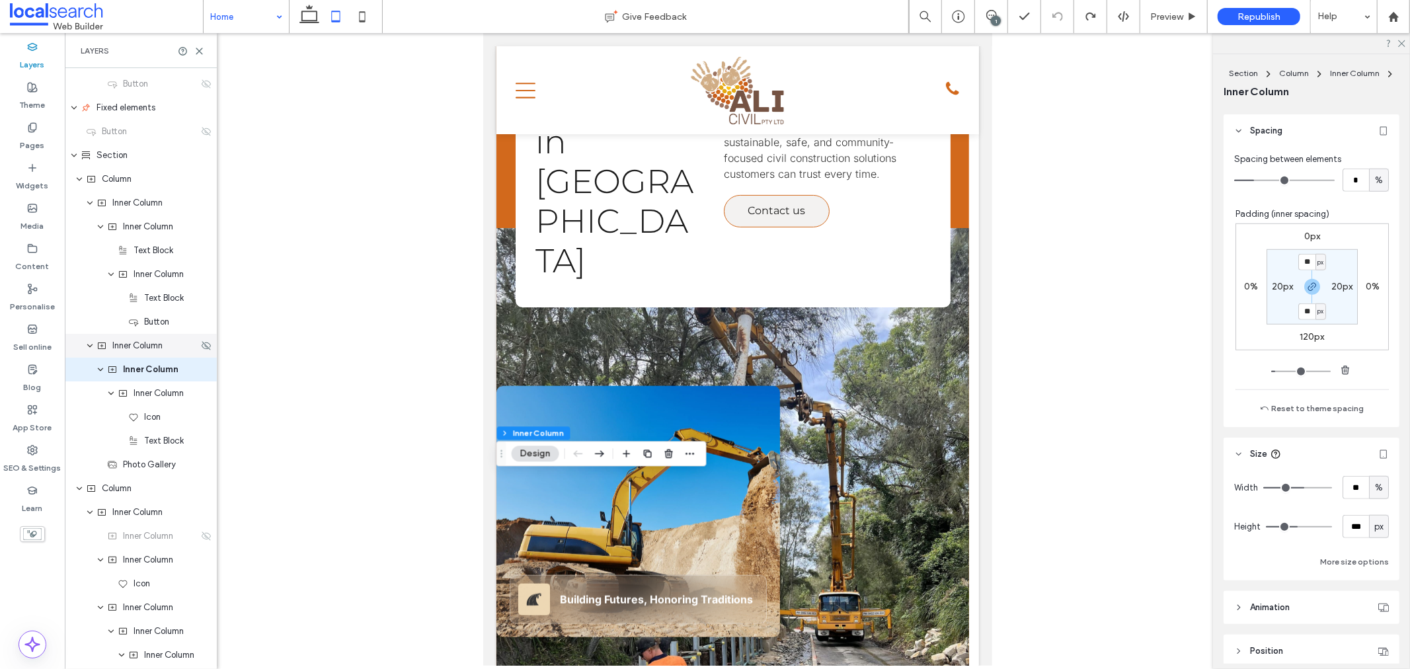
click at [124, 348] on span "Inner Column" at bounding box center [137, 345] width 50 height 13
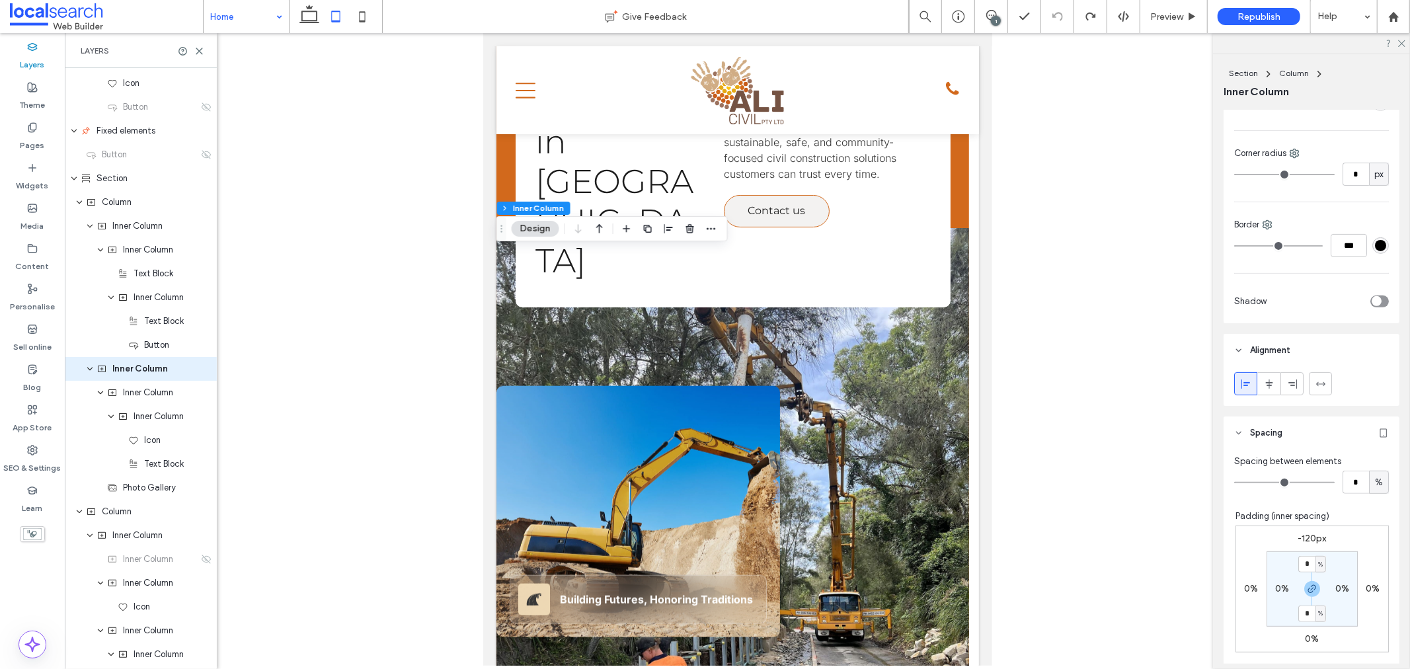
scroll to position [440, 0]
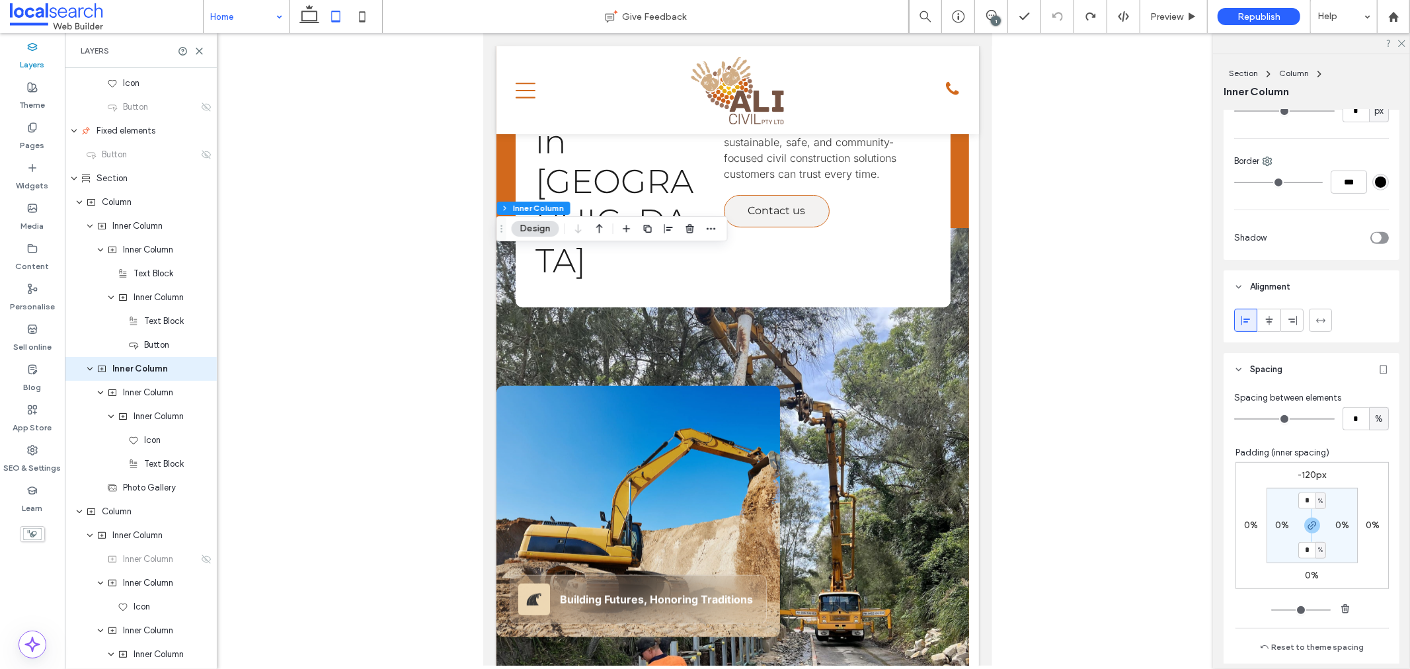
click at [1276, 524] on label "0%" at bounding box center [1283, 525] width 14 height 11
click at [1305, 524] on span "button" at bounding box center [1313, 526] width 16 height 16
click at [1278, 528] on input "*" at bounding box center [1277, 525] width 17 height 17
type input "*"
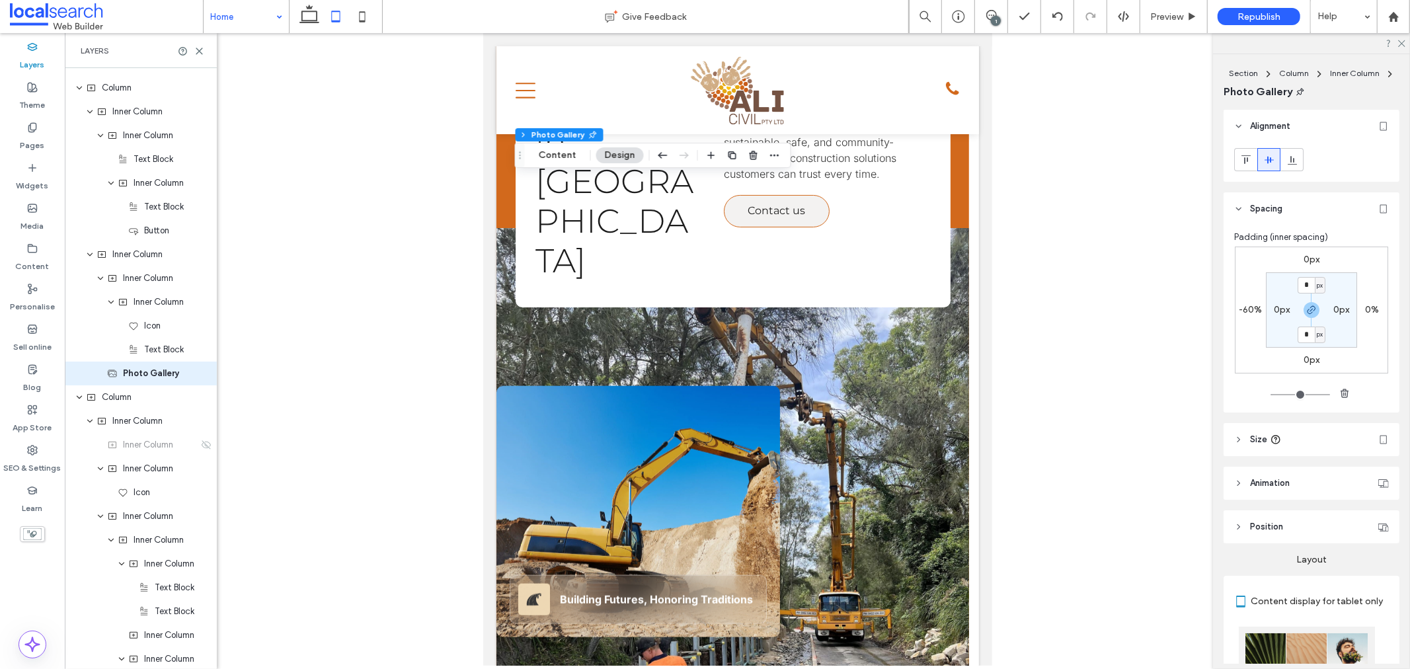
scroll to position [497, 0]
click at [1247, 312] on label "-60%" at bounding box center [1251, 309] width 23 height 11
type input "*"
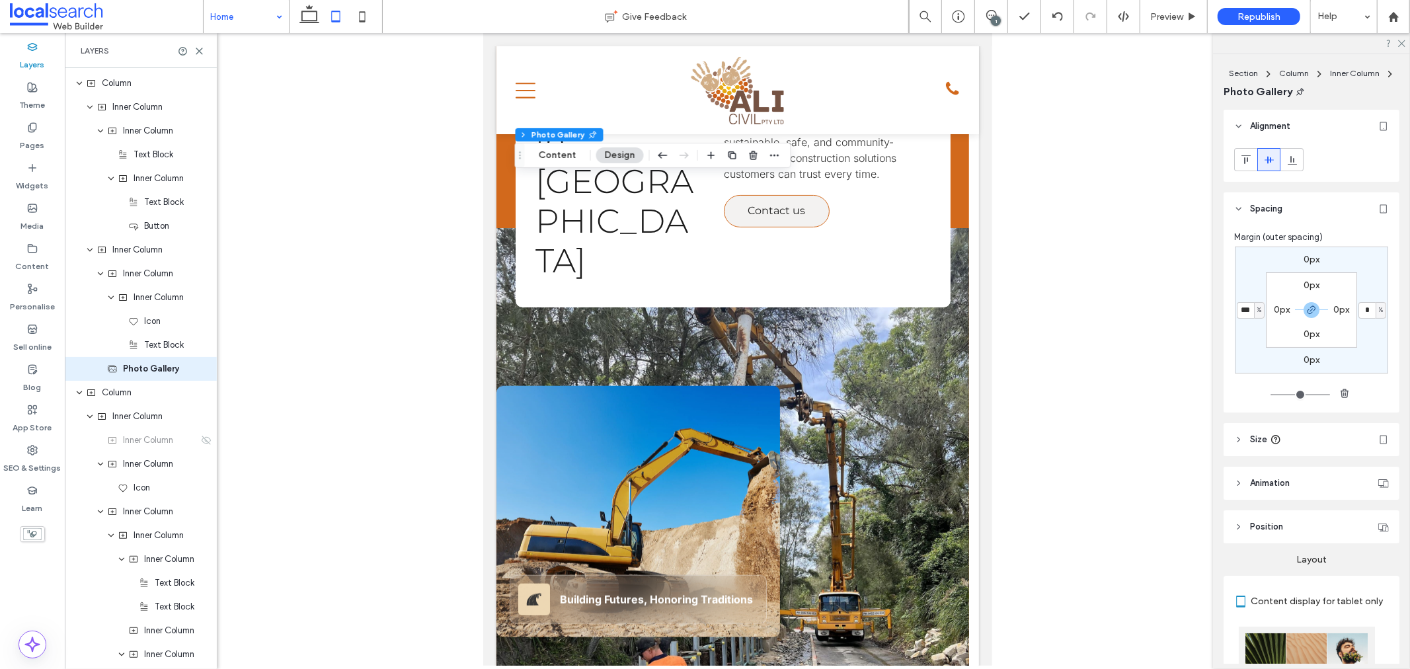
click at [1247, 312] on input "***" at bounding box center [1245, 310] width 17 height 17
click at [1244, 311] on input "***" at bounding box center [1245, 310] width 17 height 17
type input "***"
type input "*"
type input "***"
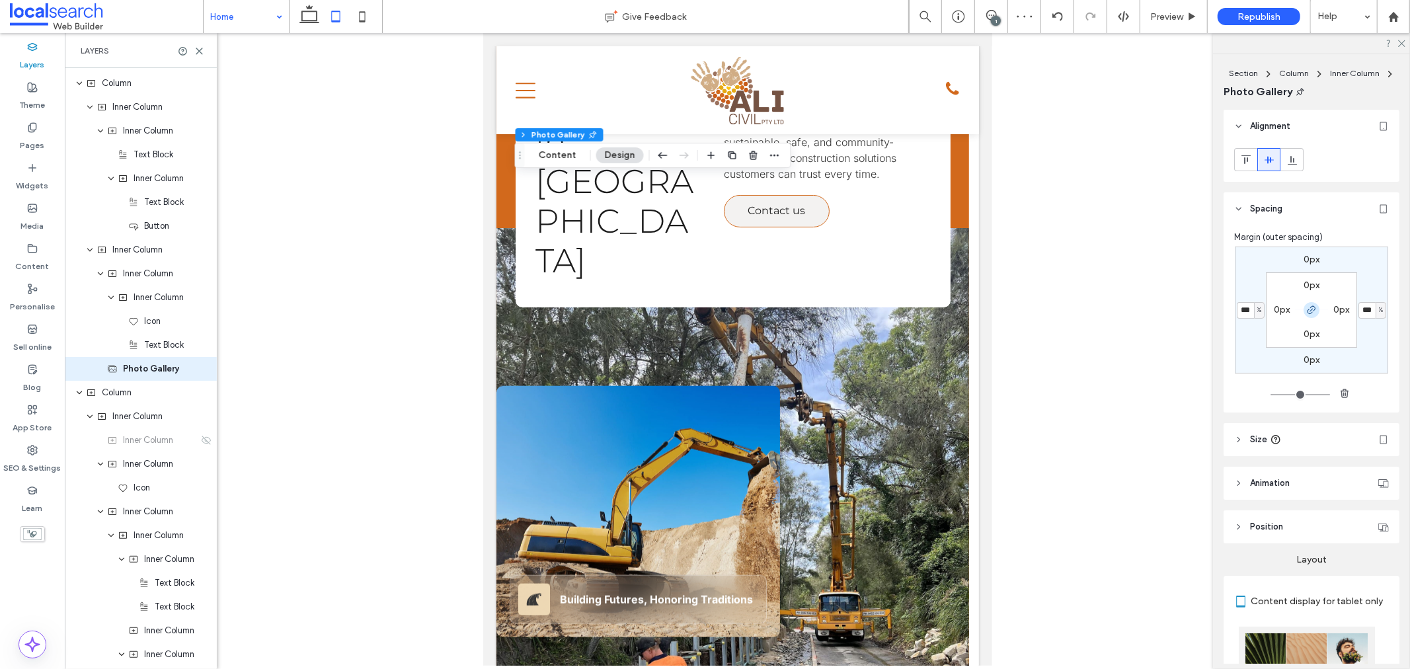
click at [1309, 314] on icon "button" at bounding box center [1312, 310] width 11 height 11
click at [1361, 307] on label "-40%" at bounding box center [1373, 309] width 24 height 11
type input "*"
click at [358, 17] on icon at bounding box center [362, 16] width 26 height 26
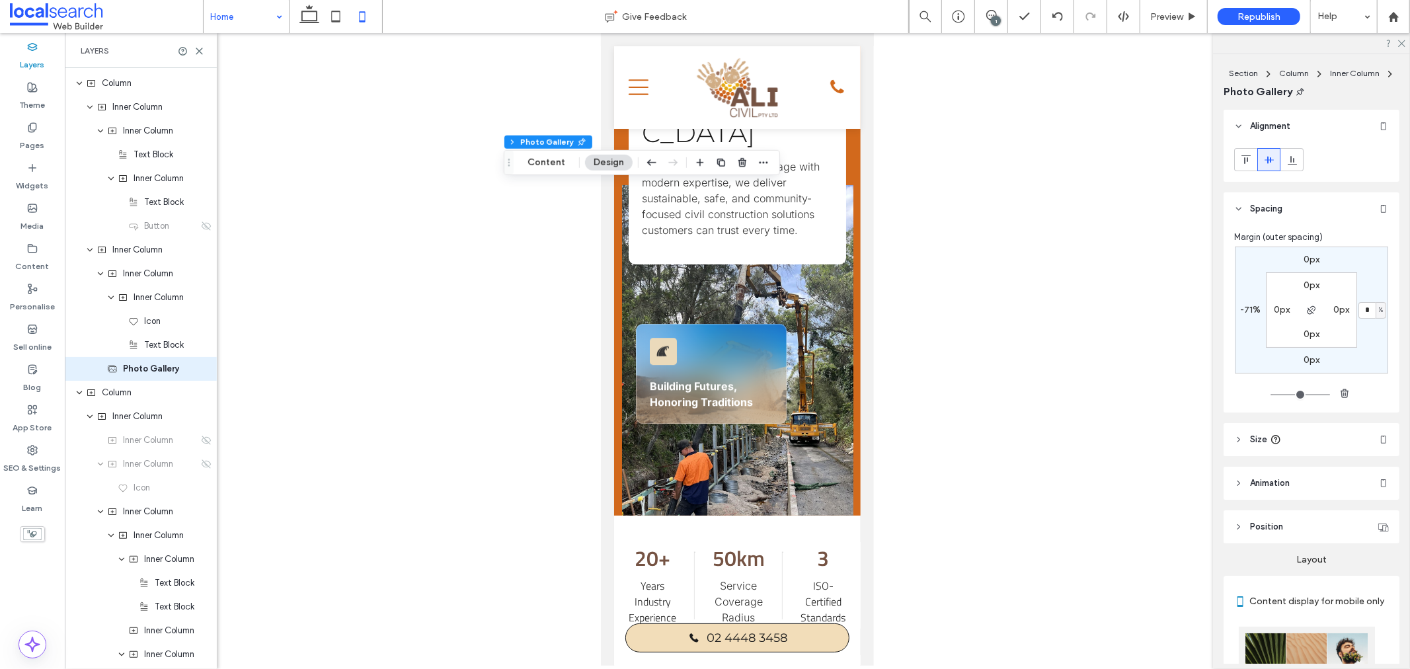
click at [1246, 311] on label "-71%" at bounding box center [1251, 309] width 20 height 11
type input "*"
click at [1246, 311] on input "***" at bounding box center [1245, 310] width 17 height 17
click at [1247, 305] on input "***" at bounding box center [1245, 310] width 17 height 17
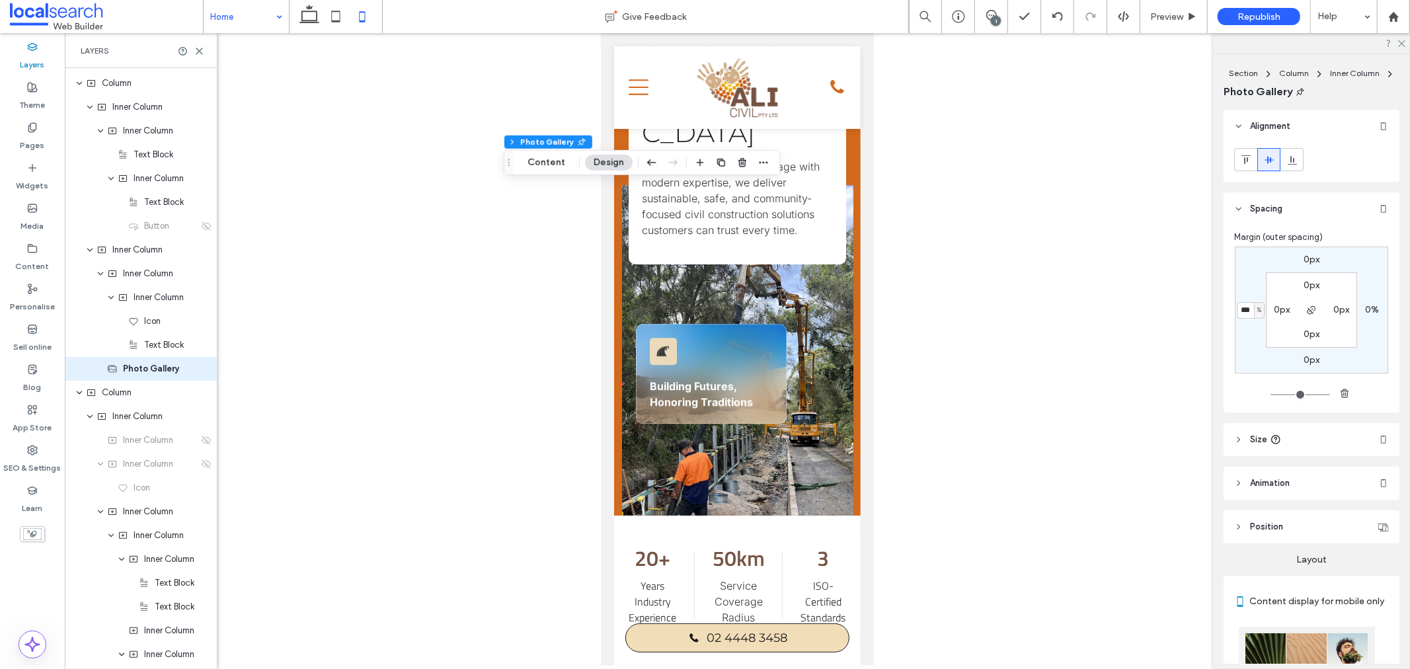
type input "***"
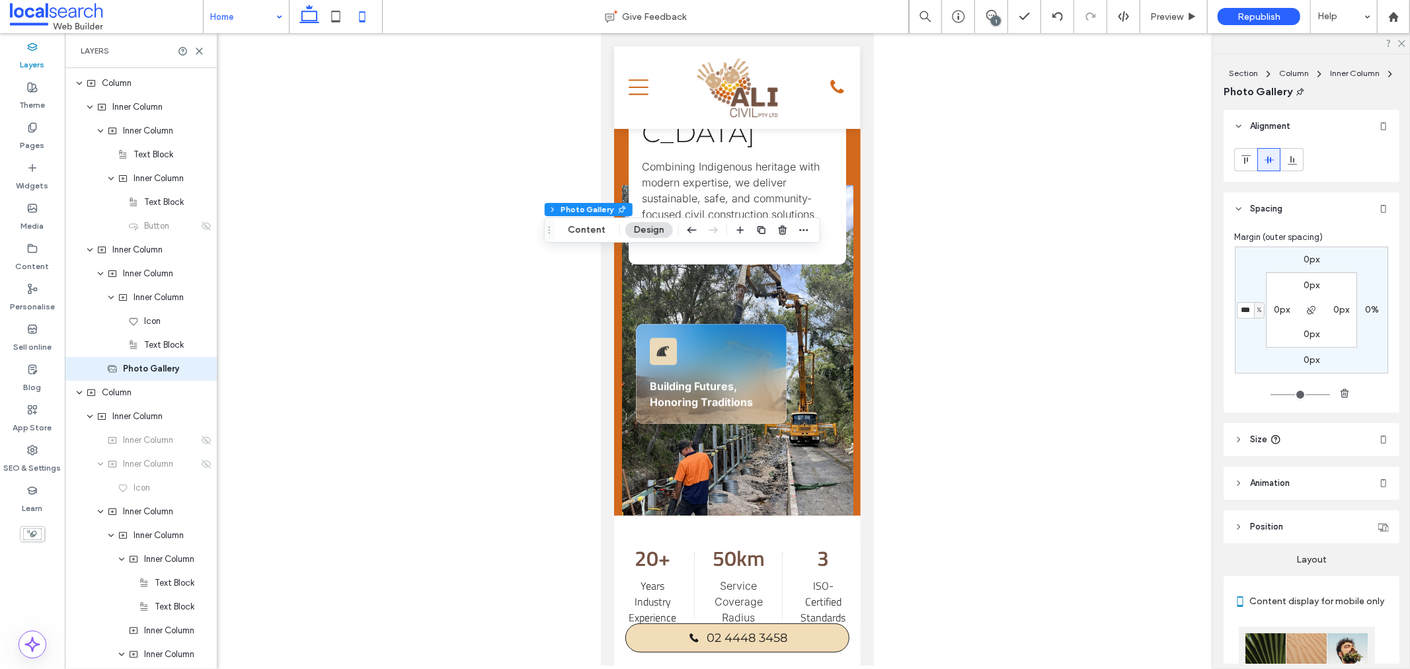
click at [298, 15] on icon at bounding box center [309, 16] width 26 height 26
type input "*"
type input "***"
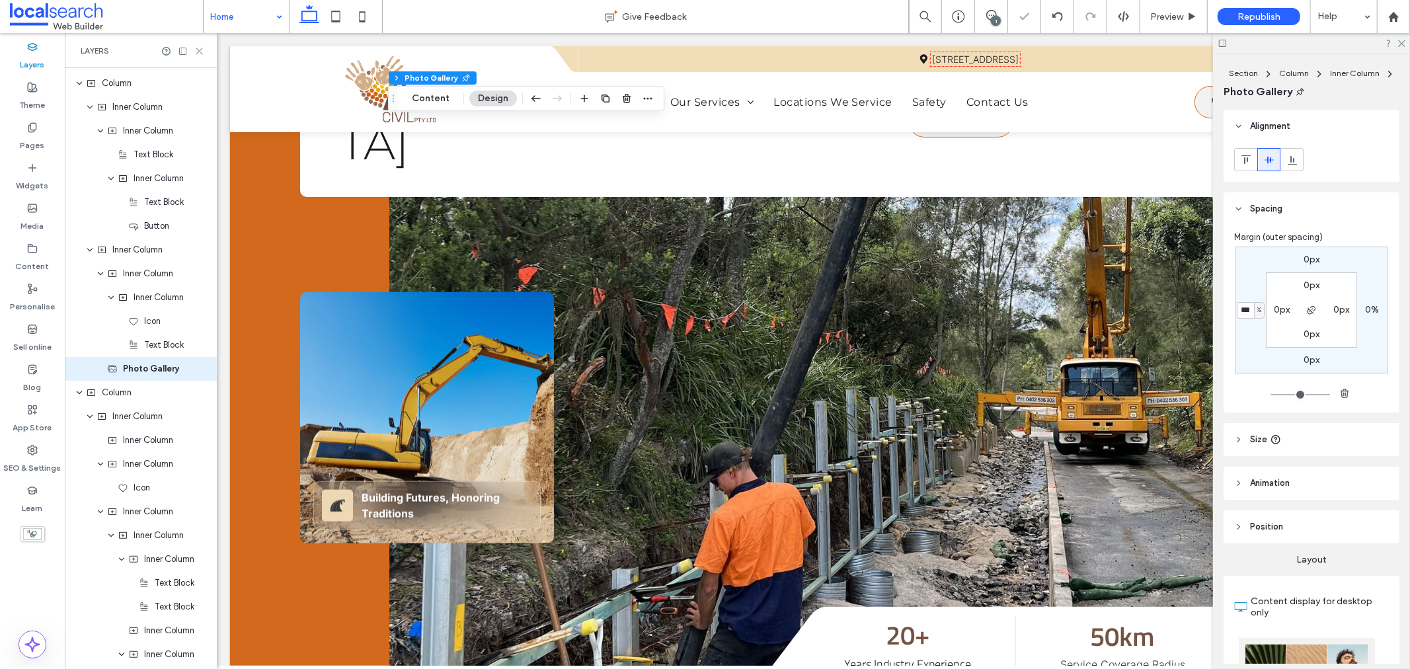
click at [201, 51] on icon at bounding box center [199, 51] width 10 height 10
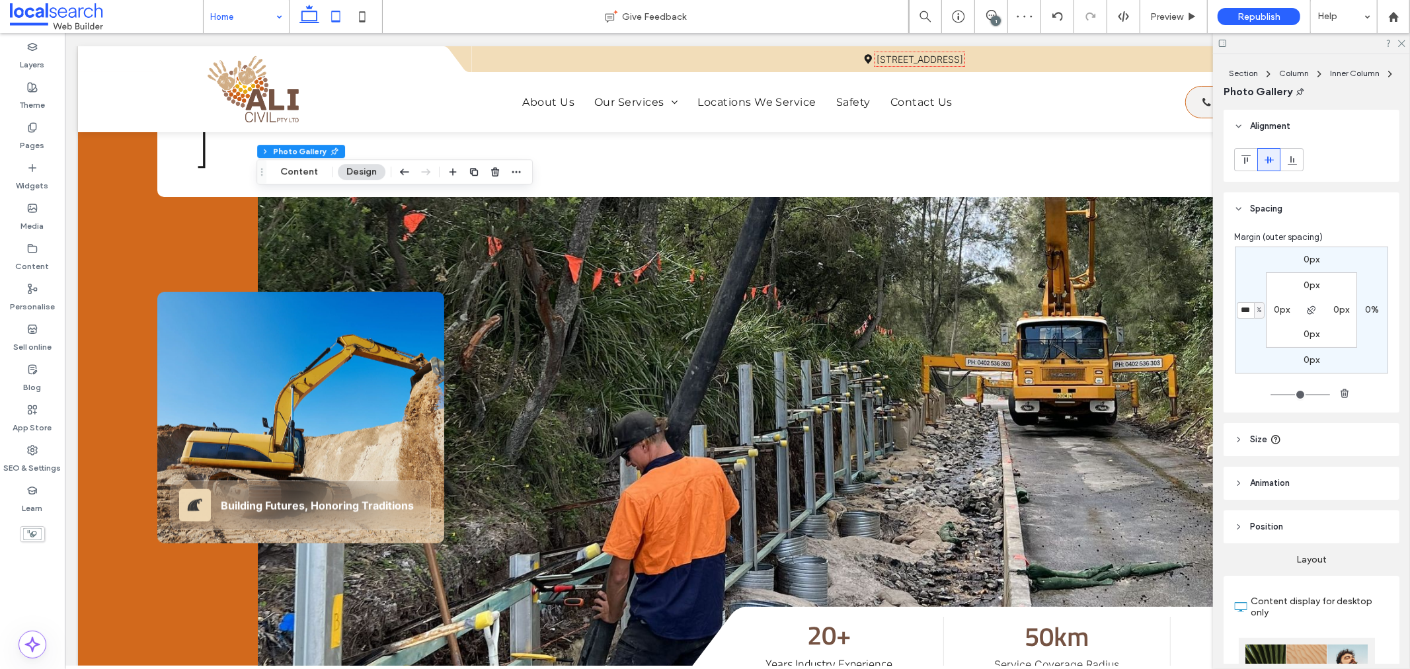
click at [340, 16] on use at bounding box center [335, 16] width 9 height 11
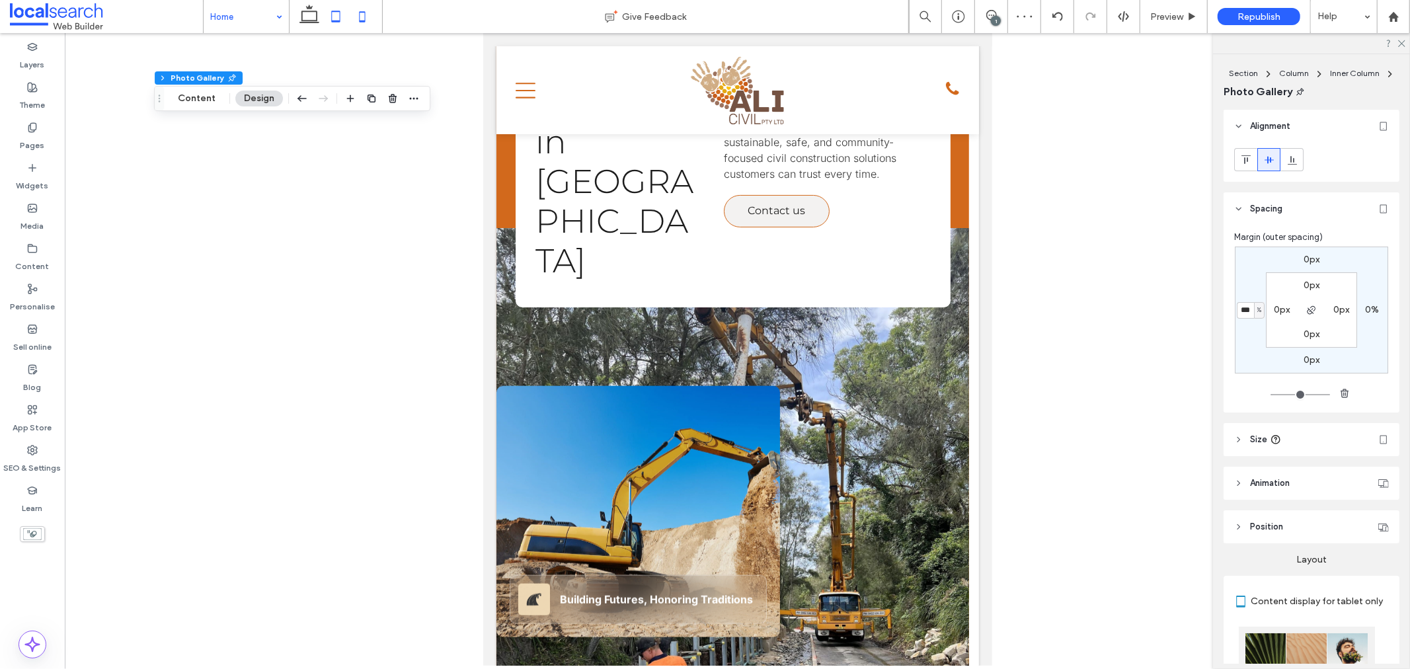
type input "*"
type input "***"
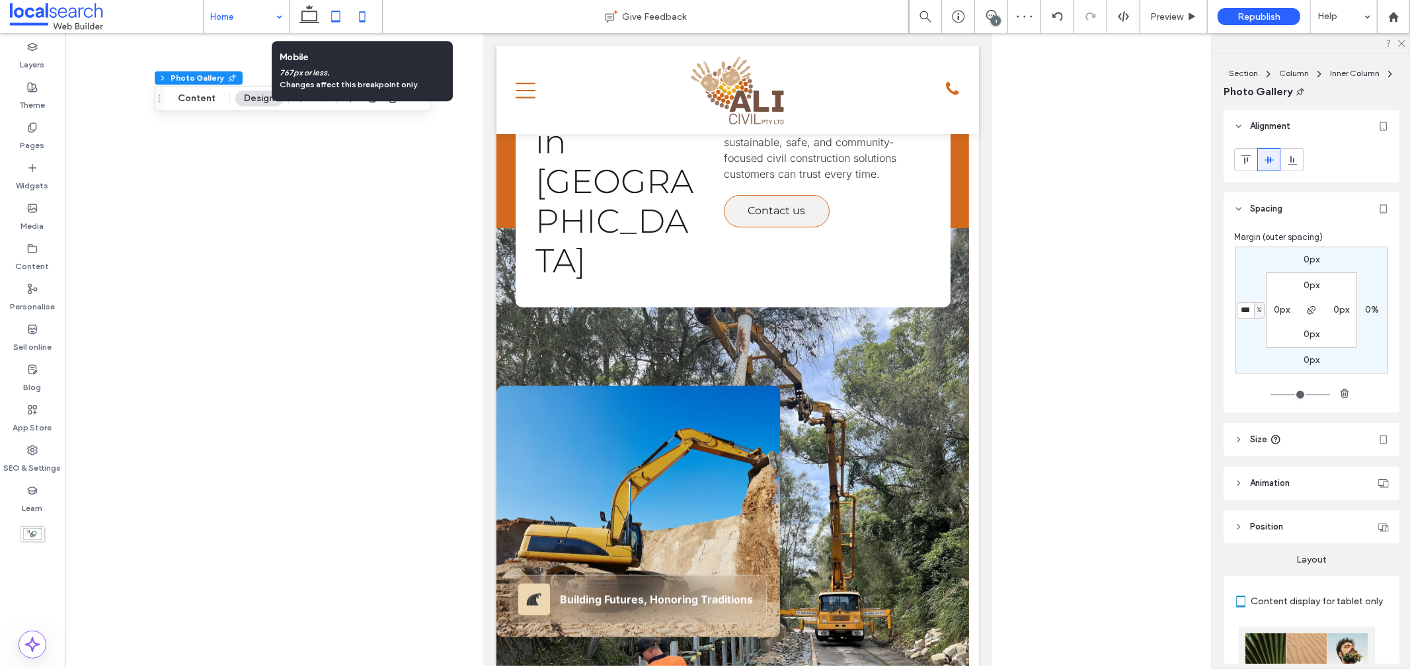
click at [369, 15] on icon at bounding box center [362, 16] width 26 height 26
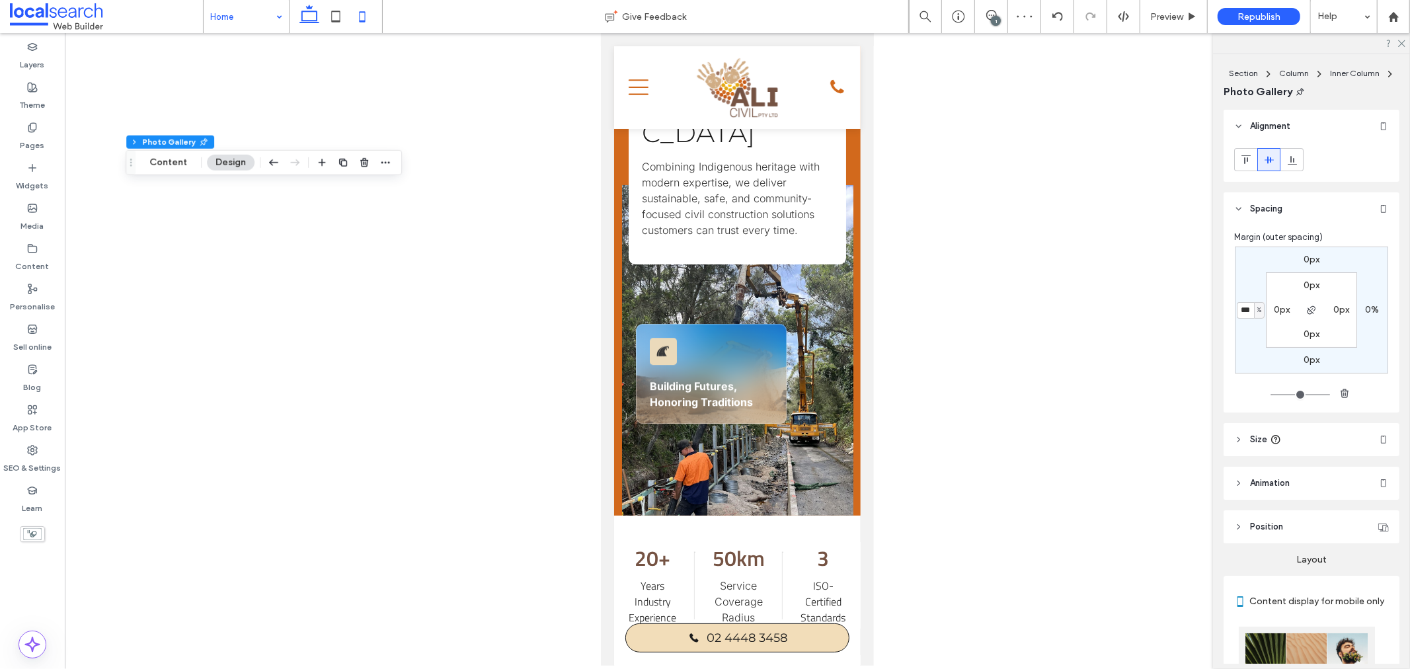
click at [303, 22] on use at bounding box center [310, 14] width 20 height 19
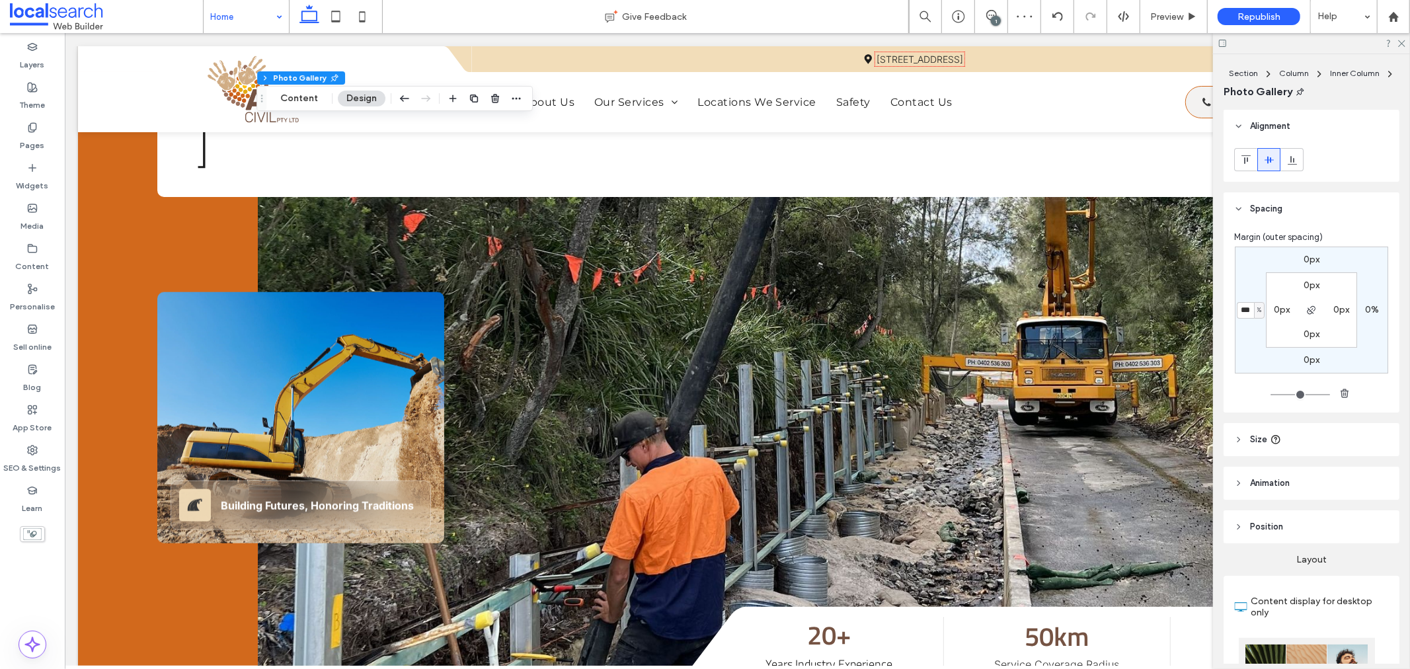
type input "*"
type input "***"
click at [48, 563] on div "Layers Theme Pages Widgets Media Content Personalise Sell online Blog App Store…" at bounding box center [32, 351] width 65 height 636
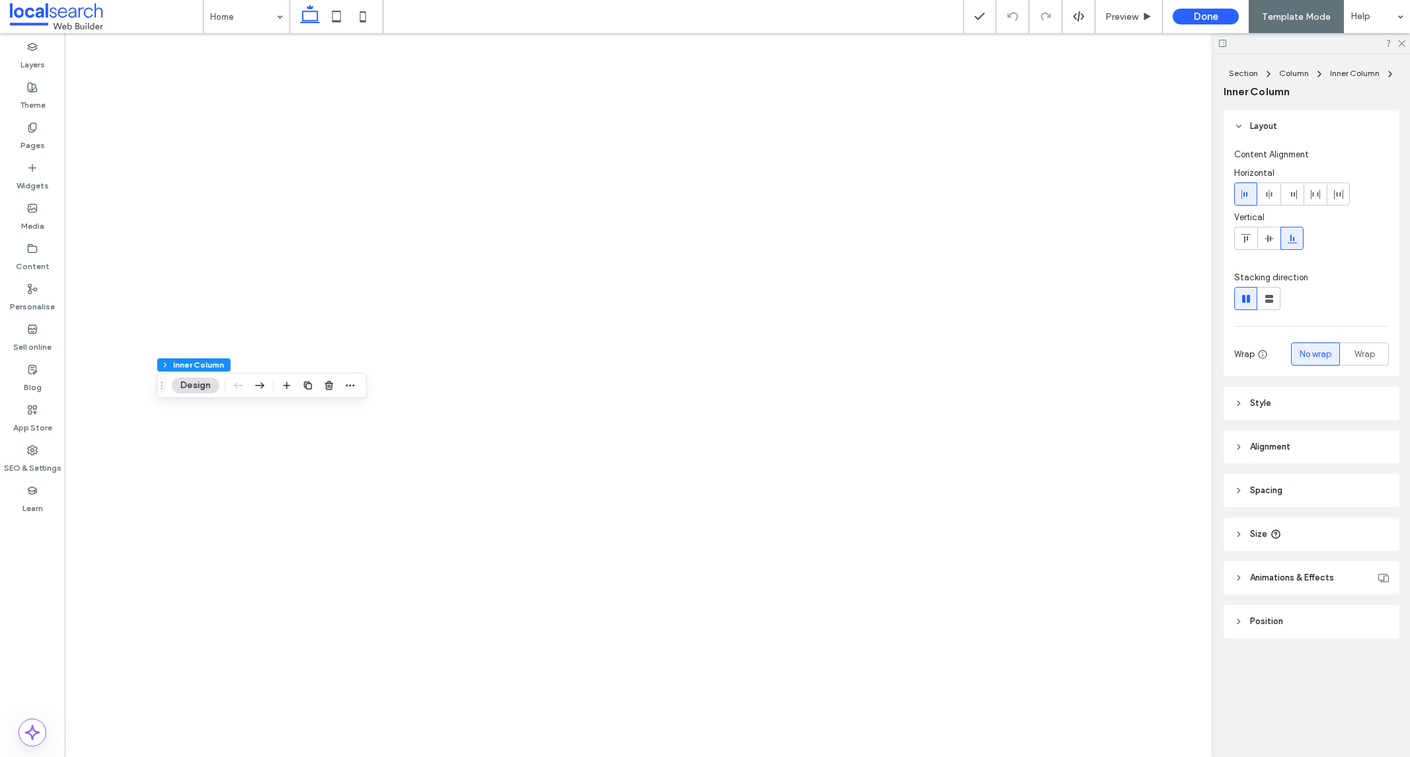
click at [1260, 402] on span "Style" at bounding box center [1260, 403] width 21 height 13
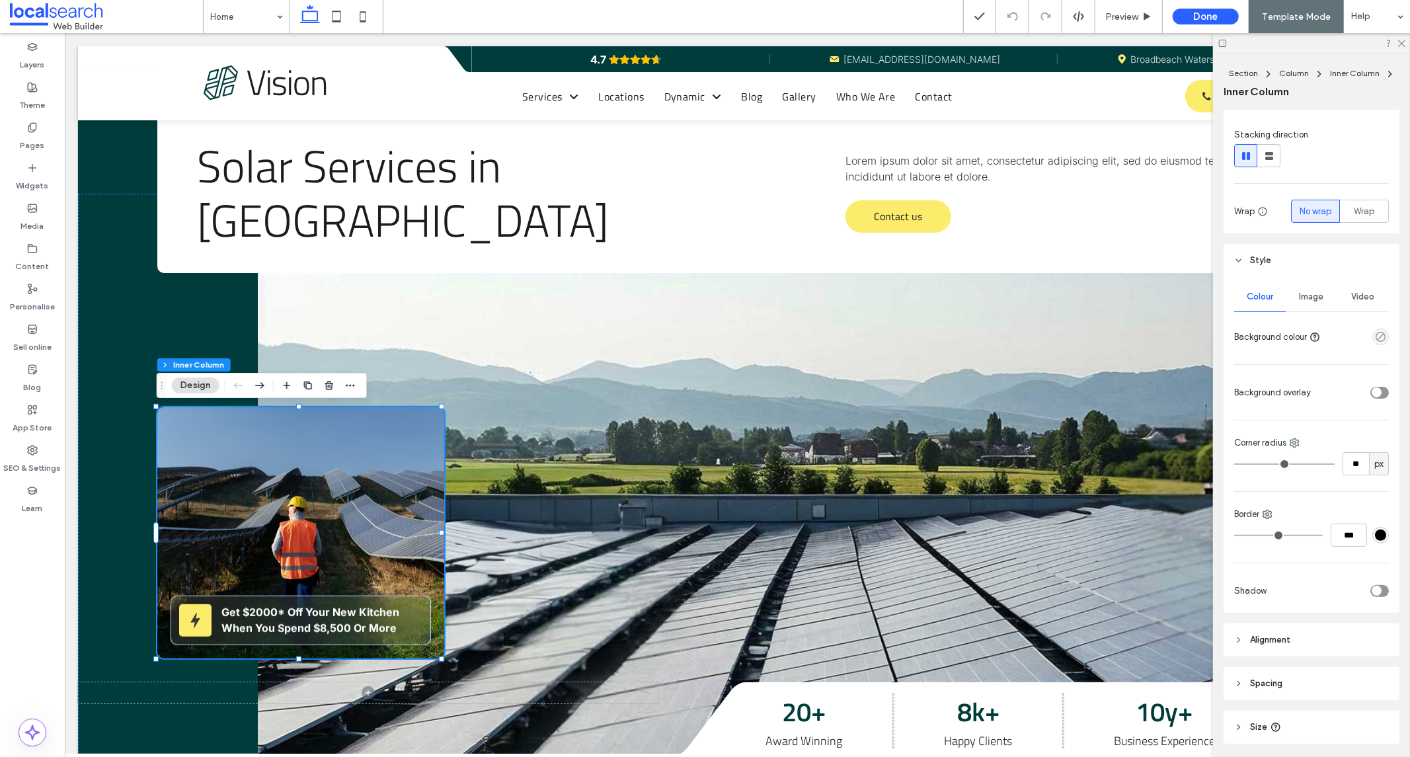
scroll to position [147, 0]
click at [1306, 300] on div "Image" at bounding box center [1312, 292] width 52 height 29
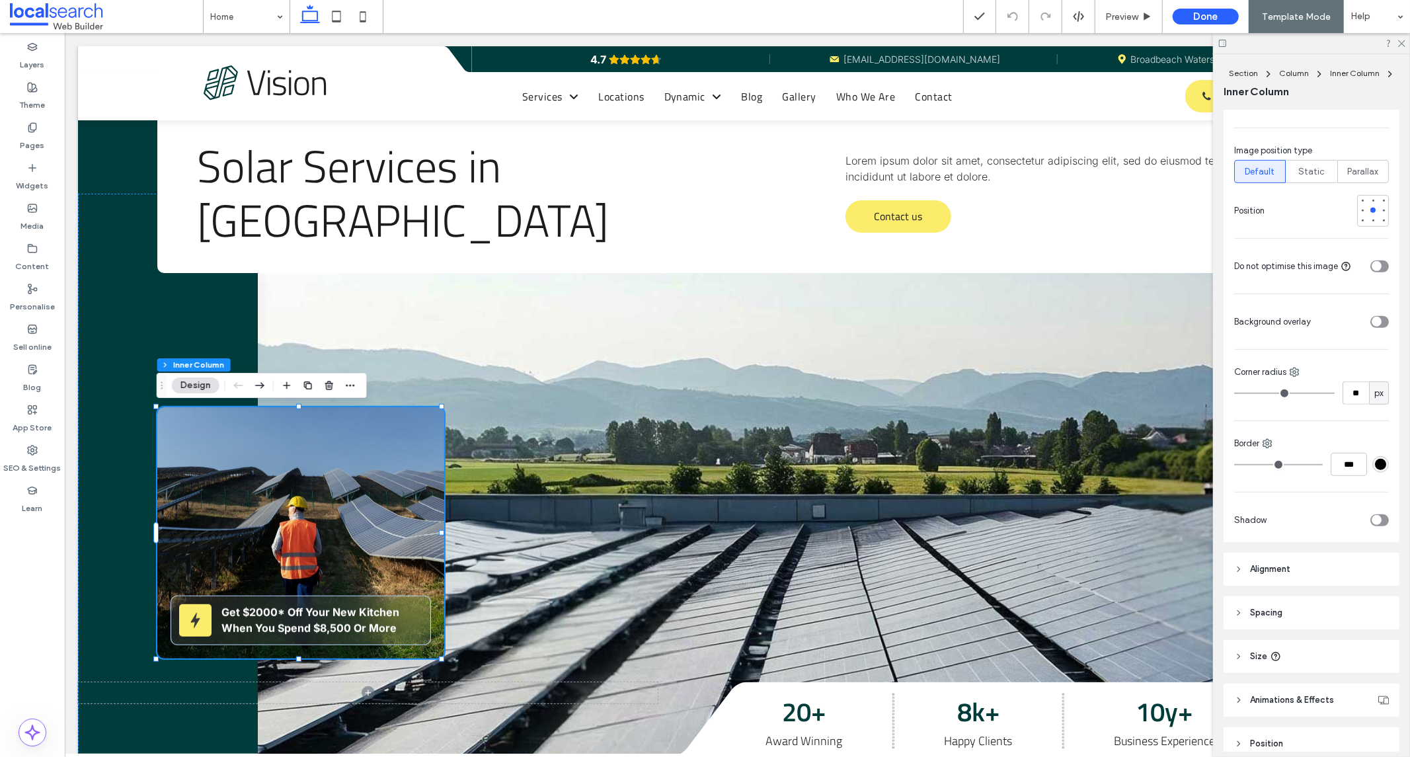
scroll to position [653, 0]
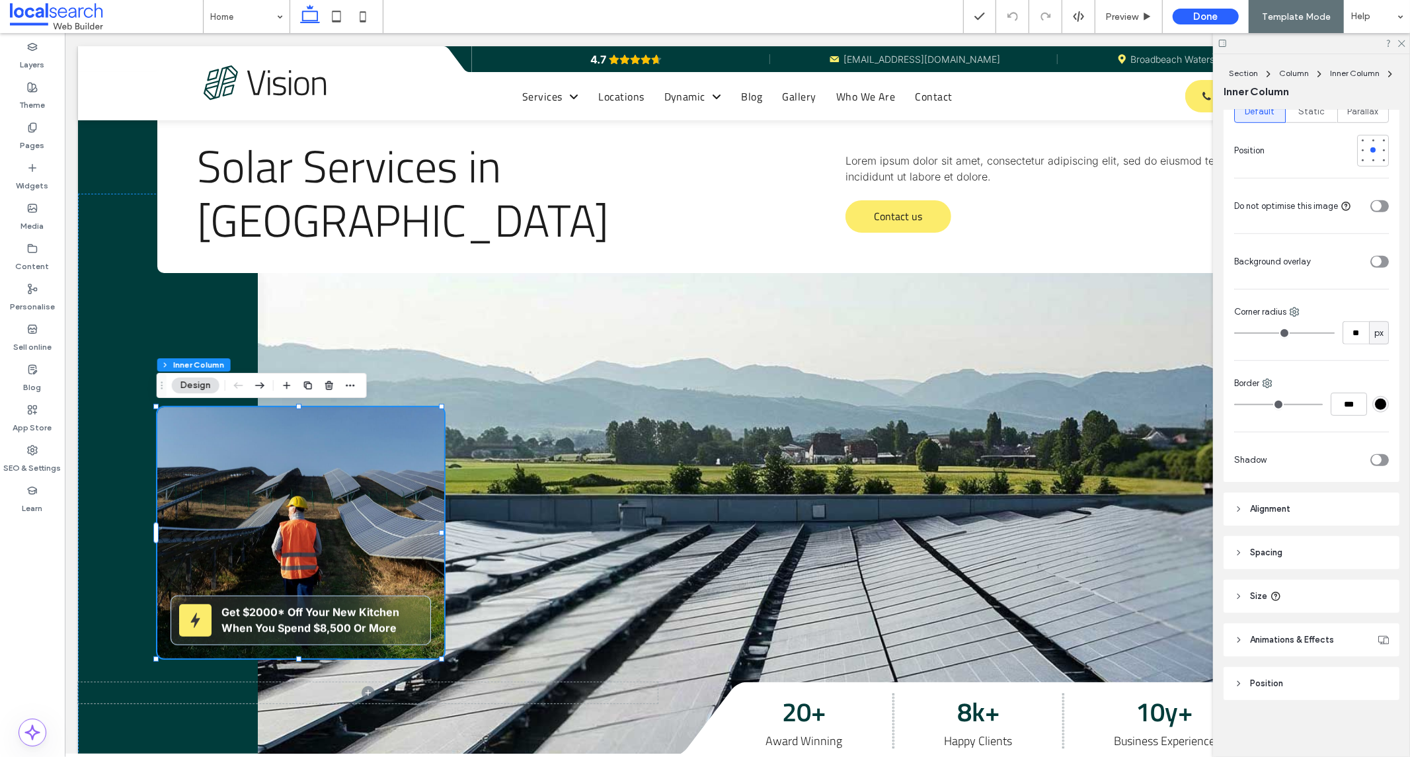
click at [1274, 507] on span "Alignment" at bounding box center [1270, 509] width 40 height 13
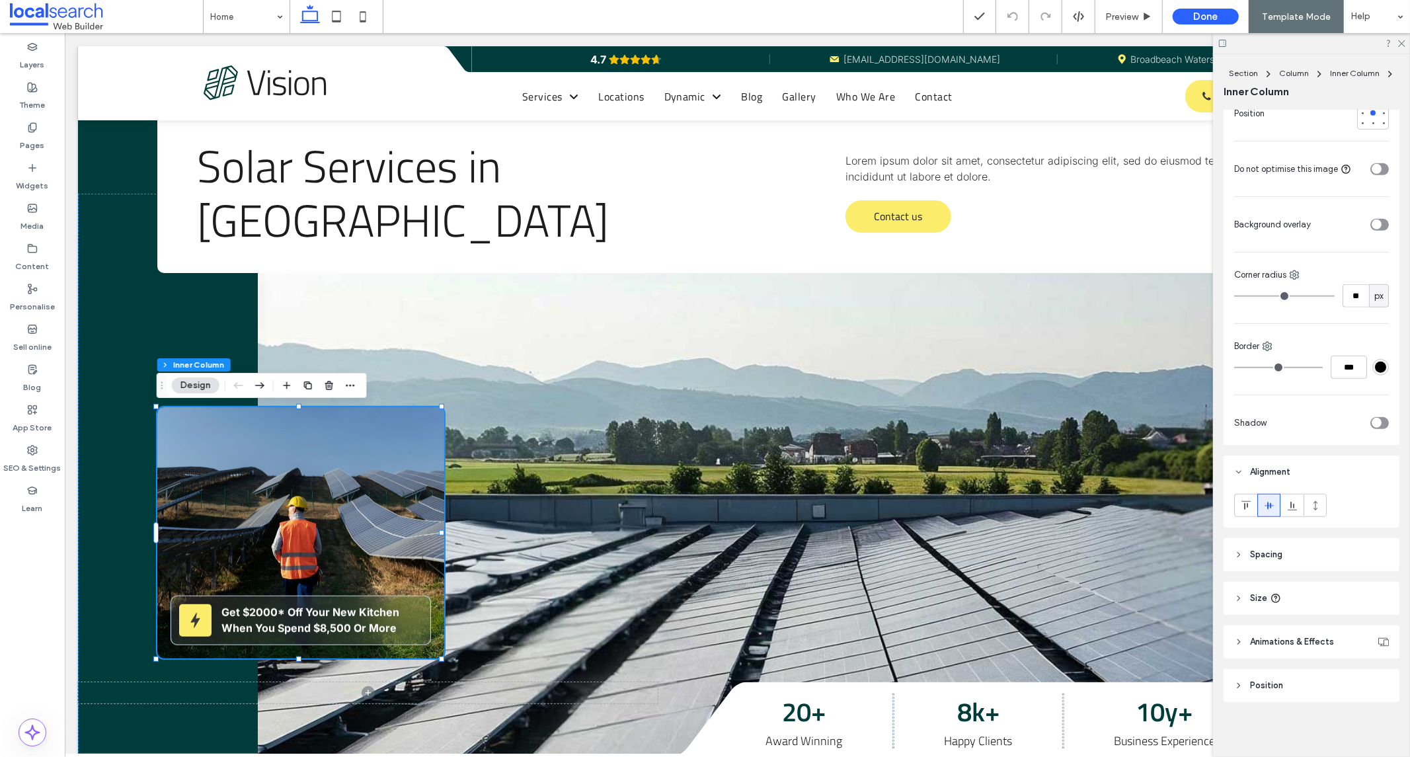
scroll to position [692, 0]
click at [1270, 559] on header "Spacing" at bounding box center [1312, 552] width 176 height 33
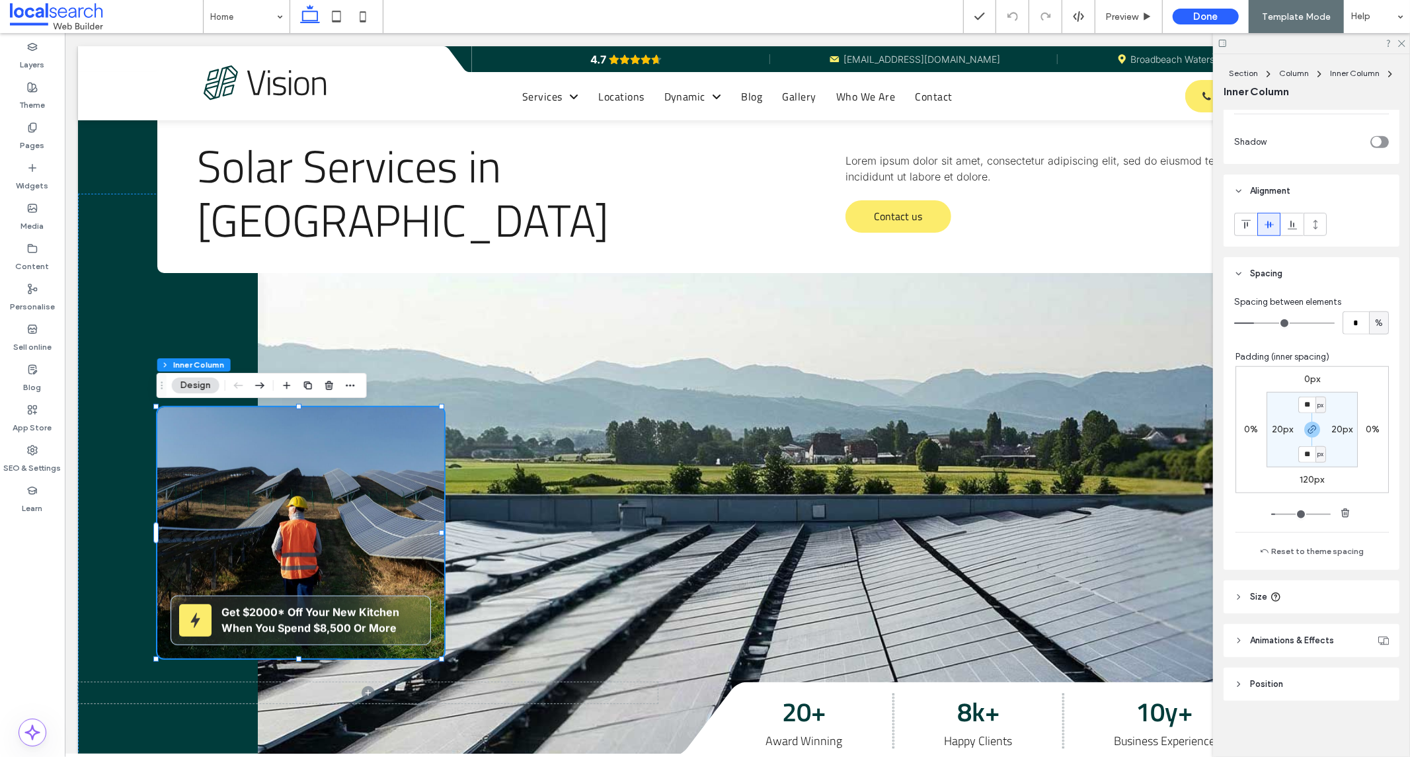
scroll to position [972, 0]
click at [1260, 595] on span "Size" at bounding box center [1258, 595] width 17 height 13
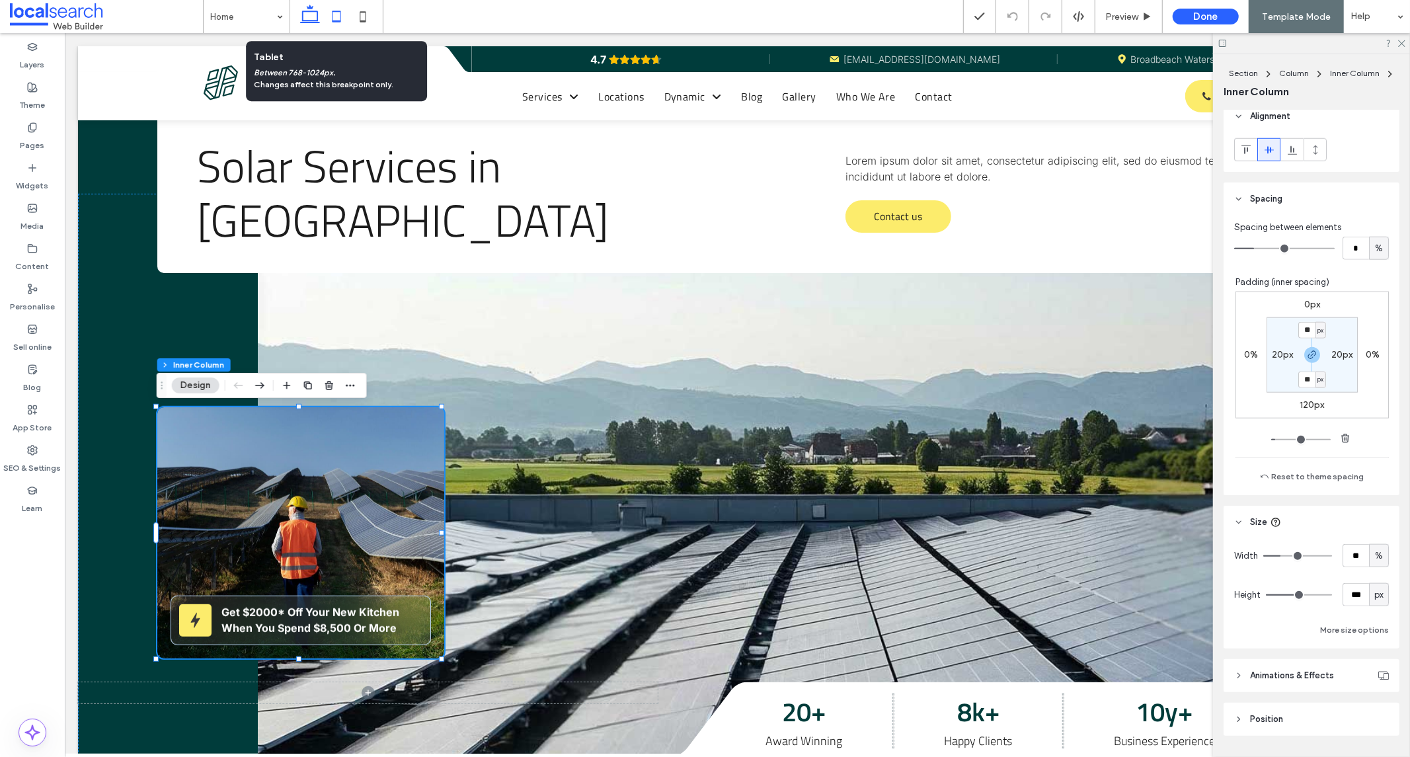
click at [334, 21] on use at bounding box center [336, 16] width 9 height 11
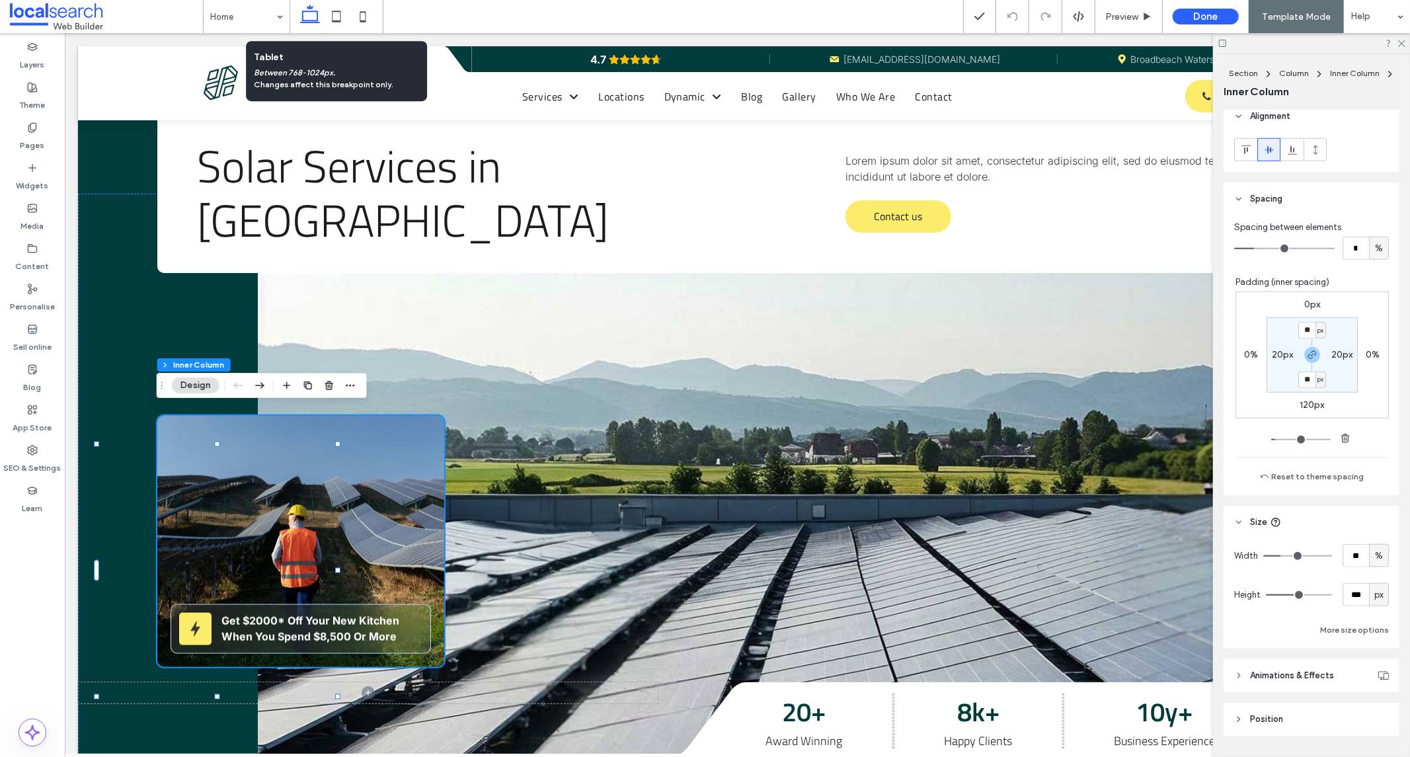
type input "**"
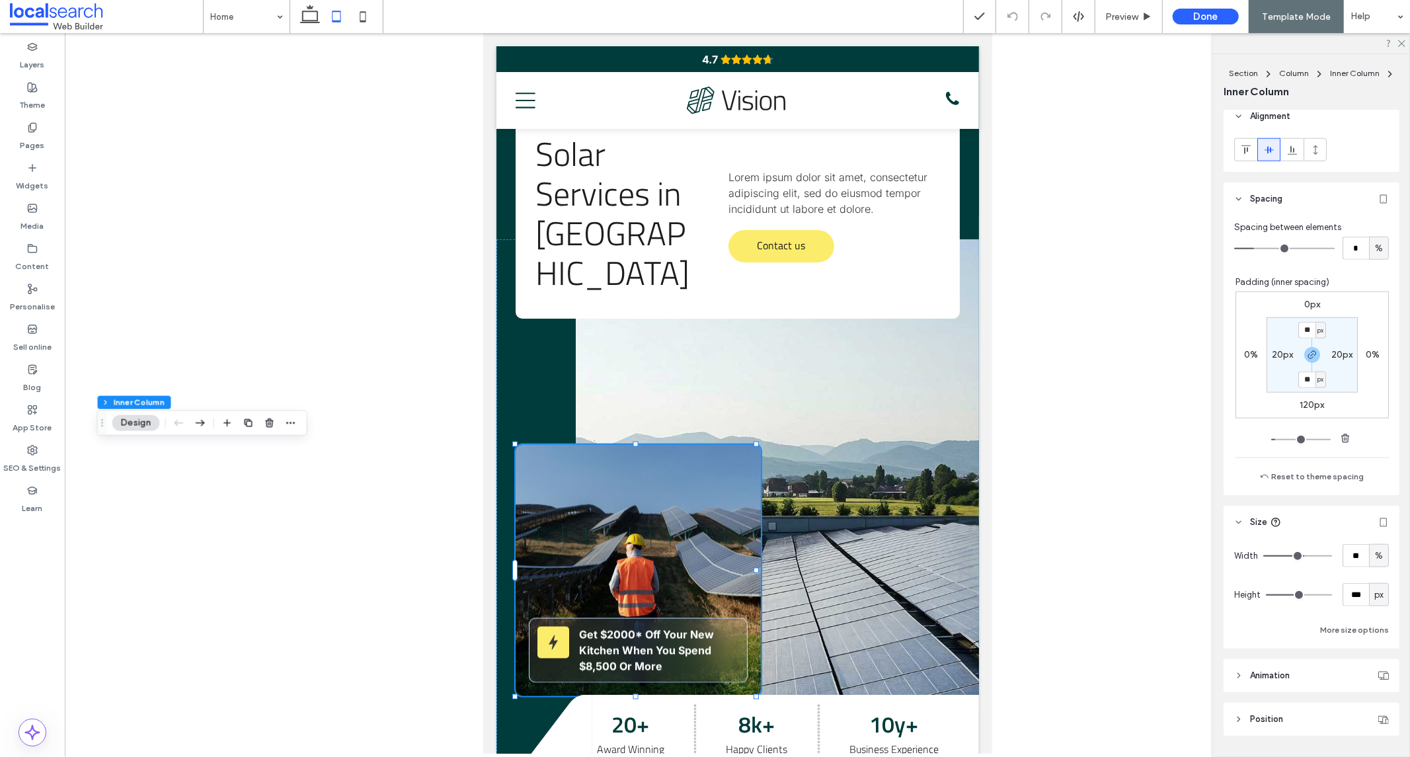
click at [734, 464] on div "Get $2000* Off Your New Kitchen When You Spend $8,500 Or More" at bounding box center [637, 569] width 245 height 251
click at [815, 432] on link at bounding box center [776, 503] width 403 height 529
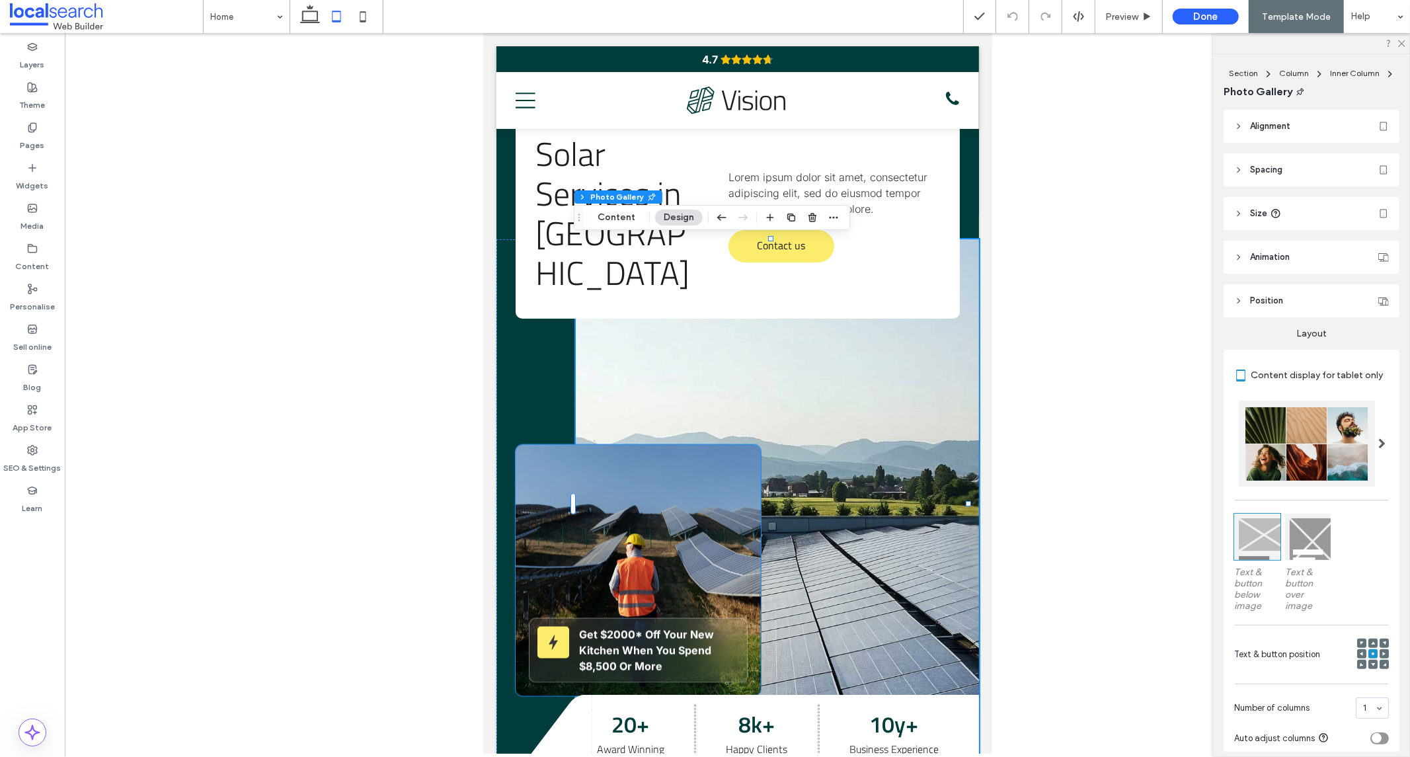
click at [719, 473] on div "Get $2000* Off Your New Kitchen When You Spend $8,500 Or More" at bounding box center [637, 569] width 245 height 251
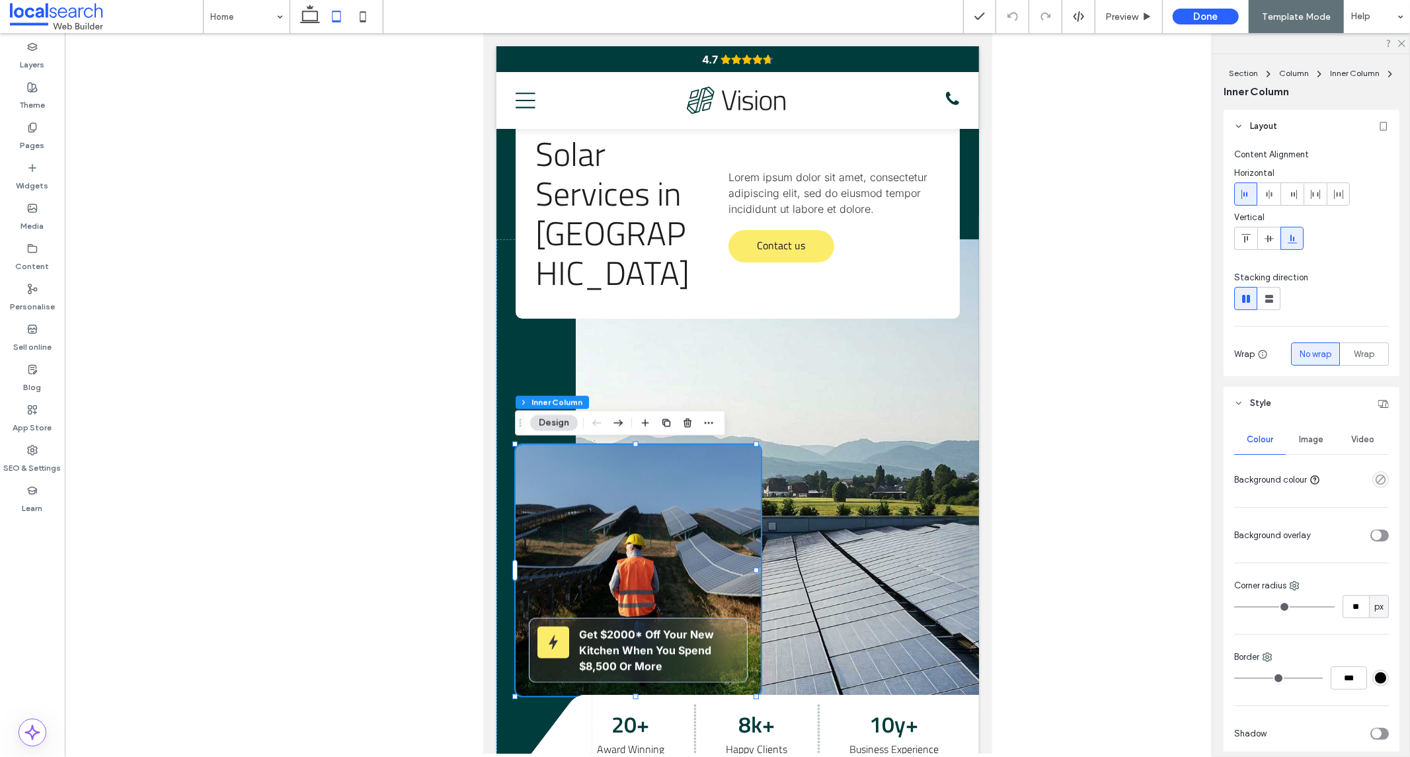
type input "**"
type input "****"
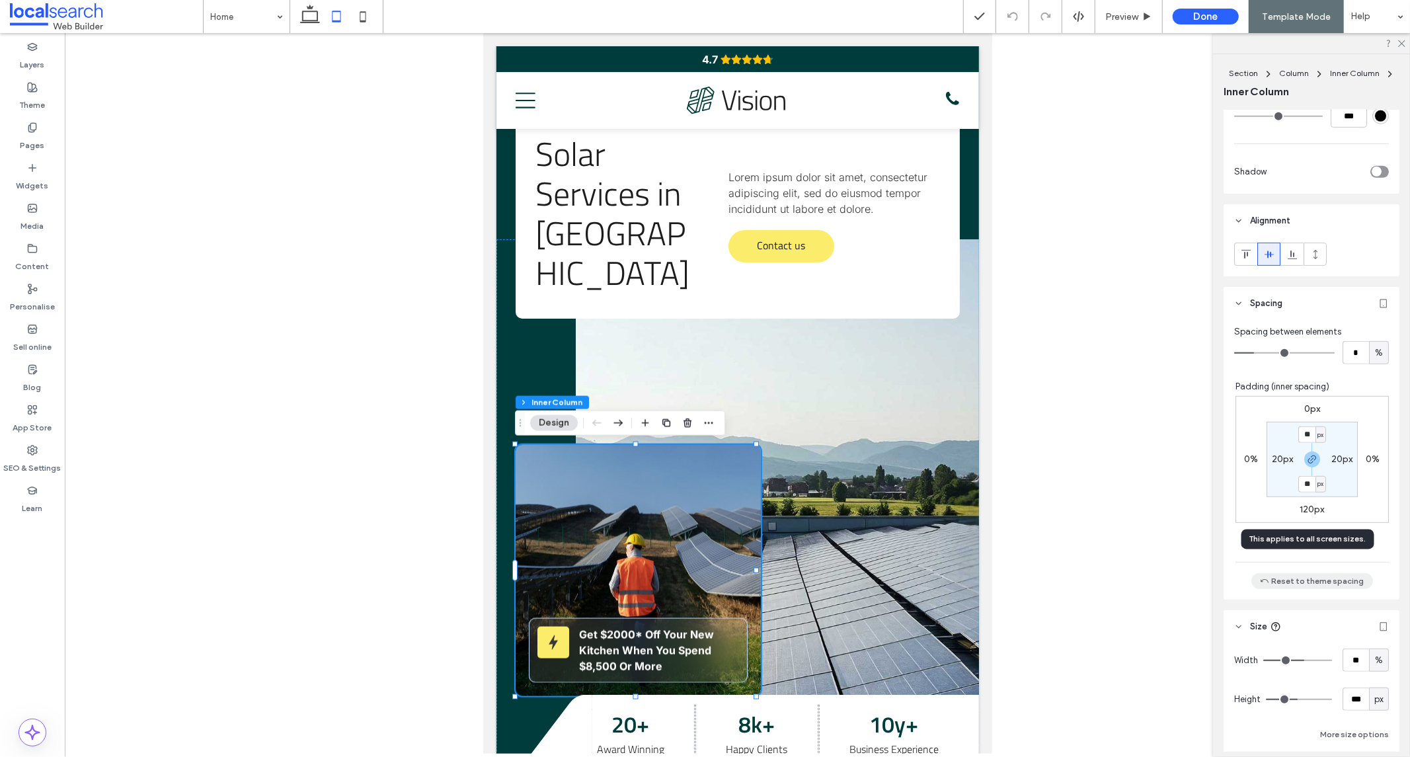
scroll to position [587, 0]
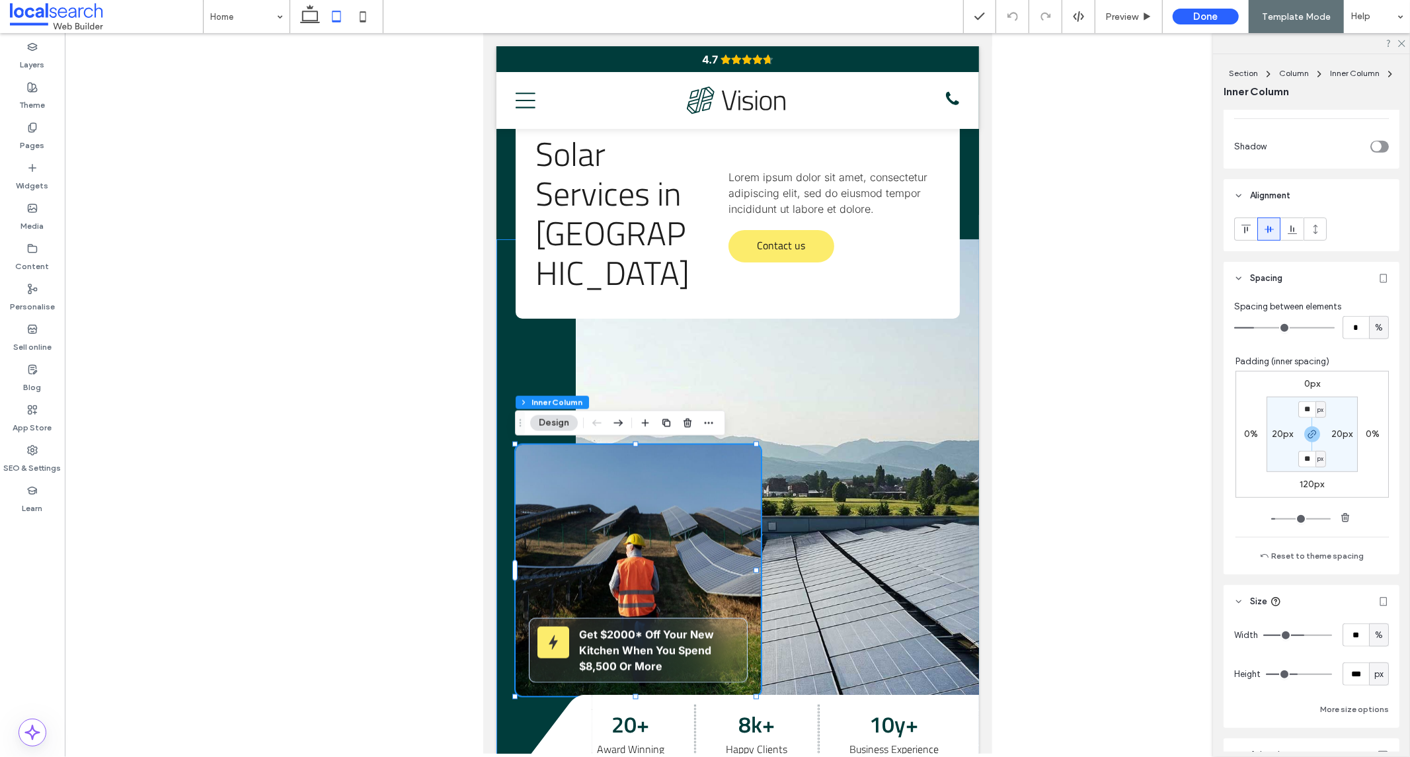
click at [499, 330] on div "Get $2000* Off Your New Kitchen When You Spend $8,500 Or More" at bounding box center [737, 503] width 483 height 529
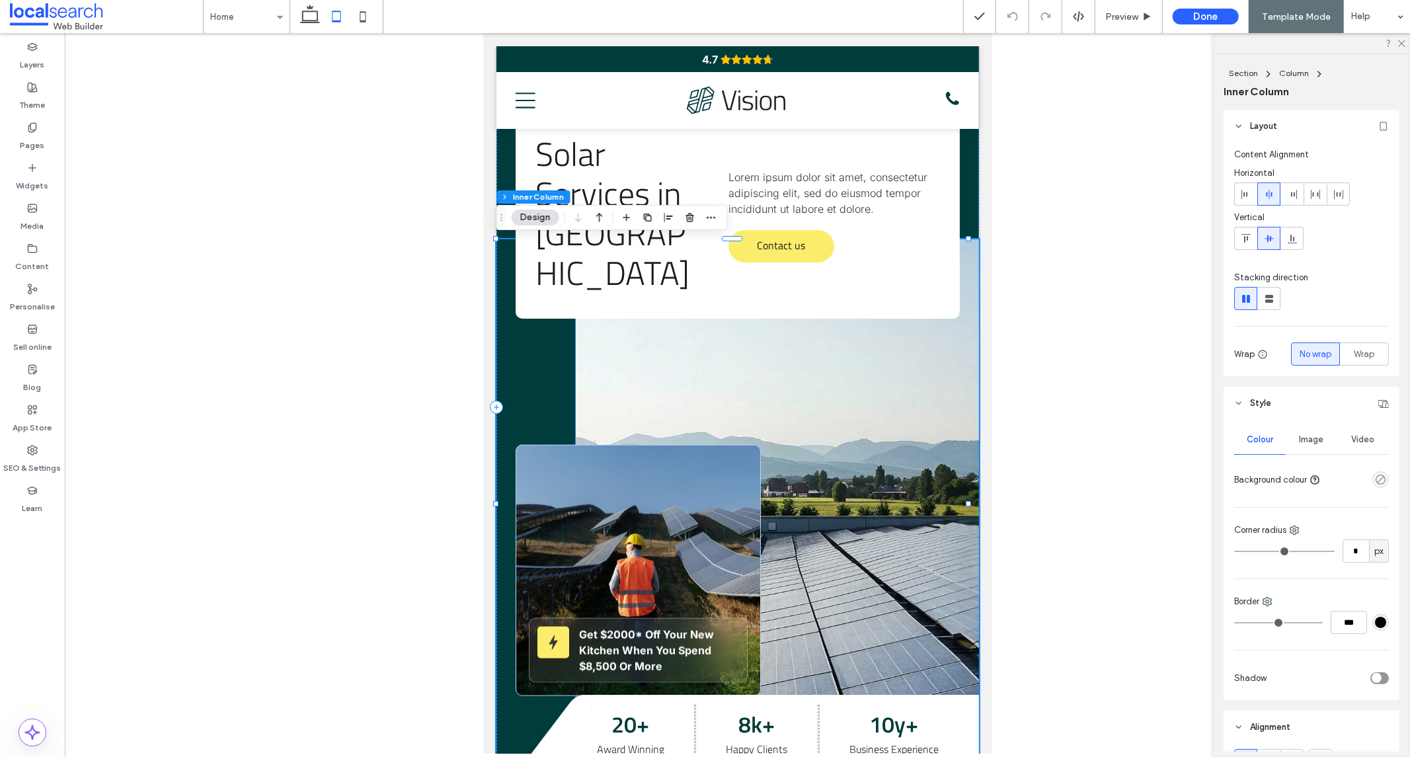
click at [620, 353] on link at bounding box center [776, 503] width 403 height 529
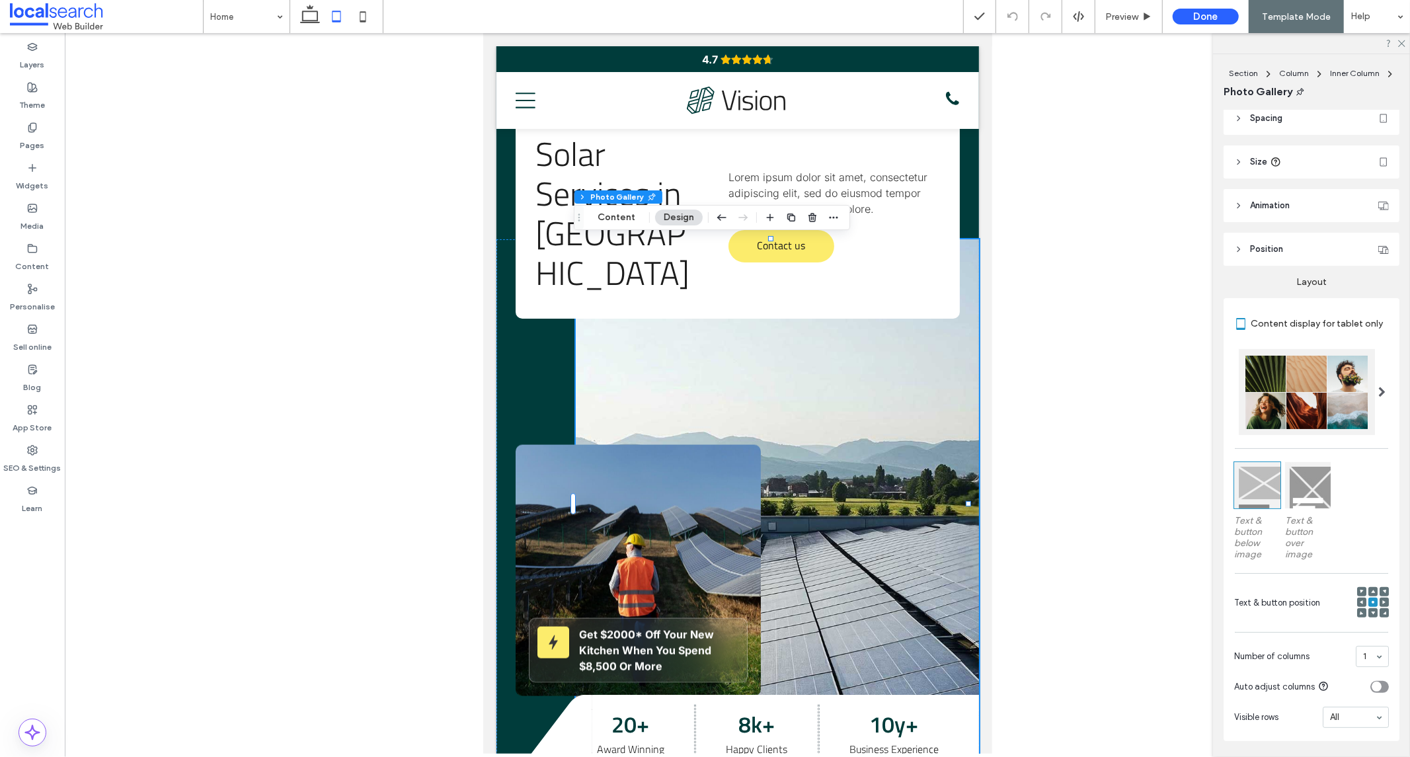
scroll to position [17, 0]
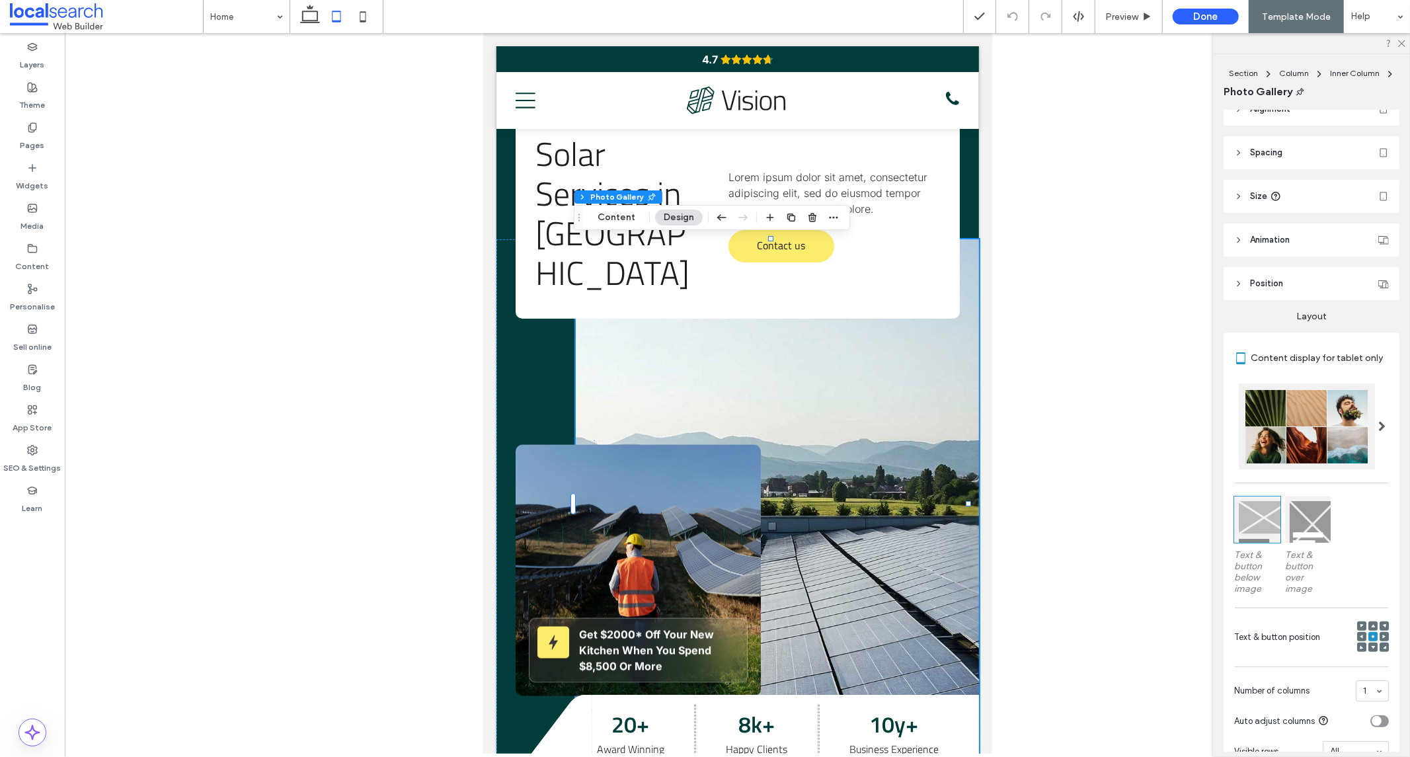
click at [1253, 150] on span "Spacing" at bounding box center [1266, 152] width 32 height 13
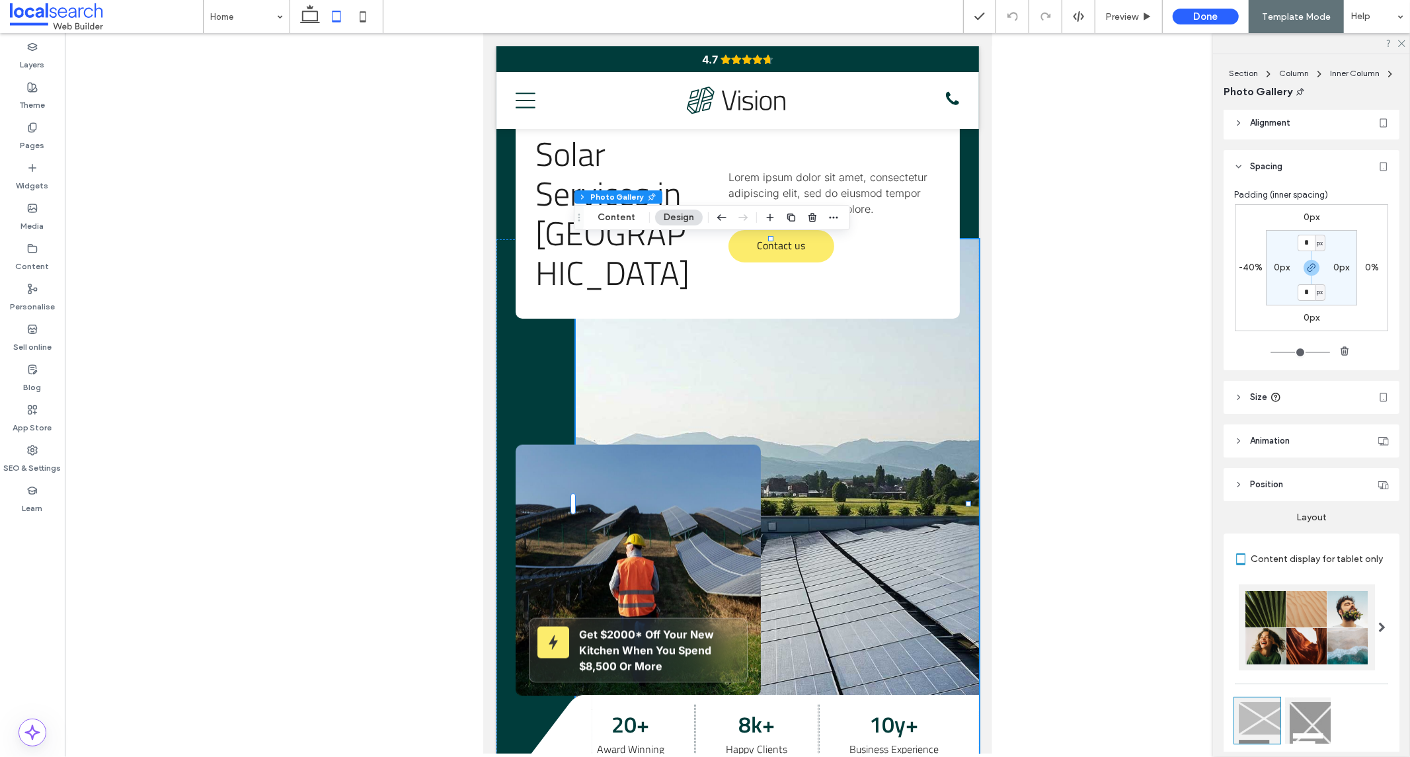
scroll to position [0, 0]
click at [1263, 122] on span "Alignment" at bounding box center [1270, 126] width 40 height 13
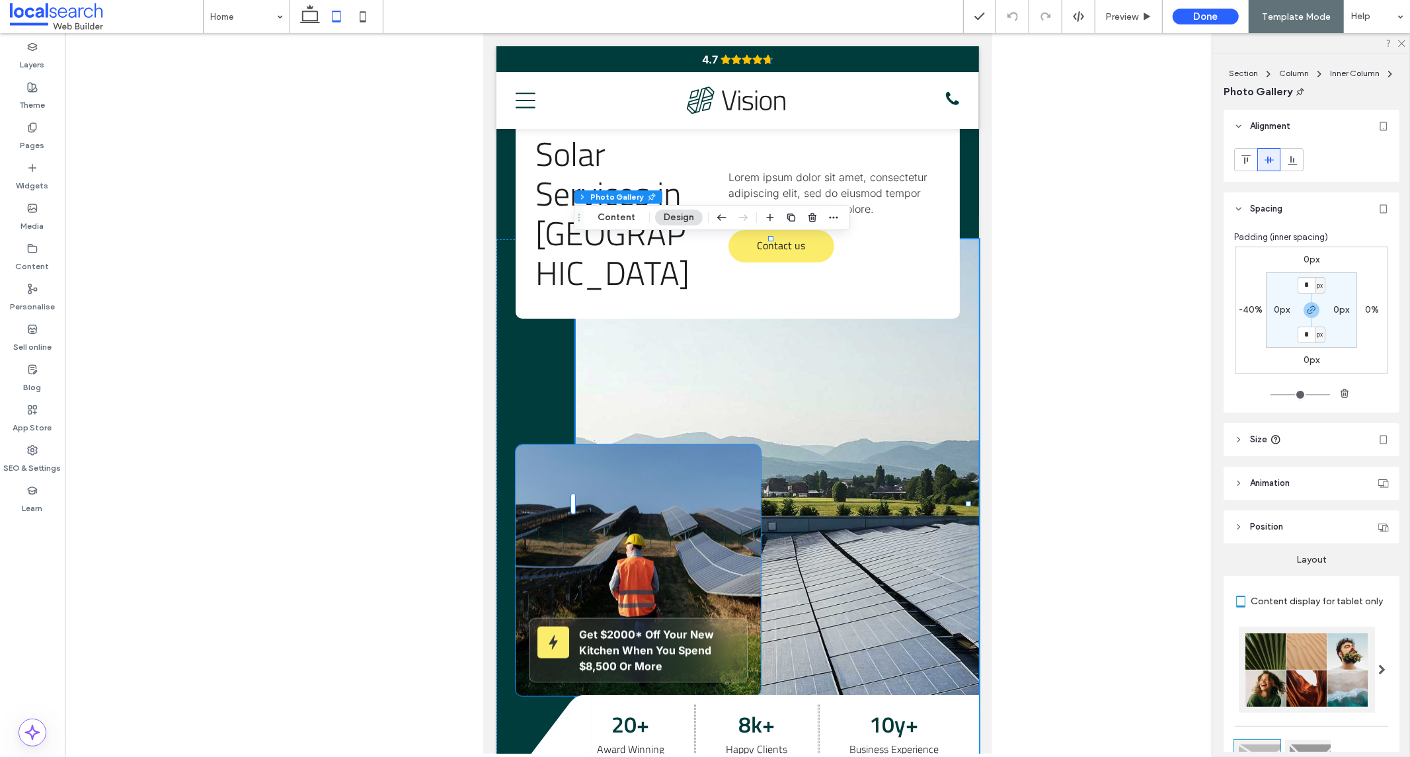
click at [743, 453] on div "Get $2000* Off Your New Kitchen When You Spend $8,500 Or More" at bounding box center [637, 569] width 245 height 251
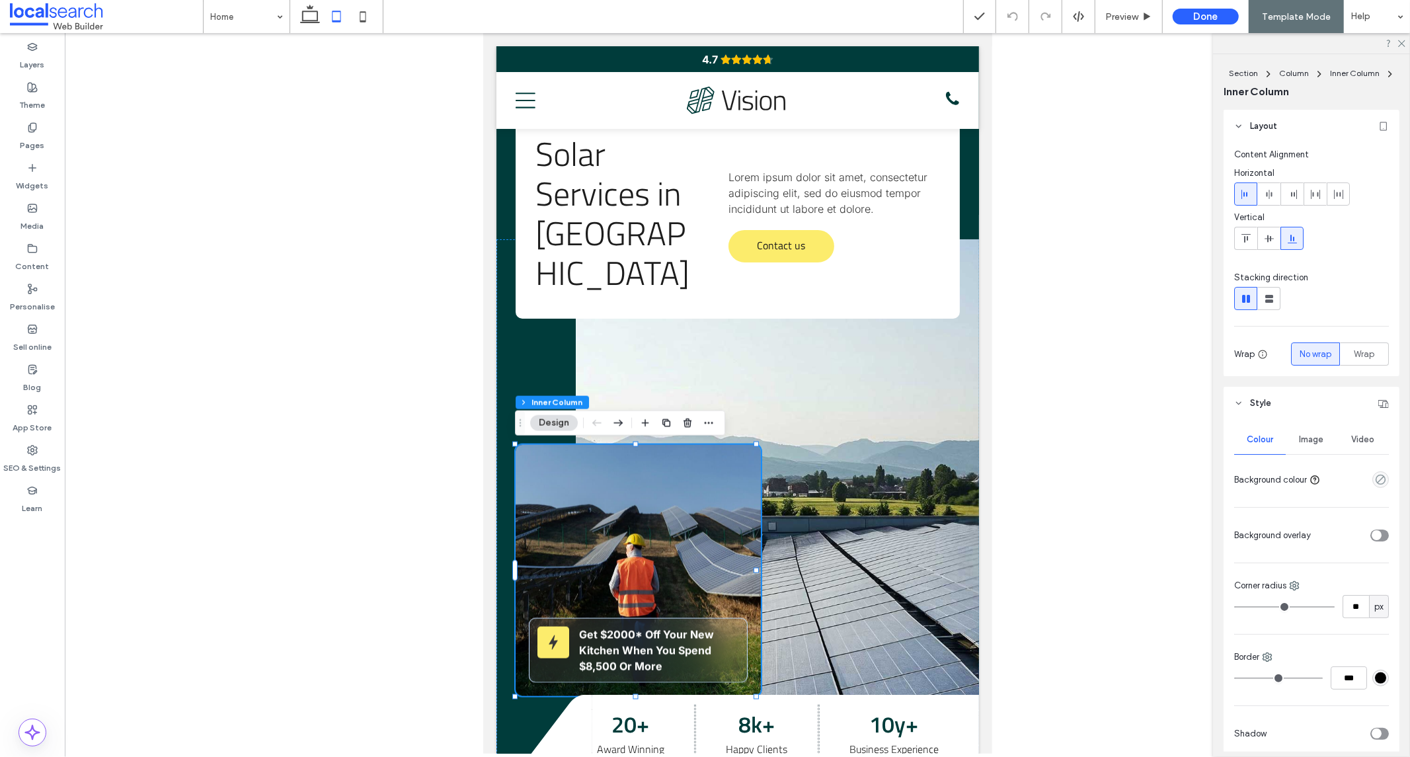
type input "**"
type input "****"
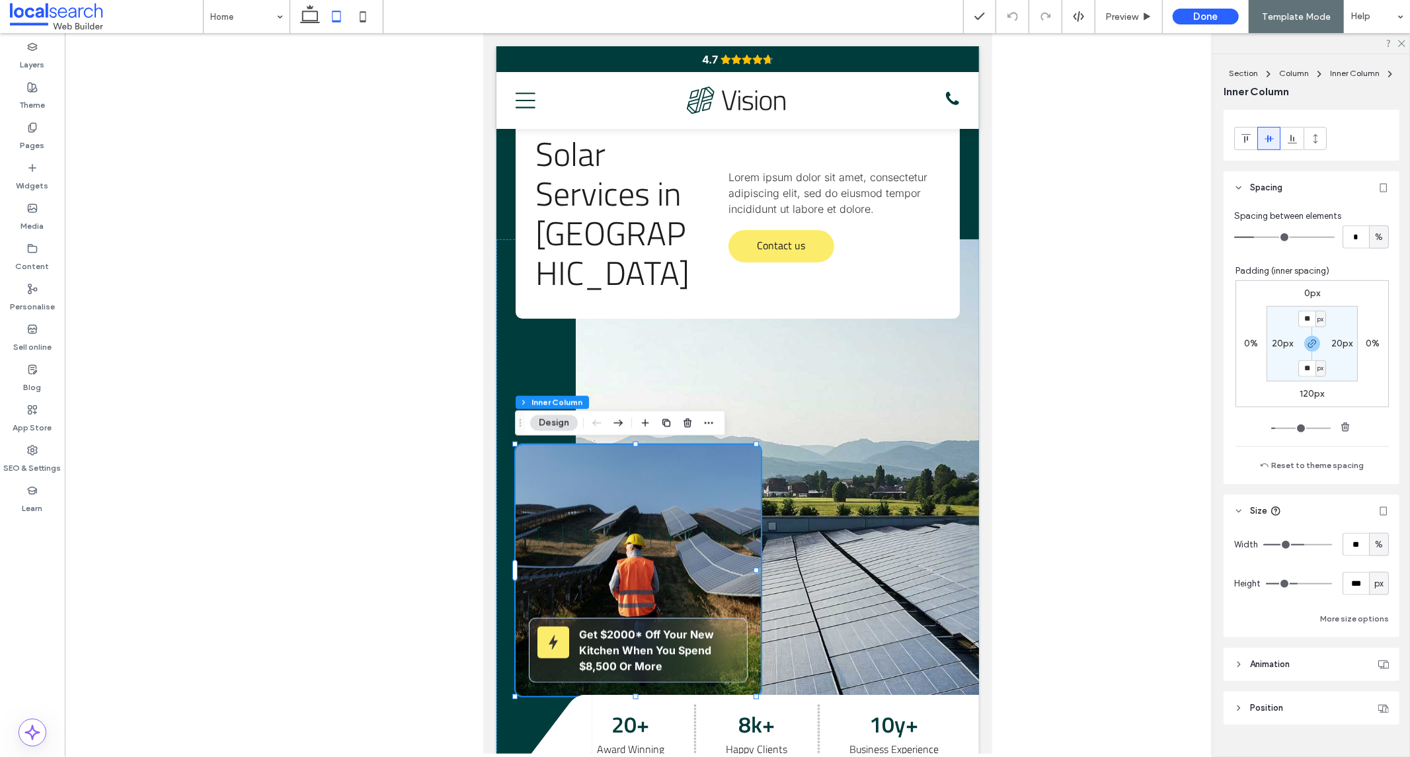
scroll to position [703, 0]
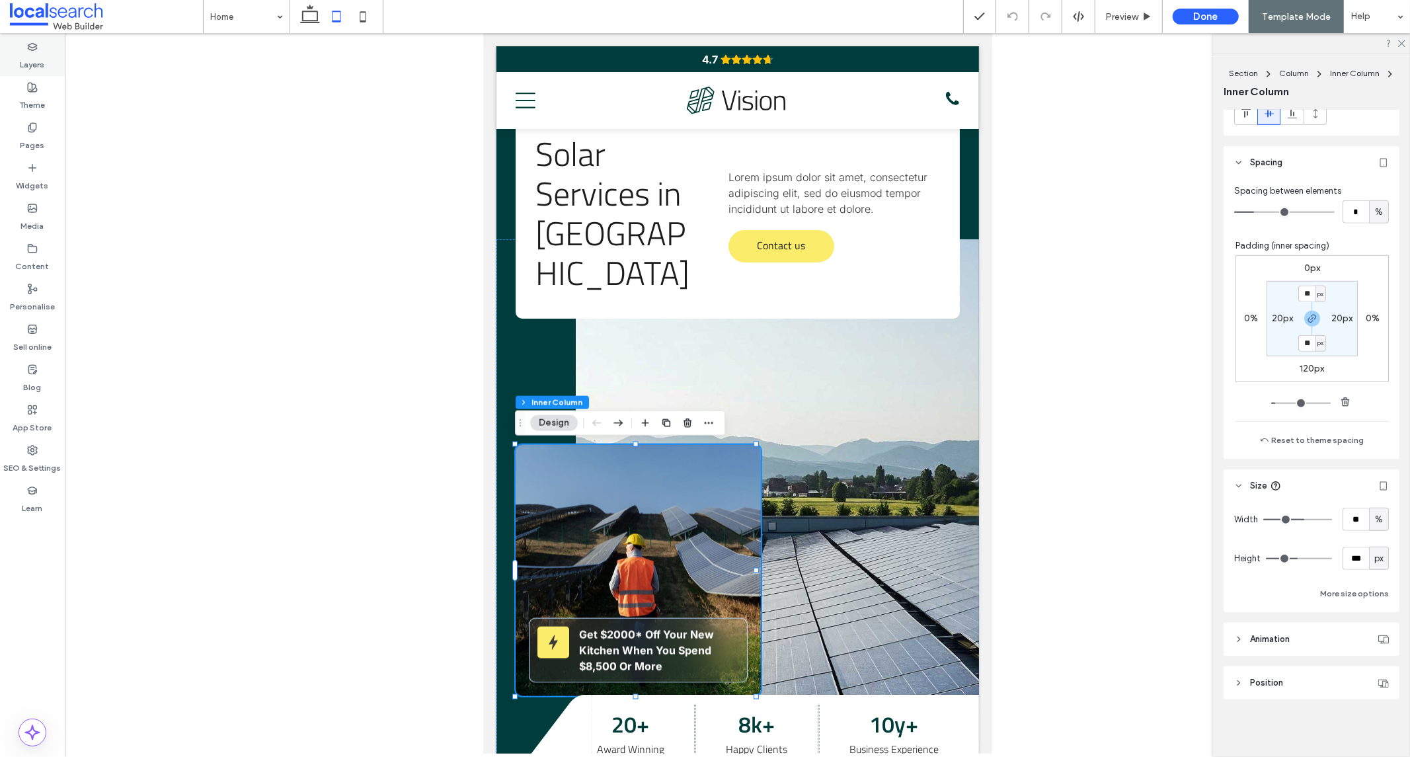
click at [24, 50] on div "Layers" at bounding box center [32, 56] width 65 height 40
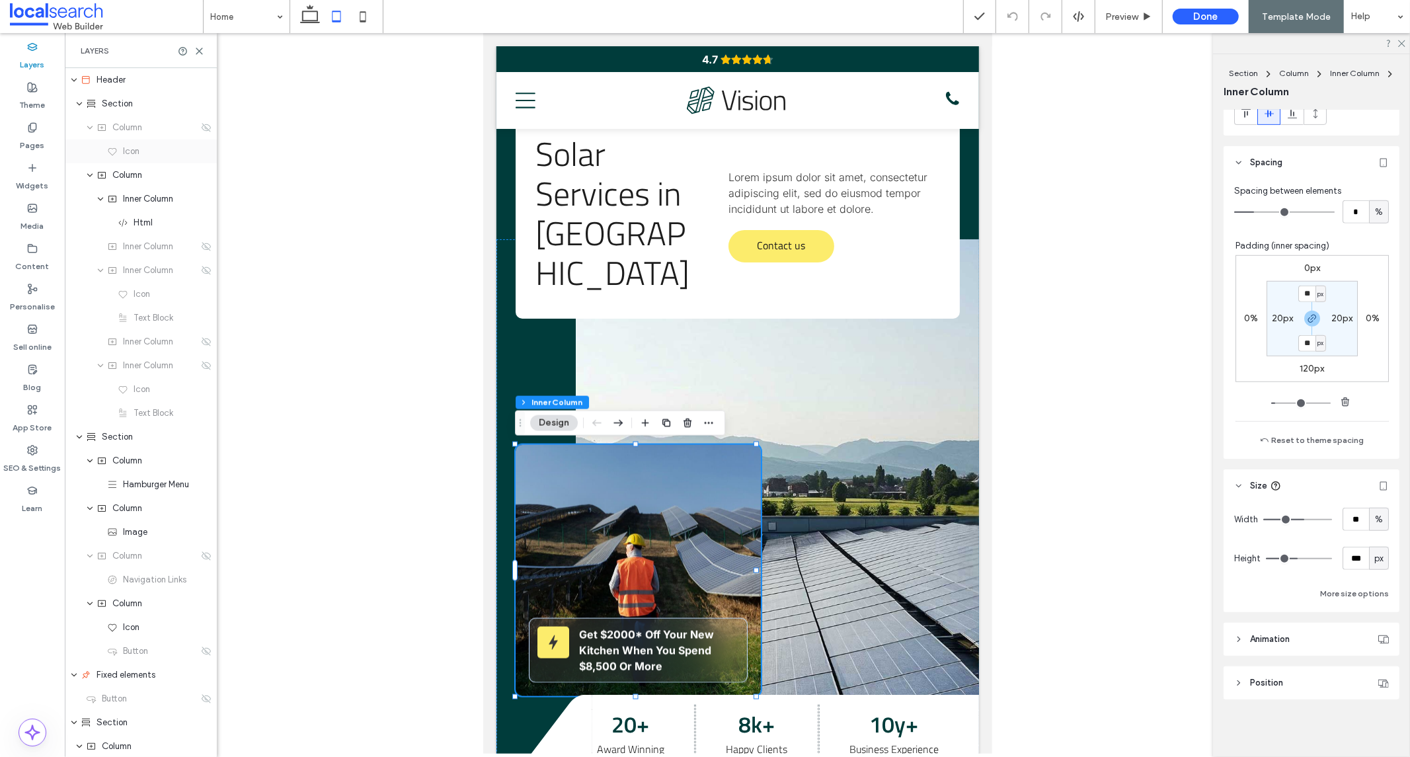
scroll to position [524, 0]
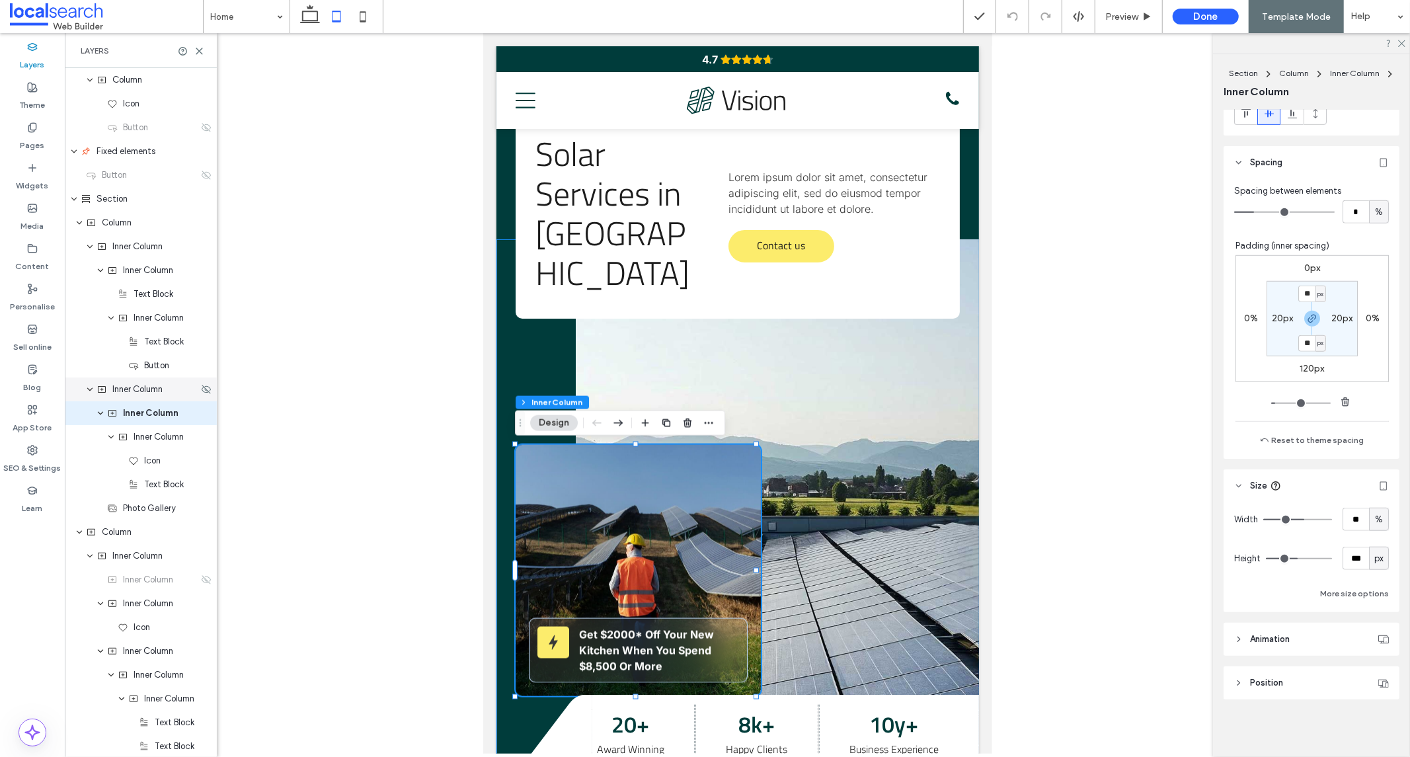
click at [135, 399] on div "Inner Column" at bounding box center [141, 390] width 152 height 24
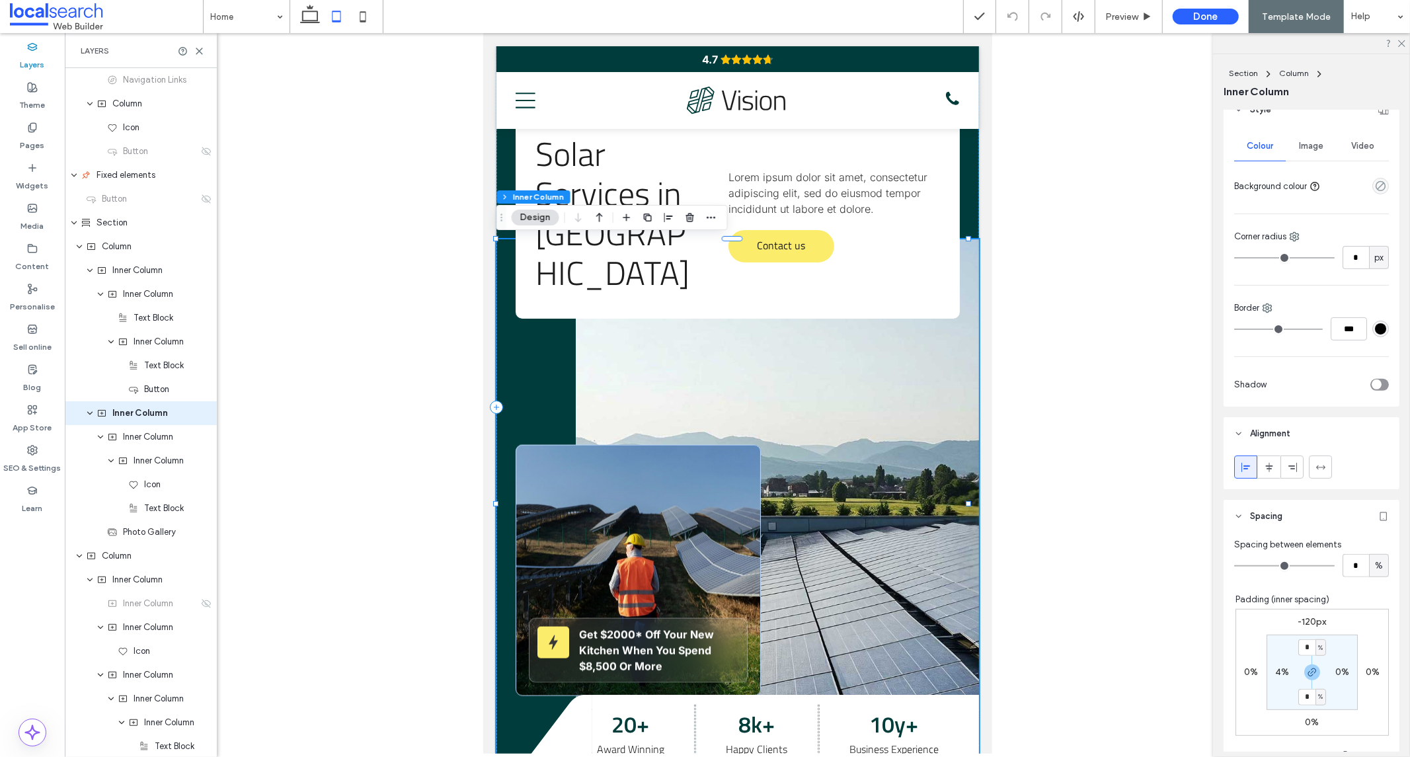
scroll to position [367, 0]
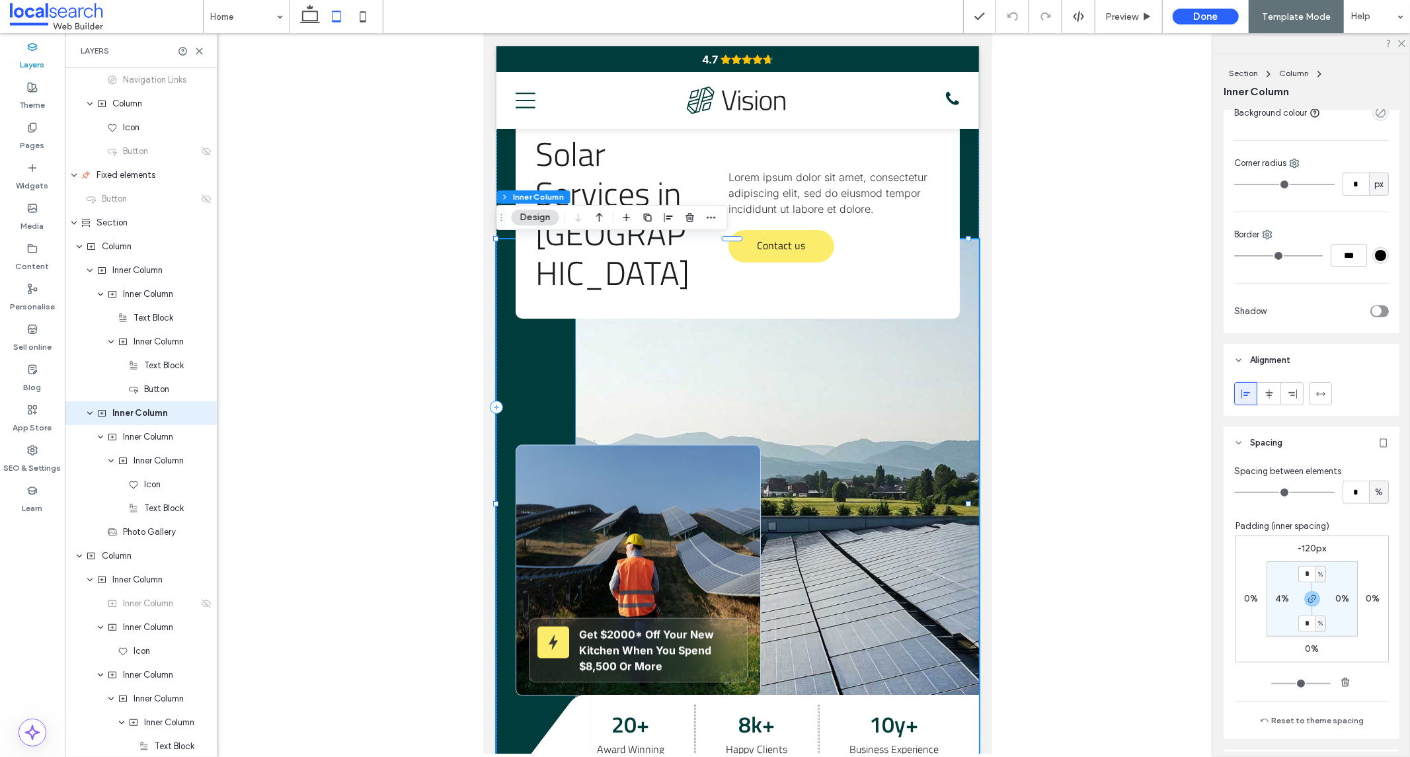
click at [639, 386] on link at bounding box center [776, 503] width 403 height 529
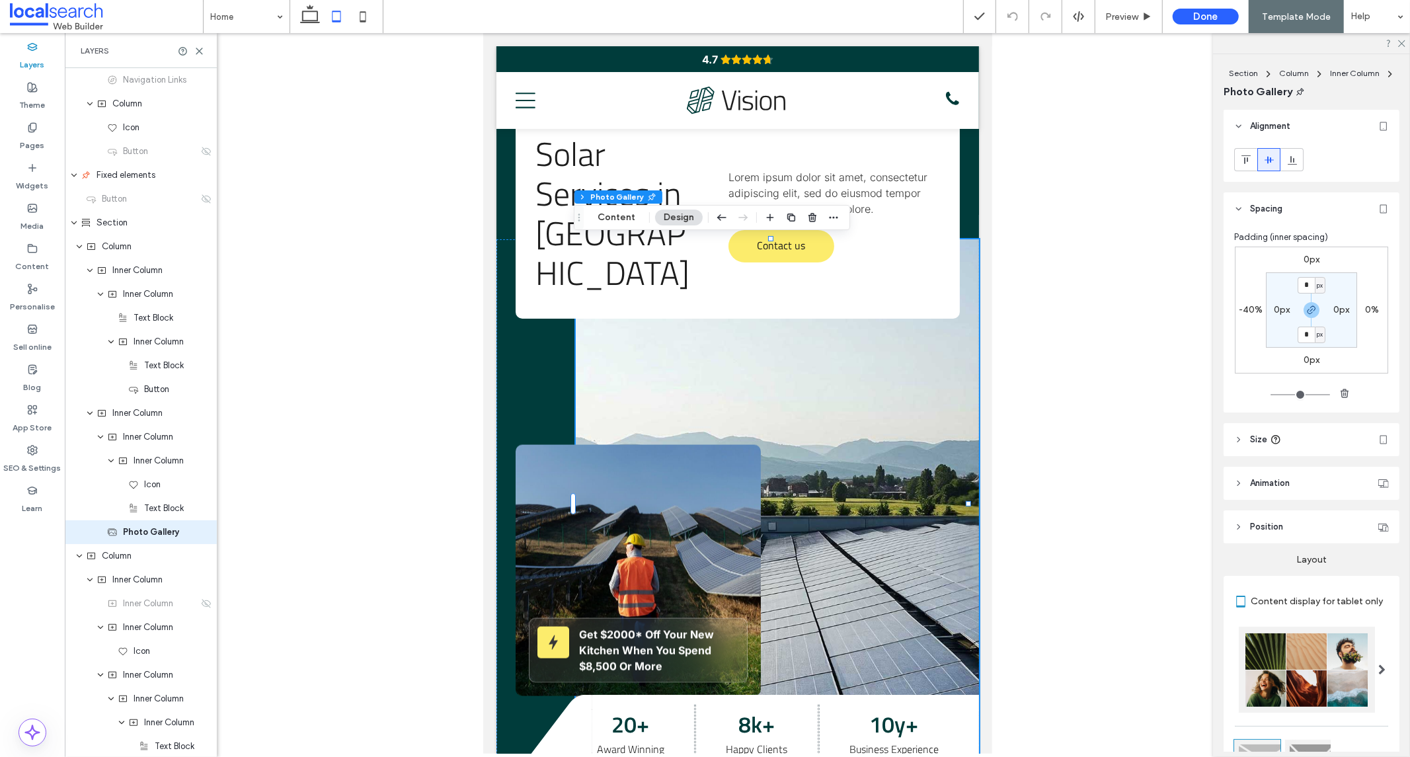
scroll to position [619, 0]
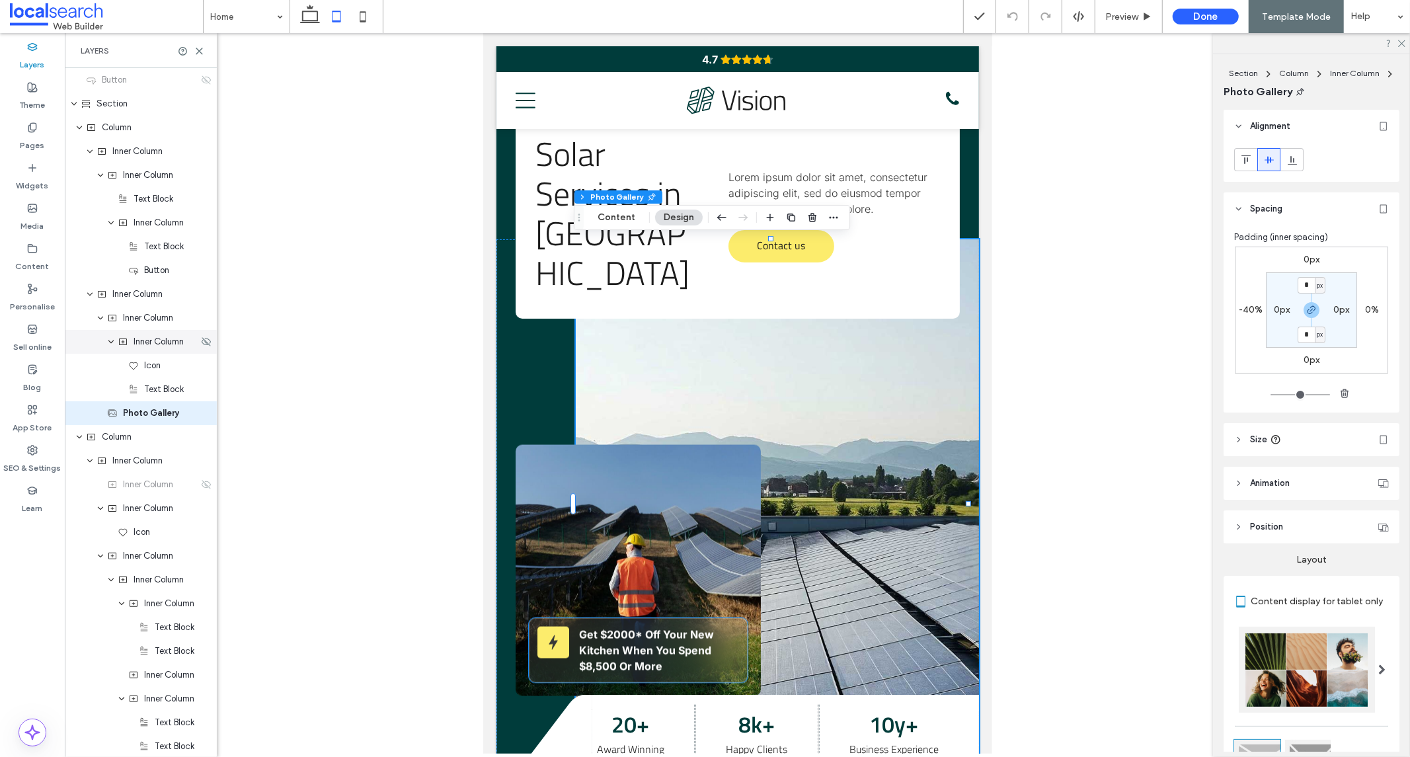
click at [157, 348] on div "Inner Column" at bounding box center [141, 342] width 152 height 24
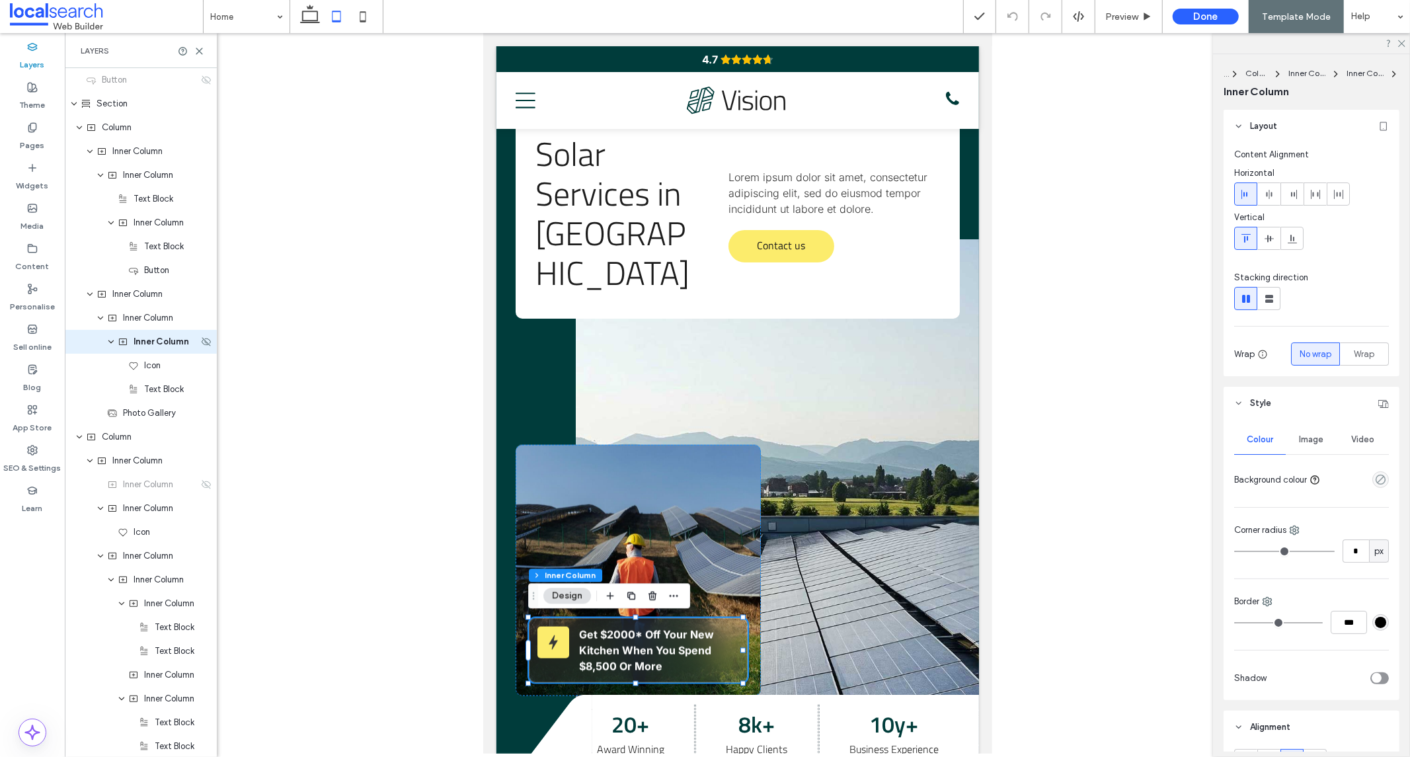
scroll to position [548, 0]
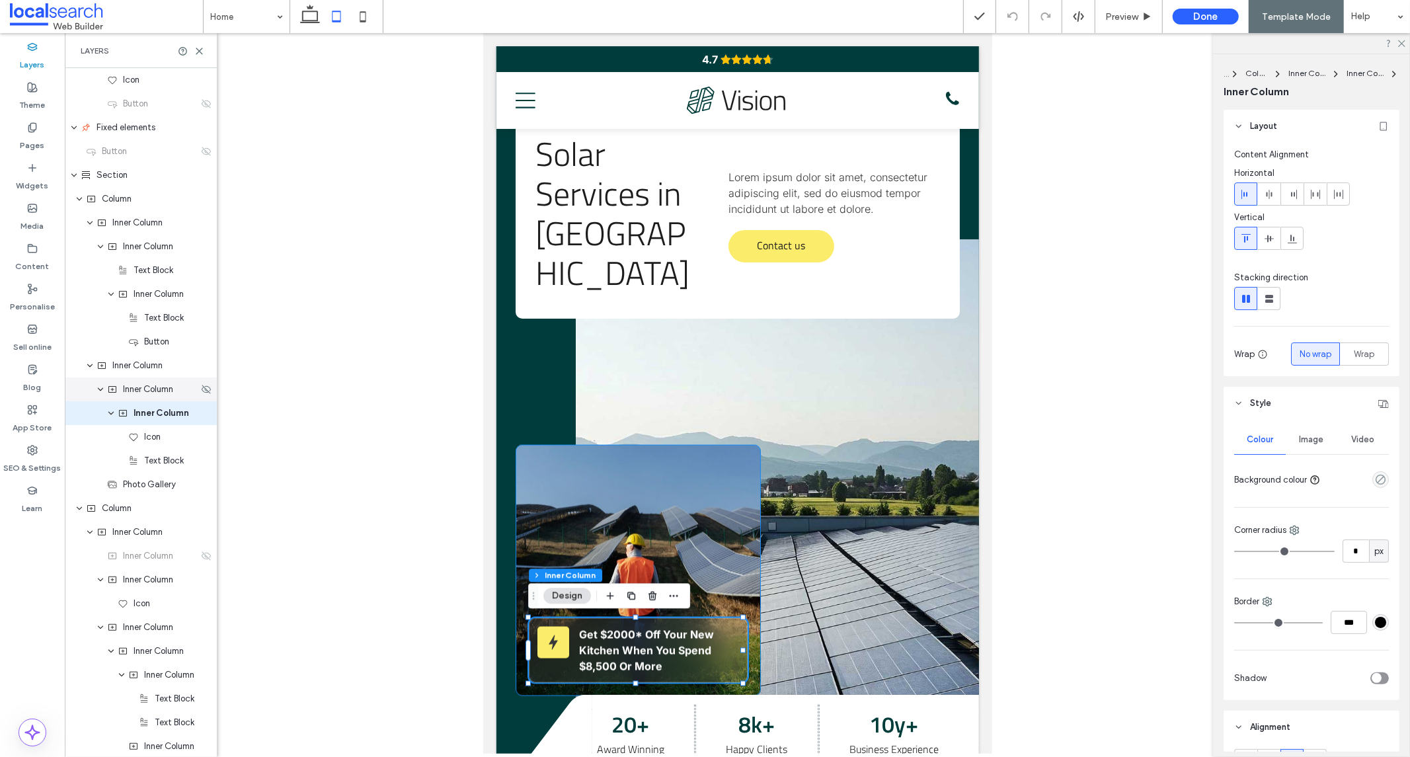
click at [131, 394] on span "Inner Column" at bounding box center [148, 389] width 50 height 13
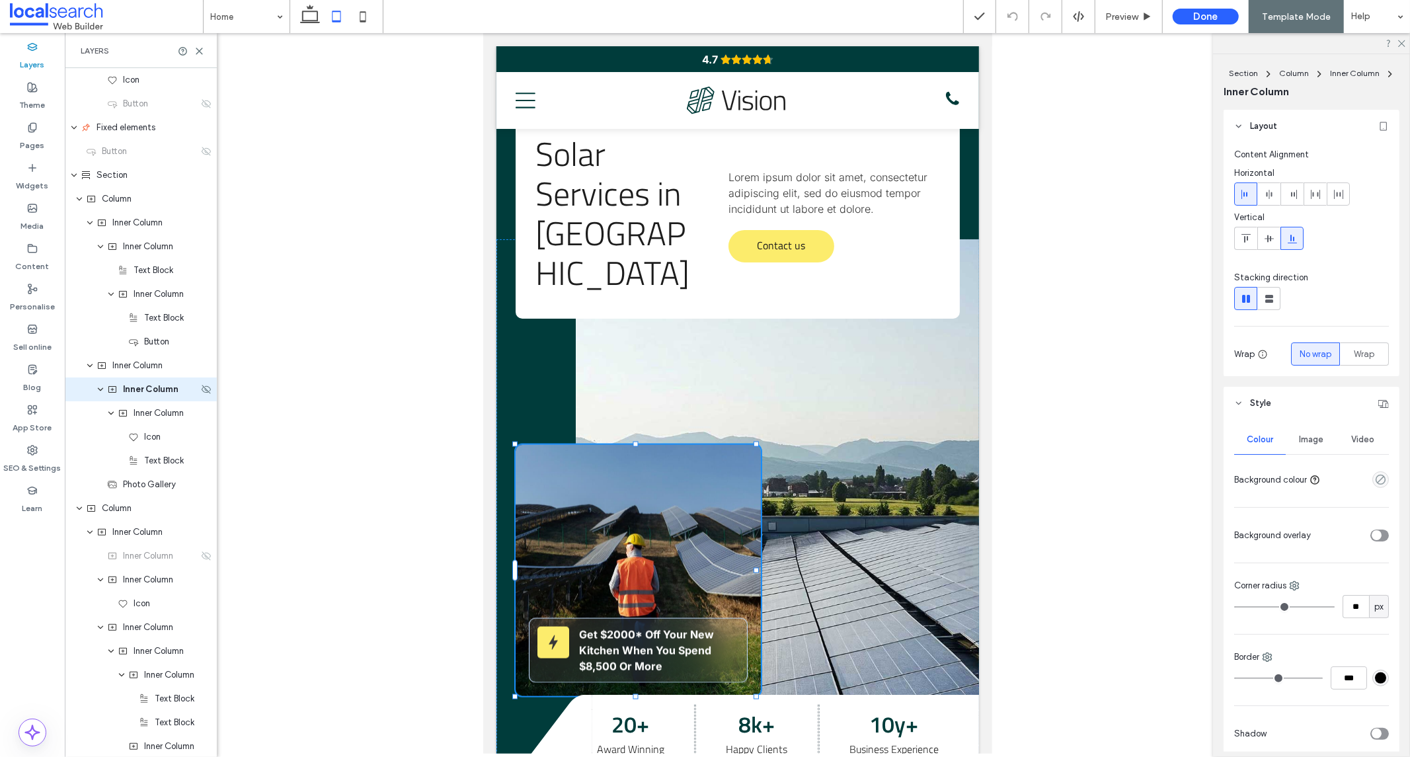
type input "**"
type input "****"
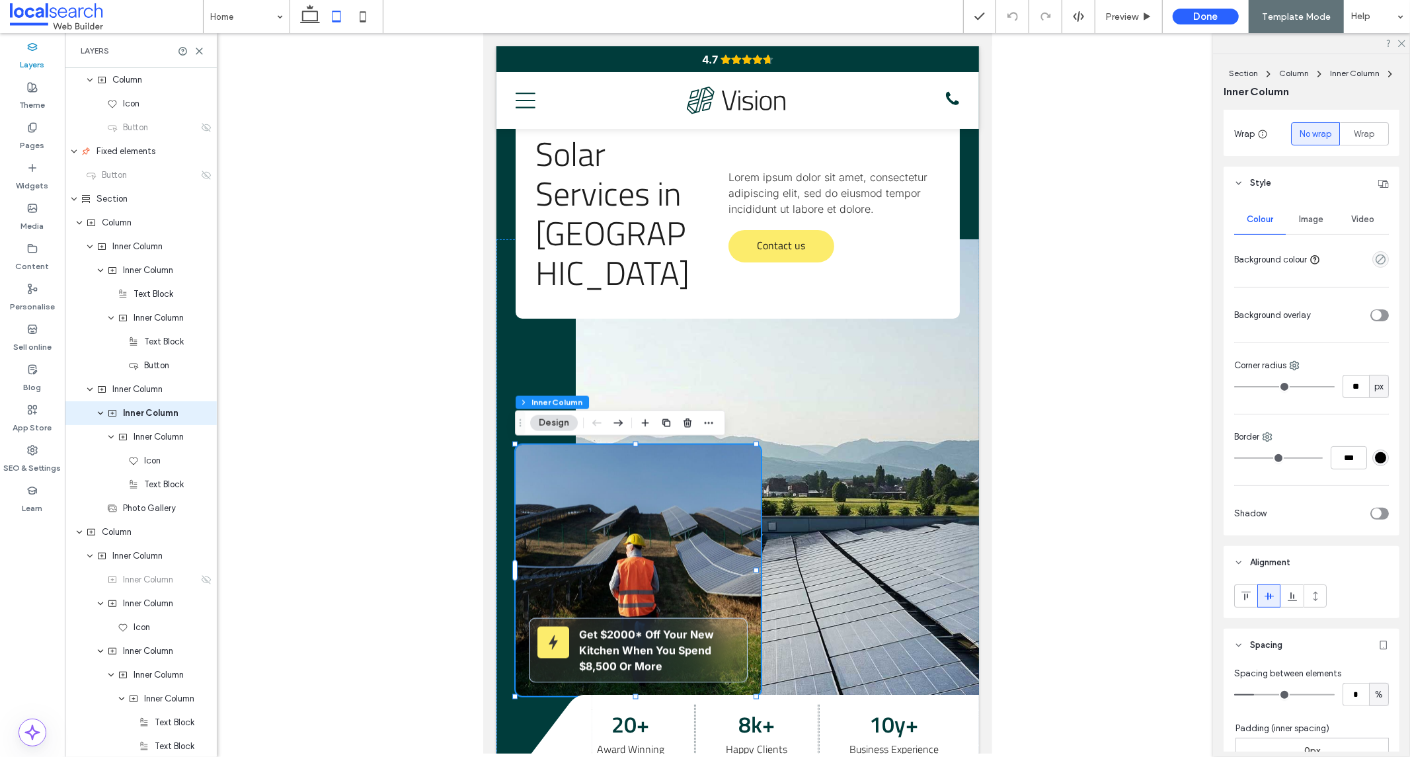
scroll to position [367, 0]
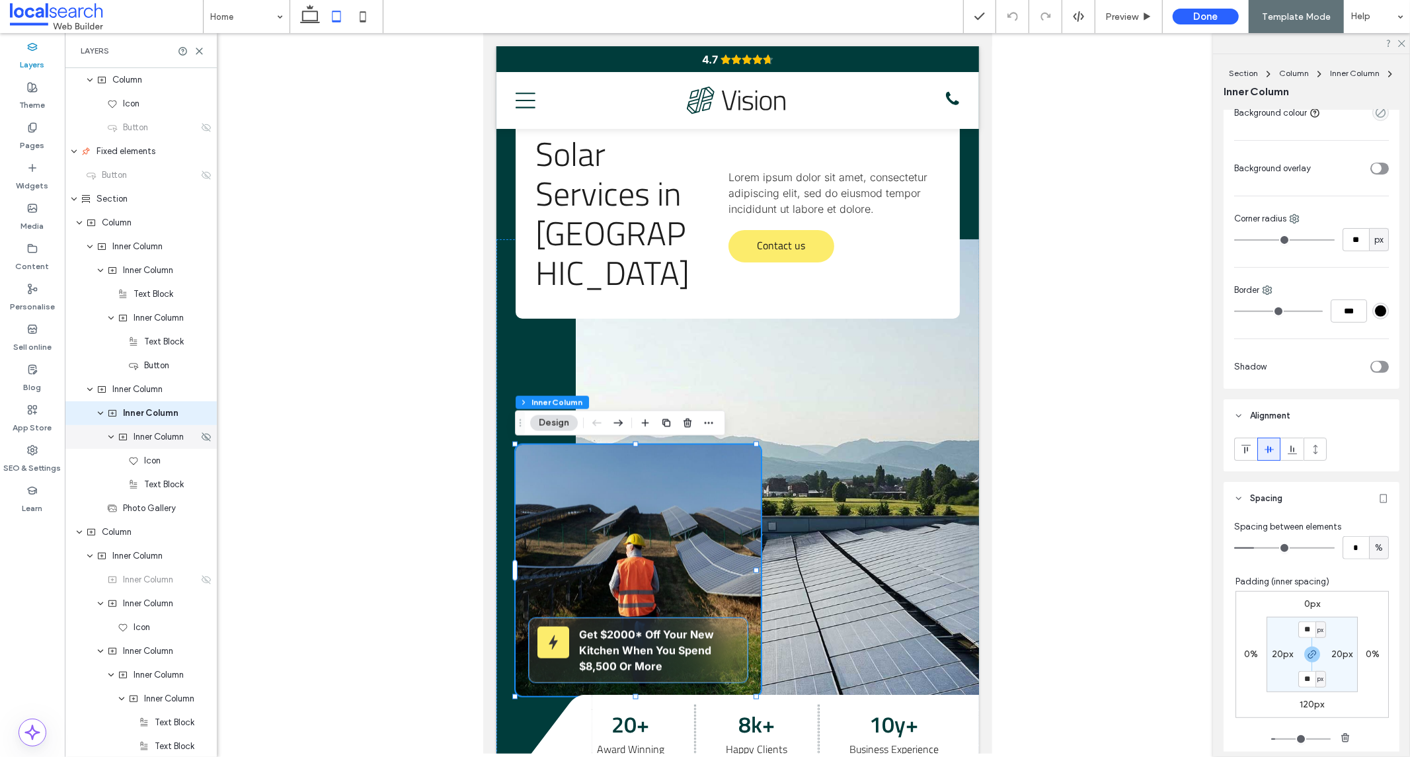
click at [155, 439] on span "Inner Column" at bounding box center [159, 436] width 50 height 13
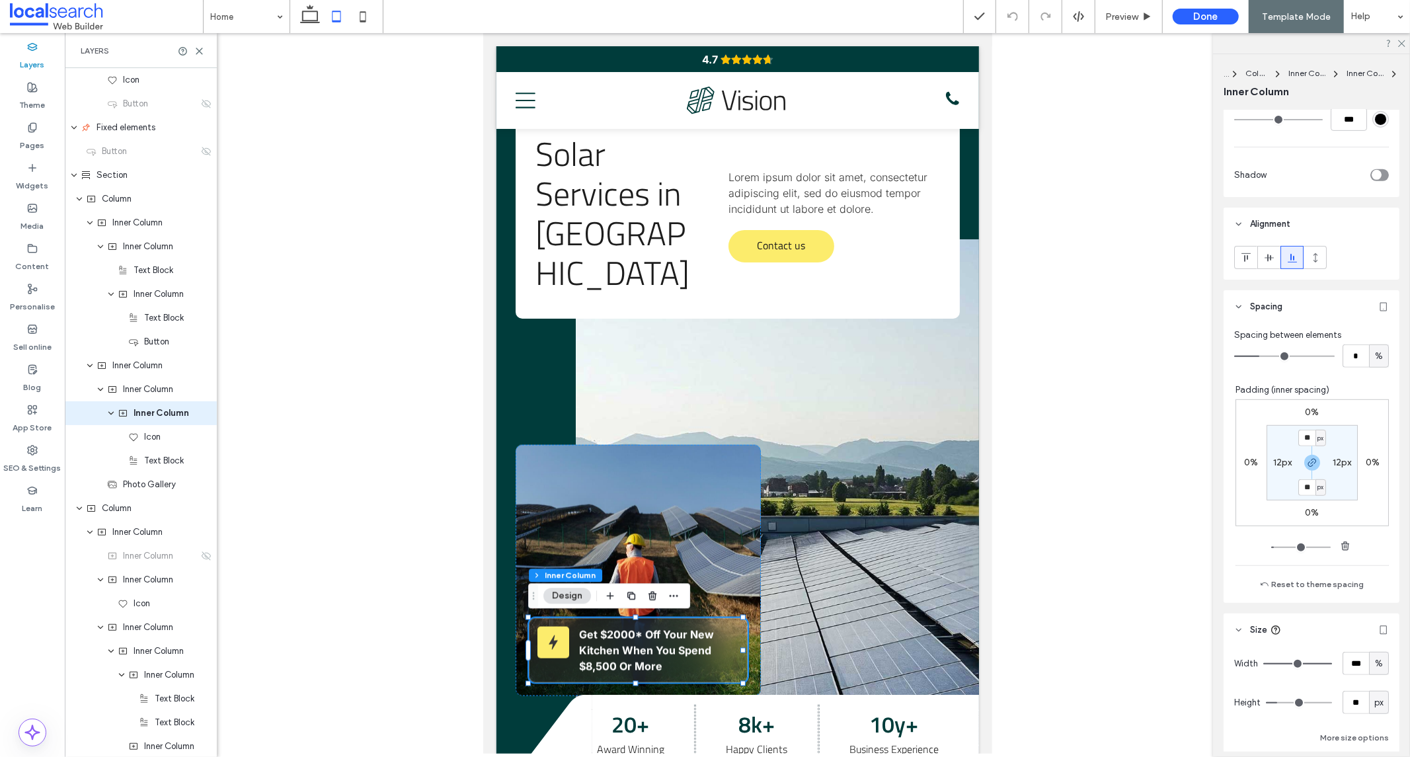
scroll to position [514, 0]
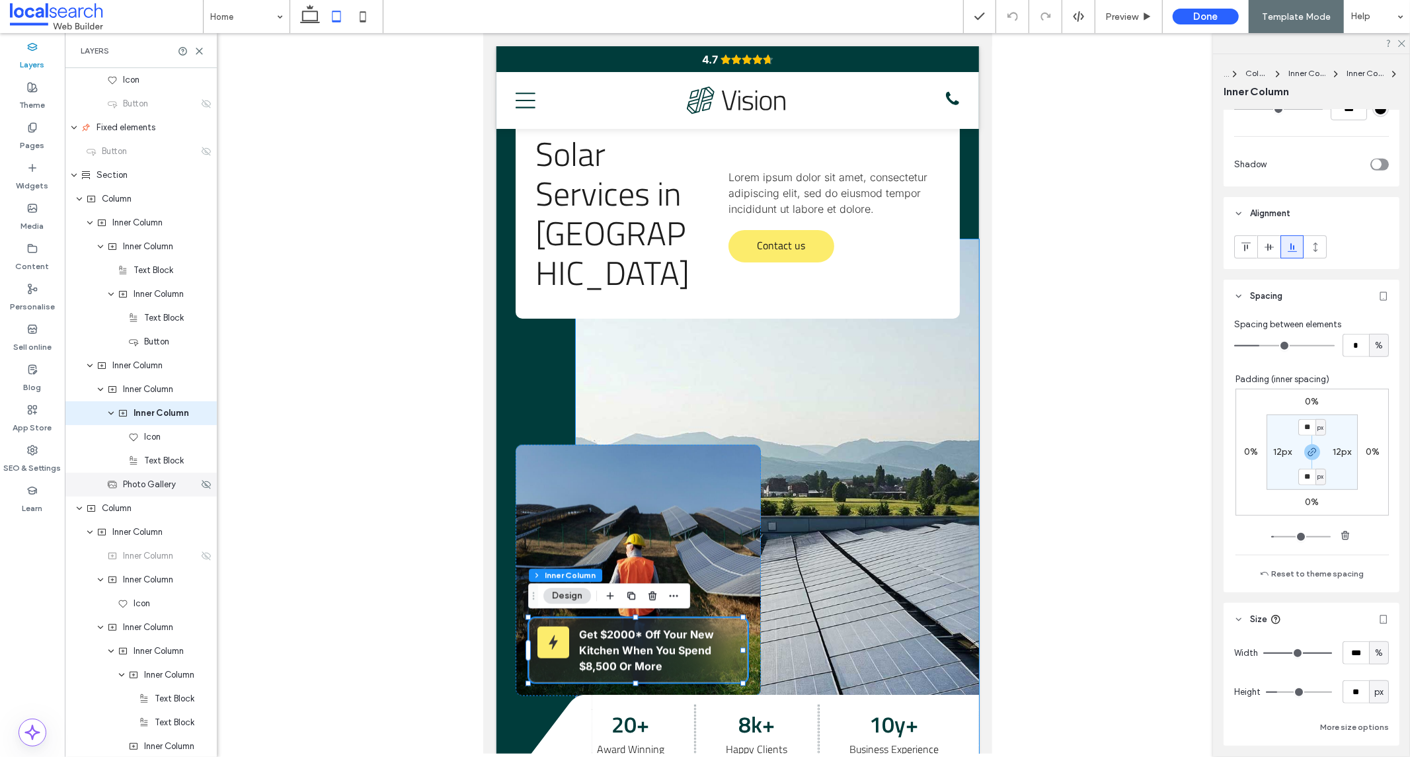
click at [143, 487] on span "Photo Gallery" at bounding box center [149, 484] width 53 height 13
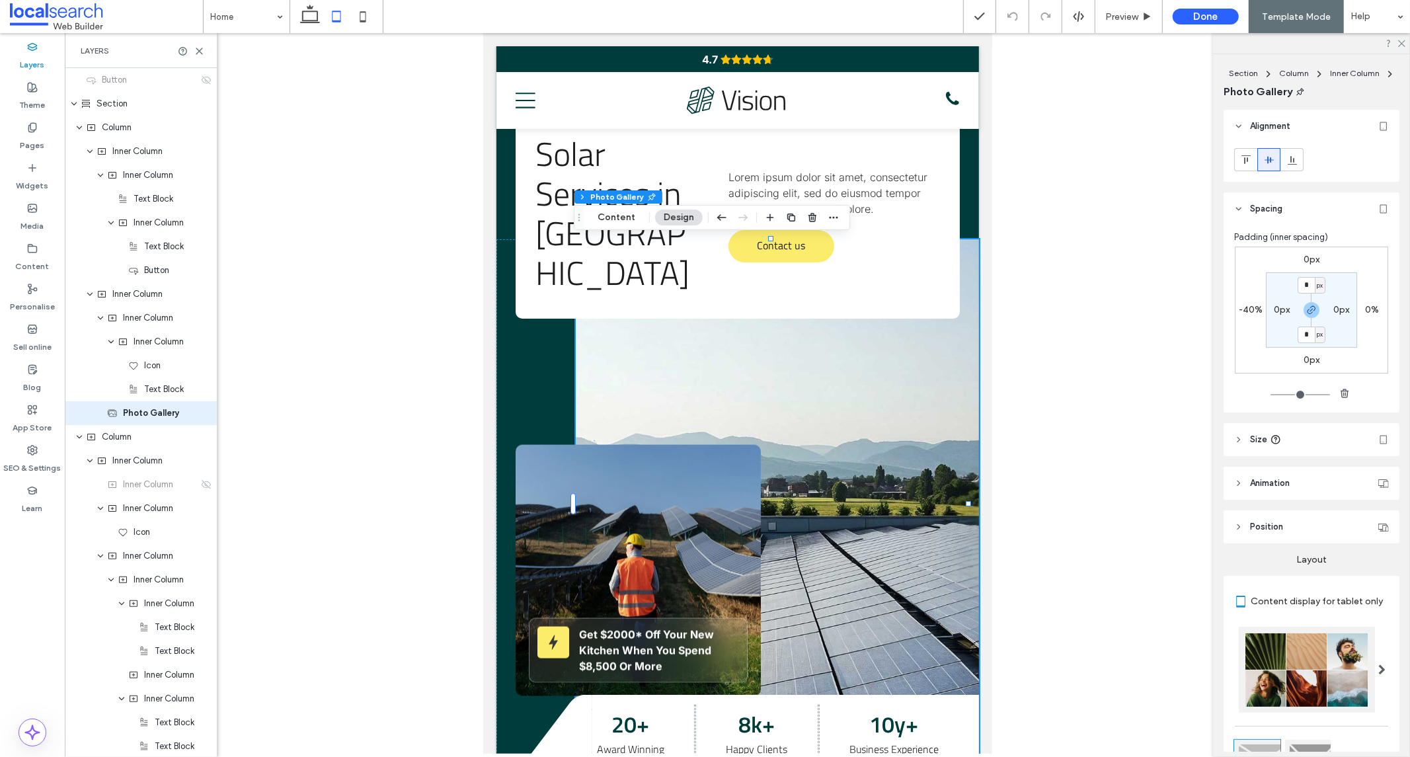
scroll to position [73, 0]
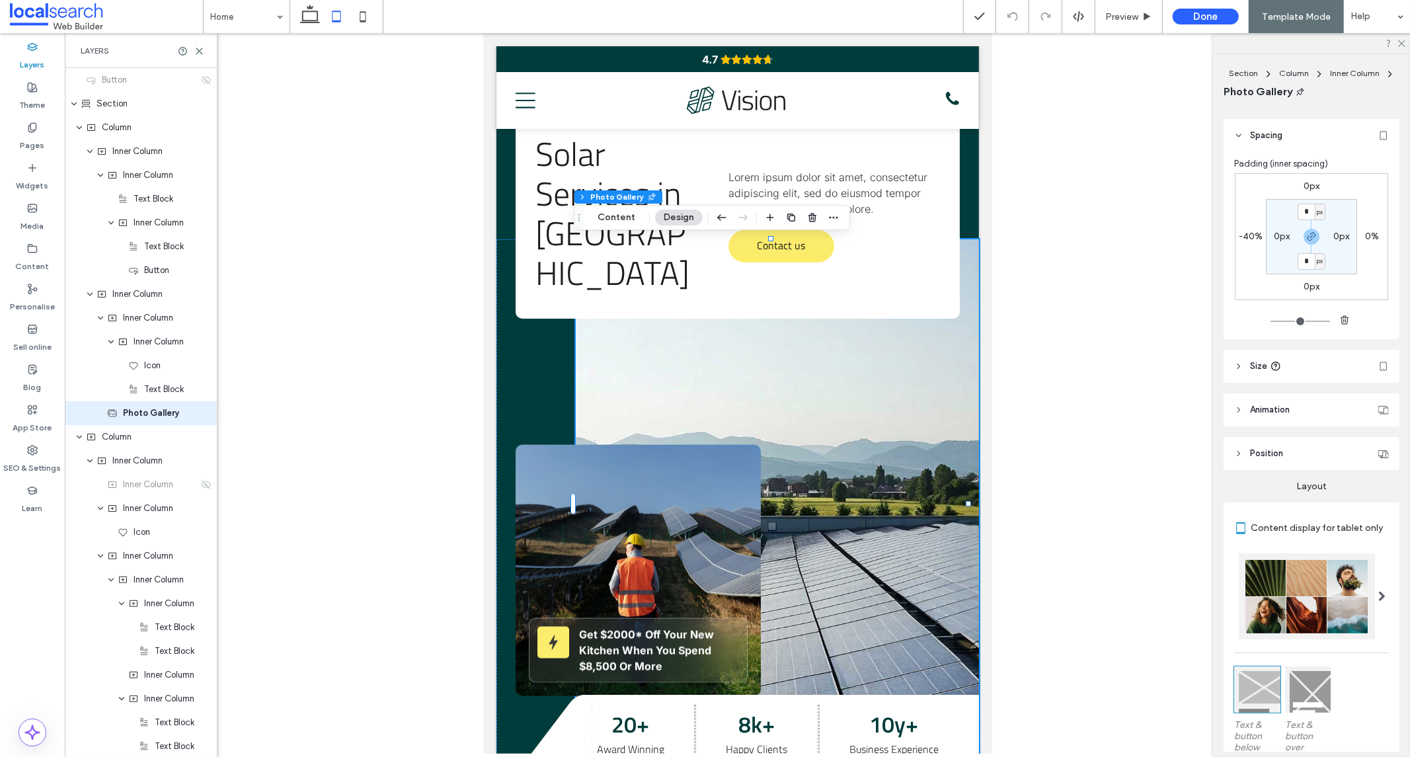
click at [1262, 369] on span "Size" at bounding box center [1258, 366] width 17 height 13
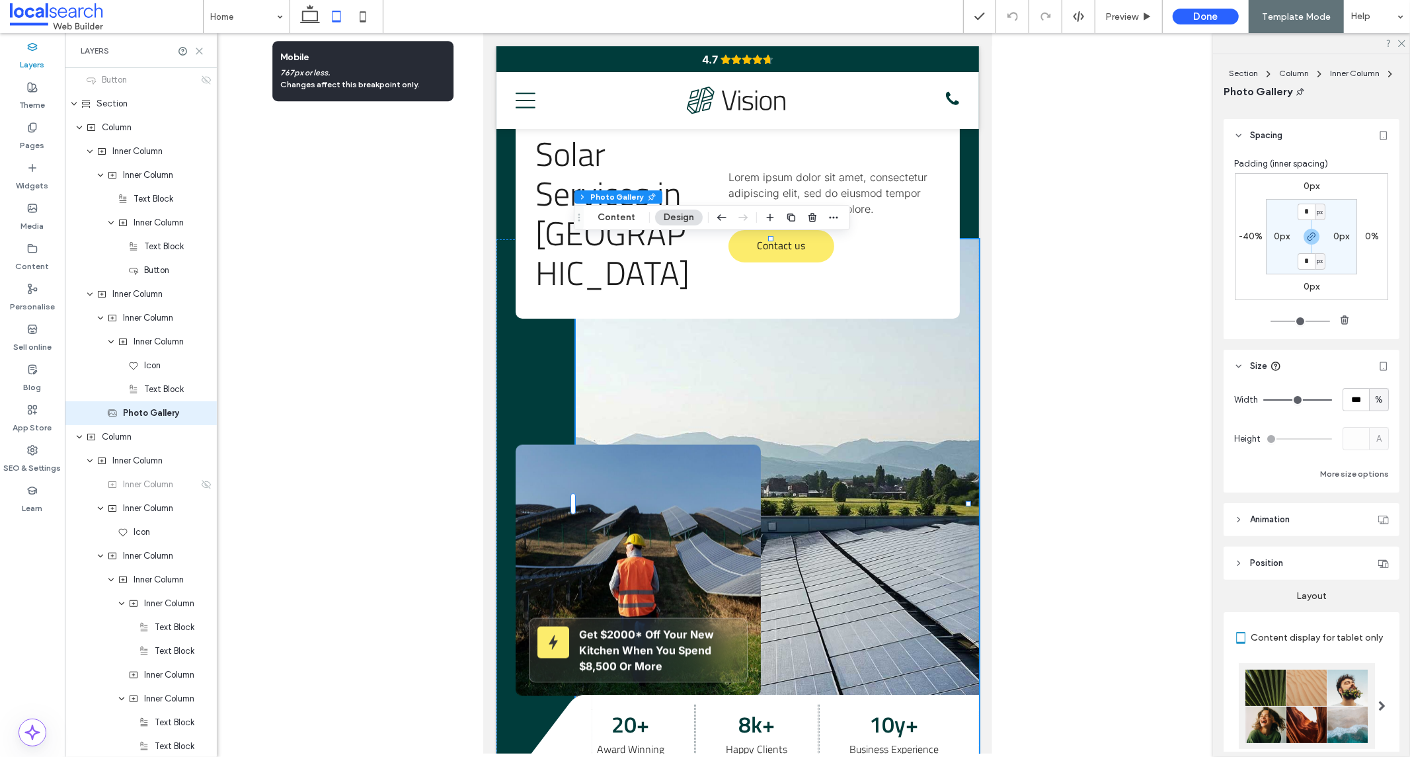
drag, startPoint x: 361, startPoint y: 20, endPoint x: 197, endPoint y: 46, distance: 166.0
click at [361, 20] on use at bounding box center [363, 16] width 6 height 11
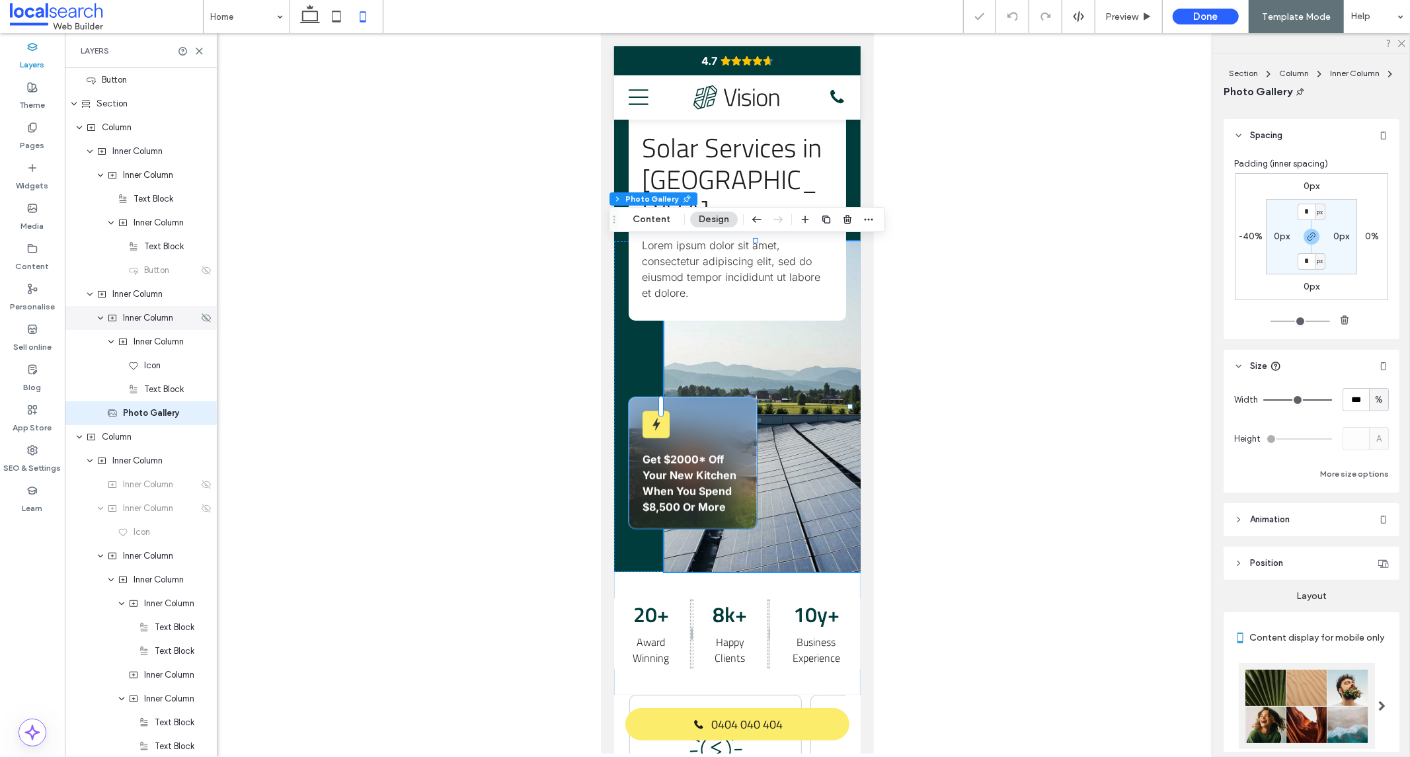
click at [136, 320] on span "Inner Column" at bounding box center [148, 317] width 50 height 13
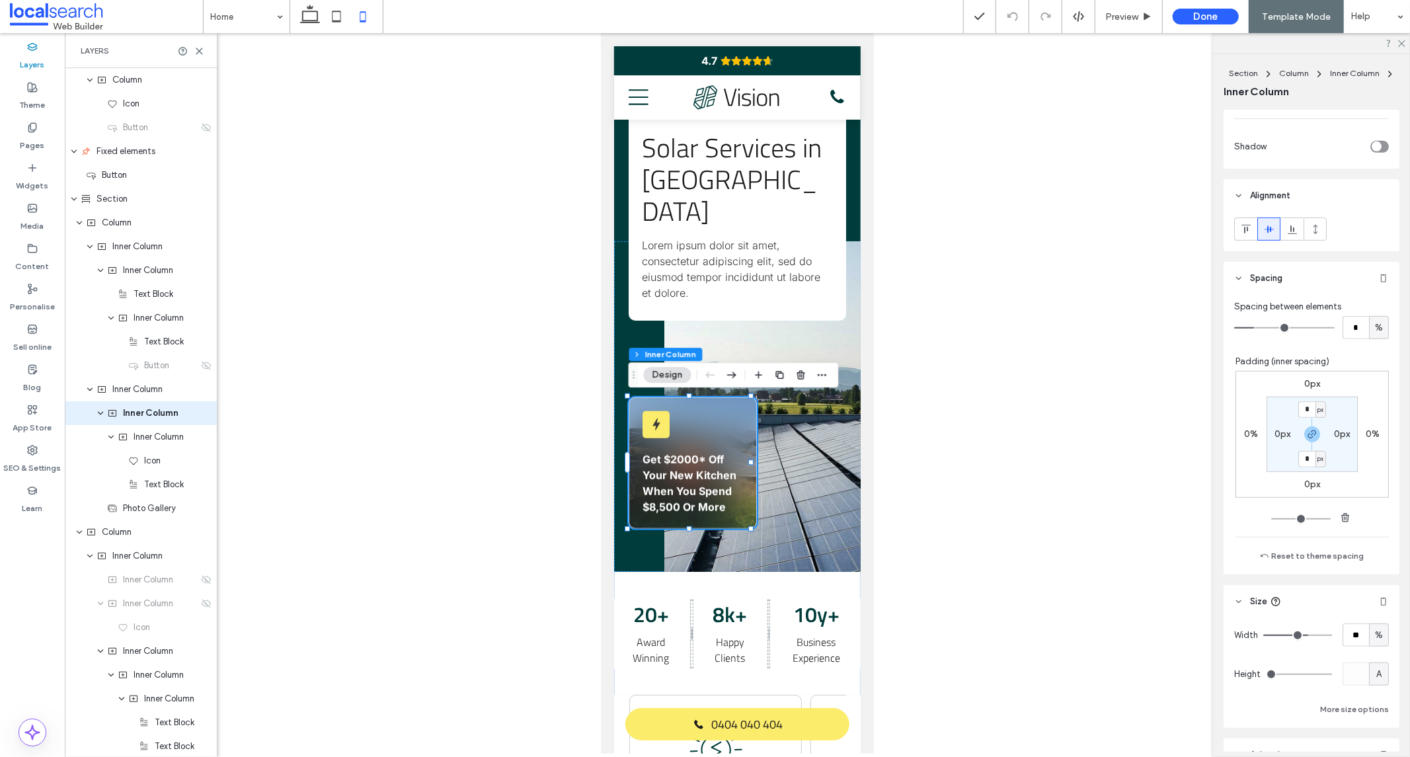
scroll to position [661, 0]
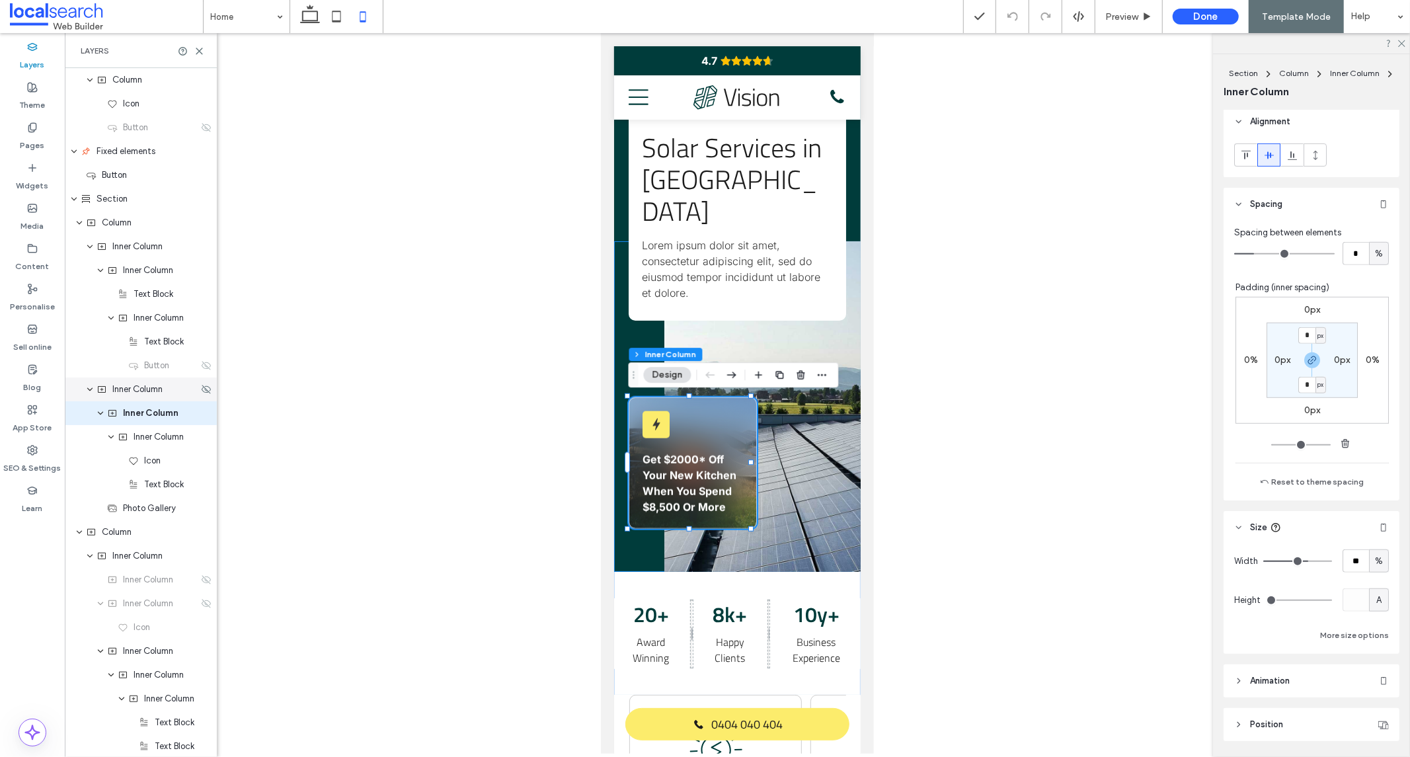
click at [124, 395] on div "Inner Column" at bounding box center [141, 390] width 152 height 24
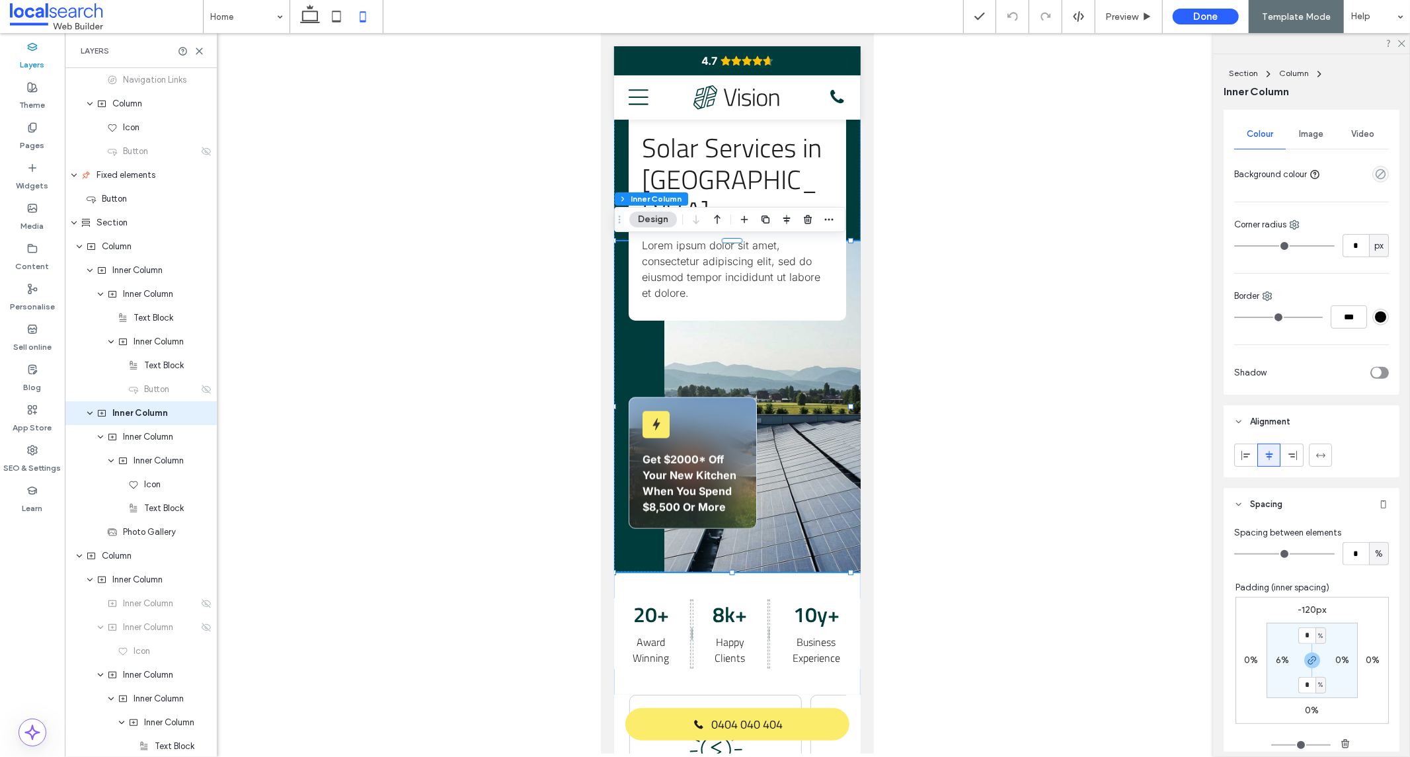
scroll to position [367, 0]
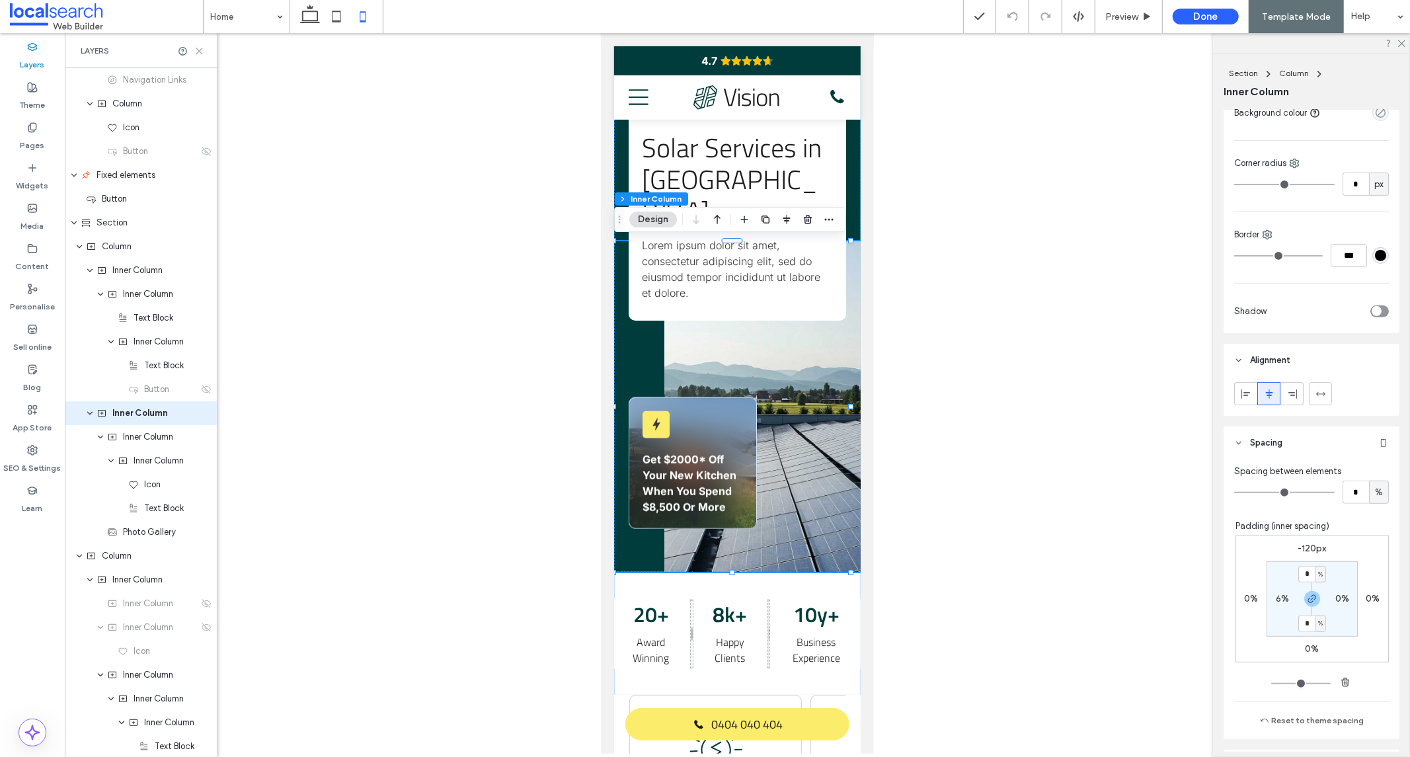
click at [197, 47] on icon at bounding box center [199, 51] width 10 height 10
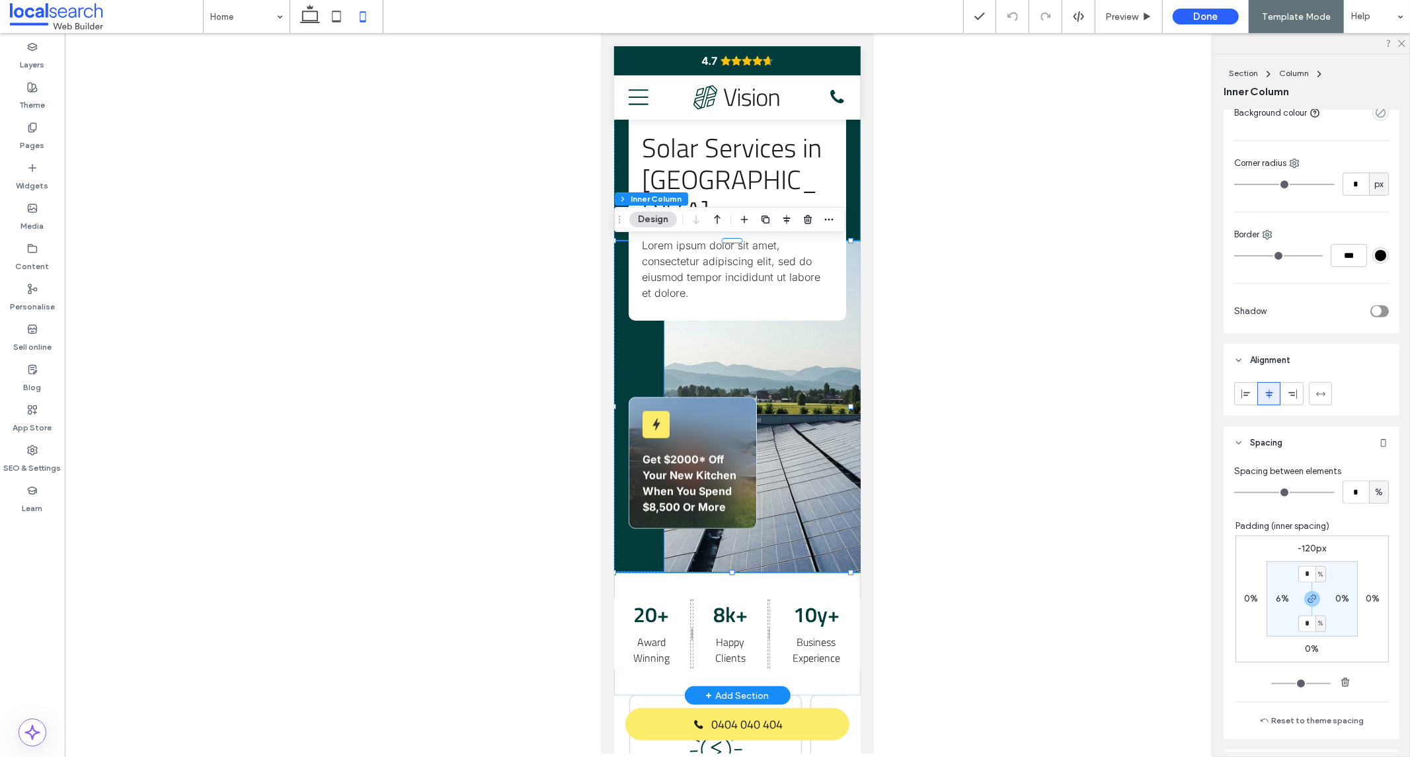
click at [762, 352] on link at bounding box center [762, 406] width 197 height 331
